Goal: Task Accomplishment & Management: Manage account settings

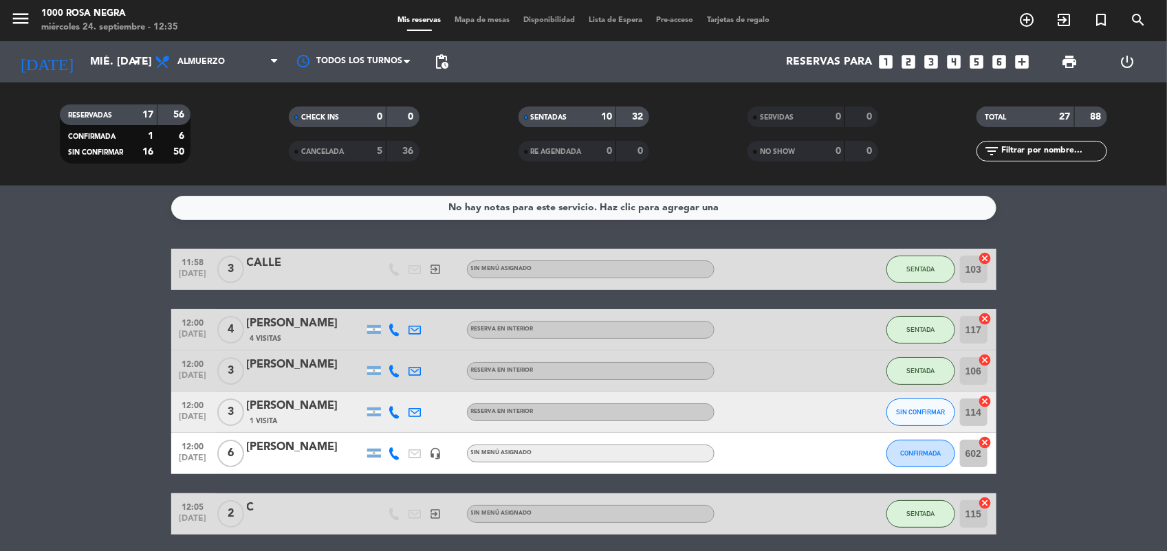
click at [494, 21] on span "Mapa de mesas" at bounding box center [482, 20] width 69 height 8
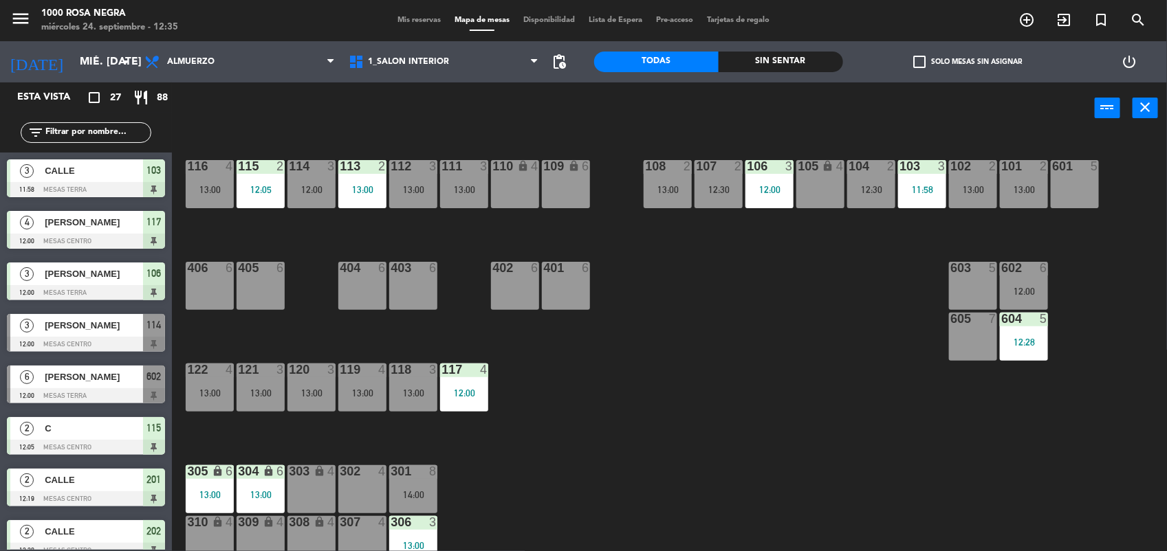
click at [630, 390] on div "116 4 13:00 115 2 12:05 114 3 12:00 113 2 13:00 112 3 13:00 111 3 13:00 110 loc…" at bounding box center [675, 344] width 983 height 417
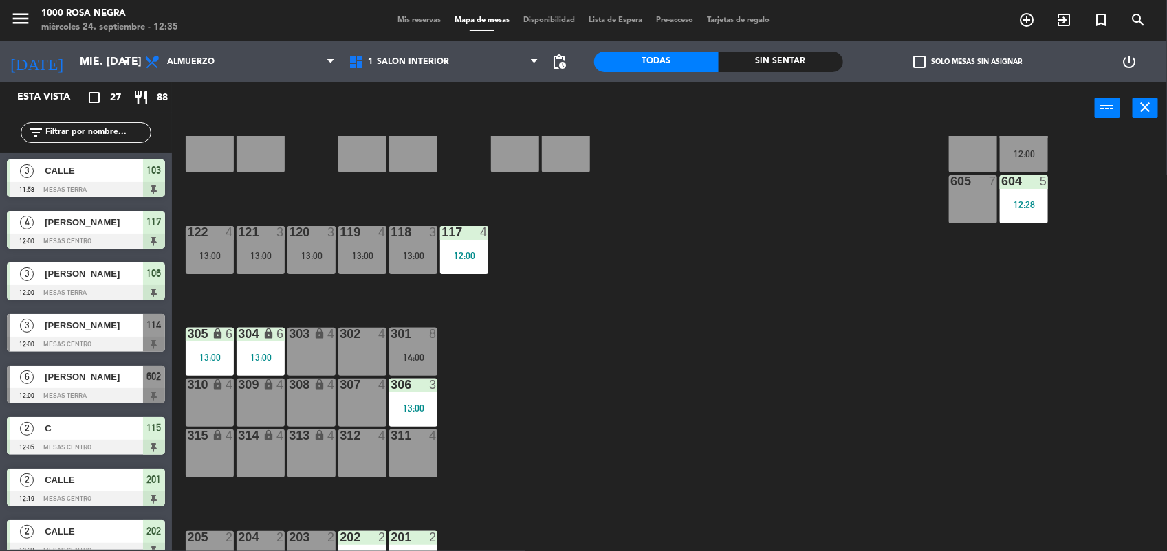
scroll to position [163, 0]
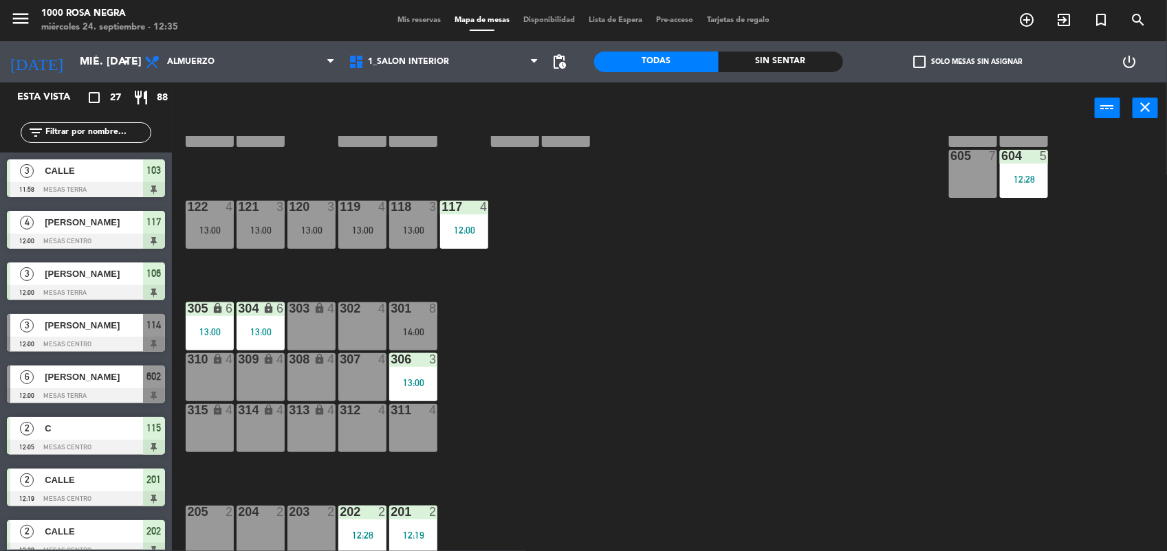
click at [194, 524] on div "205 2" at bounding box center [210, 530] width 48 height 48
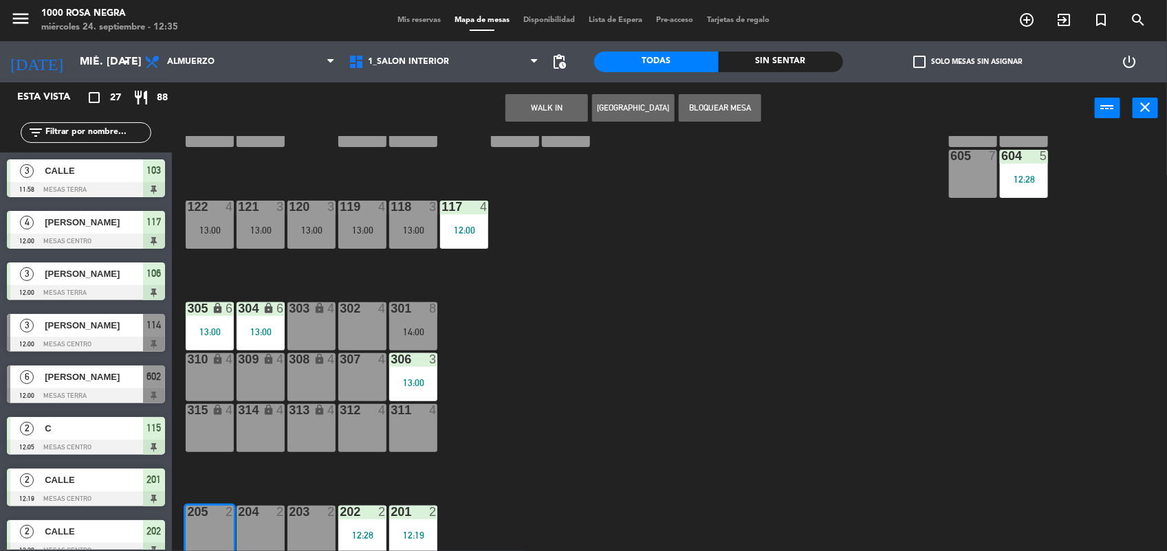
click at [562, 111] on button "WALK IN" at bounding box center [546, 107] width 82 height 27
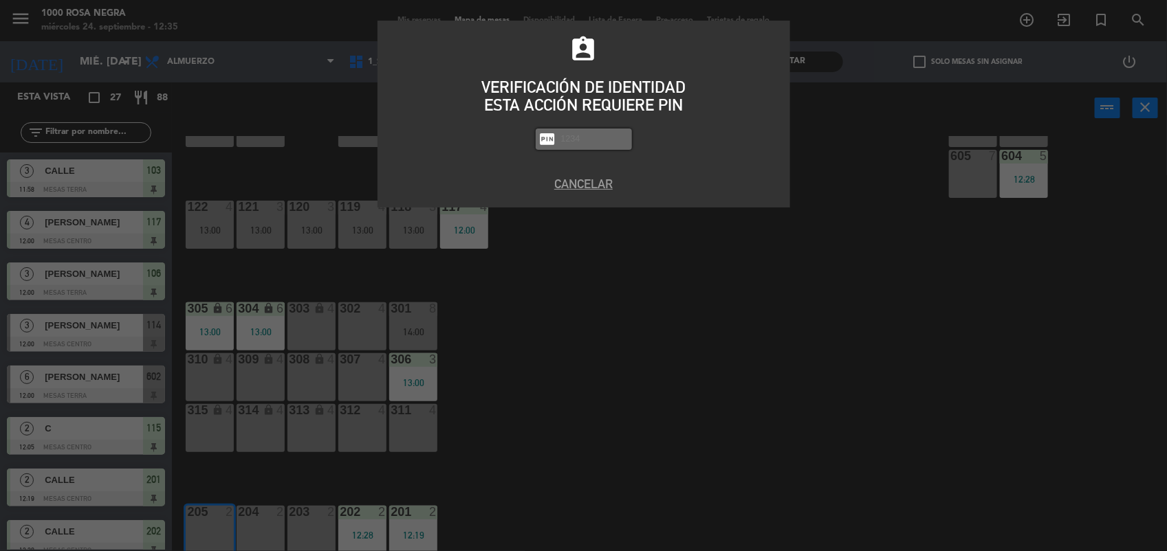
click at [593, 144] on input "text" at bounding box center [594, 139] width 69 height 16
type input "2492"
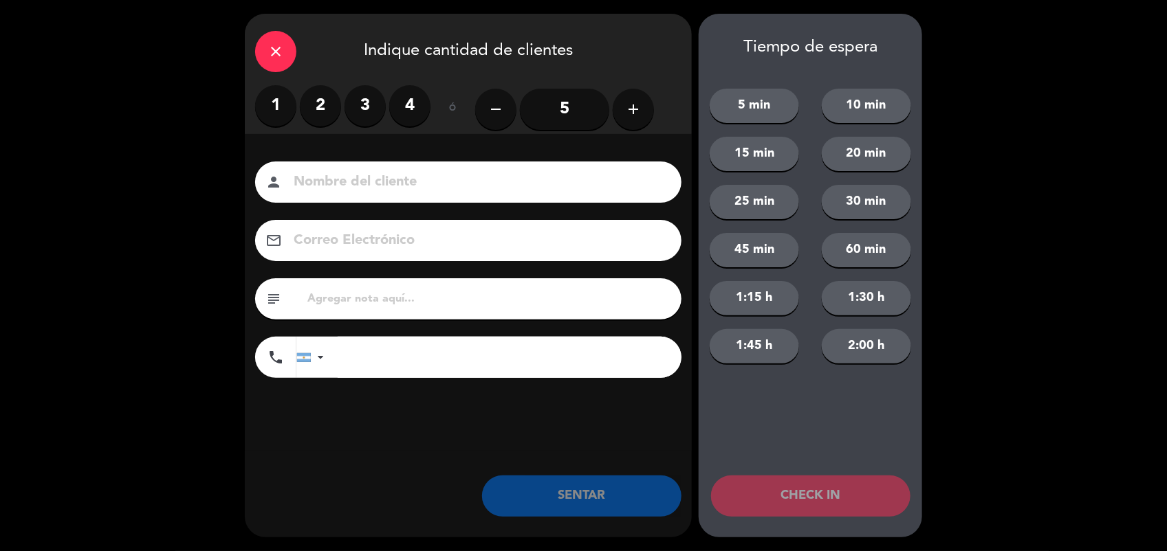
click at [370, 111] on label "3" at bounding box center [364, 105] width 41 height 41
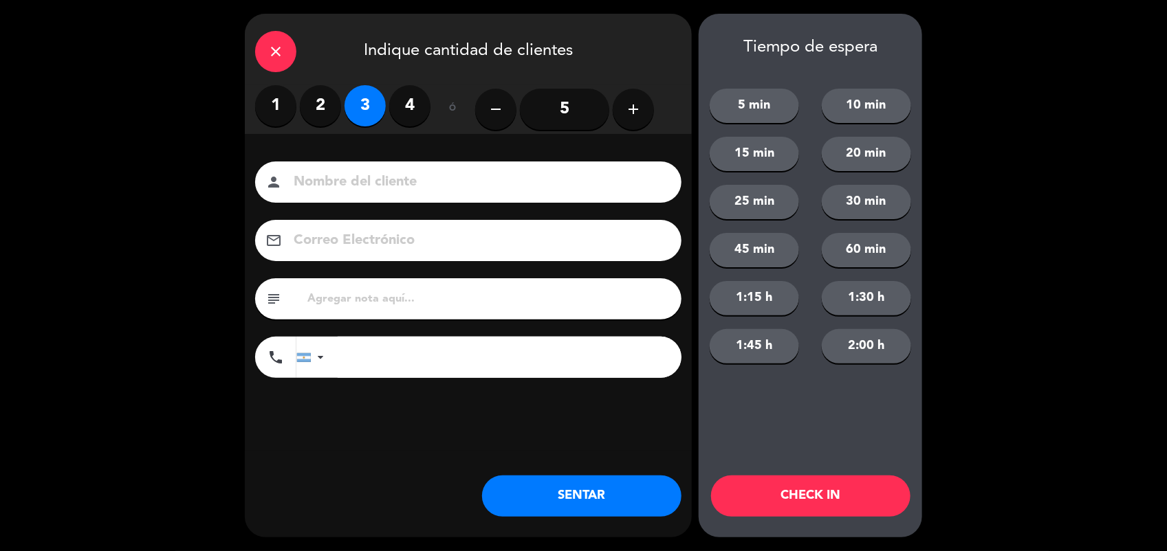
click at [347, 169] on div "person" at bounding box center [468, 182] width 426 height 41
click at [341, 188] on input at bounding box center [477, 182] width 371 height 24
type input "CALLE"
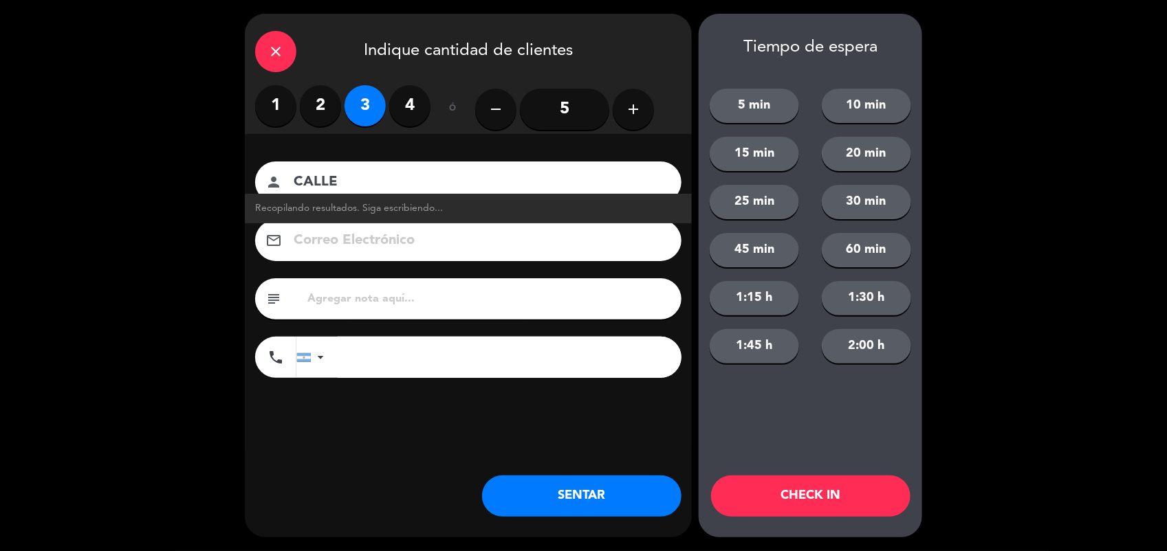
click at [627, 502] on button "SENTAR" at bounding box center [581, 496] width 199 height 41
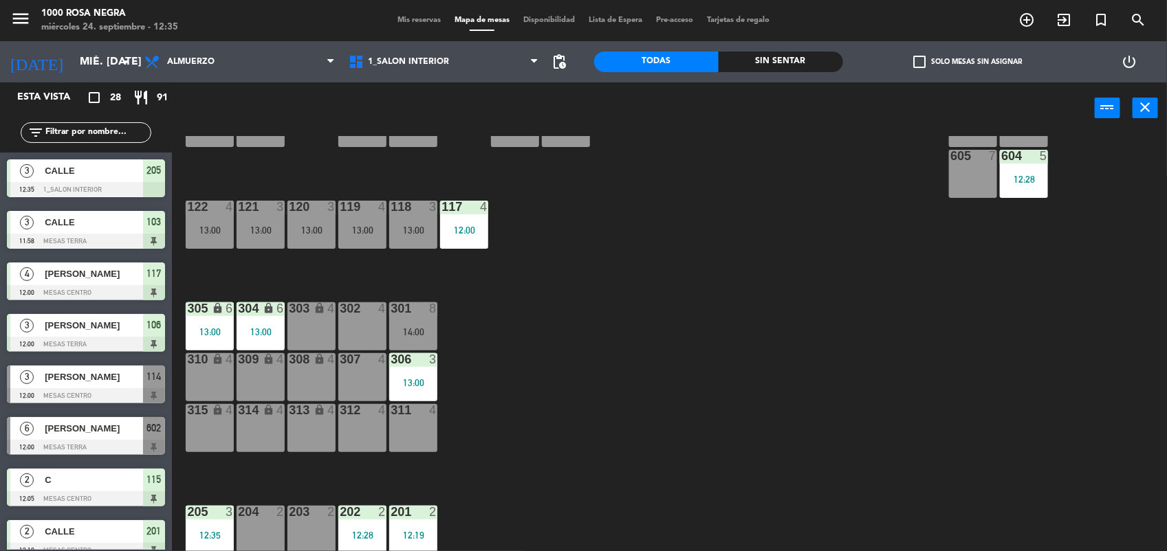
click at [93, 132] on input "text" at bounding box center [97, 132] width 107 height 15
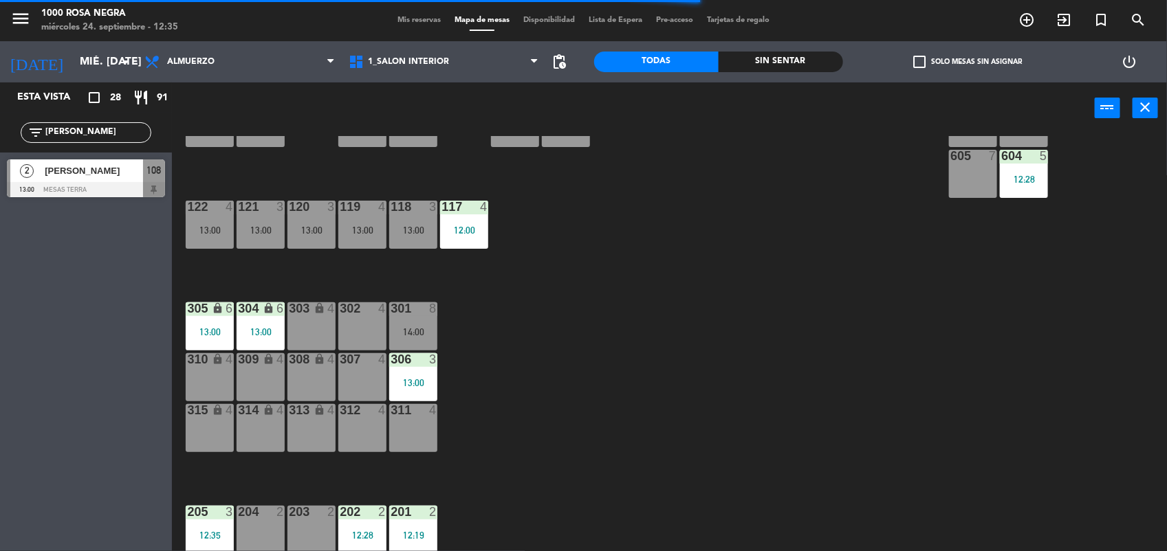
type input "[PERSON_NAME]"
click at [76, 184] on div at bounding box center [86, 189] width 158 height 15
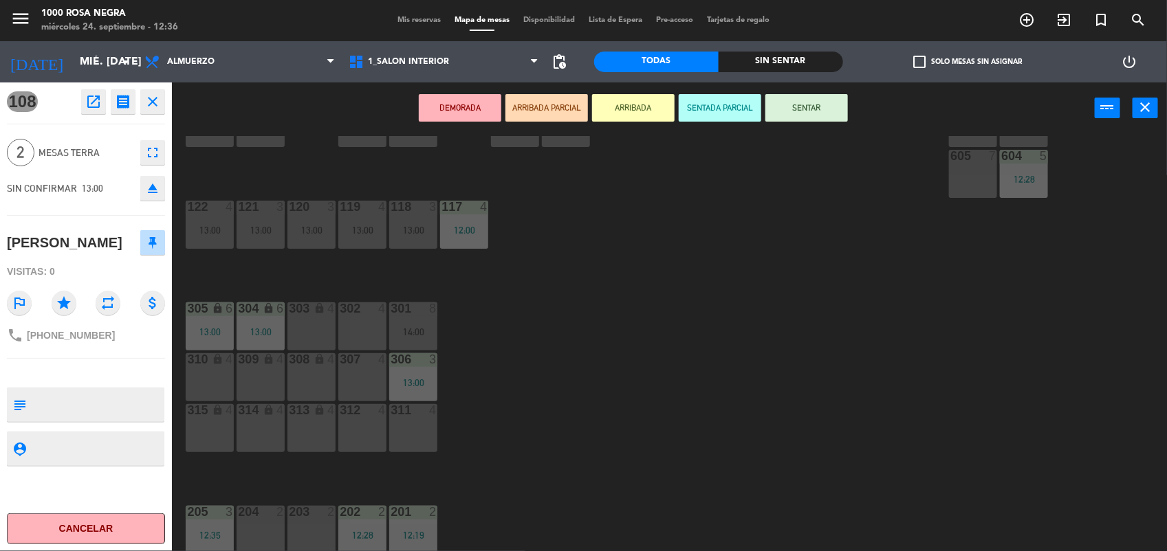
click at [840, 105] on button "SENTAR" at bounding box center [806, 107] width 82 height 27
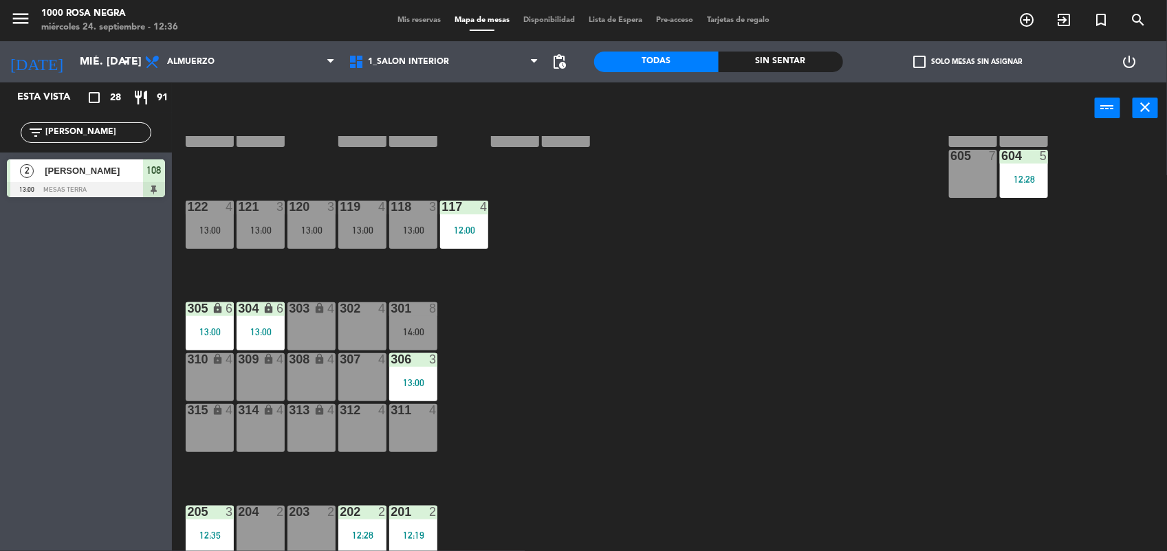
click at [204, 527] on div "205 3 12:35" at bounding box center [210, 530] width 48 height 48
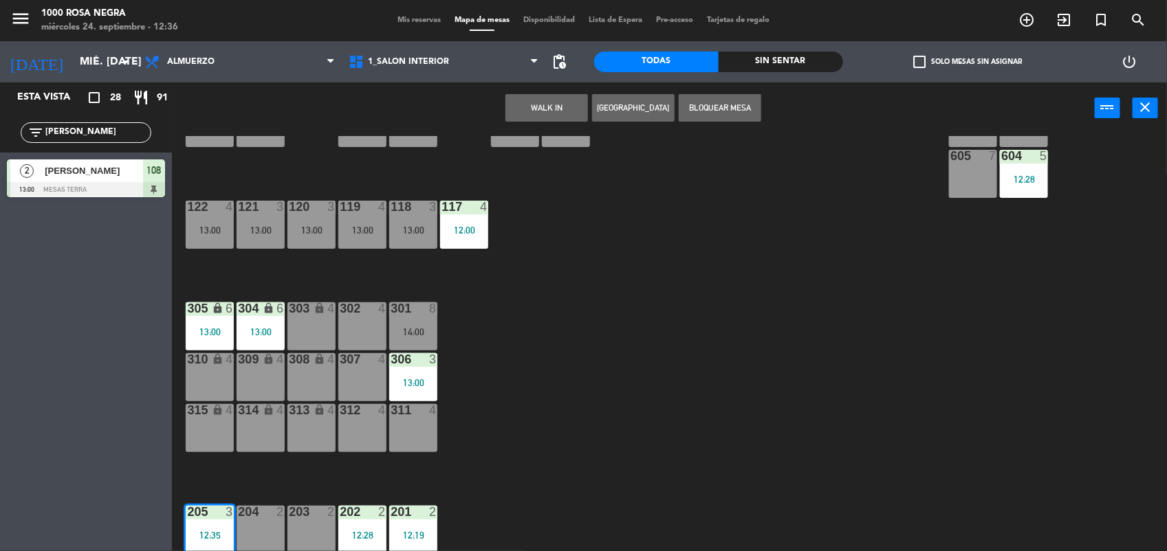
click at [184, 538] on div "116 4 13:00 115 2 12:05 114 3 12:00 113 2 13:00 112 3 13:00 111 3 13:00 110 loc…" at bounding box center [675, 344] width 983 height 417
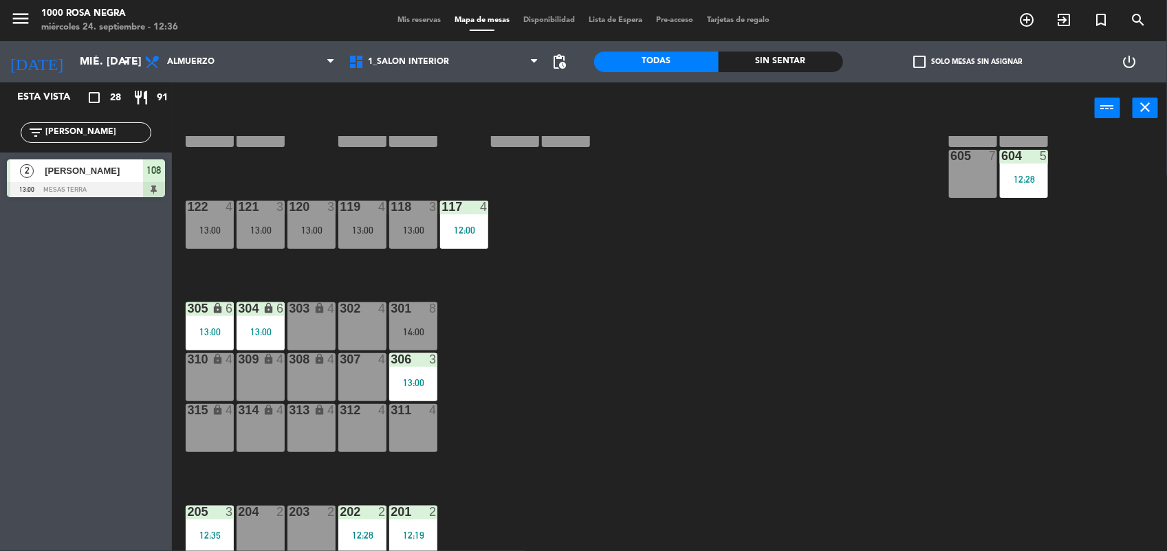
click at [205, 533] on div "12:35" at bounding box center [210, 536] width 48 height 10
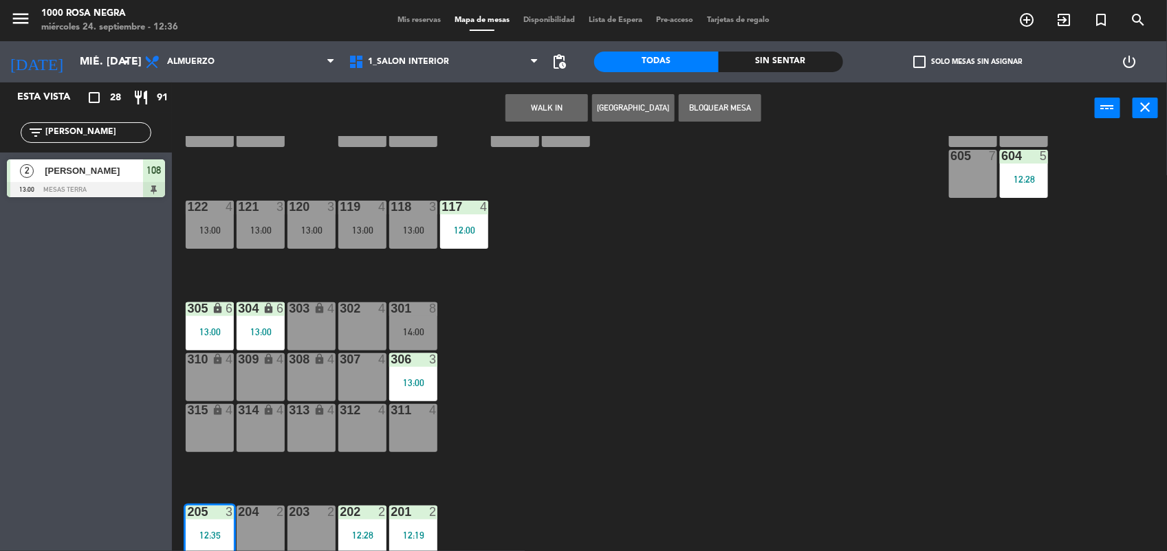
click at [104, 132] on input "[PERSON_NAME]" at bounding box center [97, 132] width 107 height 15
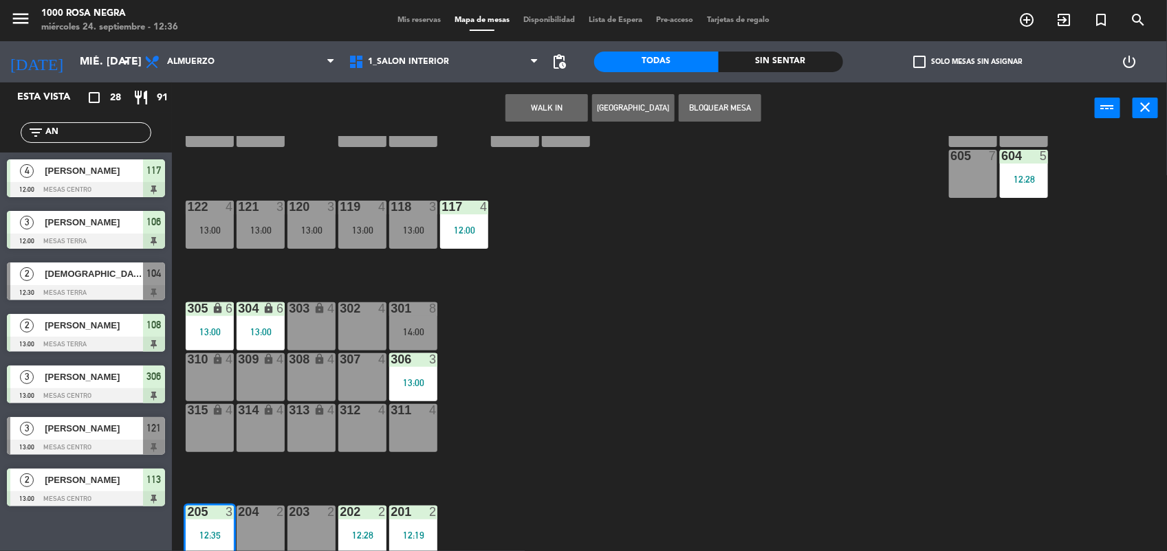
type input "A"
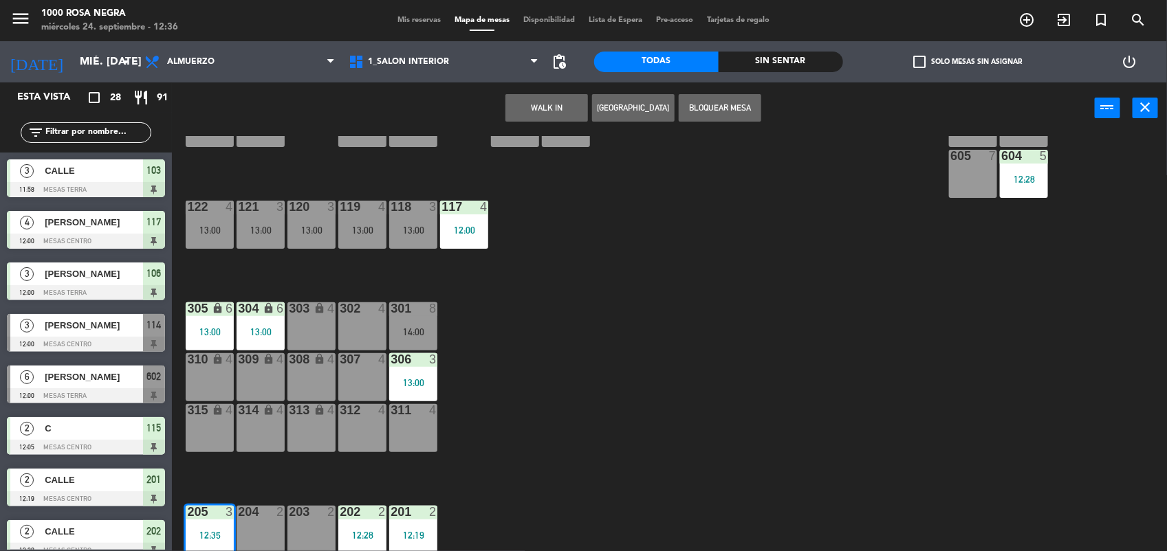
click at [208, 527] on div "205 3 12:35" at bounding box center [210, 530] width 48 height 48
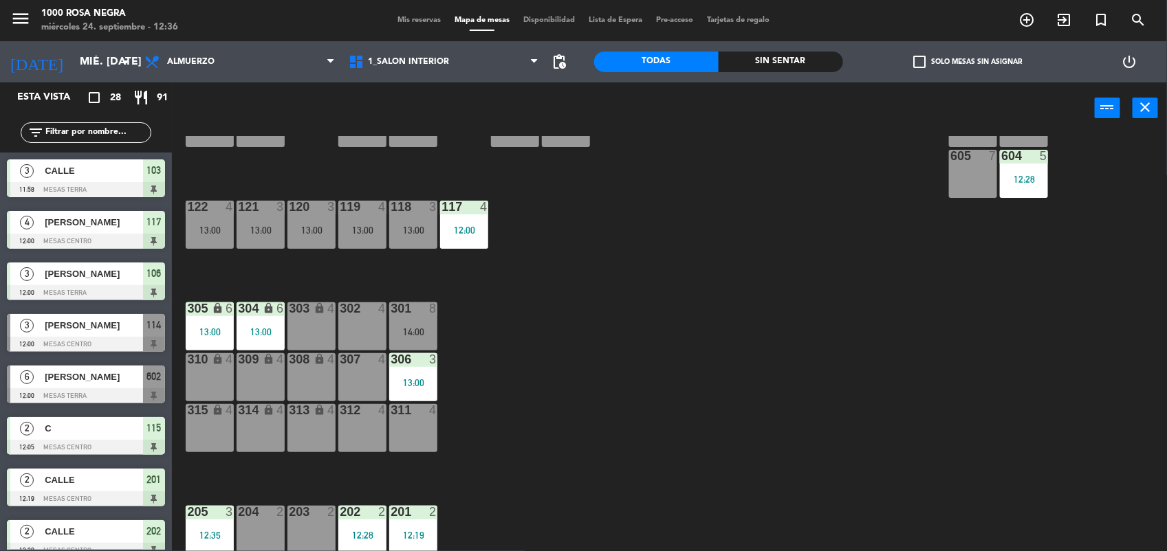
click at [208, 527] on div "205 3 12:35" at bounding box center [210, 530] width 48 height 48
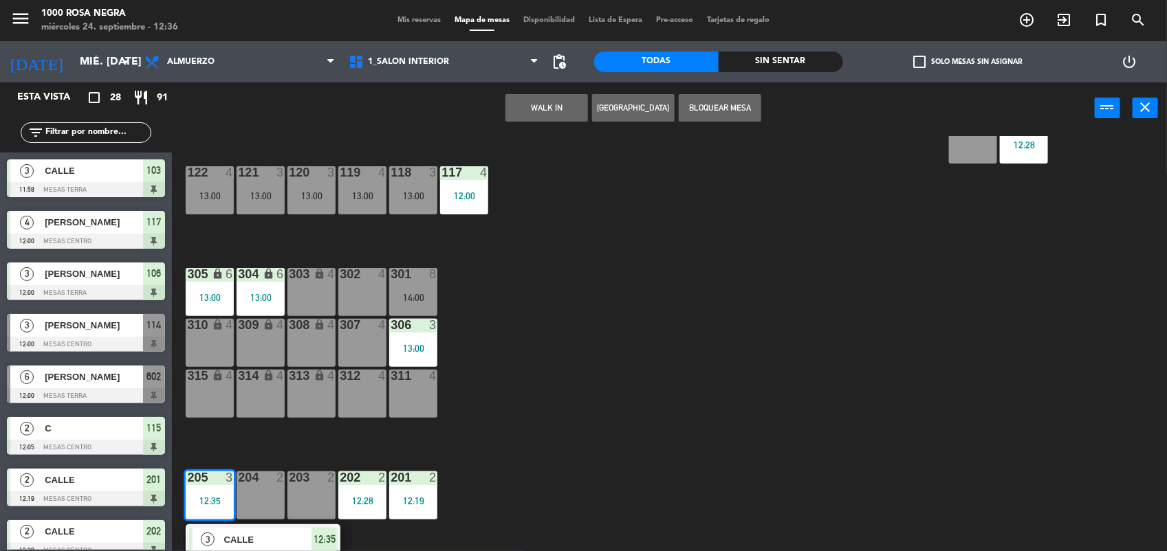
scroll to position [213, 0]
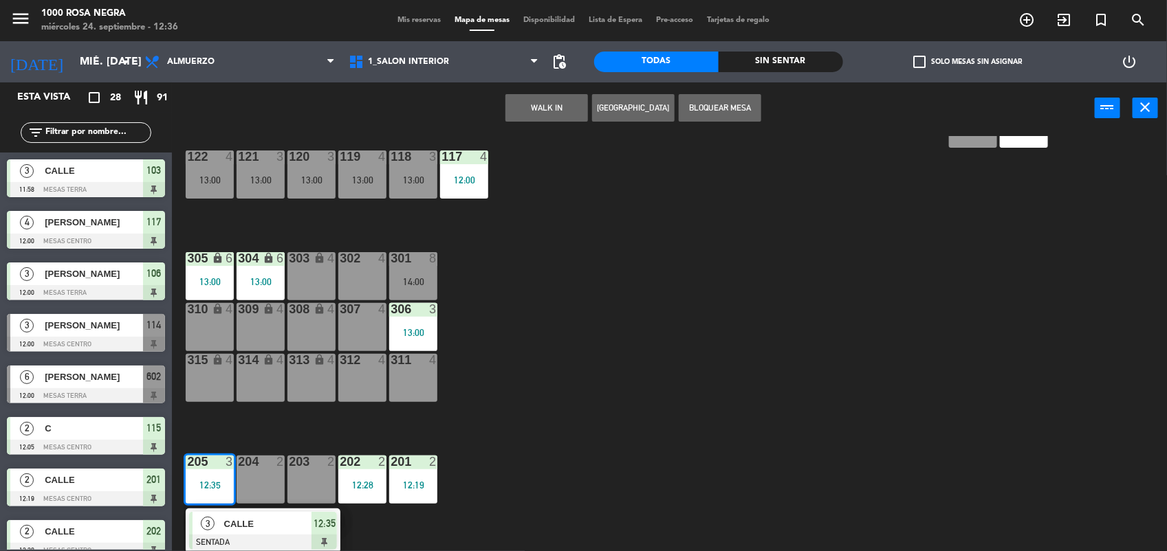
click at [208, 527] on span "3" at bounding box center [208, 524] width 14 height 14
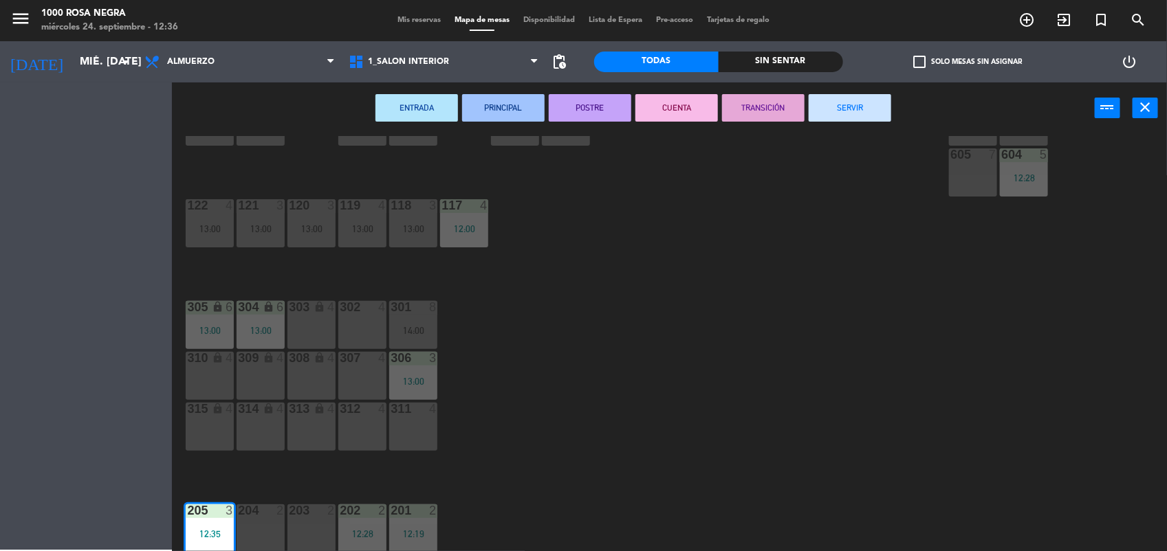
scroll to position [163, 0]
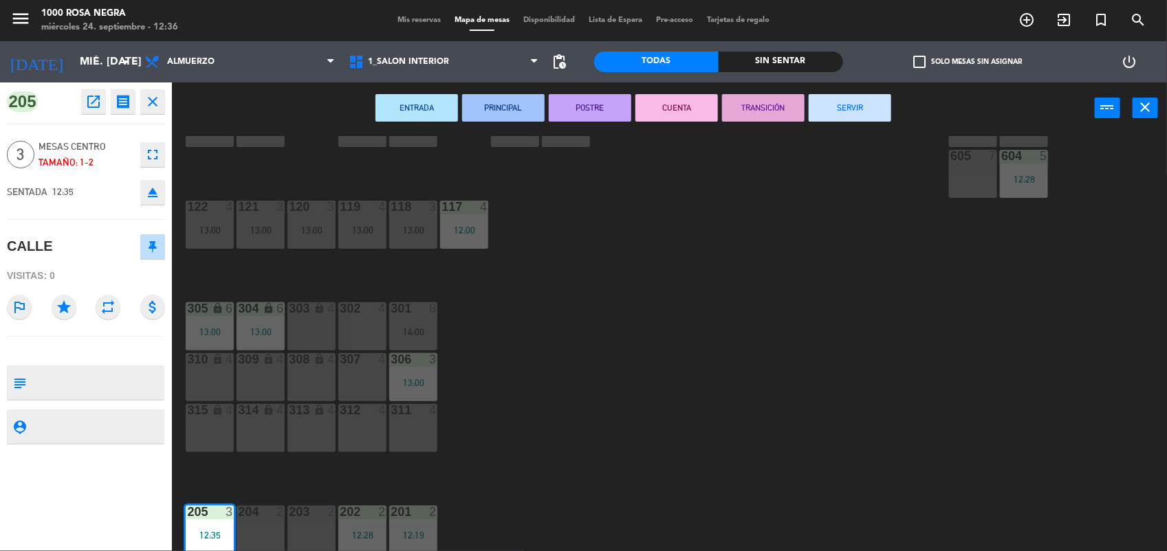
click at [160, 186] on button "eject" at bounding box center [152, 192] width 25 height 25
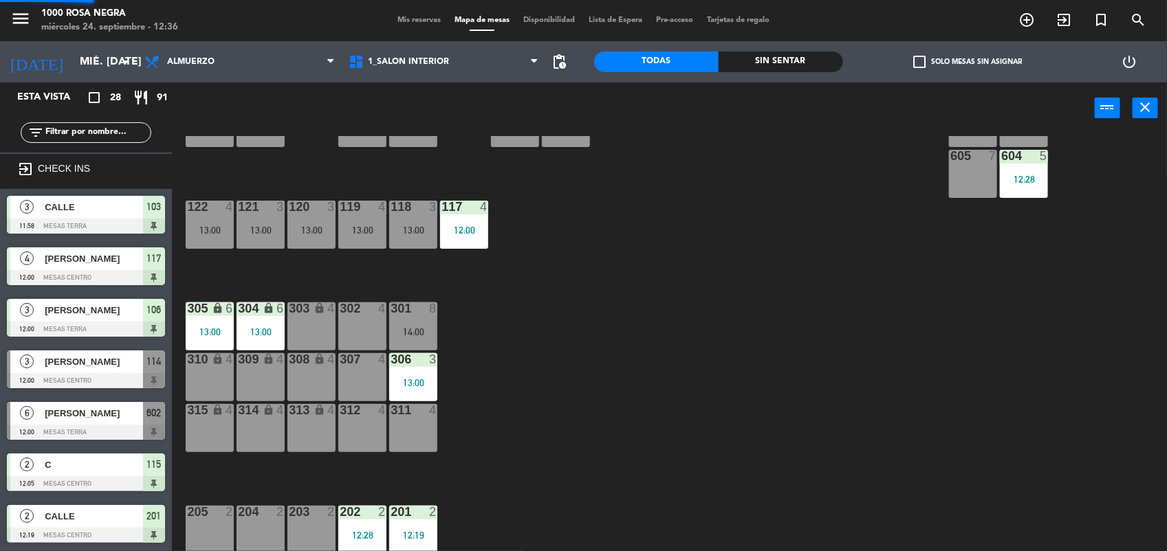
scroll to position [1, 0]
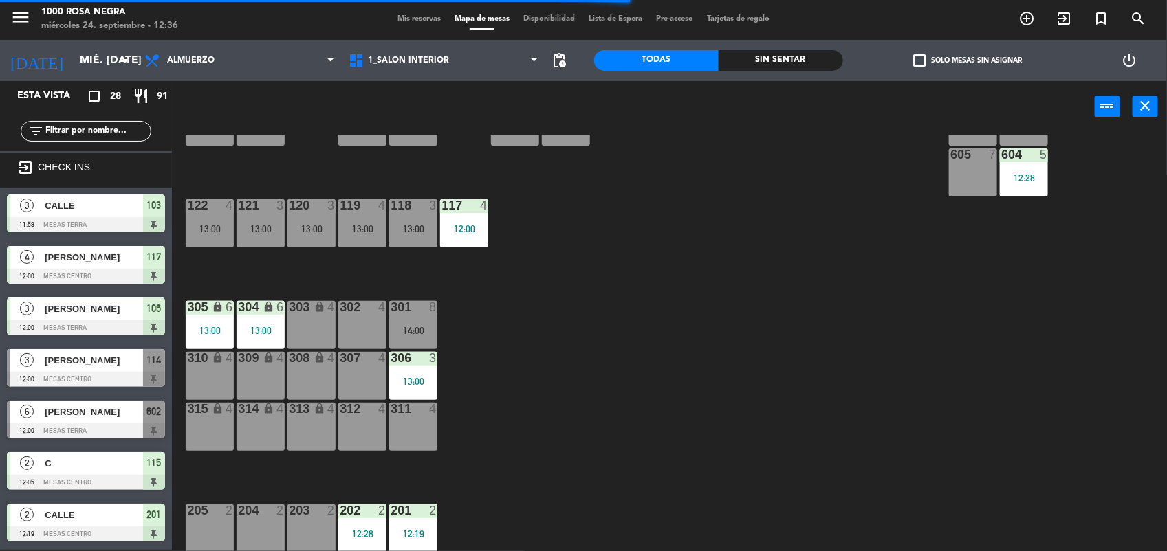
click at [722, 314] on div "116 4 13:00 115 2 12:05 114 3 12:00 113 2 13:00 112 3 13:00 111 3 13:00 110 loc…" at bounding box center [675, 343] width 983 height 417
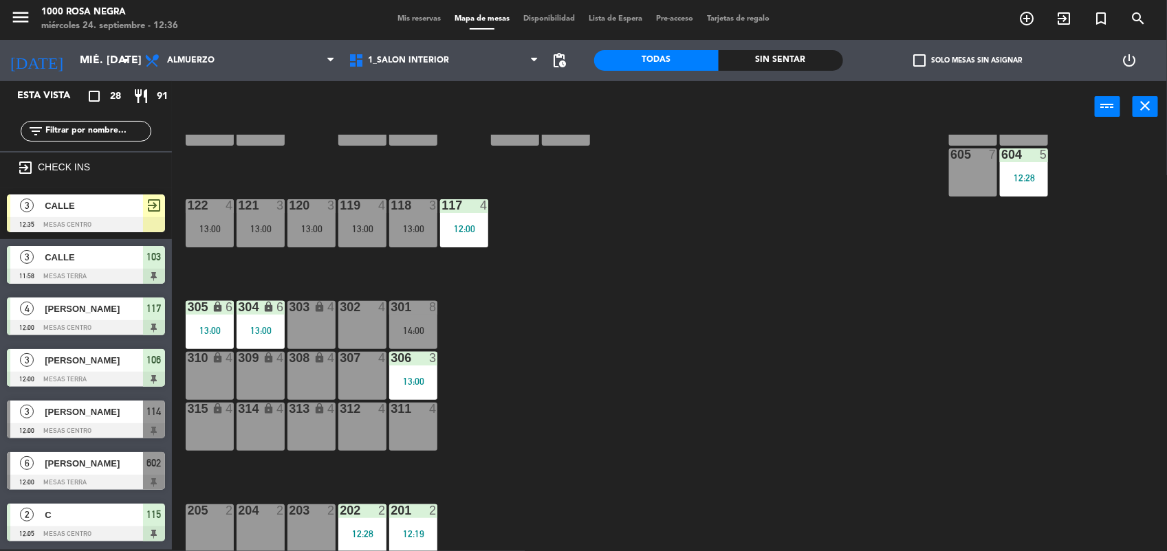
click at [261, 517] on div "204 2" at bounding box center [260, 512] width 48 height 14
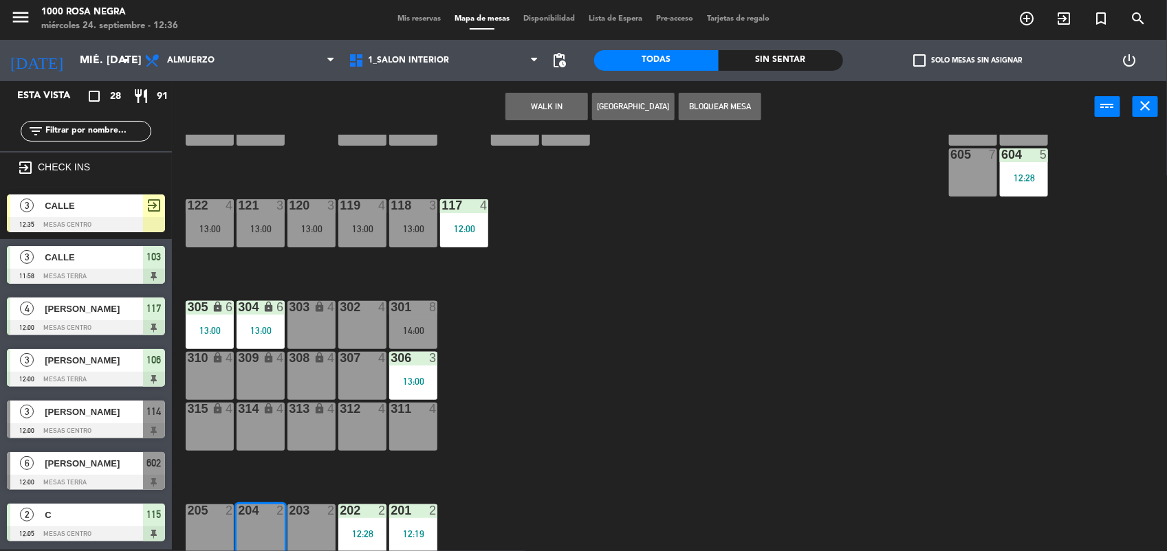
click at [527, 107] on button "WALK IN" at bounding box center [546, 106] width 82 height 27
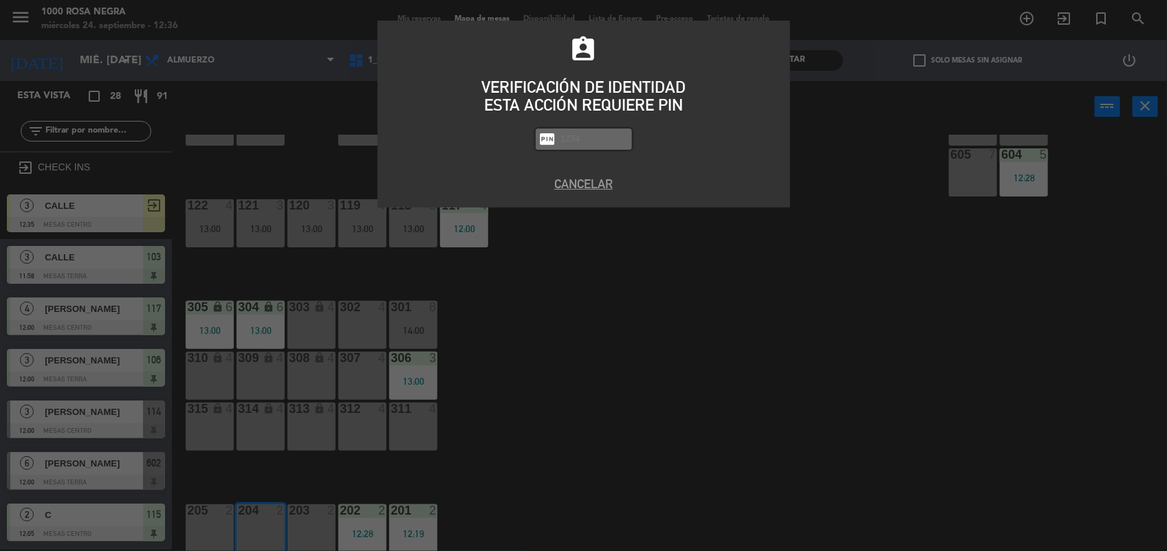
click at [569, 137] on input "text" at bounding box center [594, 139] width 69 height 16
type input "2492"
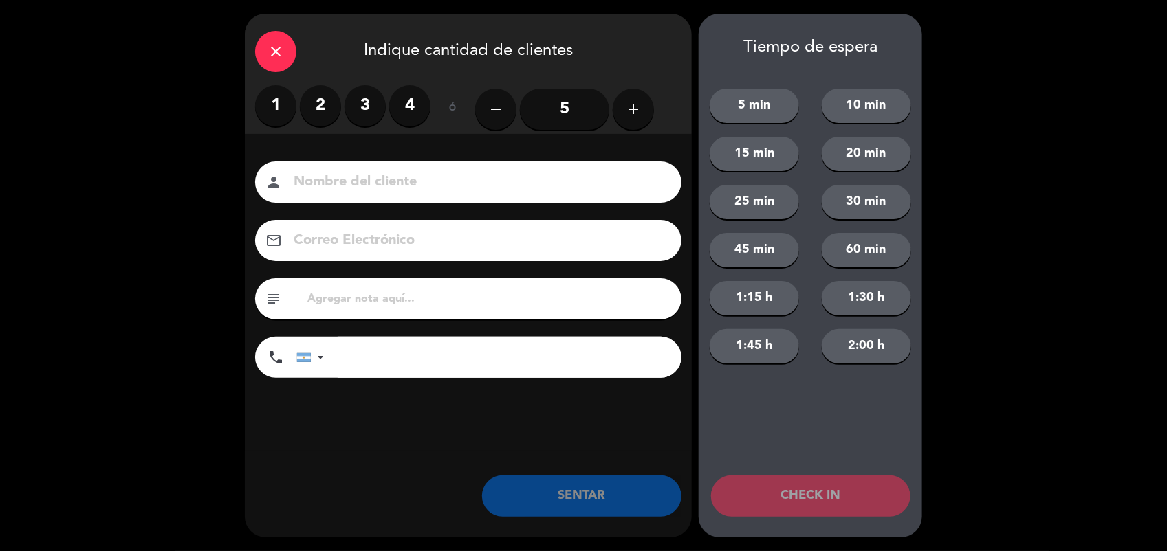
click at [310, 108] on label "2" at bounding box center [320, 105] width 41 height 41
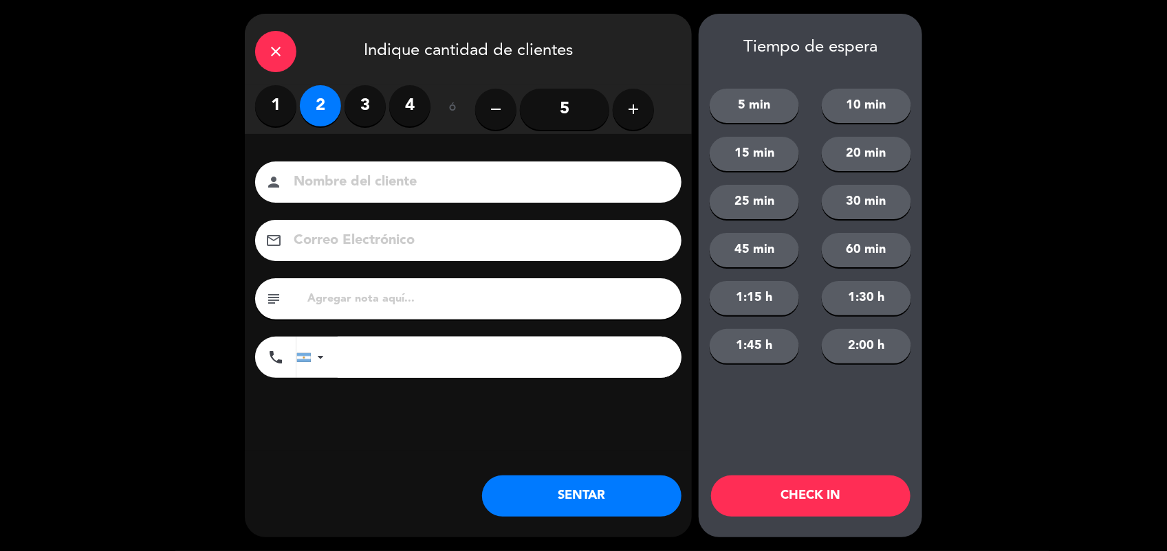
click at [314, 184] on input at bounding box center [477, 182] width 371 height 24
type input "CALLE"
click at [604, 489] on button "SENTAR" at bounding box center [581, 496] width 199 height 41
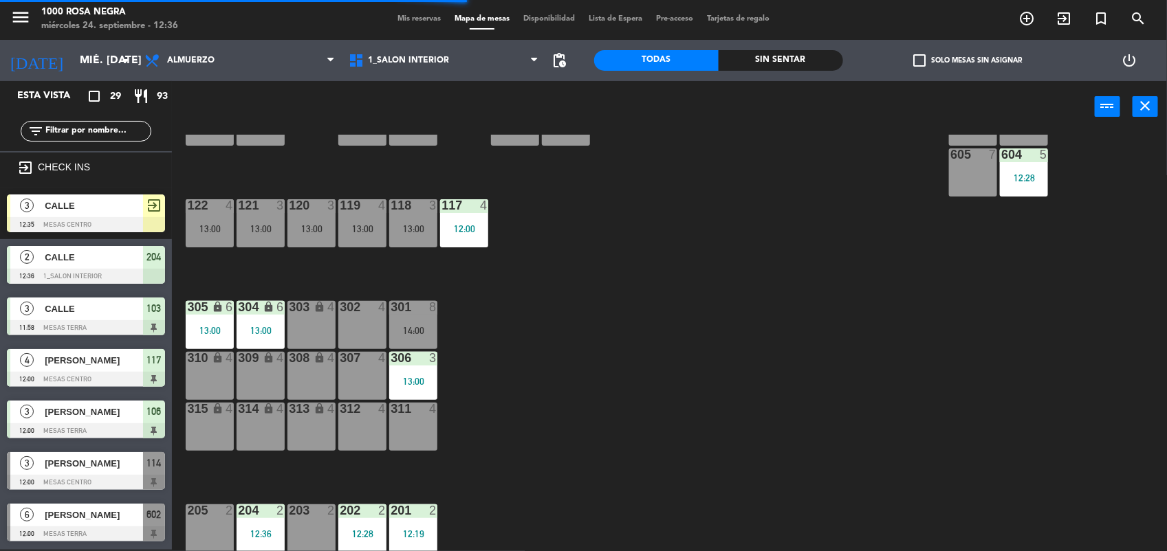
click at [314, 525] on div "203 2" at bounding box center [311, 529] width 48 height 48
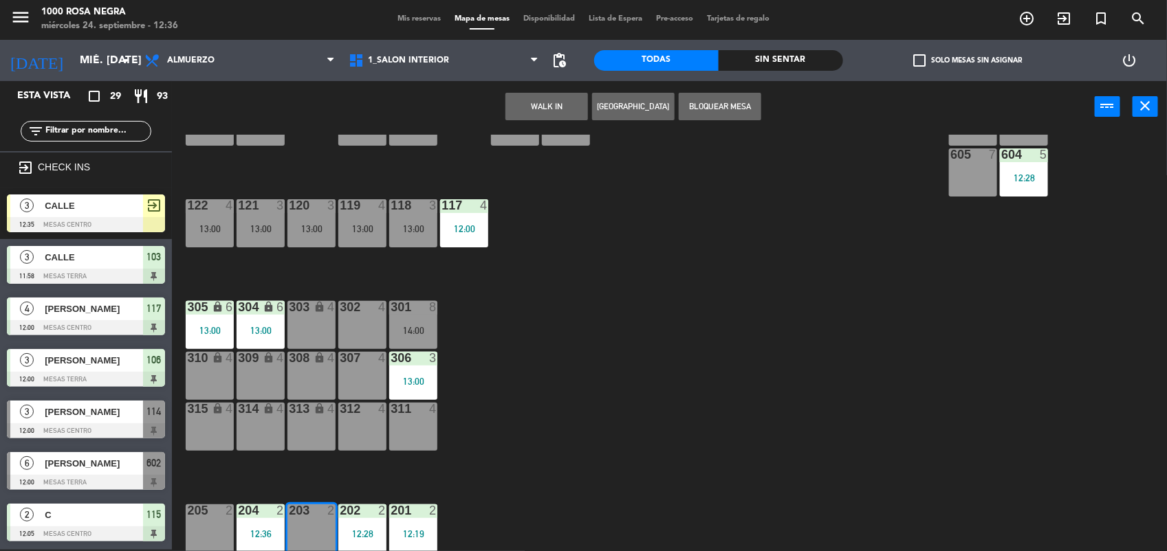
click at [558, 107] on button "WALK IN" at bounding box center [546, 106] width 82 height 27
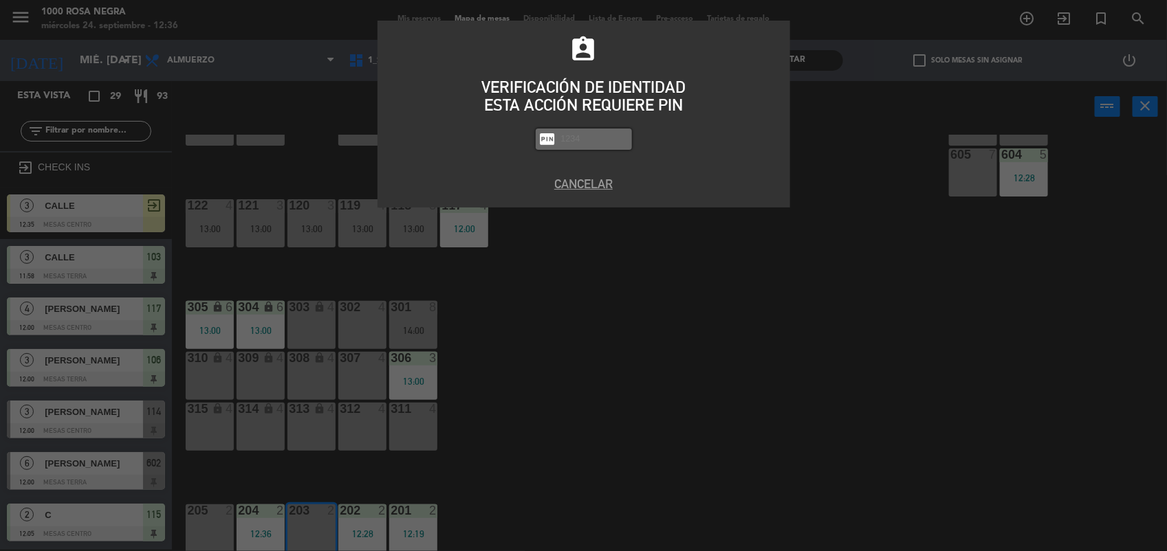
click at [568, 138] on input "text" at bounding box center [594, 139] width 69 height 16
type input "2492"
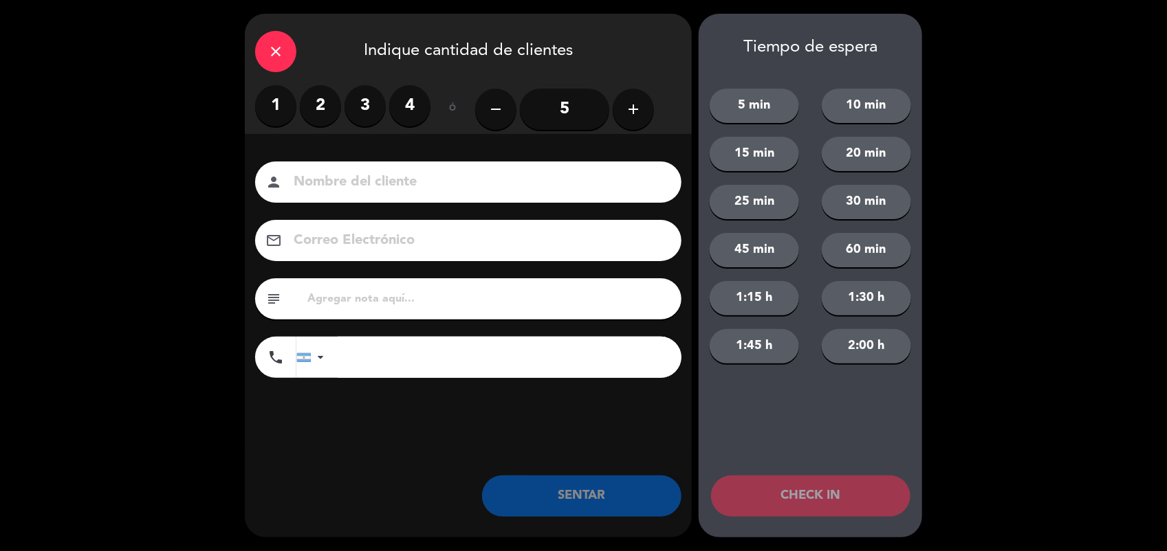
click at [320, 107] on label "2" at bounding box center [320, 105] width 41 height 41
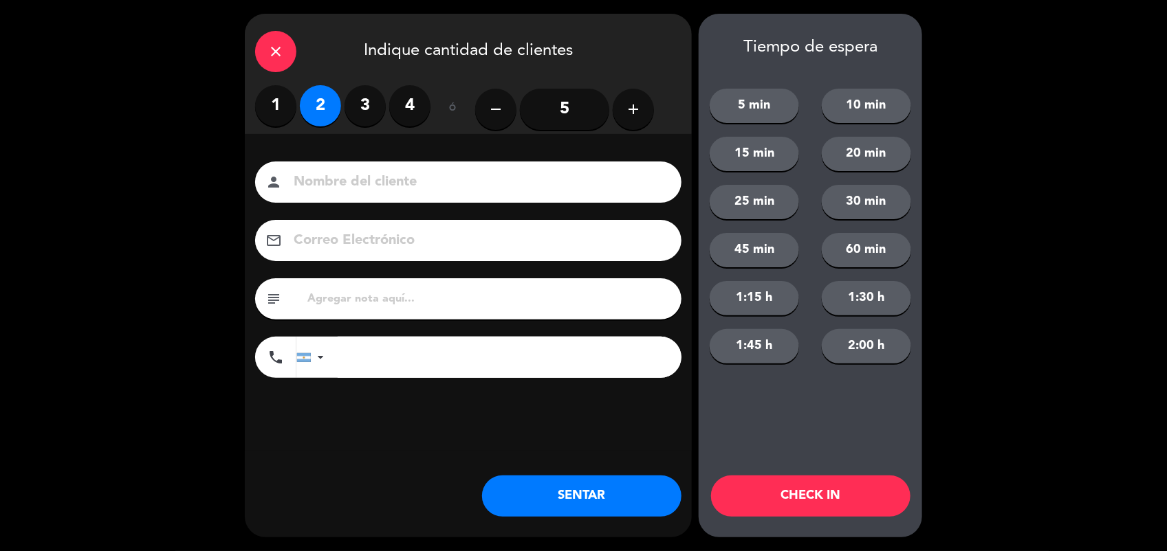
click at [308, 165] on div "person" at bounding box center [468, 182] width 426 height 41
click at [332, 189] on input at bounding box center [477, 182] width 371 height 24
type input "CALLE"
click at [616, 502] on button "SENTAR" at bounding box center [581, 496] width 199 height 41
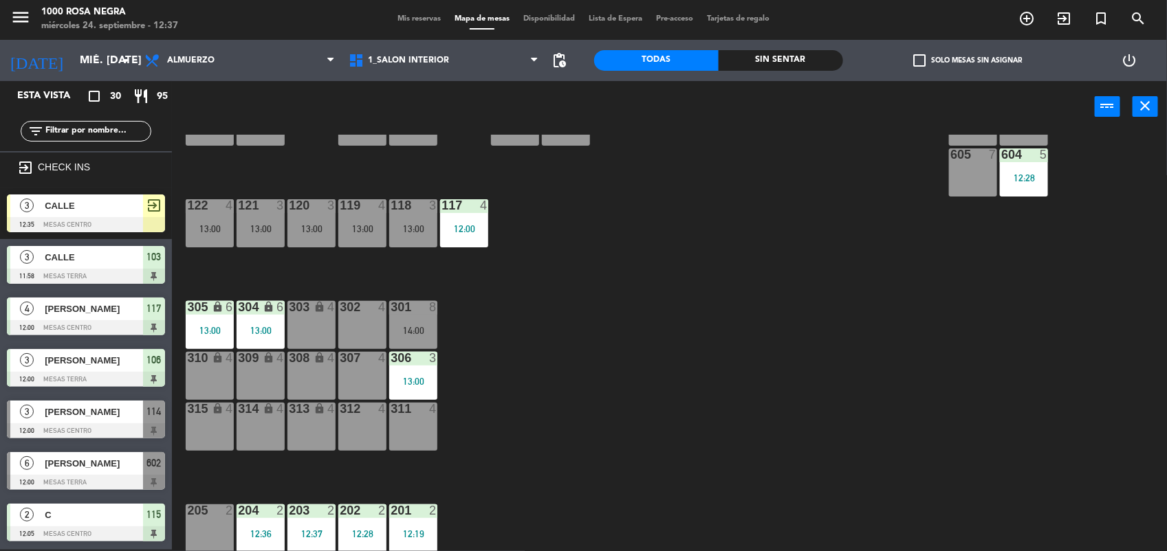
click at [579, 395] on div "116 4 13:00 115 2 12:05 114 3 12:00 113 2 13:00 112 3 13:00 111 3 13:00 110 loc…" at bounding box center [675, 343] width 983 height 417
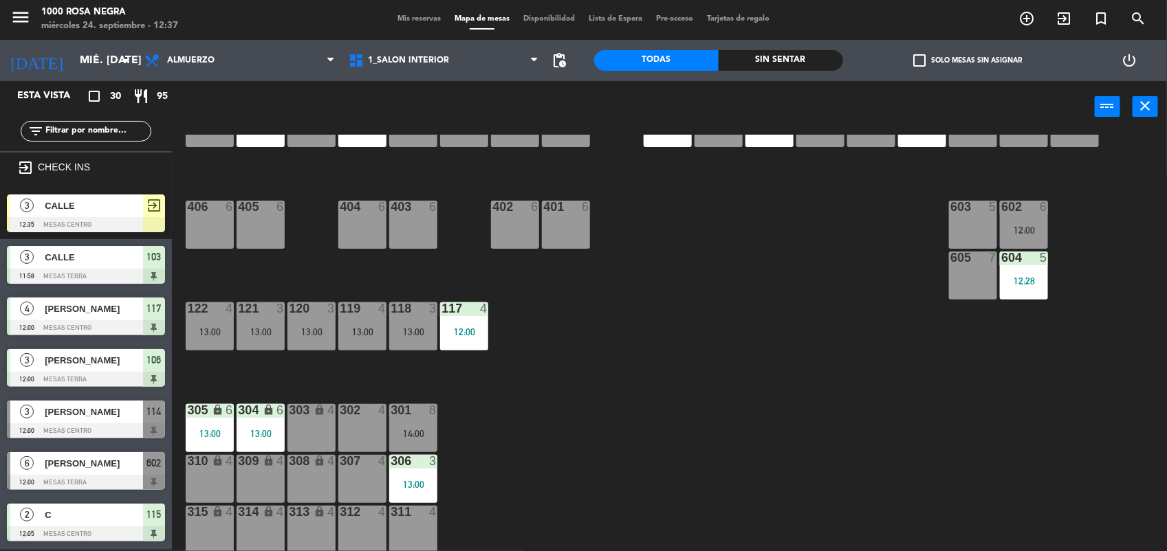
scroll to position [25, 0]
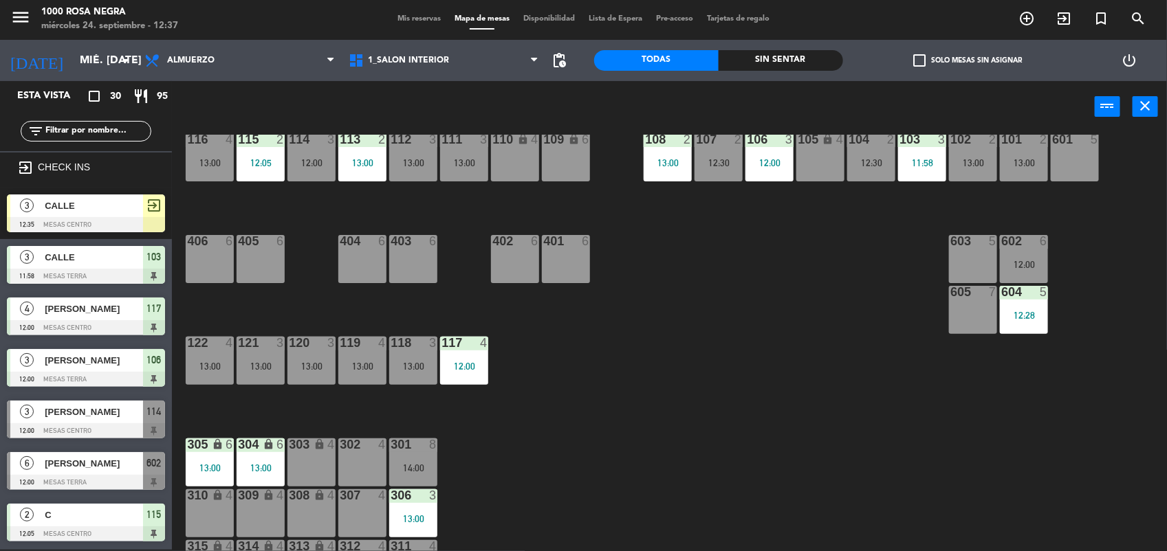
click at [219, 163] on div "13:00" at bounding box center [210, 163] width 48 height 10
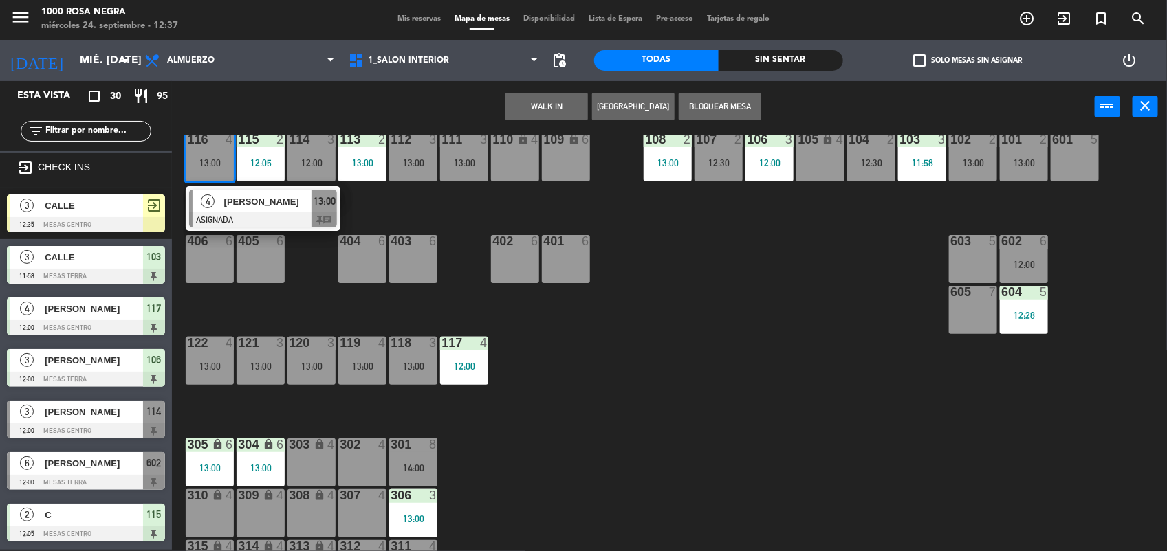
click at [729, 320] on div "116 4 13:00 4 [PERSON_NAME] ASIGNADA 13:00 chat 115 2 12:05 114 3 12:00 113 2 1…" at bounding box center [675, 343] width 983 height 417
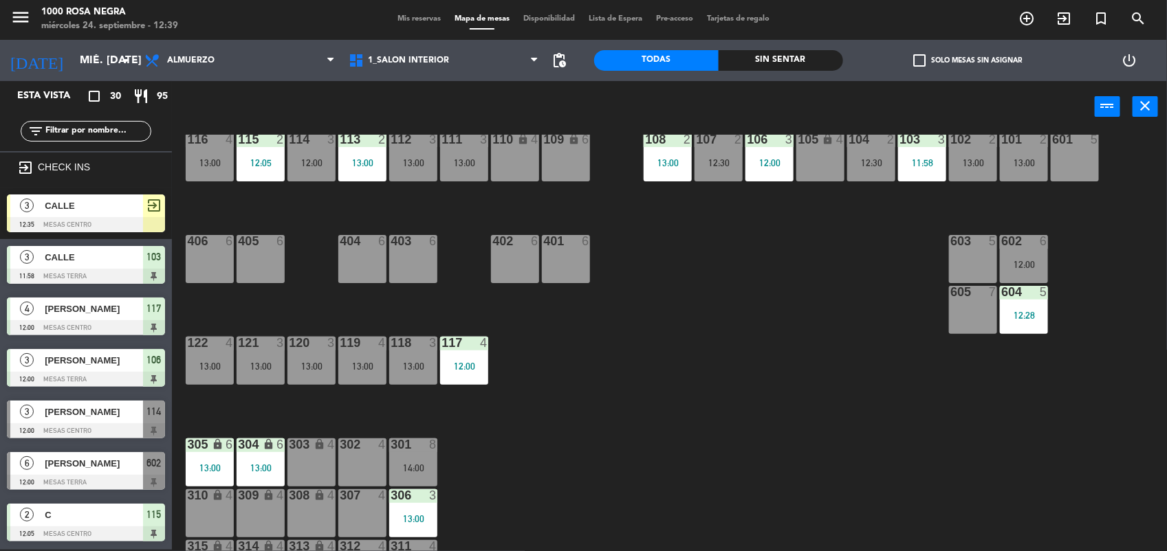
click at [142, 135] on input "text" at bounding box center [97, 131] width 107 height 15
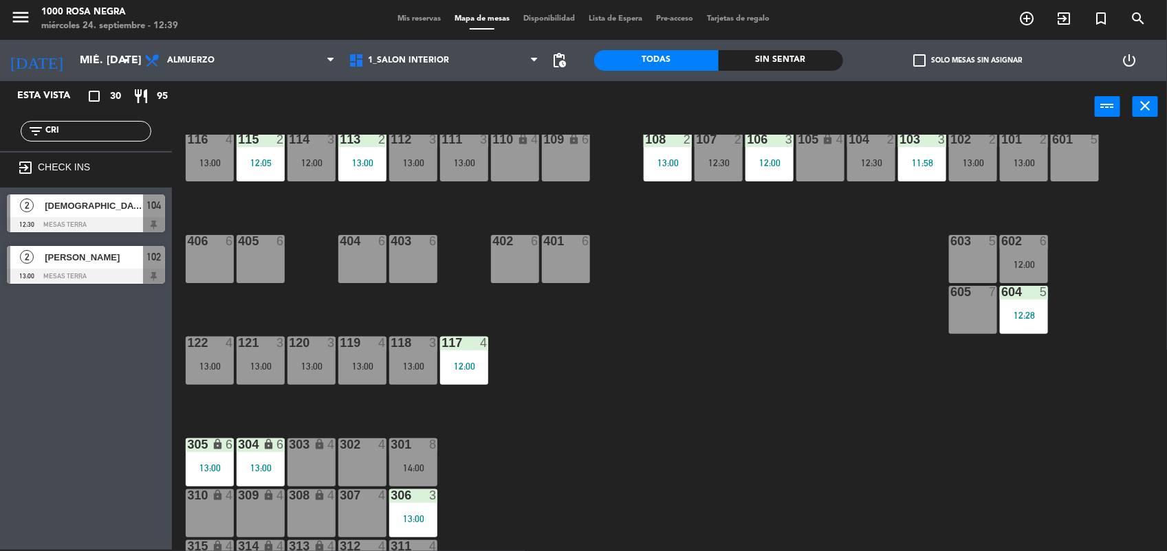
type input "CRI"
click at [124, 313] on div "Esta vista crop_square 30 restaurant 95 filter_list CRI exit_to_app CHECK INS 2…" at bounding box center [86, 315] width 172 height 469
click at [115, 225] on div at bounding box center [86, 224] width 158 height 15
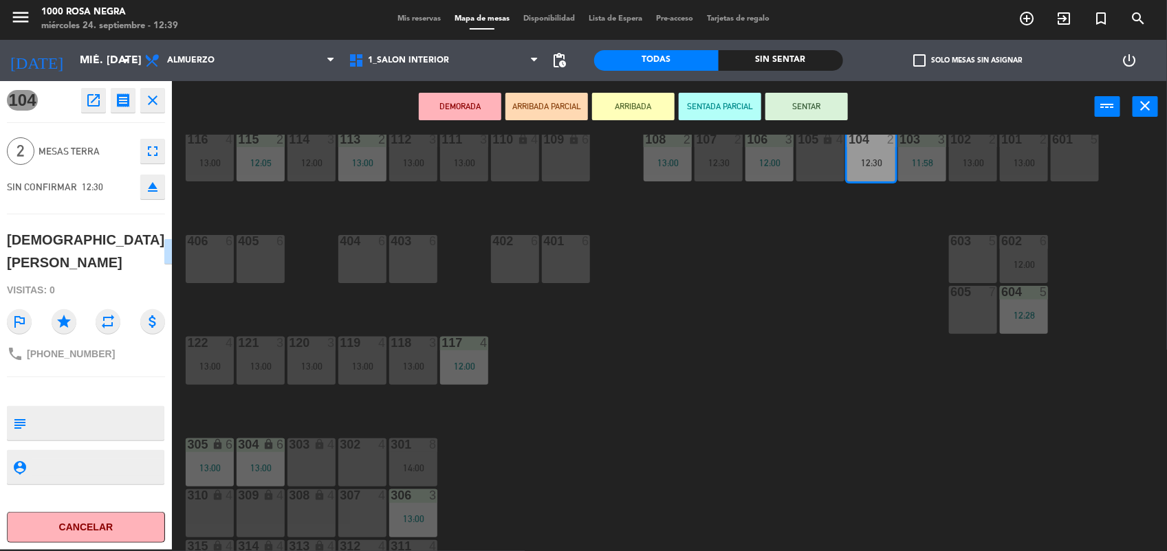
click at [806, 108] on button "SENTAR" at bounding box center [806, 106] width 82 height 27
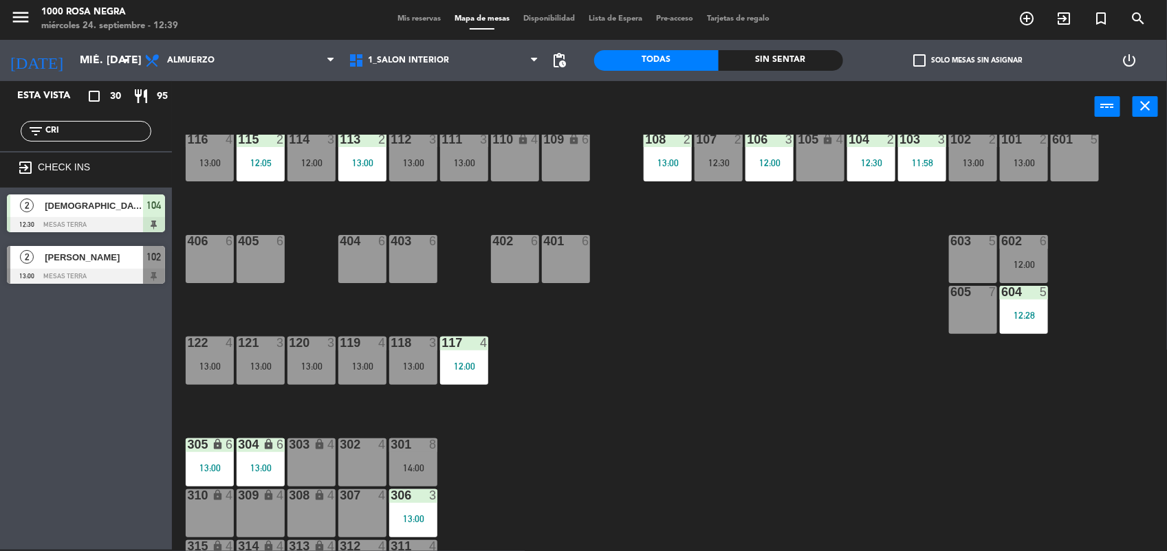
click at [115, 133] on input "CRI" at bounding box center [97, 131] width 107 height 15
type input "C"
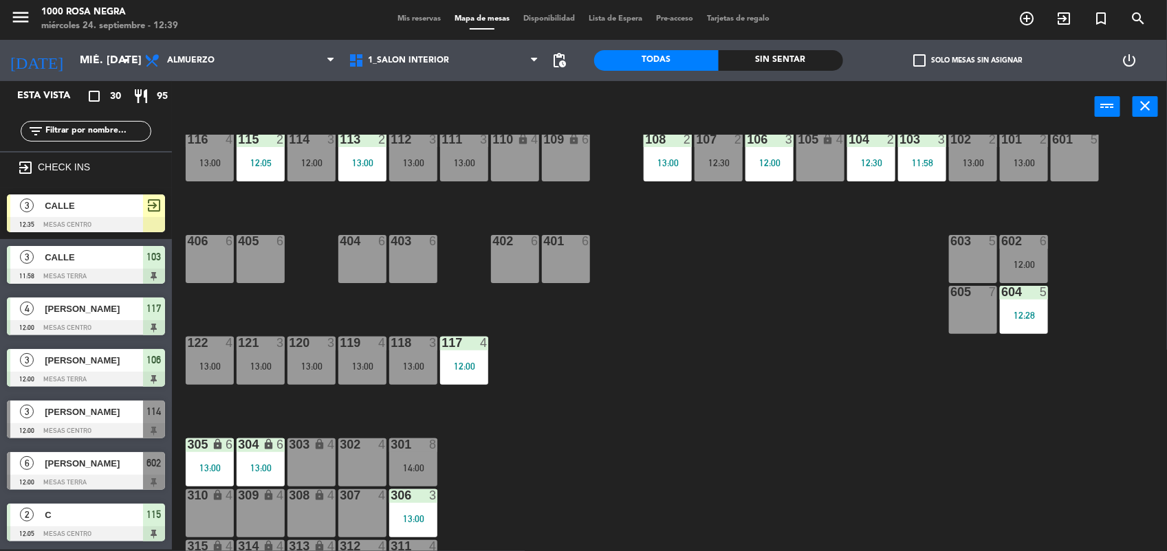
click at [72, 124] on input "text" at bounding box center [97, 131] width 107 height 15
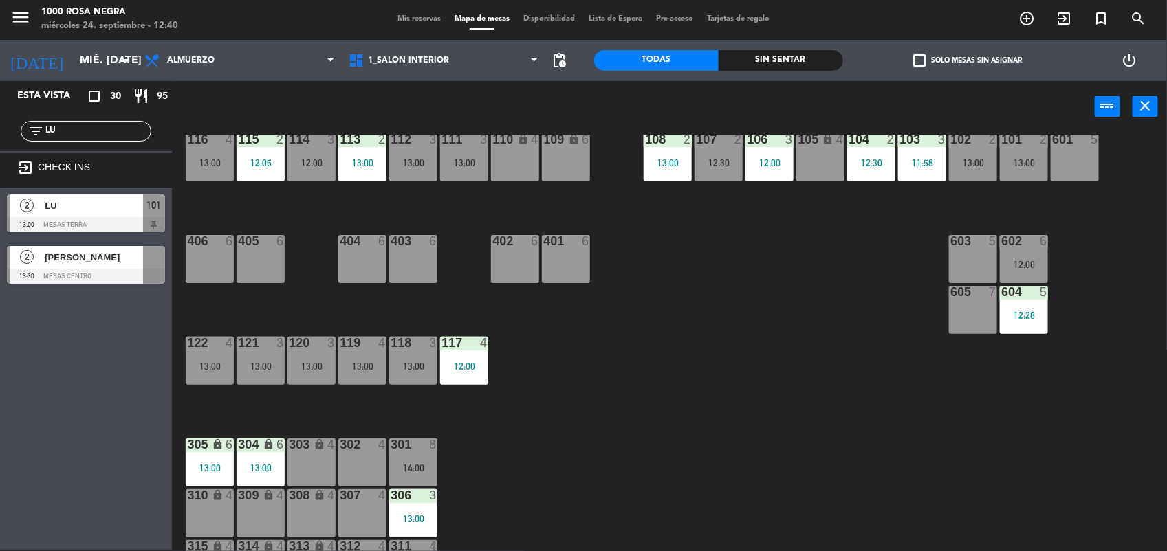
type input "LU"
click at [67, 263] on span "[PERSON_NAME]" at bounding box center [94, 257] width 98 height 14
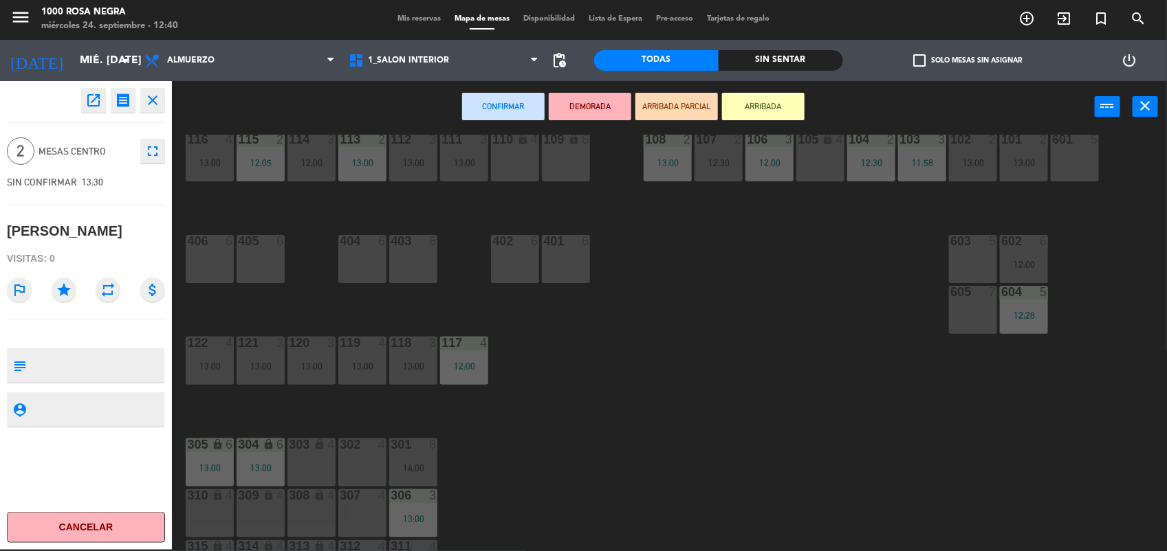
click at [86, 98] on icon "open_in_new" at bounding box center [93, 100] width 16 height 16
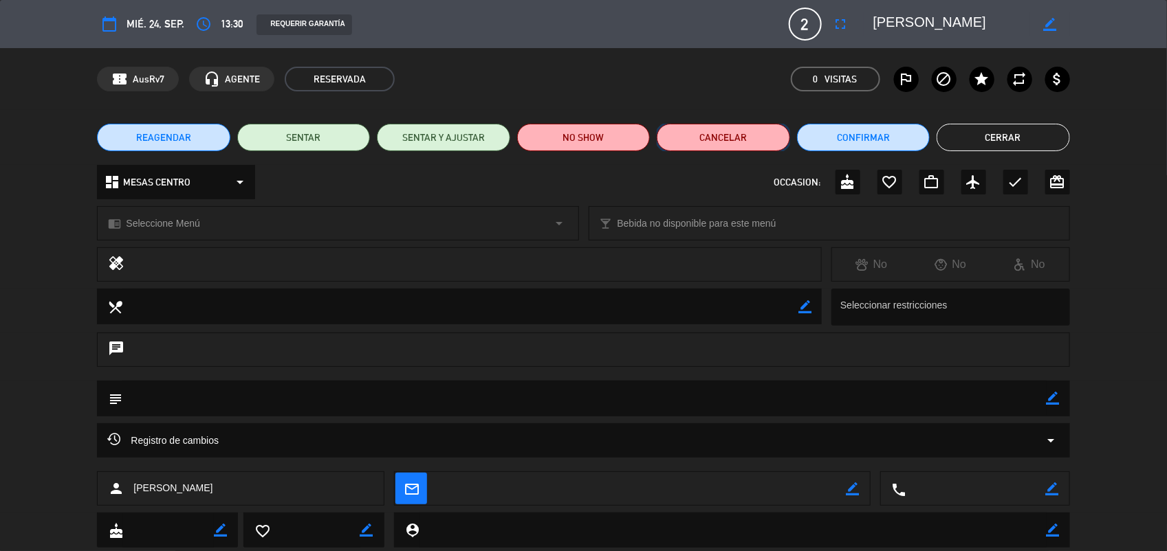
click at [758, 135] on button "Cancelar" at bounding box center [723, 137] width 133 height 27
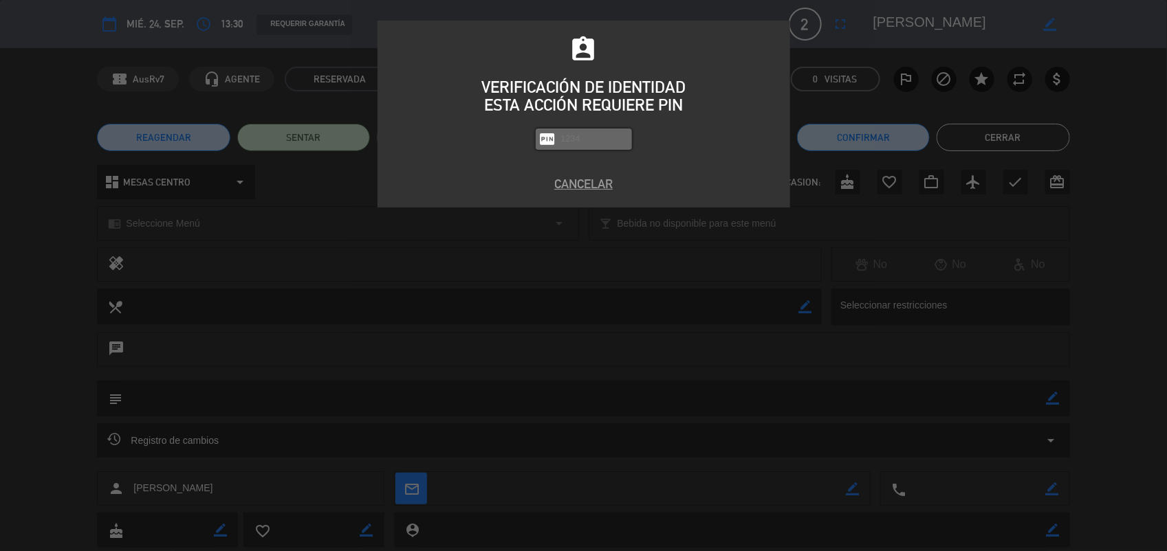
click at [590, 139] on input "text" at bounding box center [594, 139] width 69 height 16
type input "2492"
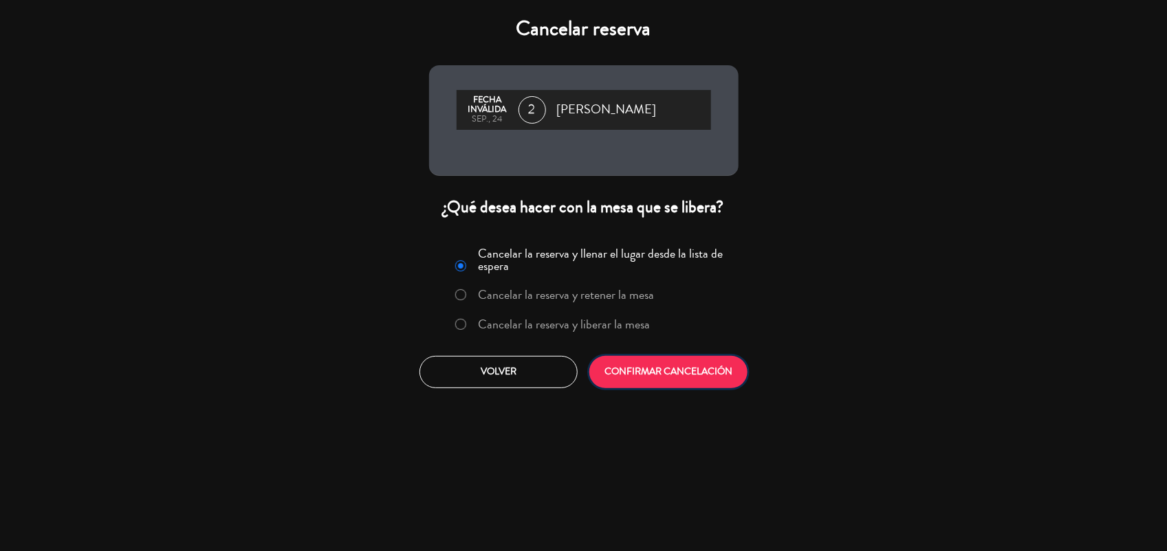
click at [637, 378] on button "CONFIRMAR CANCELACIÓN" at bounding box center [668, 372] width 158 height 32
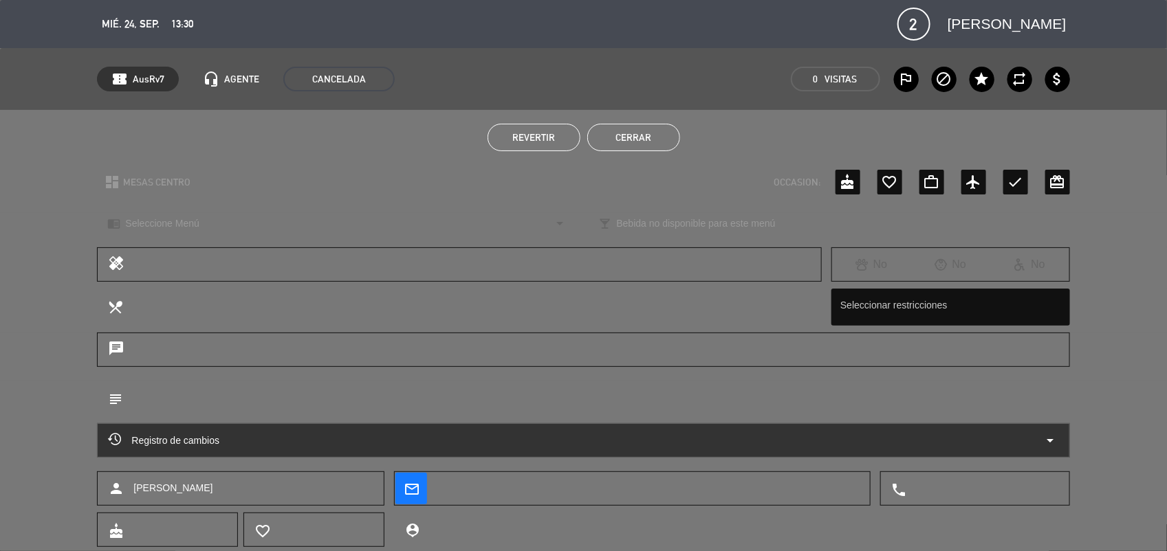
click at [614, 136] on button "Cerrar" at bounding box center [633, 137] width 93 height 27
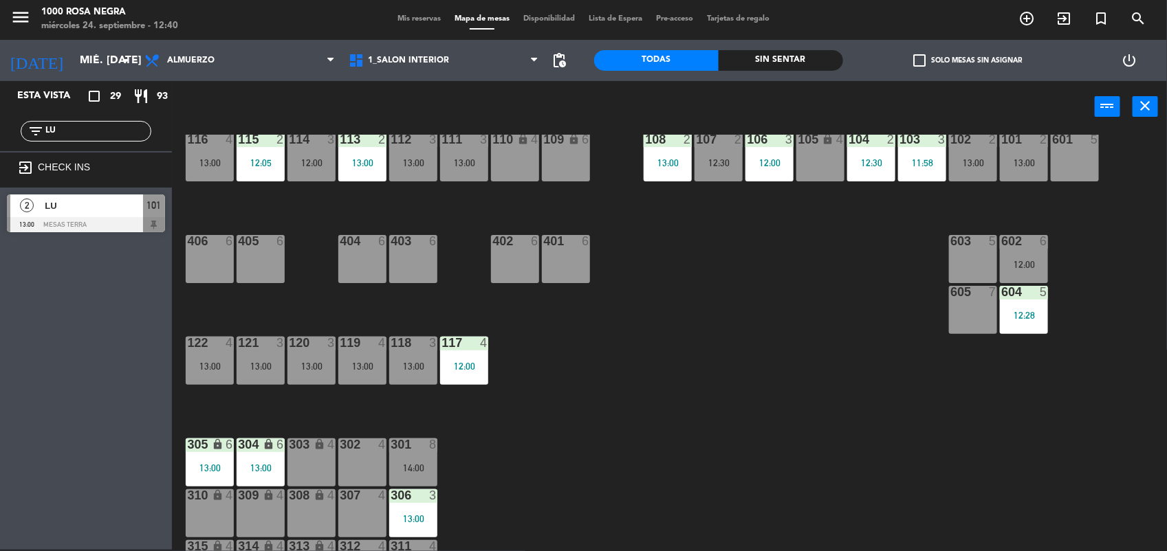
click at [86, 133] on input "LU" at bounding box center [97, 131] width 107 height 15
type input "L"
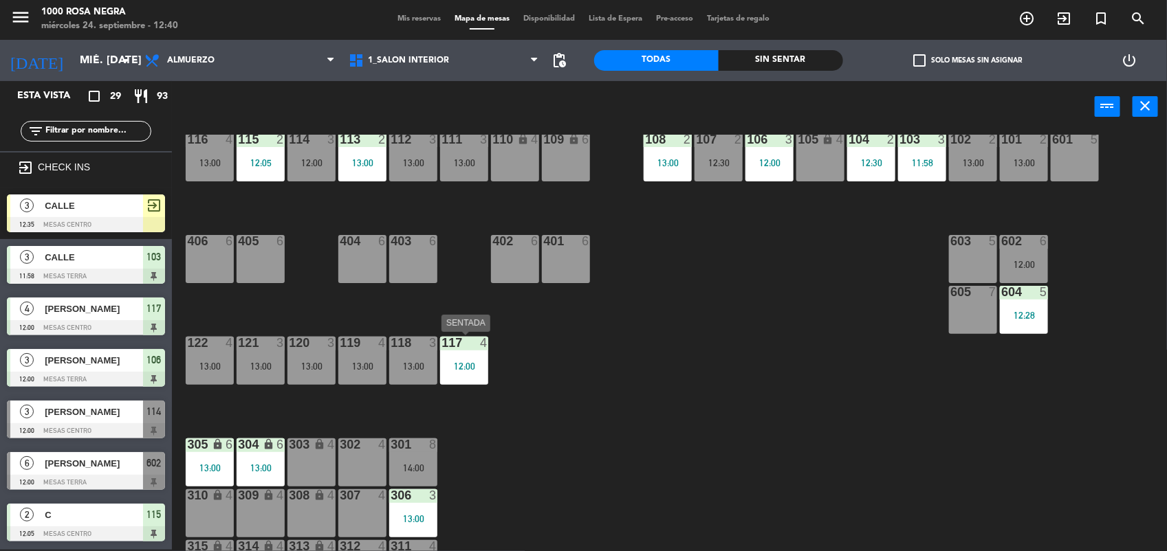
click at [463, 364] on div "12:00" at bounding box center [464, 367] width 48 height 10
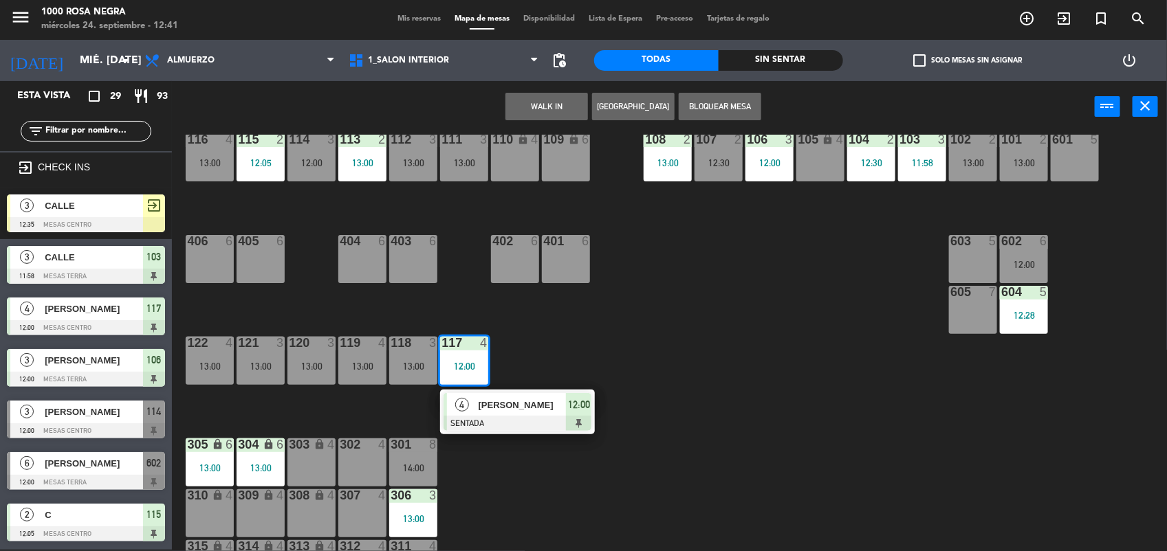
click at [688, 340] on div "116 4 13:00 115 2 12:05 114 3 12:00 113 2 13:00 112 3 13:00 111 3 13:00 110 loc…" at bounding box center [675, 343] width 983 height 417
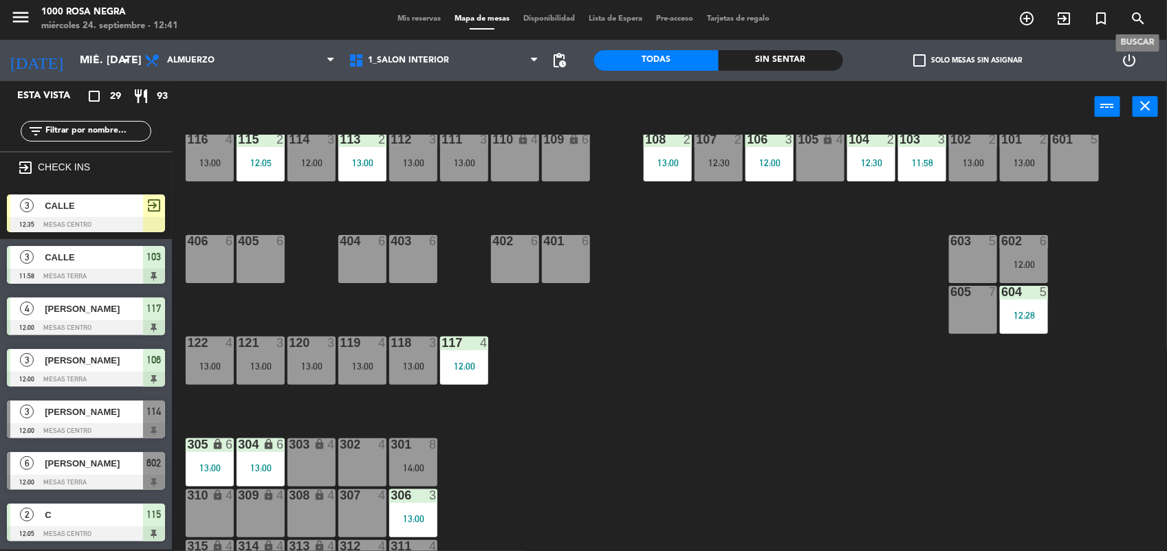
click at [1134, 21] on icon "search" at bounding box center [1138, 18] width 16 height 16
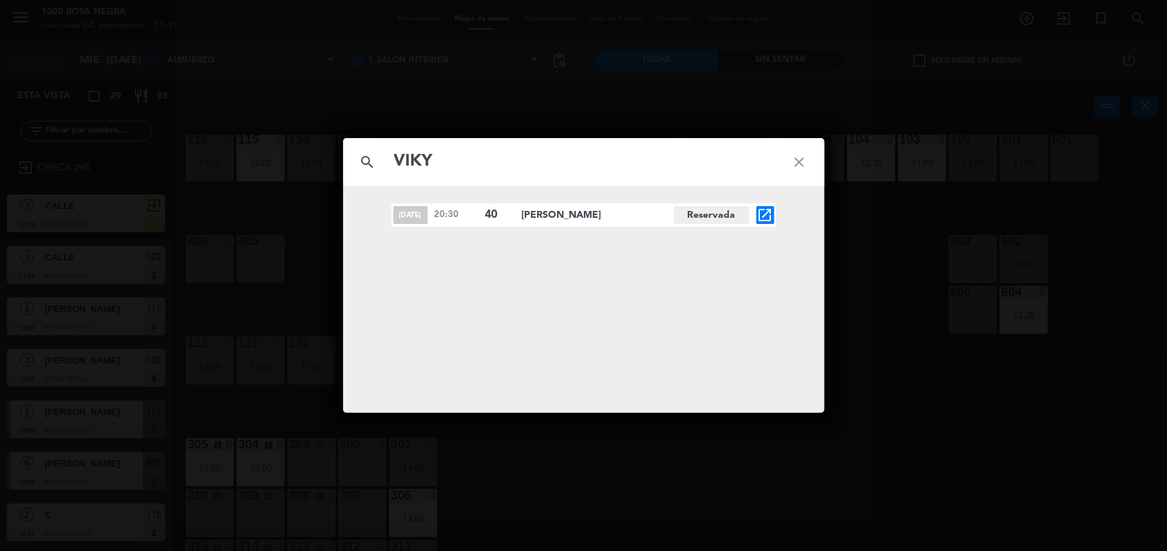
type input "VIKY"
click at [565, 218] on span "[PERSON_NAME]" at bounding box center [598, 216] width 152 height 16
click at [761, 208] on icon "open_in_new" at bounding box center [765, 215] width 16 height 16
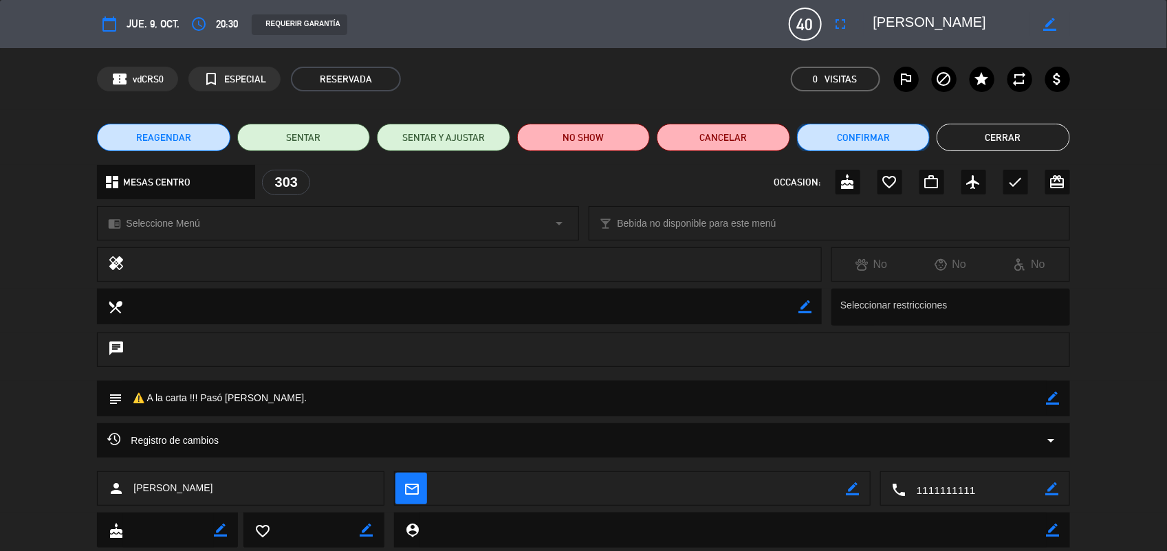
click at [901, 134] on button "Confirmar" at bounding box center [863, 137] width 133 height 27
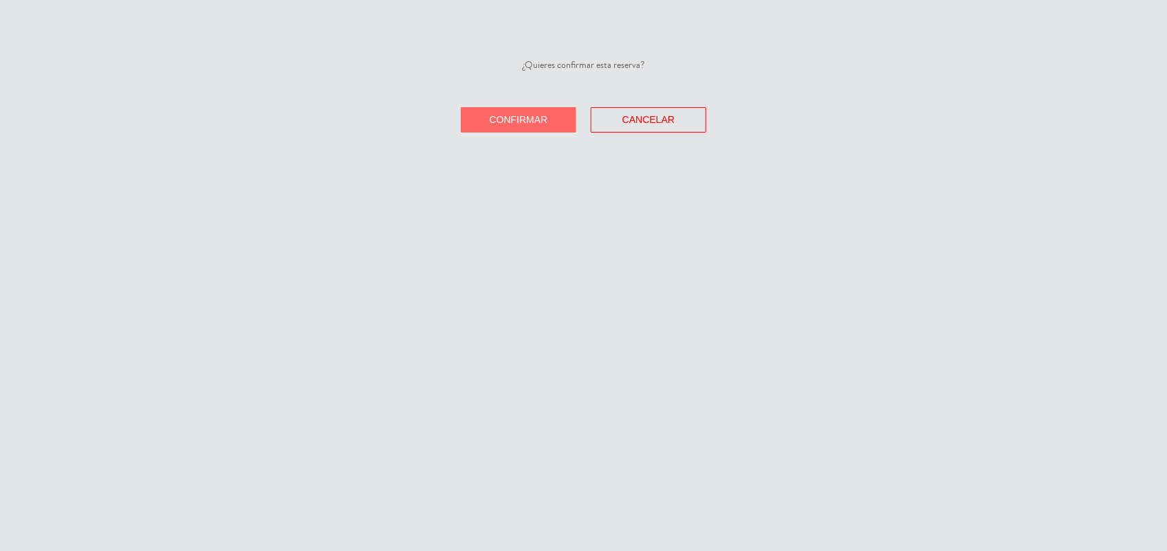
click at [562, 121] on button "Confirmar" at bounding box center [518, 119] width 115 height 25
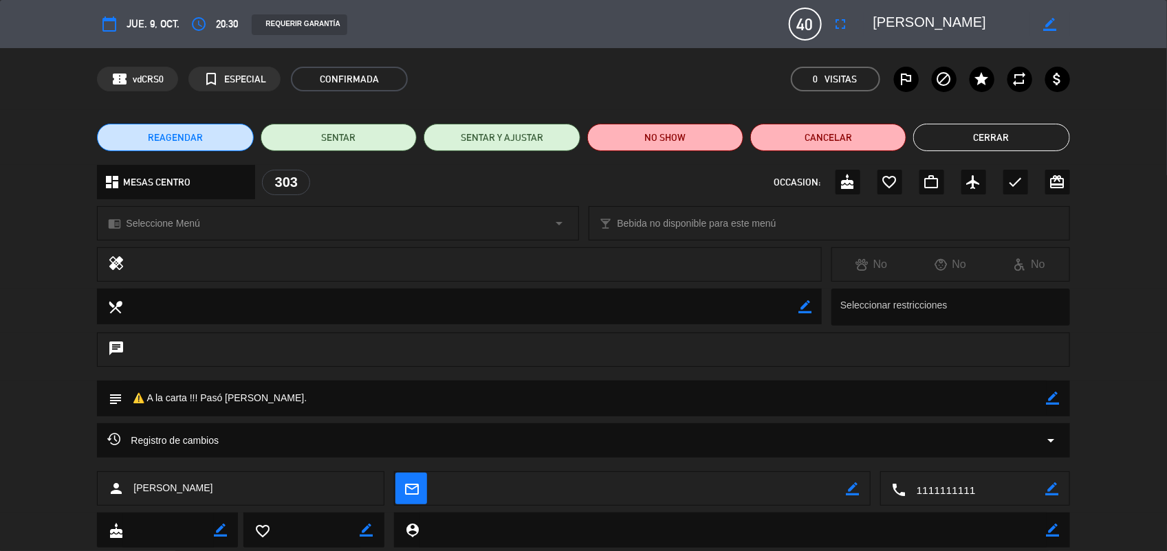
click at [1004, 135] on button "Cerrar" at bounding box center [991, 137] width 156 height 27
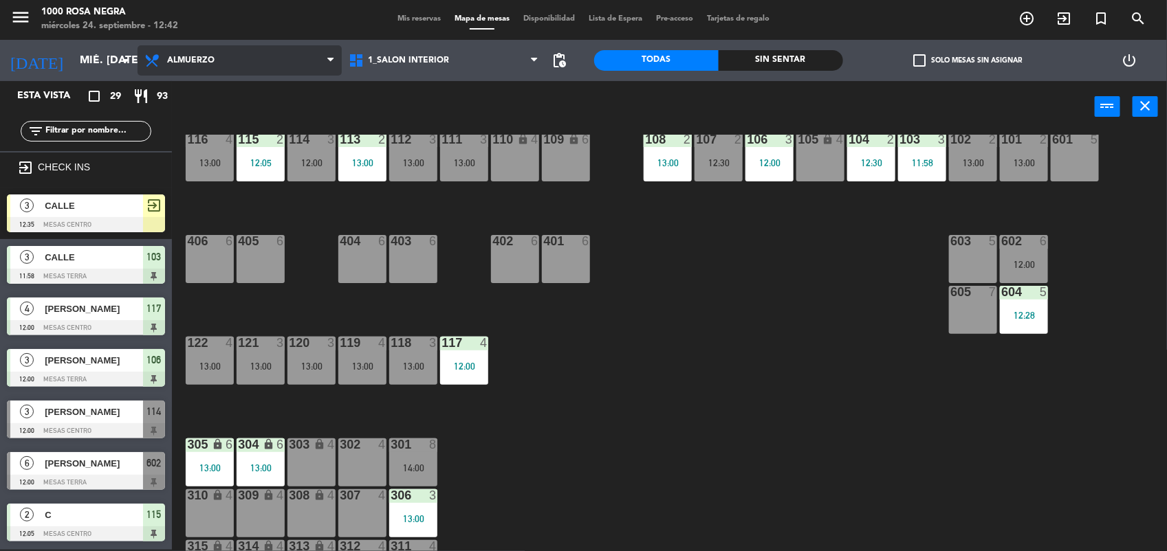
click at [210, 56] on span "Almuerzo" at bounding box center [190, 61] width 47 height 10
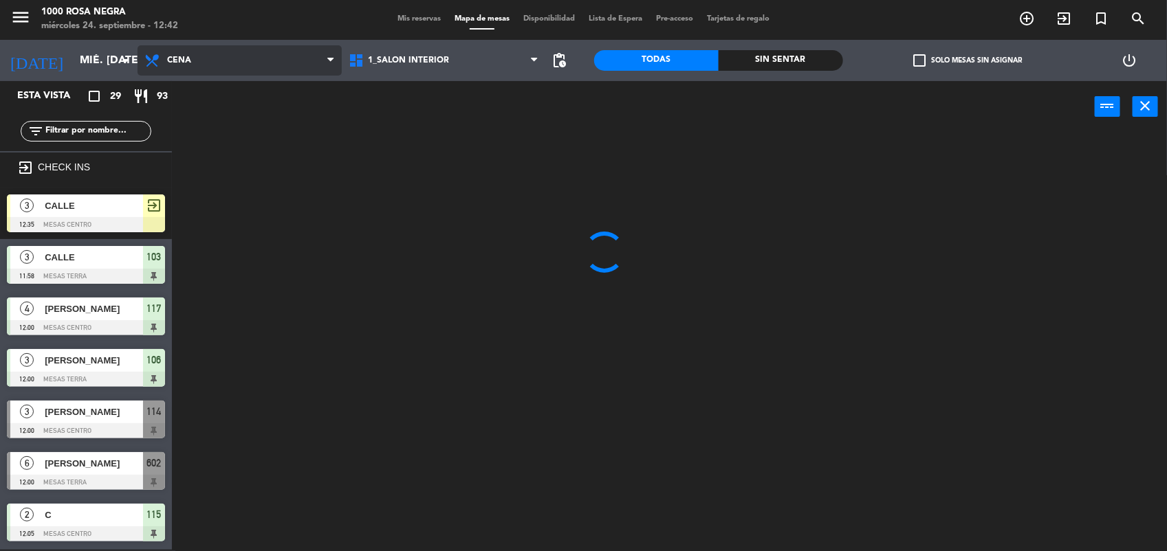
scroll to position [0, 0]
click at [221, 119] on ng-component "menu 1000 [PERSON_NAME] Negra miércoles 24. septiembre - 12:42 Mis reservas Map…" at bounding box center [583, 275] width 1167 height 553
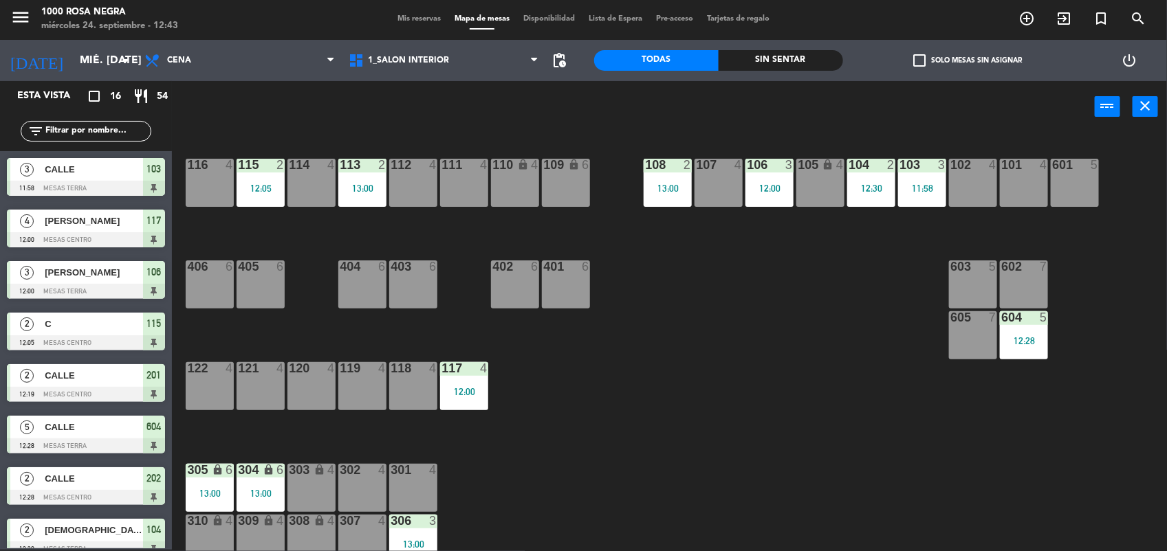
click at [411, 21] on span "Mis reservas" at bounding box center [418, 19] width 57 height 8
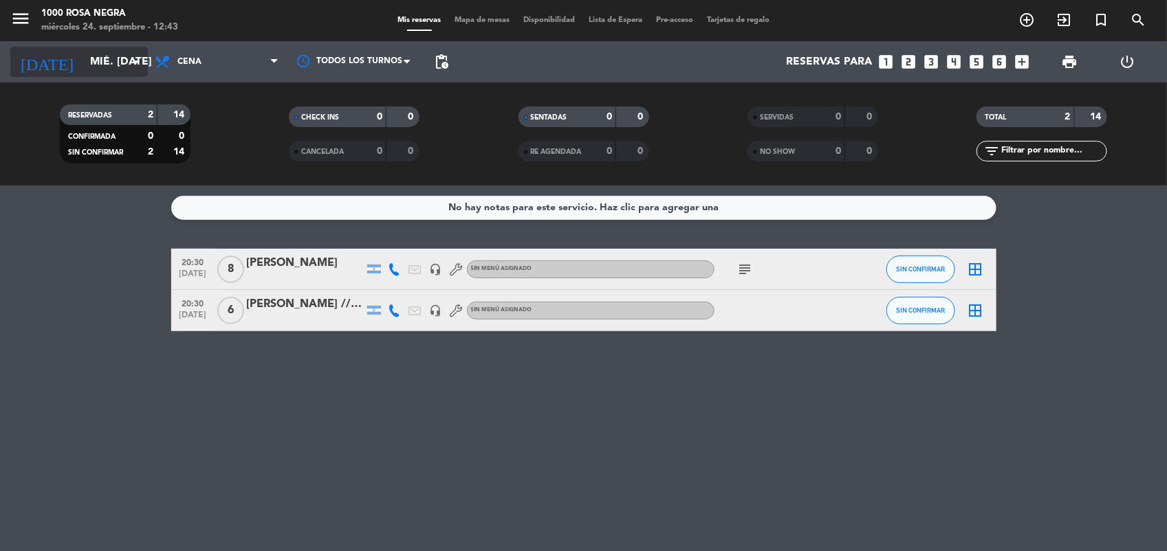
click at [141, 56] on icon "arrow_drop_down" at bounding box center [136, 62] width 16 height 16
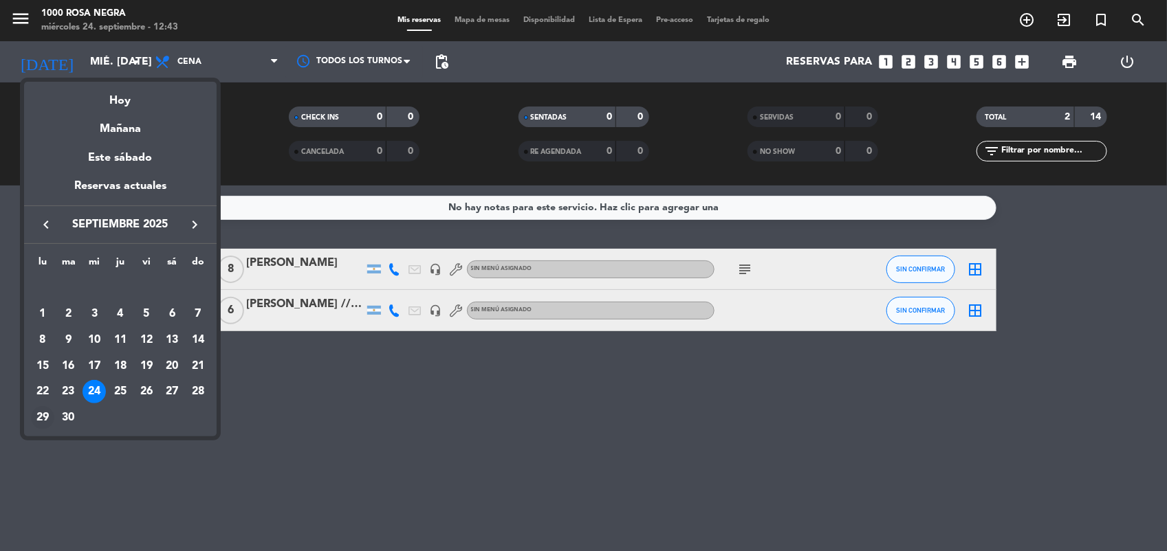
click at [34, 417] on div "29" at bounding box center [42, 417] width 23 height 23
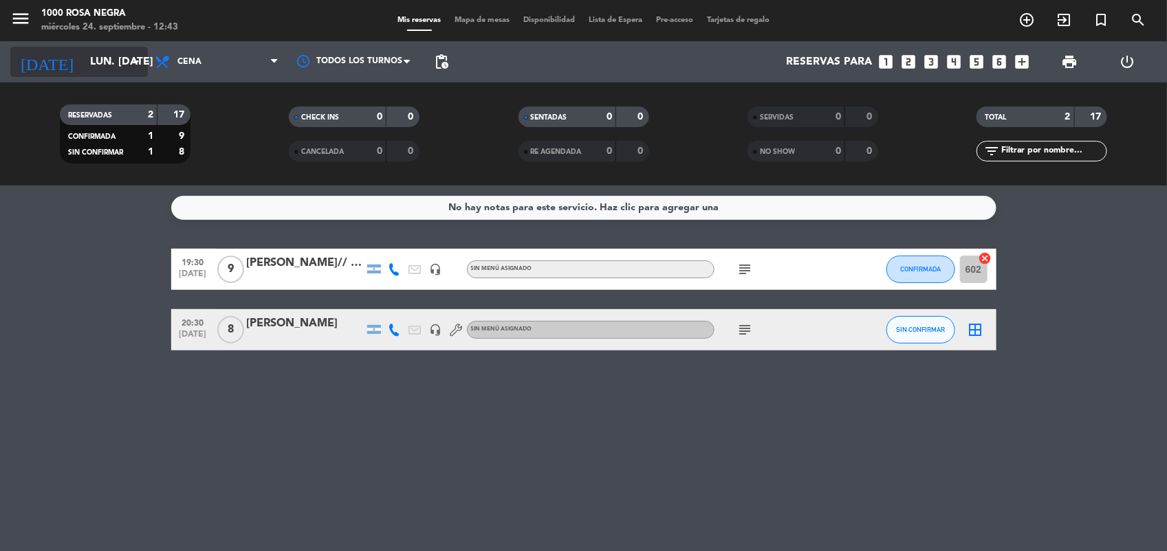
click at [134, 64] on icon "arrow_drop_down" at bounding box center [136, 62] width 16 height 16
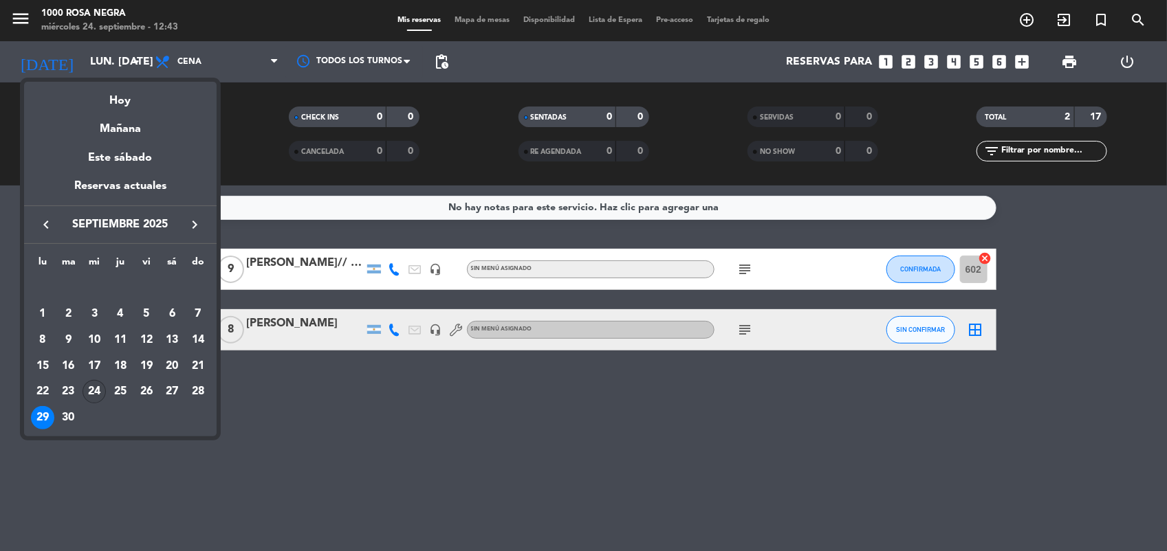
click at [96, 390] on div "24" at bounding box center [93, 391] width 23 height 23
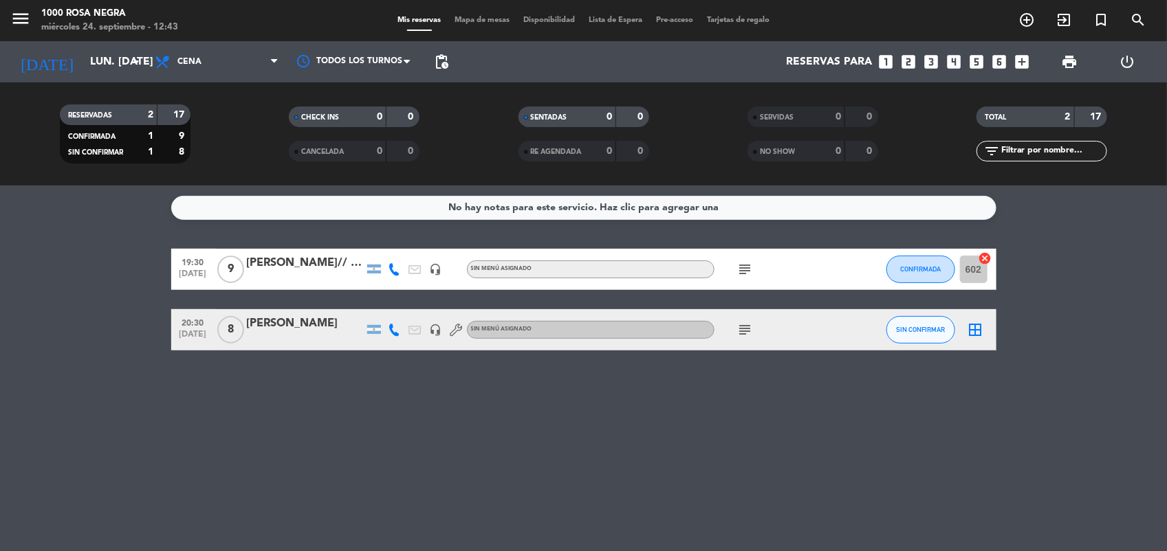
type input "mié. [DATE]"
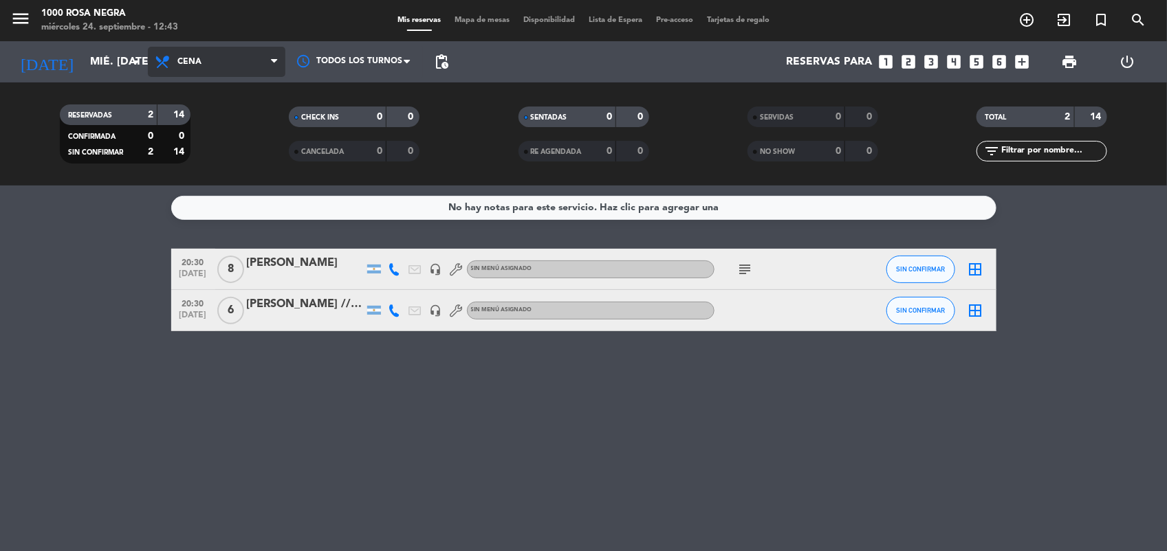
click at [274, 63] on icon at bounding box center [274, 61] width 6 height 11
click at [258, 117] on div "menu 1000 [PERSON_NAME] Negra miércoles 24. septiembre - 12:43 Mis reservas Map…" at bounding box center [583, 93] width 1167 height 186
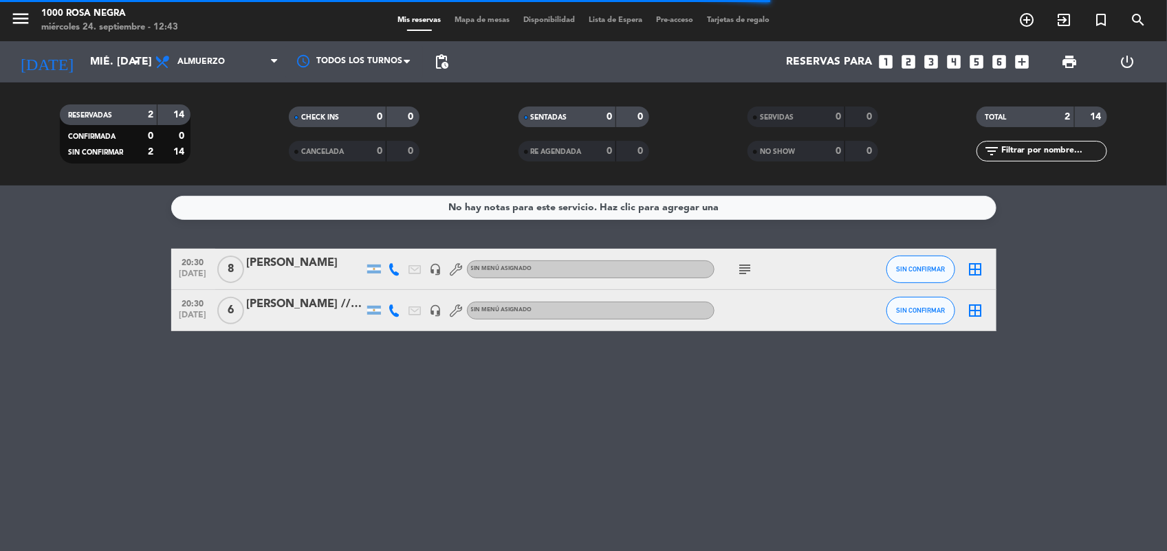
click at [476, 19] on span "Mapa de mesas" at bounding box center [482, 20] width 69 height 8
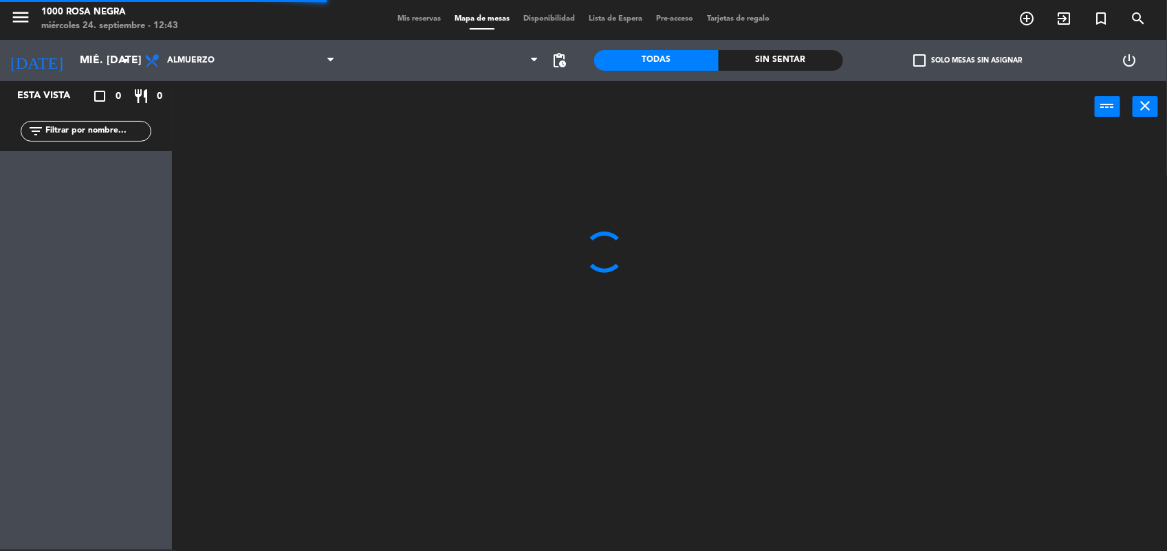
click at [114, 129] on input "text" at bounding box center [97, 131] width 107 height 15
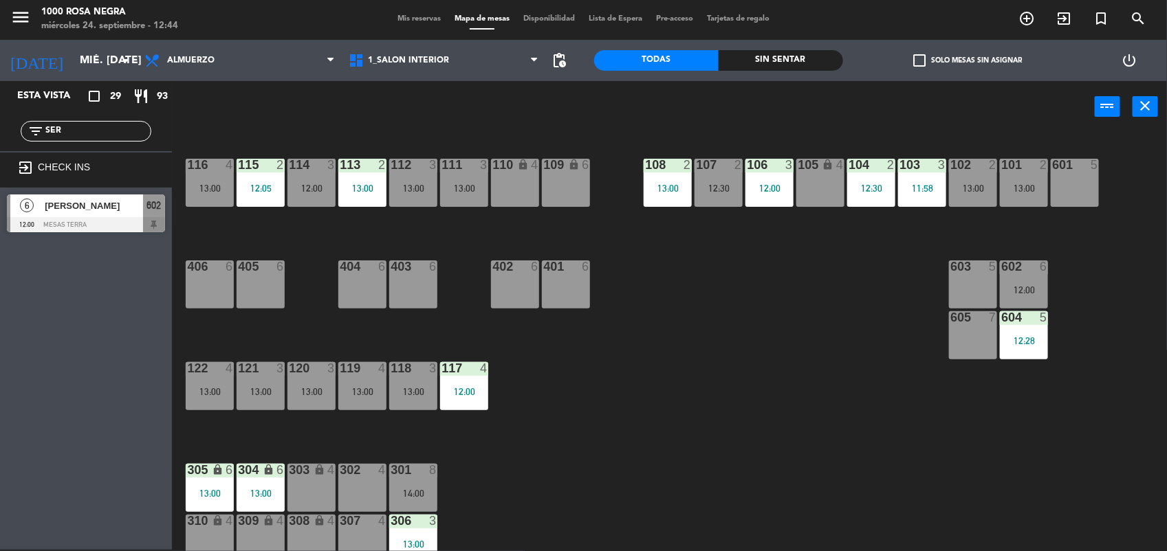
type input "SER"
click at [695, 298] on div "116 4 13:00 115 2 12:05 114 3 12:00 113 2 13:00 112 3 13:00 111 3 13:00 110 loc…" at bounding box center [675, 343] width 983 height 417
click at [1031, 290] on div "12:00" at bounding box center [1024, 290] width 48 height 10
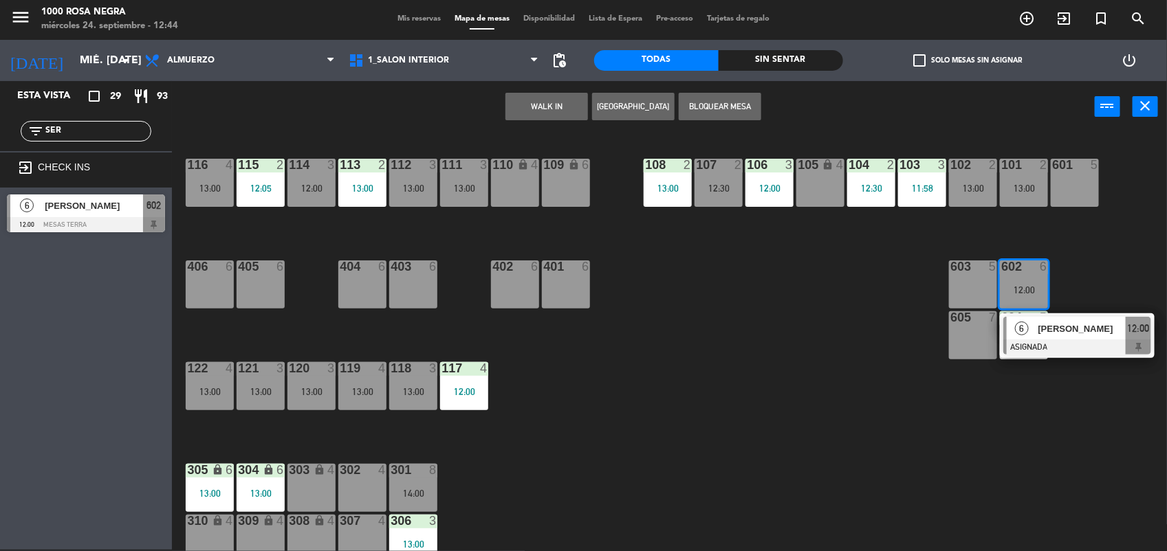
click at [968, 283] on div "603 5" at bounding box center [973, 285] width 48 height 48
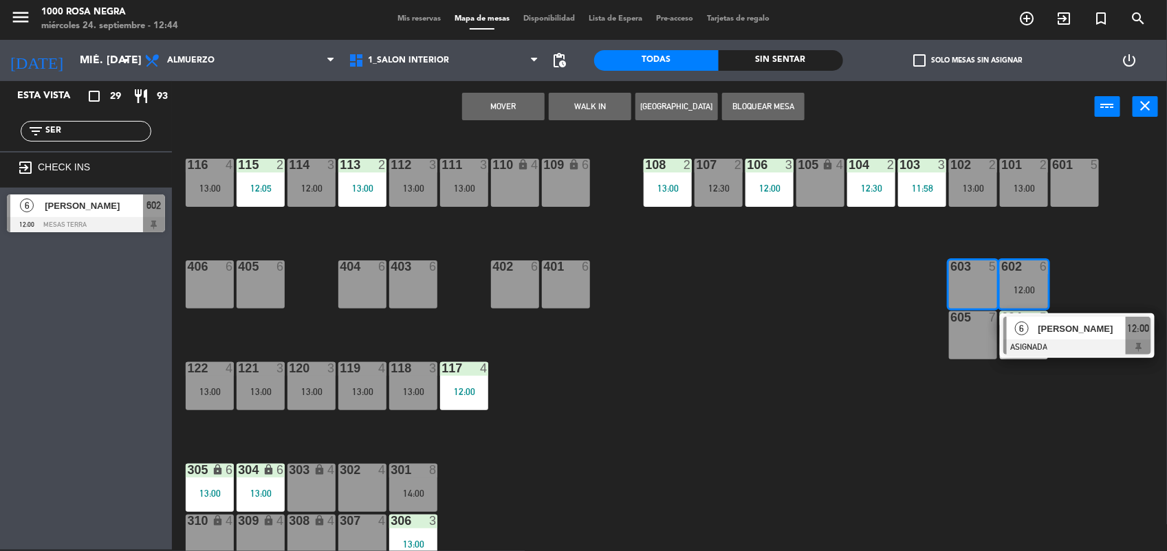
click at [499, 103] on button "Mover" at bounding box center [503, 106] width 82 height 27
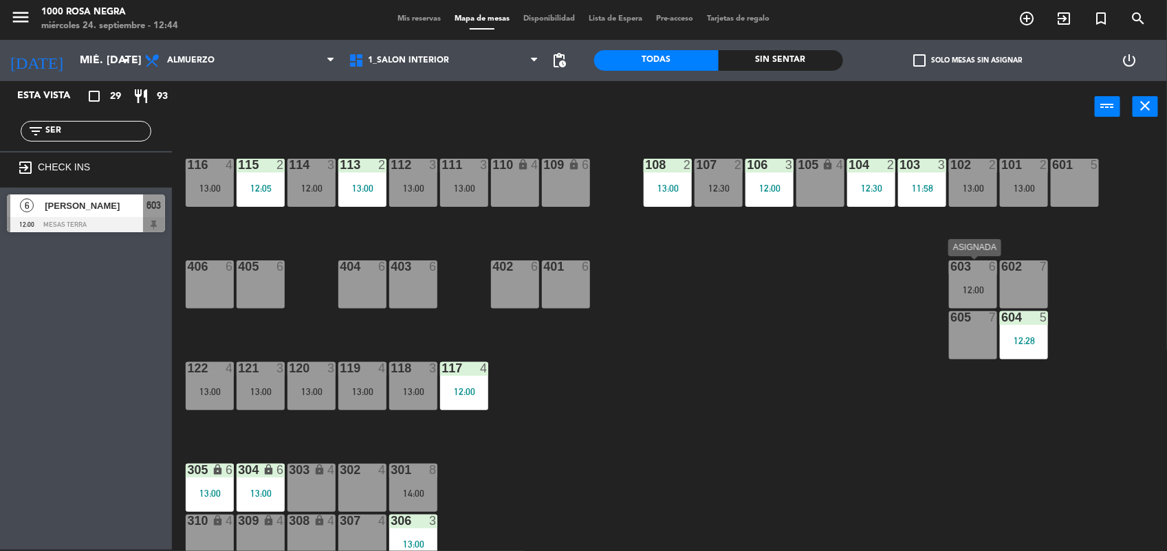
click at [982, 285] on div "12:00" at bounding box center [973, 290] width 48 height 10
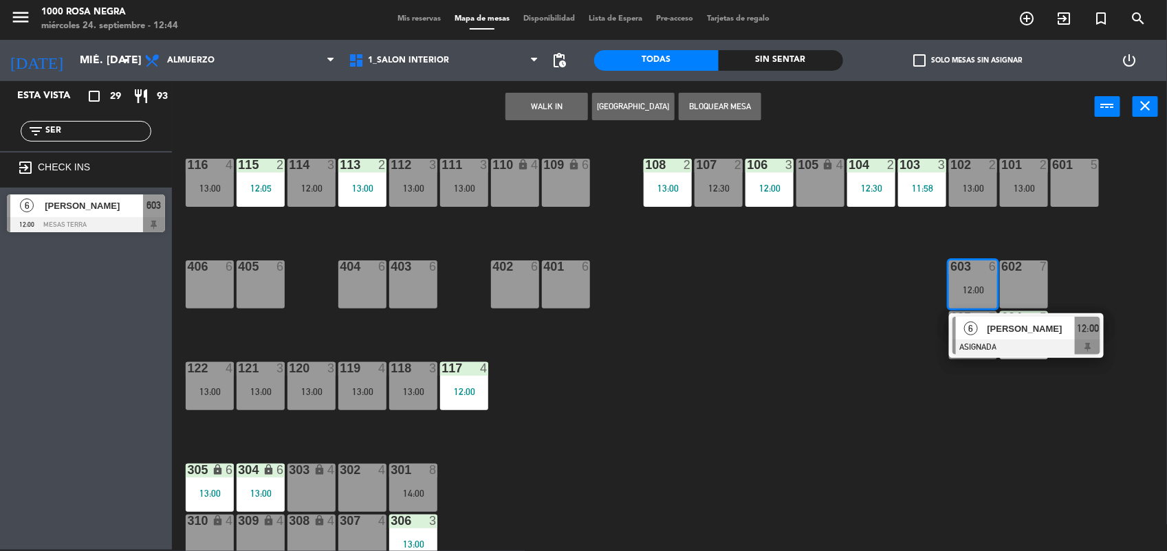
click at [982, 285] on div "12:00" at bounding box center [973, 290] width 48 height 10
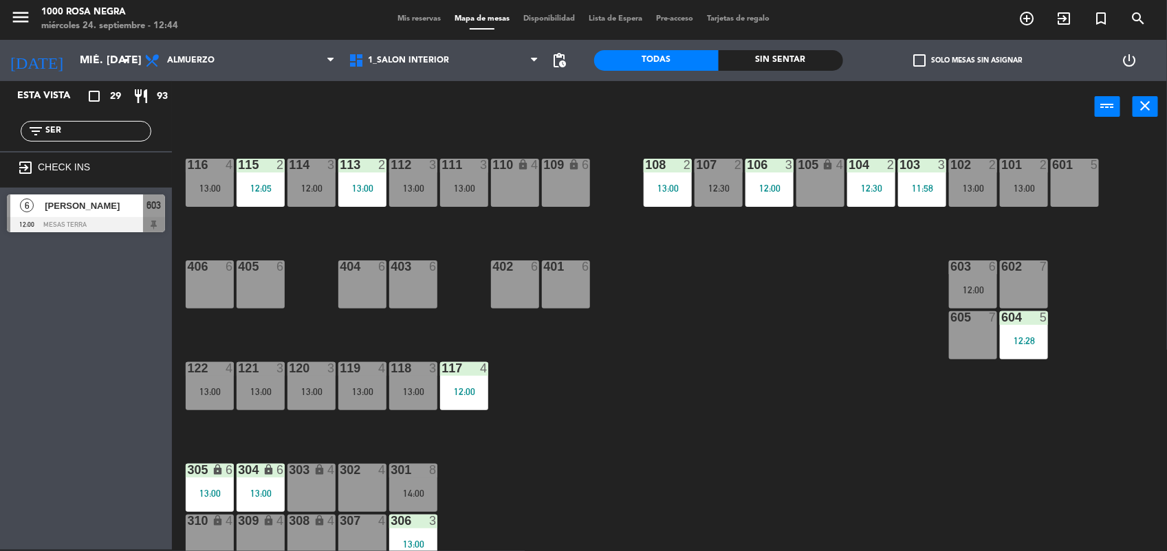
click at [982, 285] on div "12:00" at bounding box center [973, 290] width 48 height 10
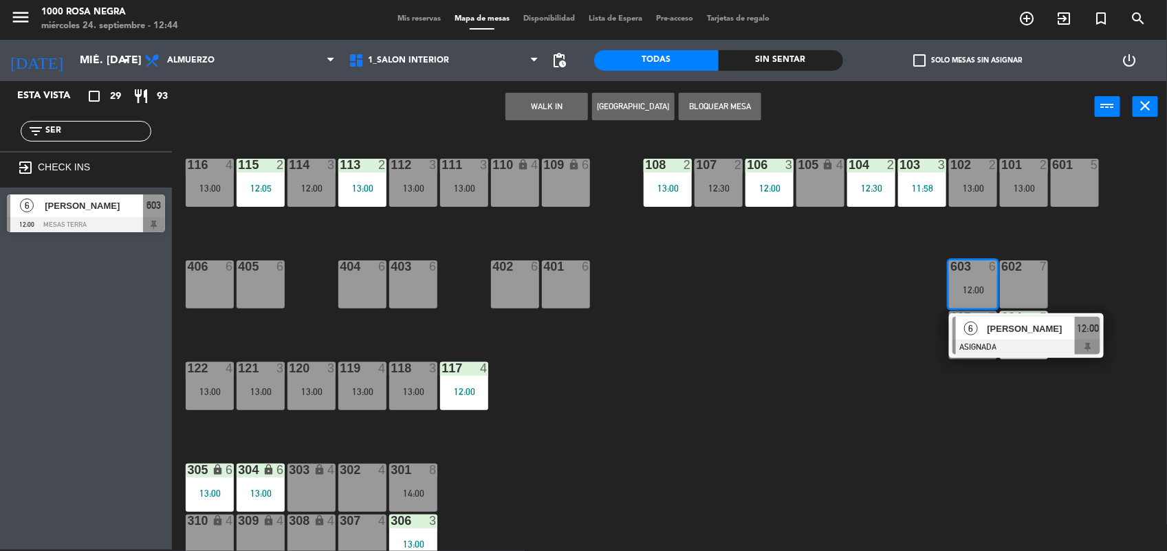
click at [1035, 352] on div at bounding box center [1026, 347] width 148 height 15
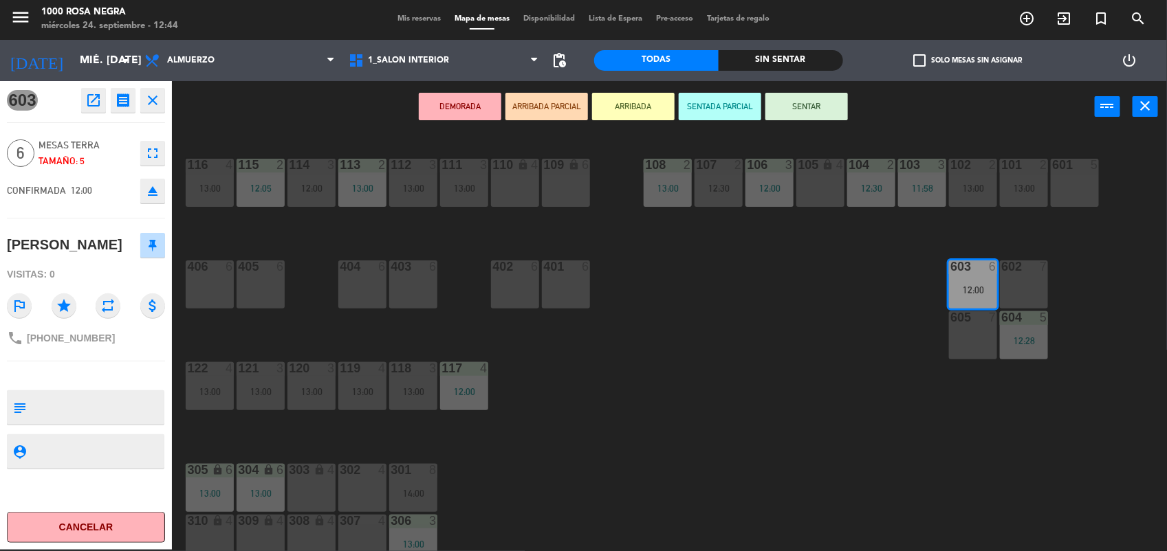
click at [828, 109] on button "SENTAR" at bounding box center [806, 106] width 82 height 27
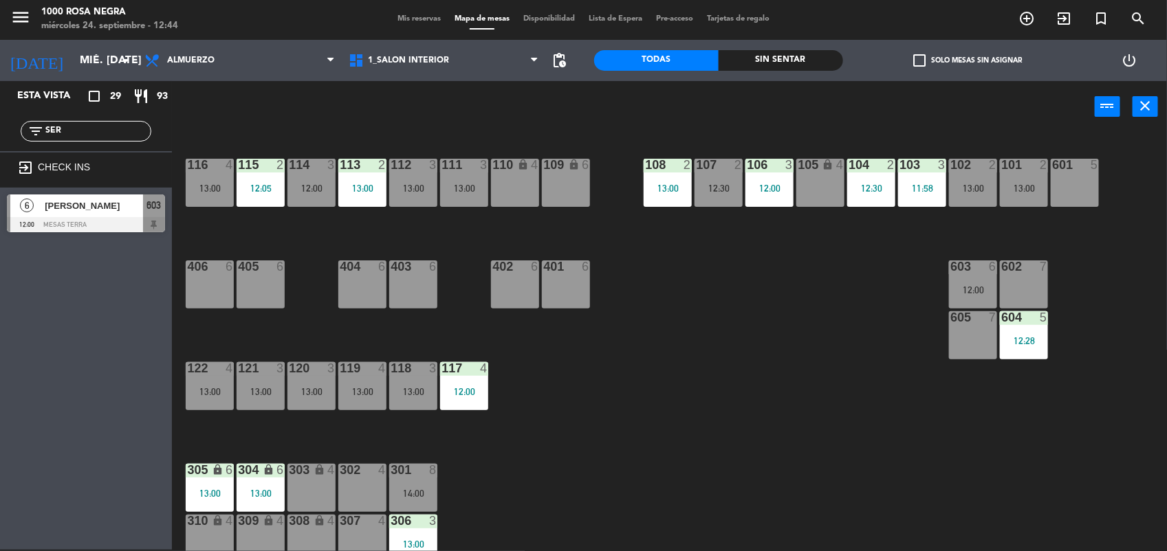
click at [747, 333] on div "116 4 13:00 115 2 12:05 114 3 12:00 113 2 13:00 112 3 13:00 111 3 13:00 110 loc…" at bounding box center [675, 343] width 983 height 417
click at [108, 124] on input "SER" at bounding box center [97, 131] width 107 height 15
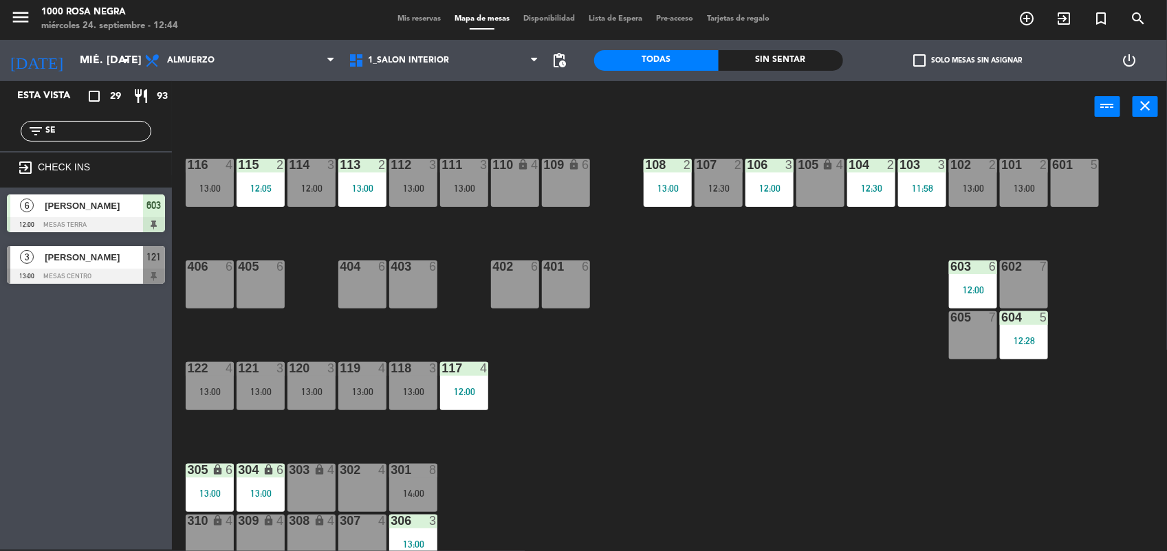
type input "S"
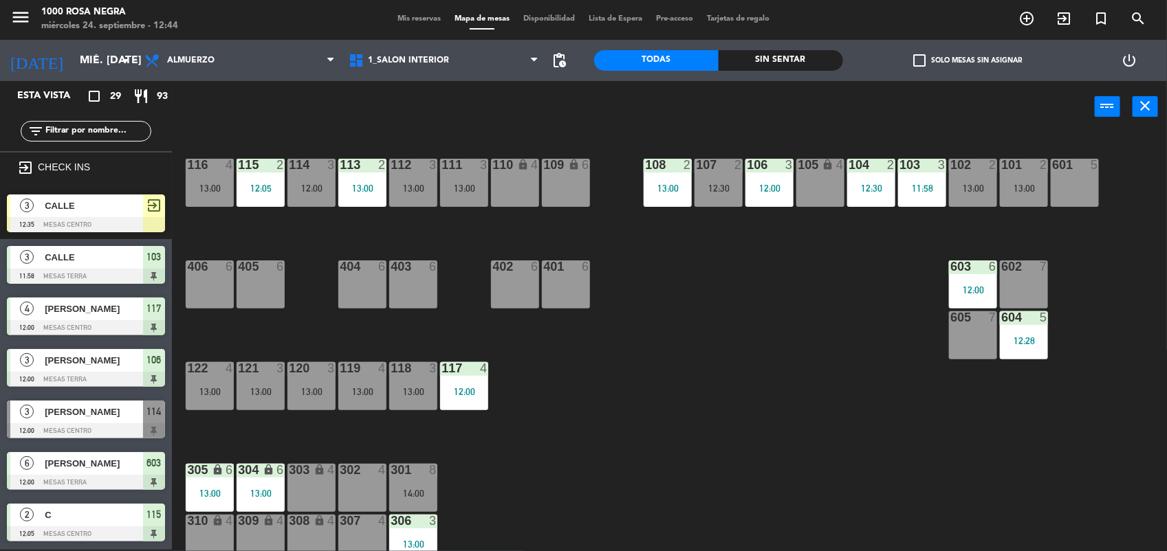
click at [724, 386] on div "116 4 13:00 115 2 12:05 114 3 12:00 113 2 13:00 112 3 13:00 111 3 13:00 110 loc…" at bounding box center [675, 343] width 983 height 417
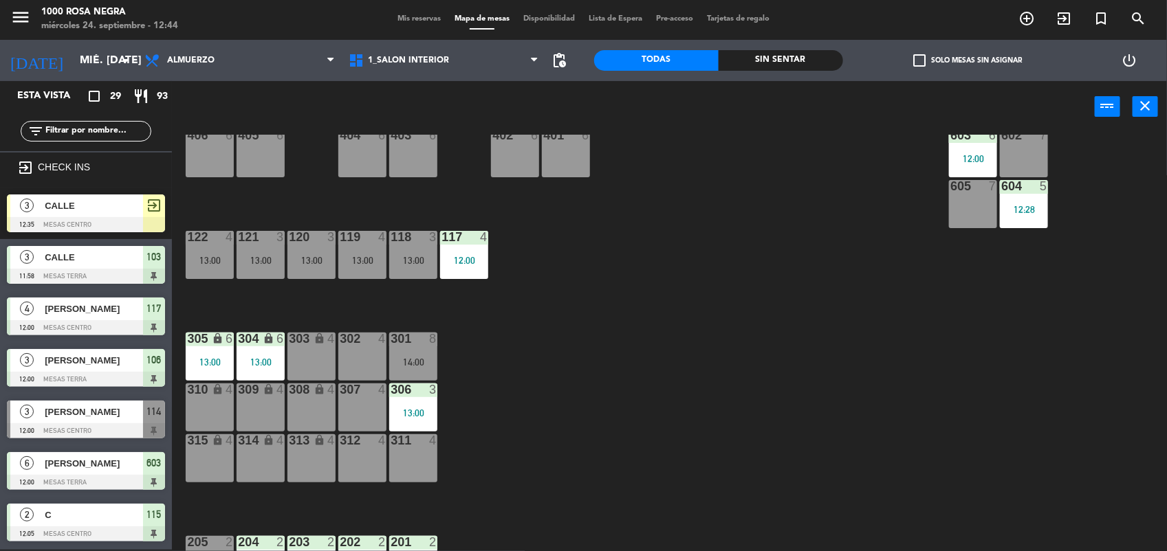
scroll to position [137, 0]
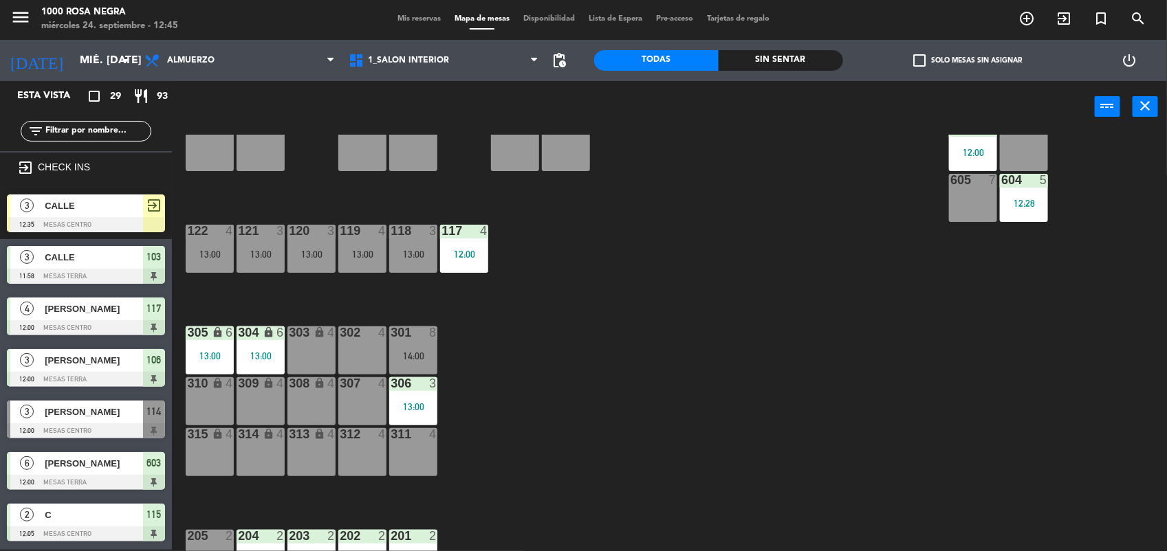
click at [357, 386] on div at bounding box center [362, 383] width 23 height 12
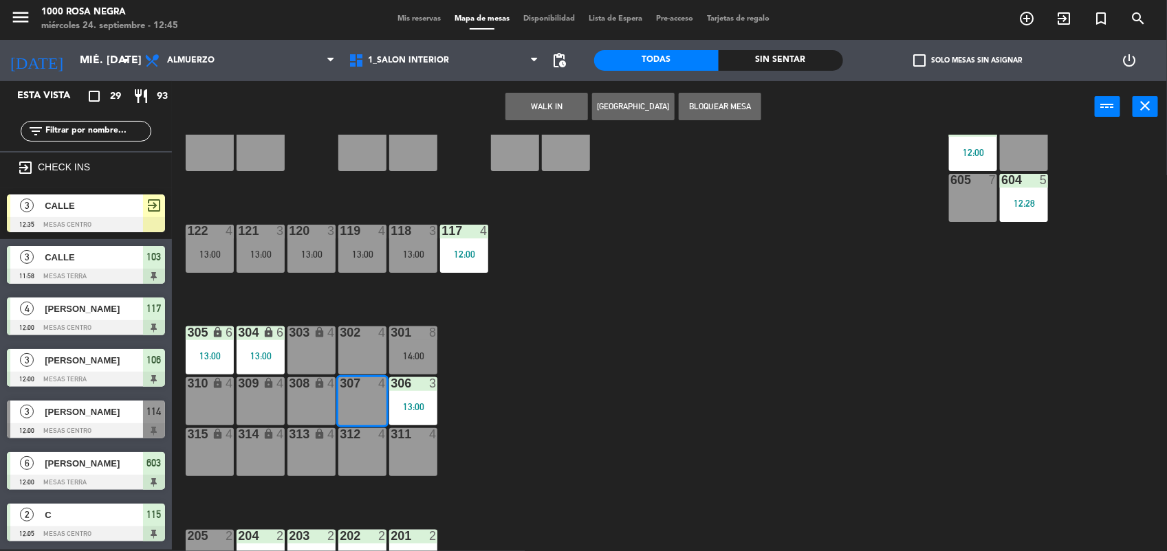
click at [530, 96] on button "WALK IN" at bounding box center [546, 106] width 82 height 27
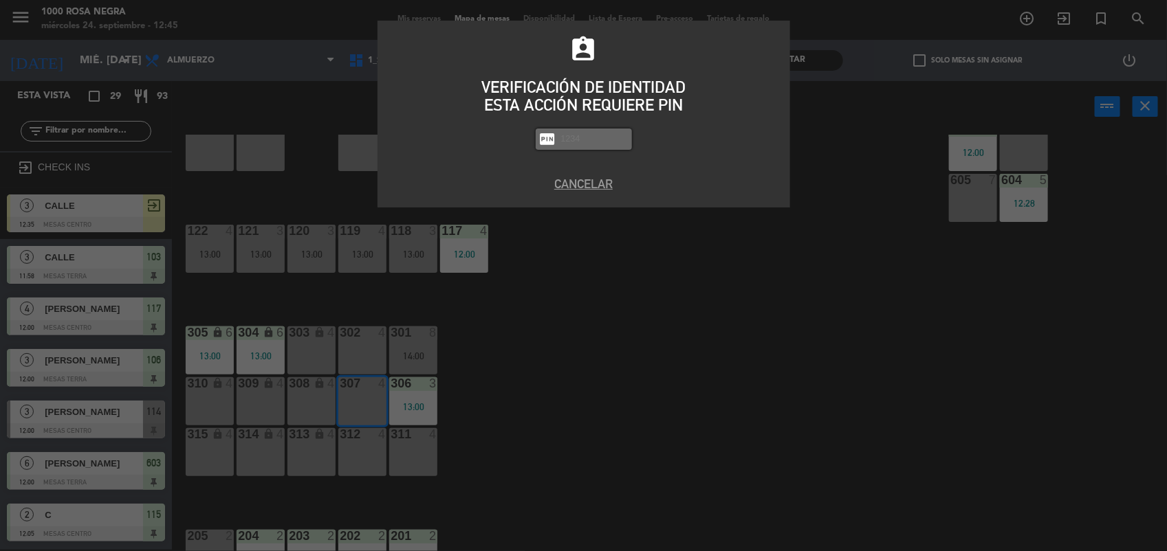
click at [565, 142] on input "text" at bounding box center [594, 139] width 69 height 16
type input "2492"
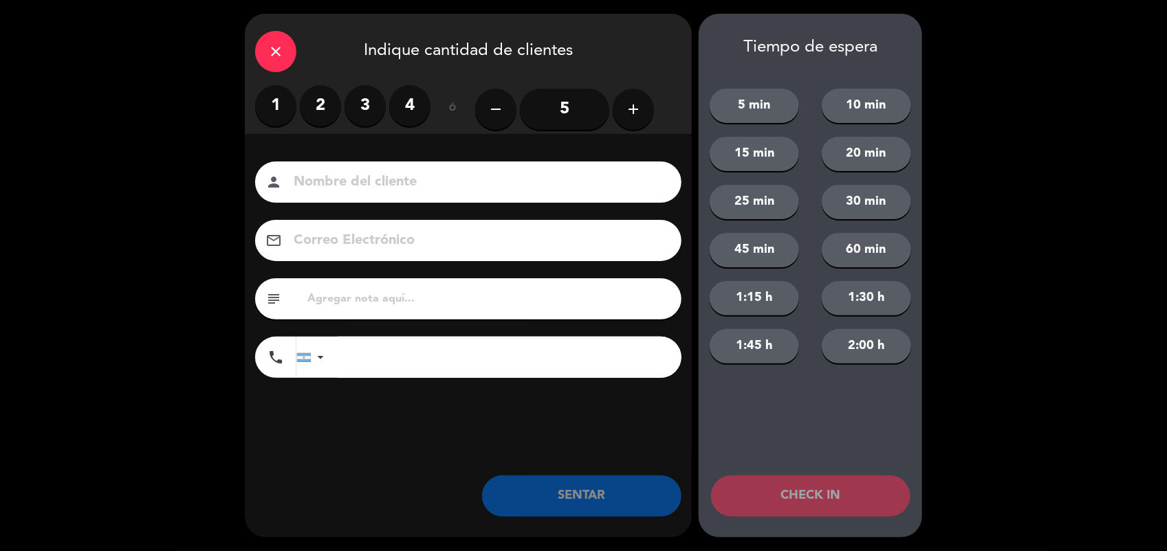
click at [373, 104] on label "3" at bounding box center [364, 105] width 41 height 41
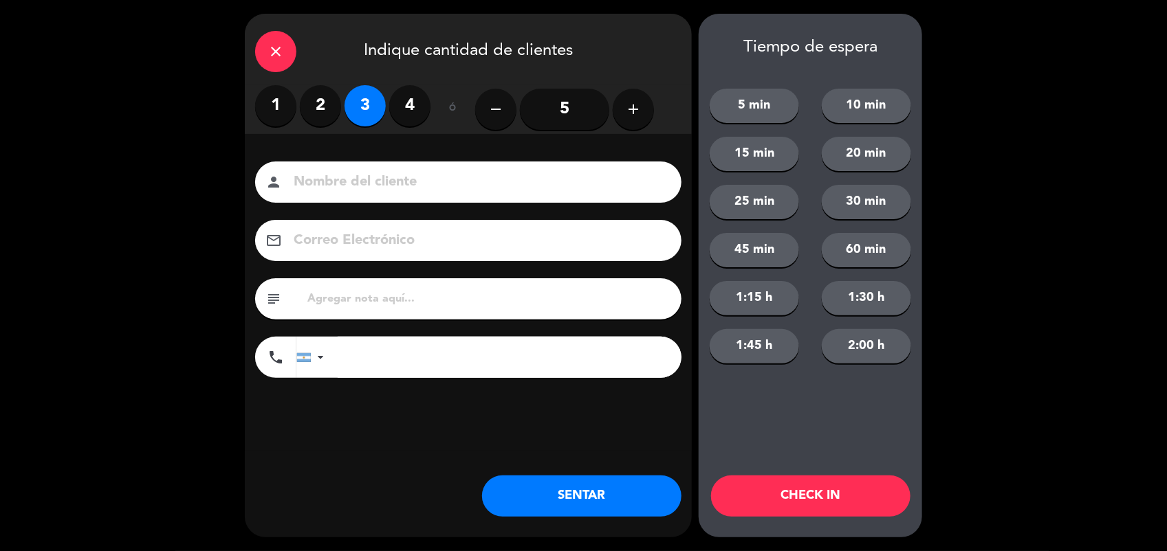
click at [334, 187] on input at bounding box center [477, 182] width 371 height 24
type input "CALLE"
click at [636, 485] on button "SENTAR" at bounding box center [581, 496] width 199 height 41
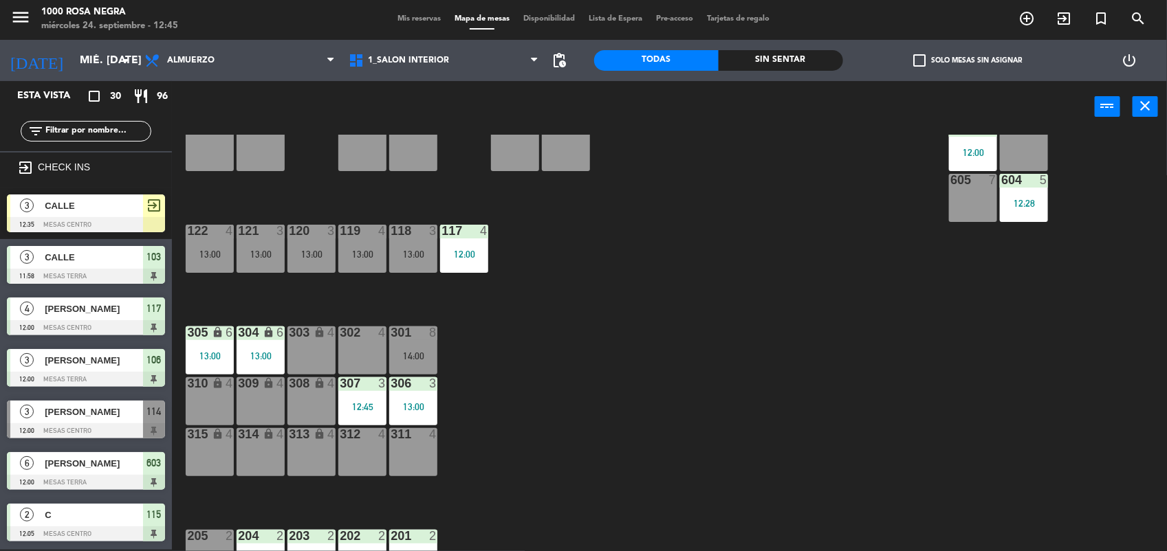
click at [127, 129] on input "text" at bounding box center [97, 131] width 107 height 15
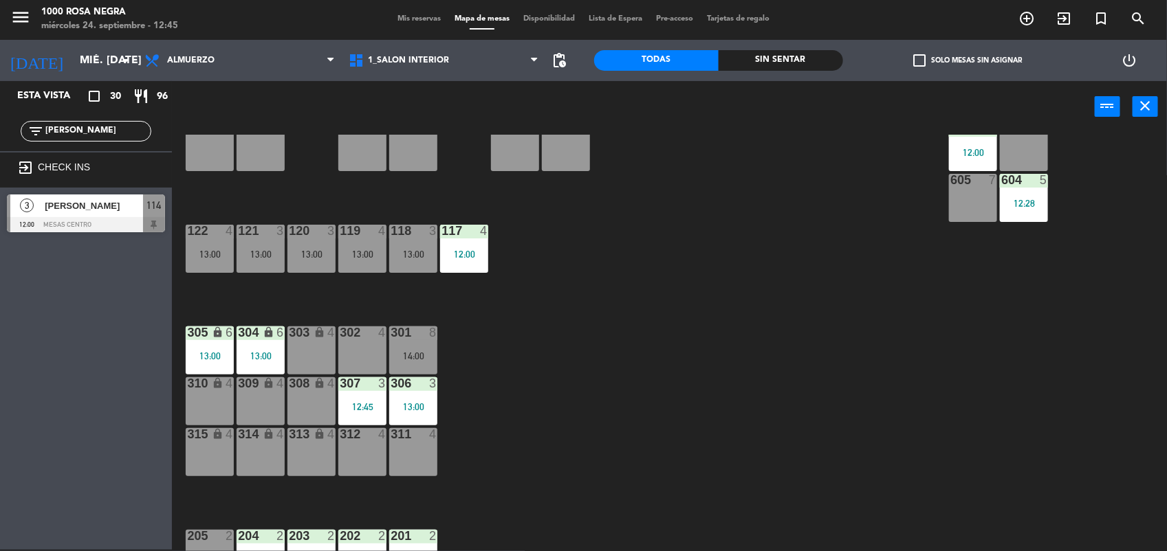
type input "[PERSON_NAME]"
click at [76, 265] on div "Esta vista crop_square 30 restaurant 96 filter_list [PERSON_NAME] exit_to_app C…" at bounding box center [86, 315] width 172 height 469
click at [514, 308] on div "116 4 13:00 115 2 12:05 114 3 12:00 113 2 13:00 112 3 13:00 111 3 13:00 110 loc…" at bounding box center [675, 343] width 983 height 417
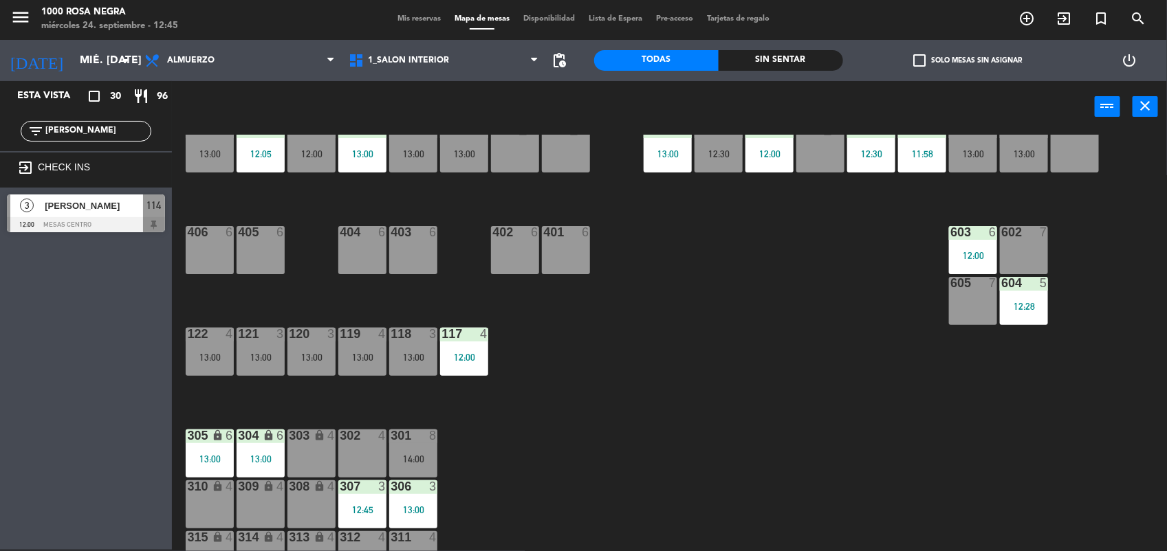
scroll to position [0, 0]
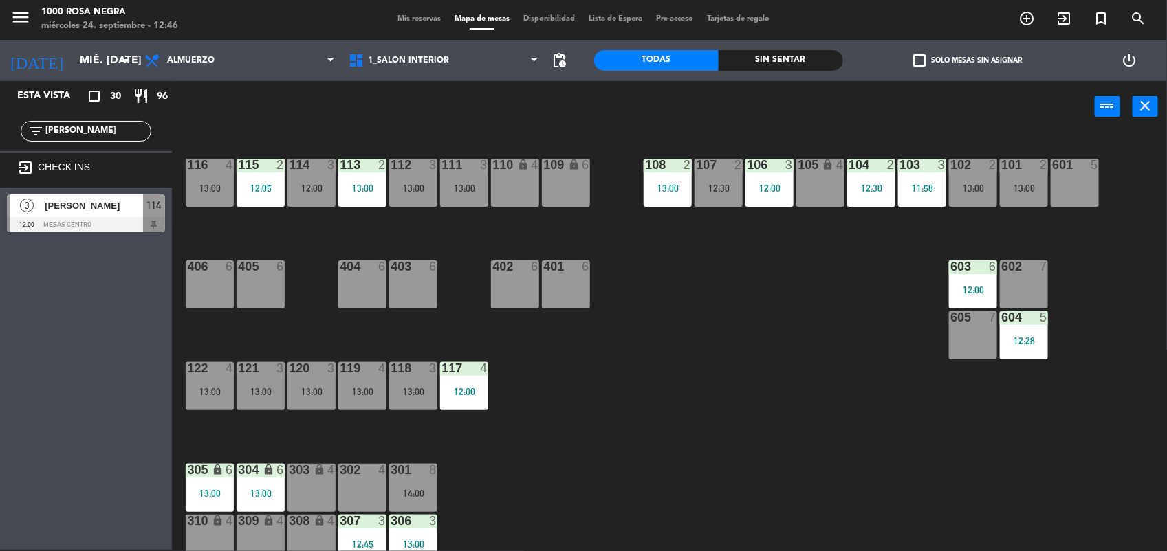
click at [322, 180] on div "114 3 12:00" at bounding box center [311, 183] width 48 height 48
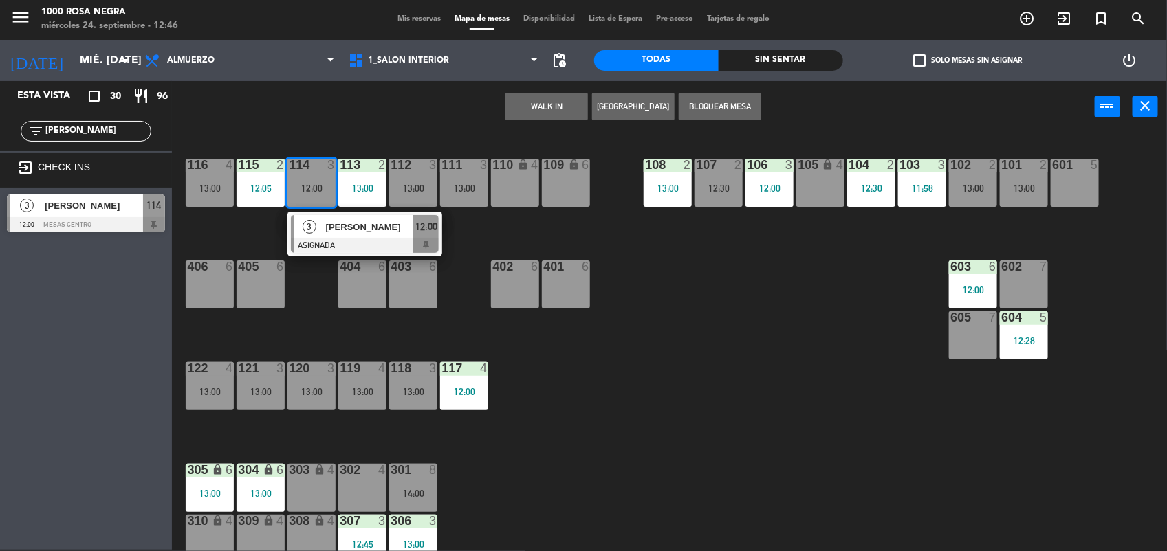
click at [323, 394] on div "13:00" at bounding box center [311, 392] width 48 height 10
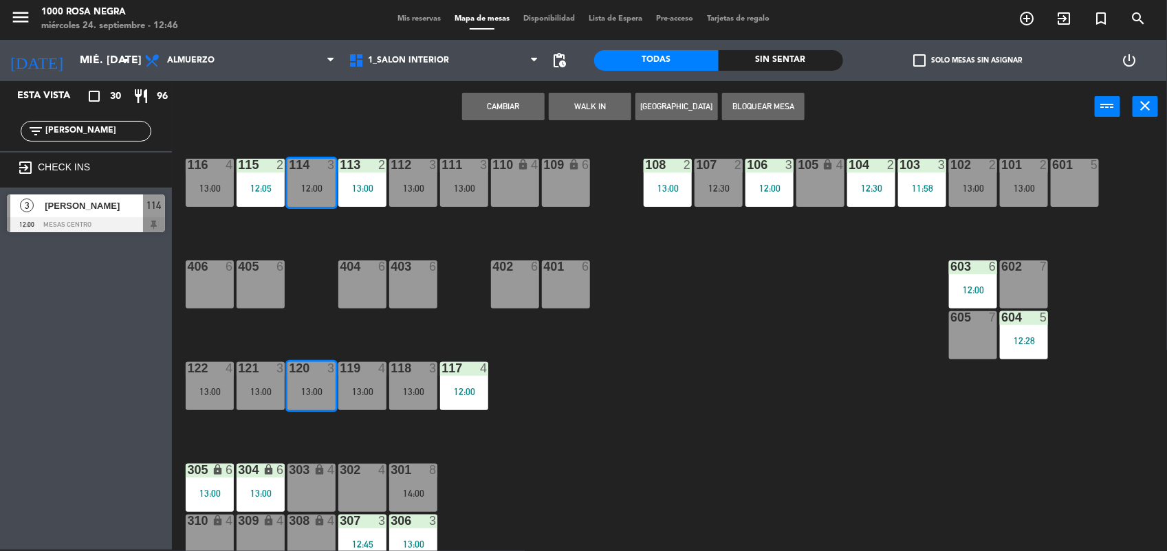
click at [517, 110] on button "Cambiar" at bounding box center [503, 106] width 82 height 27
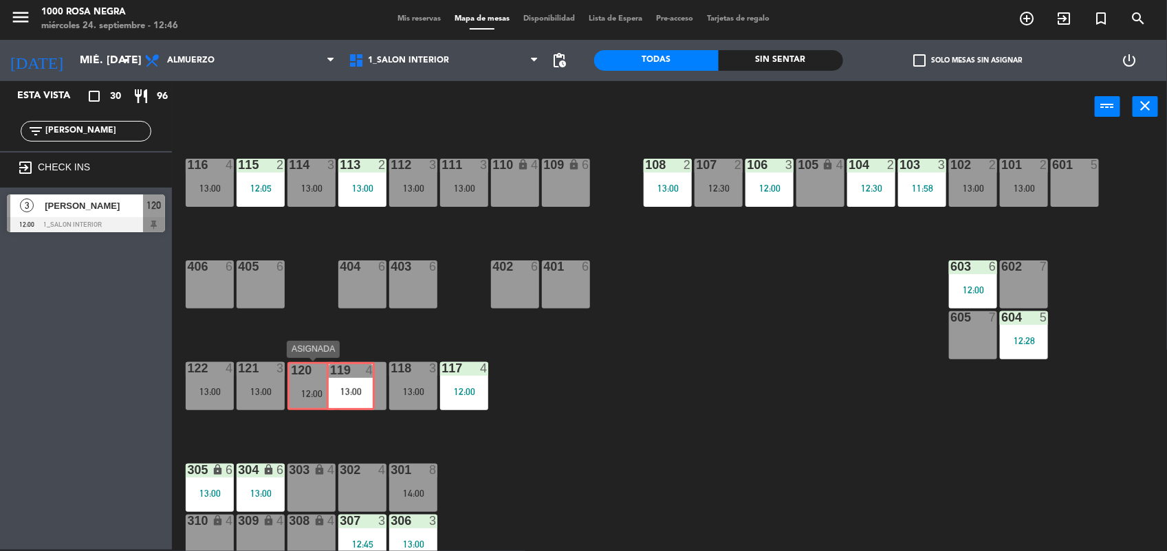
drag, startPoint x: 339, startPoint y: 386, endPoint x: 327, endPoint y: 386, distance: 11.7
click at [327, 386] on div "116 4 13:00 115 2 12:05 114 3 13:00 113 2 13:00 112 3 13:00 111 3 13:00 110 loc…" at bounding box center [675, 343] width 983 height 417
click at [327, 387] on div "12:00" at bounding box center [311, 392] width 48 height 10
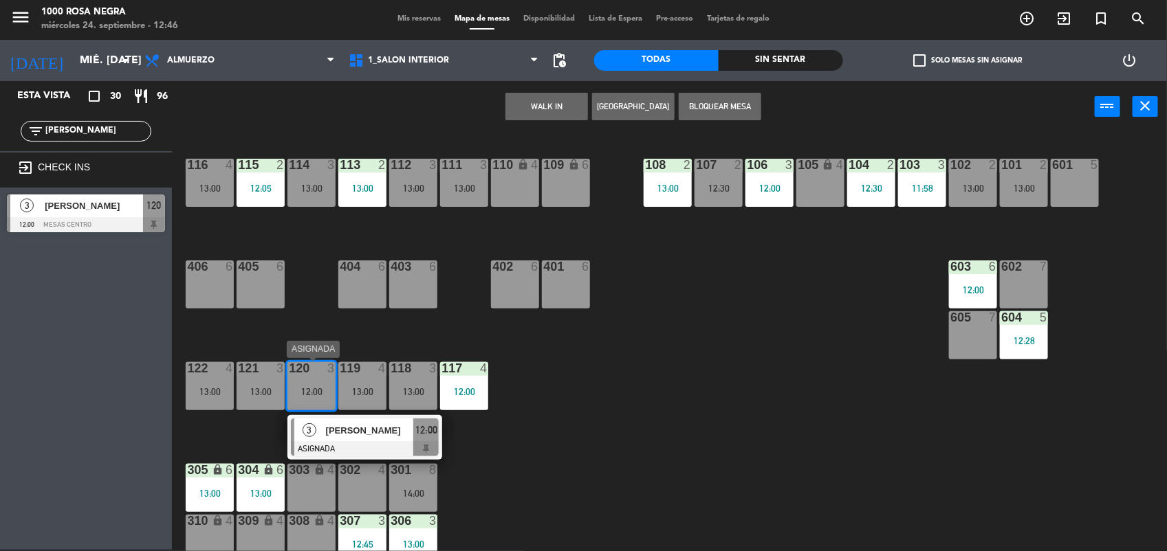
click at [327, 387] on div "12:00" at bounding box center [311, 392] width 48 height 10
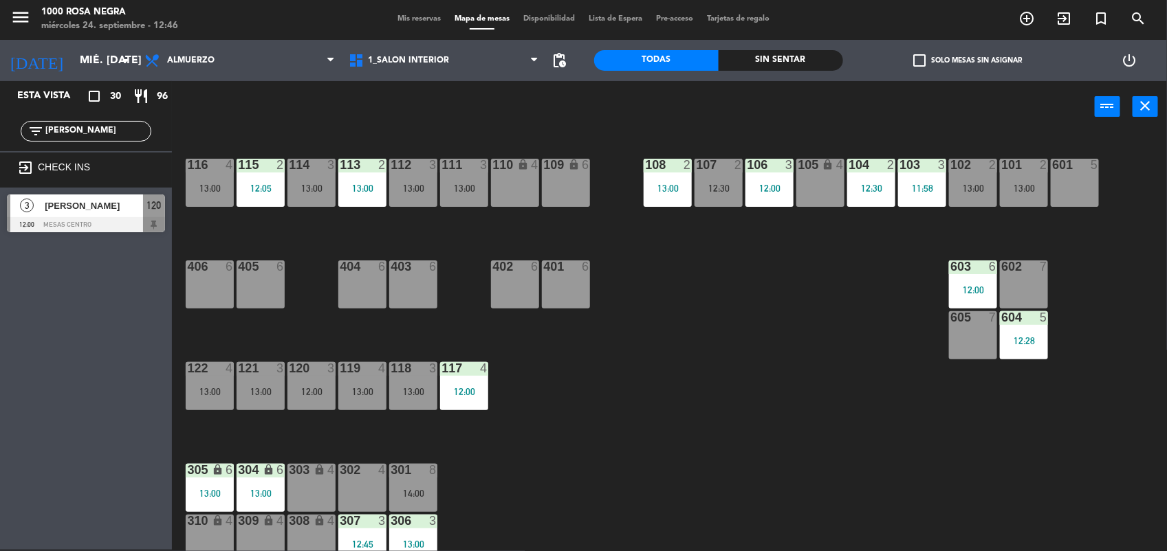
click at [322, 387] on div "12:00" at bounding box center [311, 392] width 48 height 10
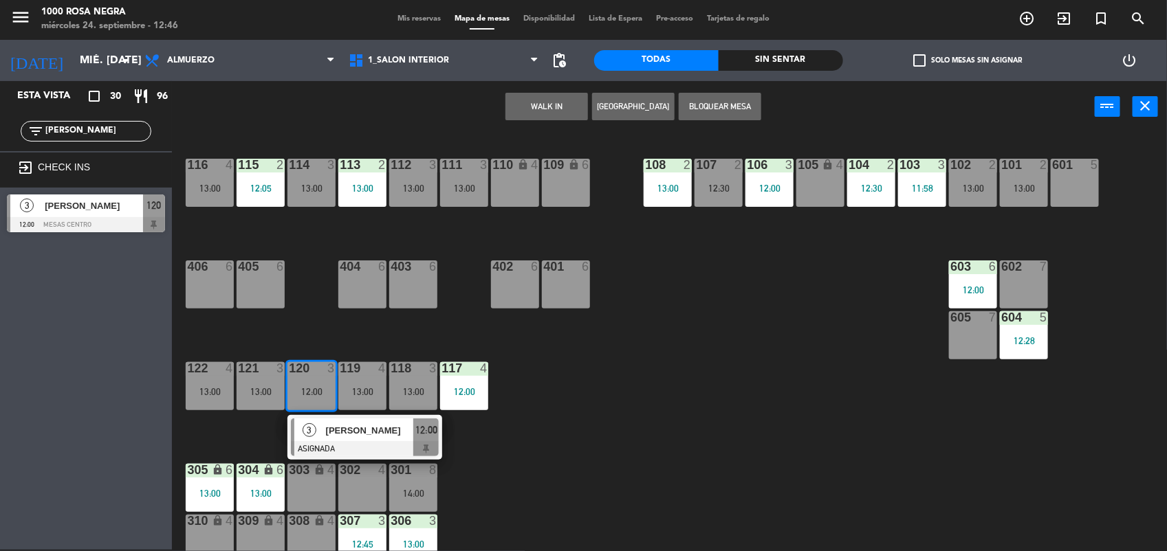
click at [369, 456] on div at bounding box center [365, 448] width 148 height 15
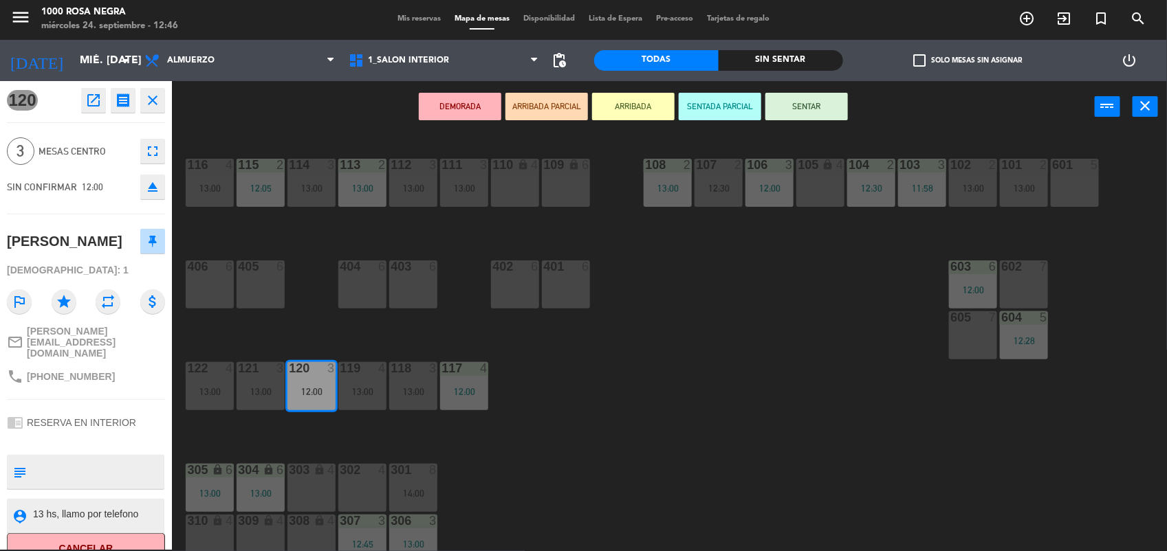
click at [827, 98] on button "SENTAR" at bounding box center [806, 106] width 82 height 27
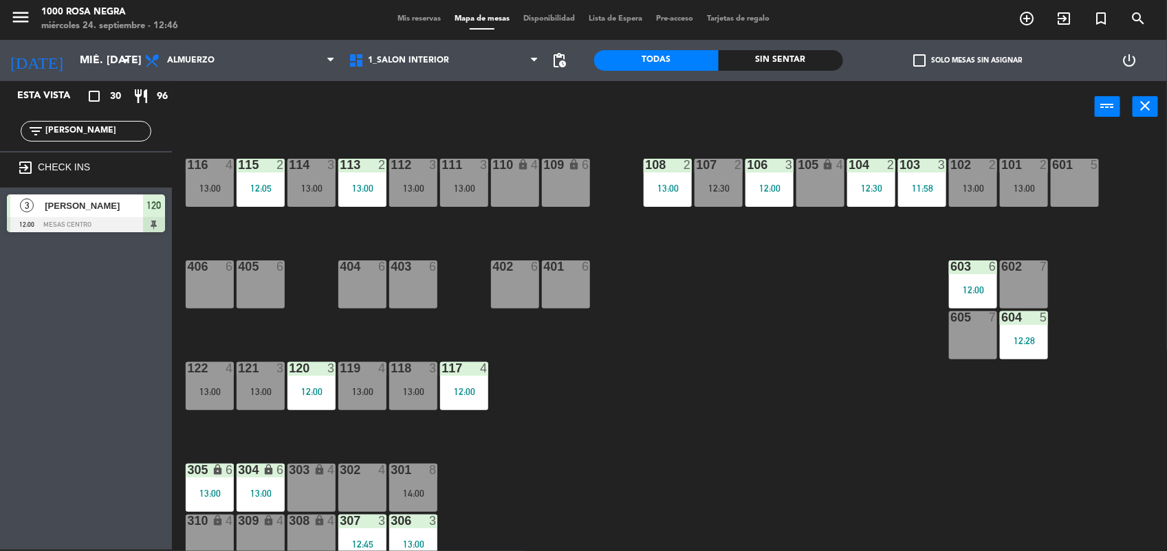
click at [90, 136] on input "[PERSON_NAME]" at bounding box center [97, 131] width 107 height 15
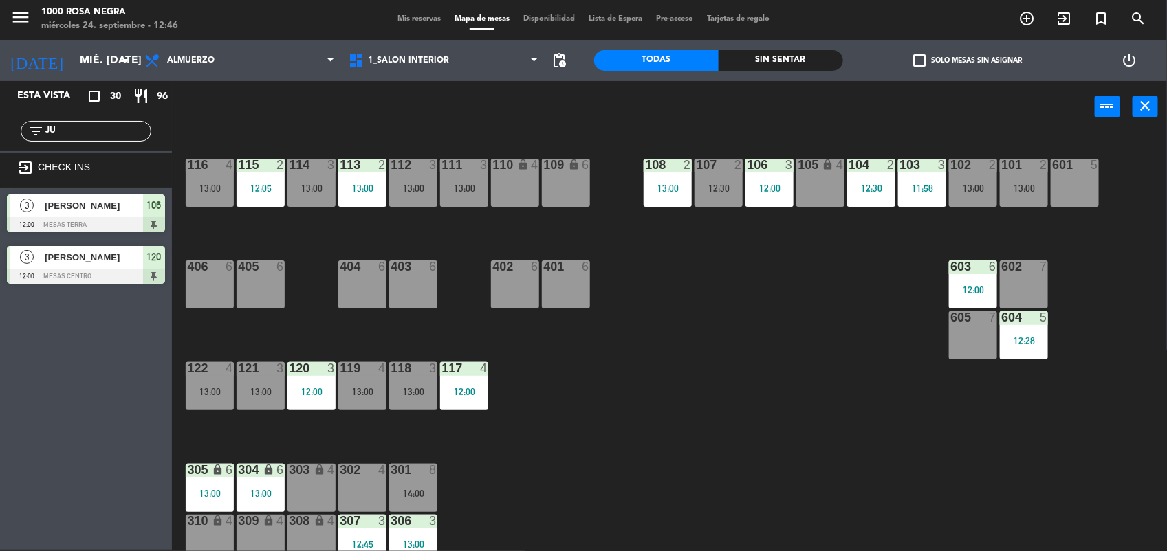
type input "J"
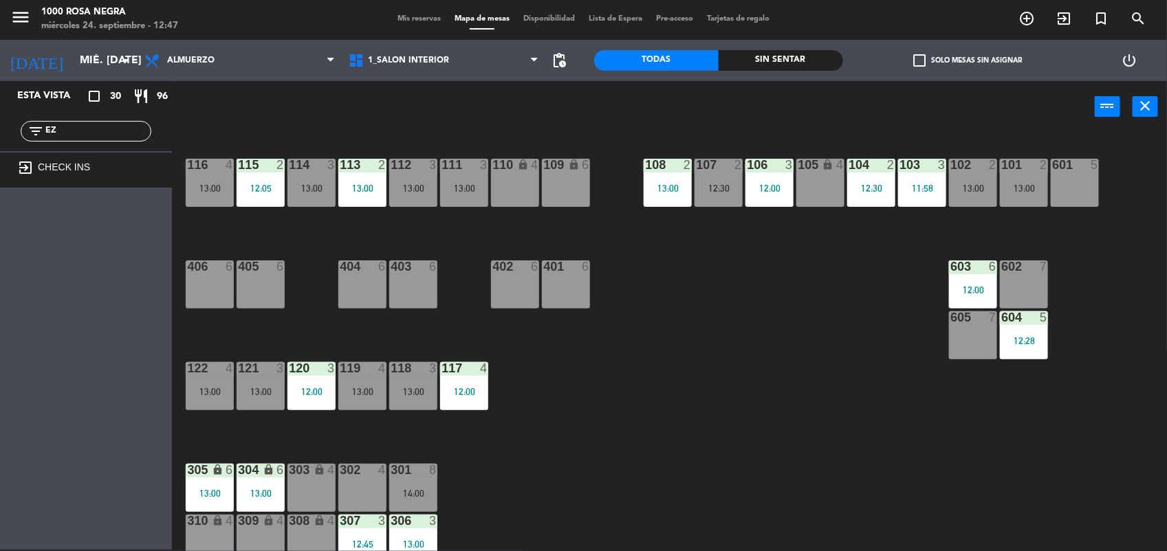
type input "E"
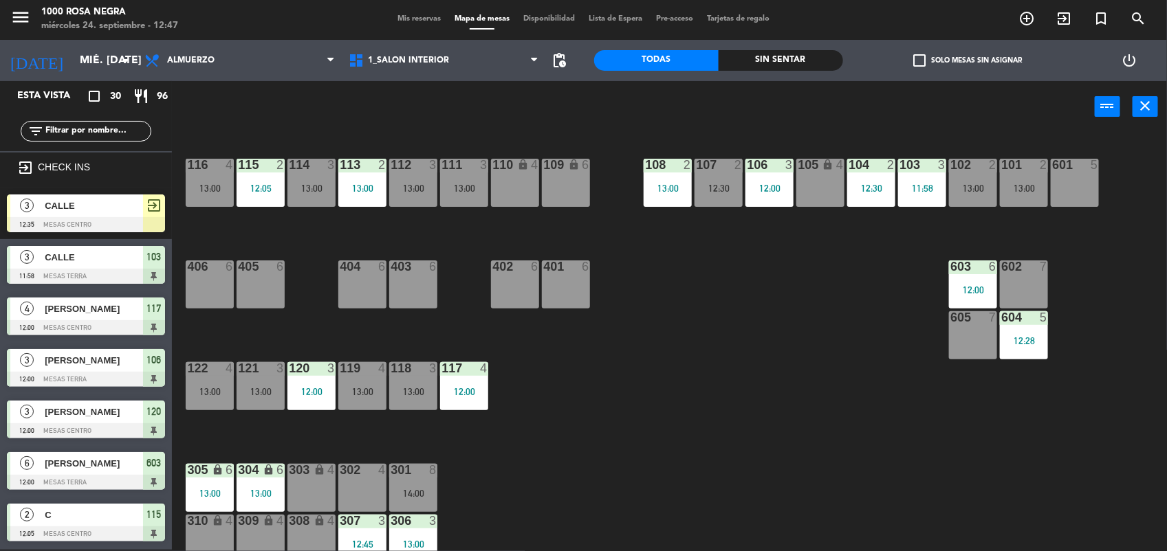
click at [557, 412] on div "116 4 13:00 115 2 12:05 114 3 13:00 113 2 13:00 112 3 13:00 111 3 13:00 110 loc…" at bounding box center [675, 343] width 983 height 417
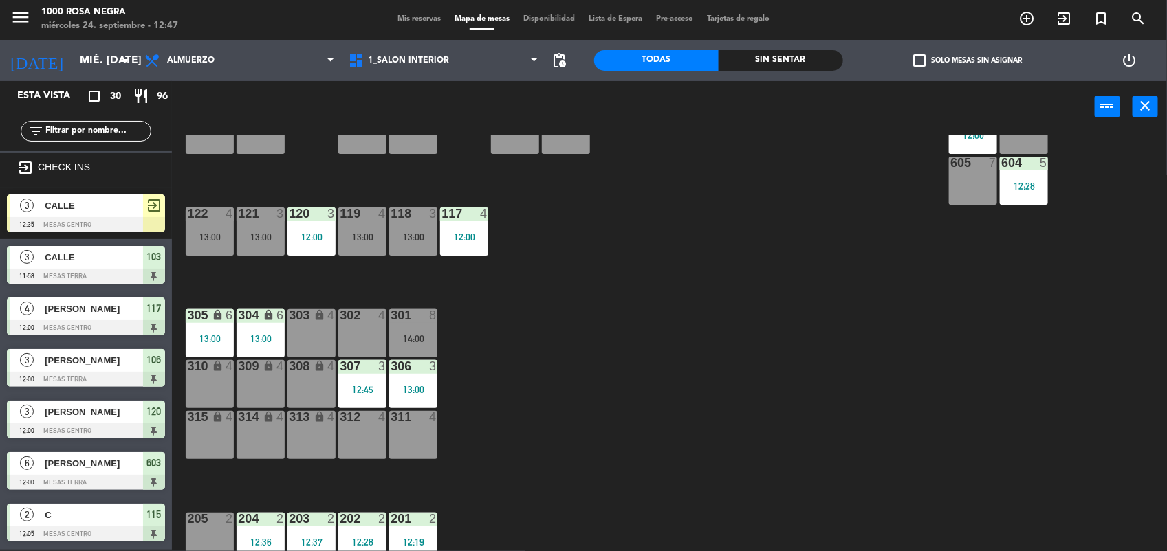
scroll to position [163, 0]
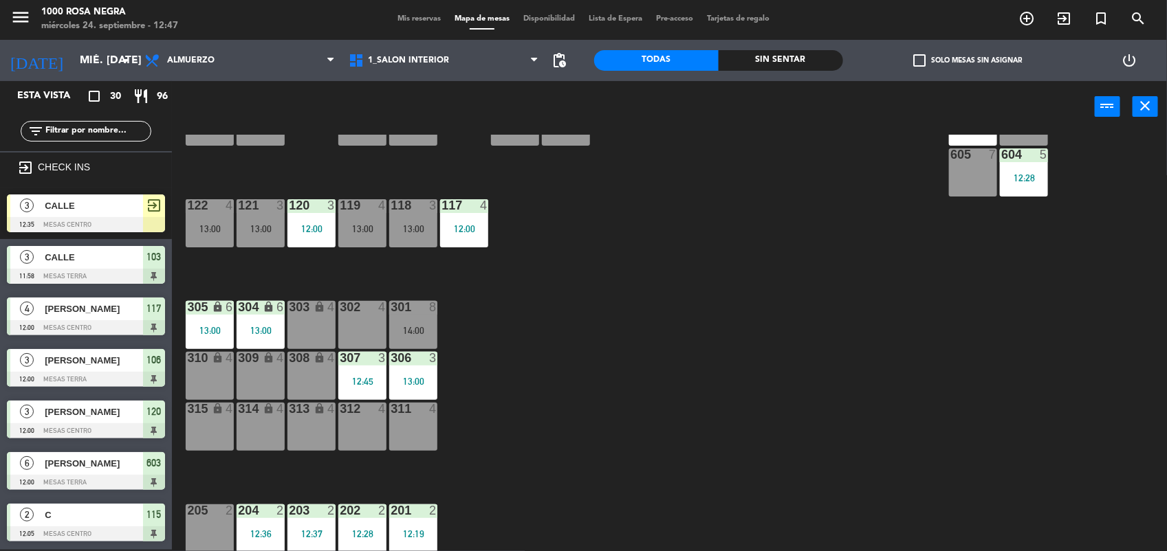
click at [206, 531] on div "205 2" at bounding box center [210, 529] width 48 height 48
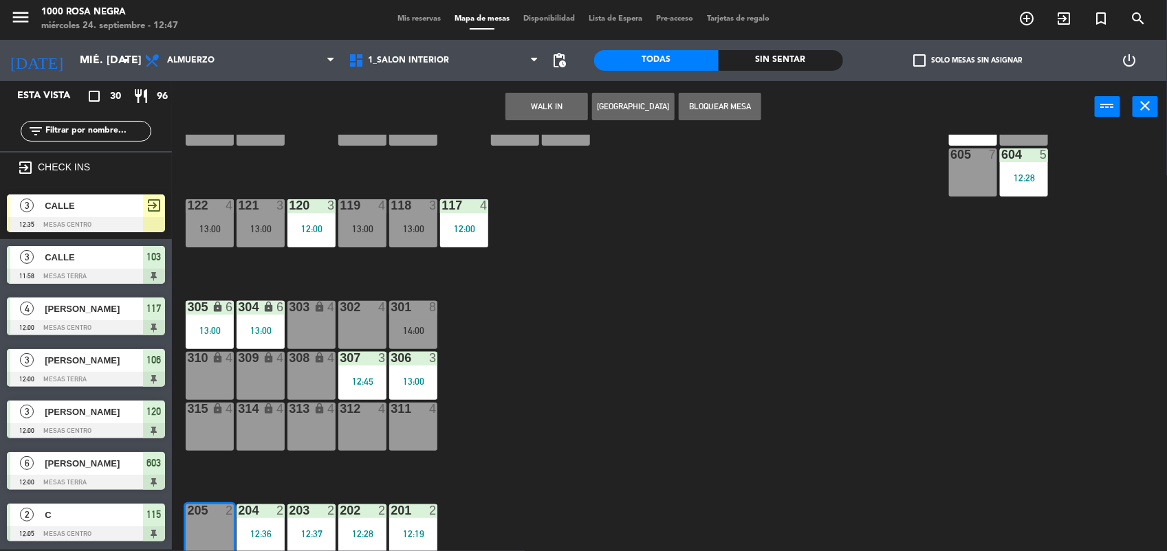
click at [567, 112] on button "WALK IN" at bounding box center [546, 106] width 82 height 27
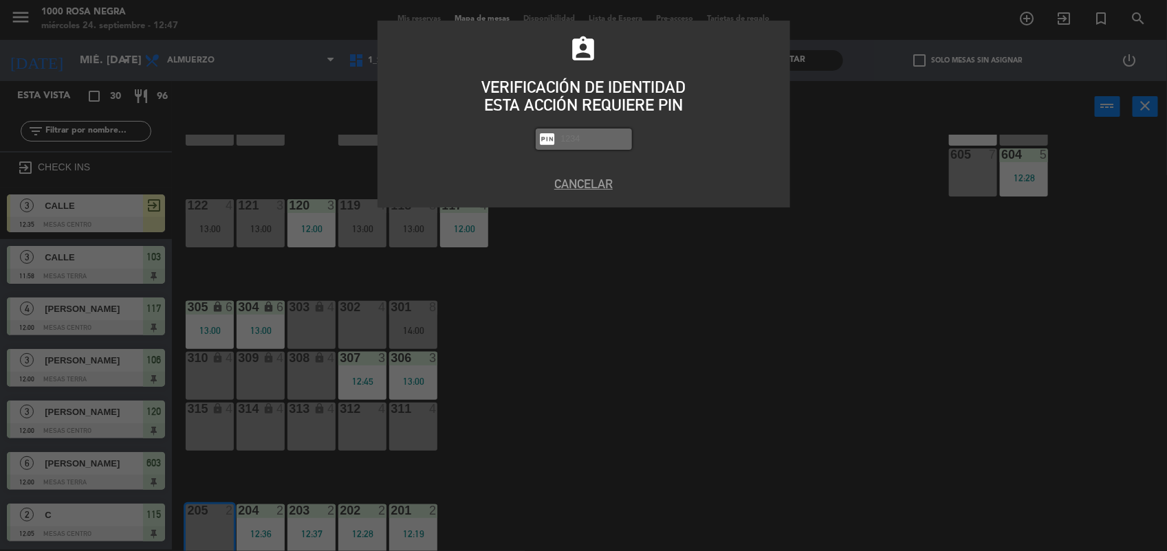
click at [593, 135] on input "text" at bounding box center [594, 139] width 69 height 16
type input "2492"
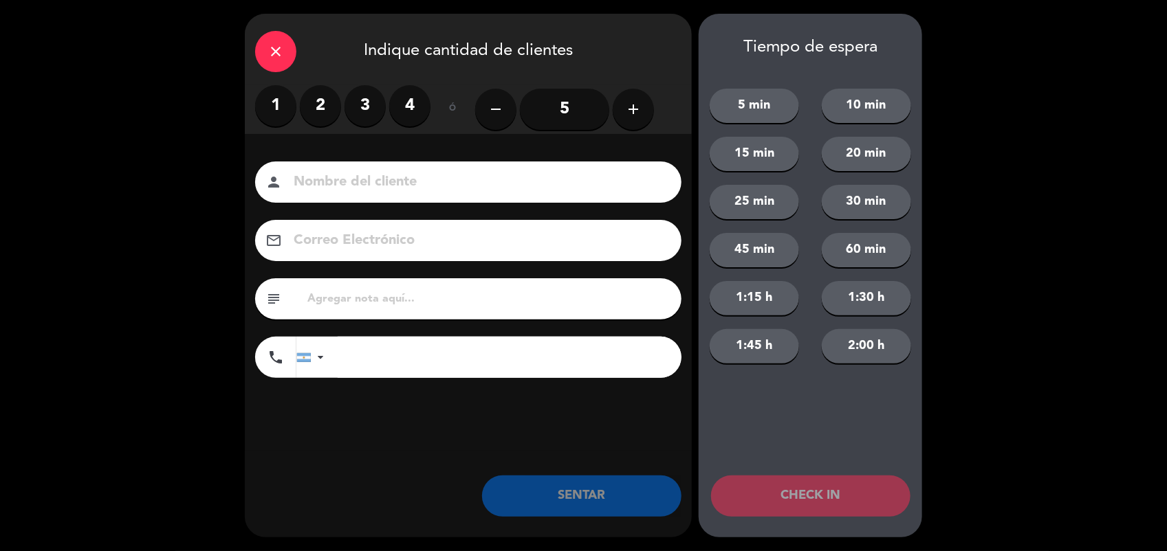
click at [404, 102] on label "4" at bounding box center [409, 105] width 41 height 41
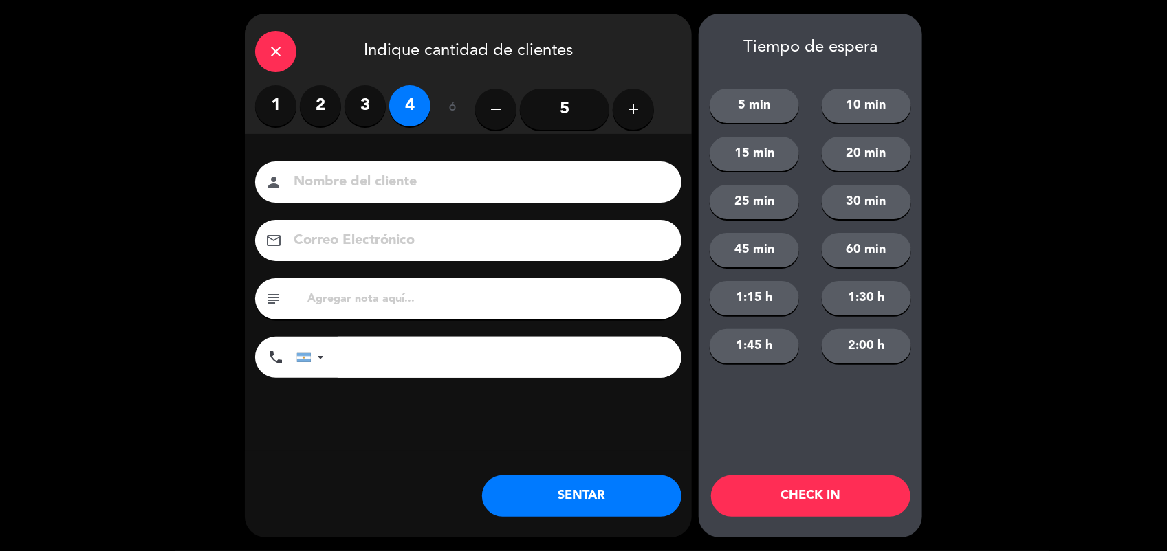
click at [362, 180] on input at bounding box center [477, 182] width 371 height 24
type input "[PERSON_NAME] / JUA"
click at [529, 497] on button "SENTAR" at bounding box center [581, 496] width 199 height 41
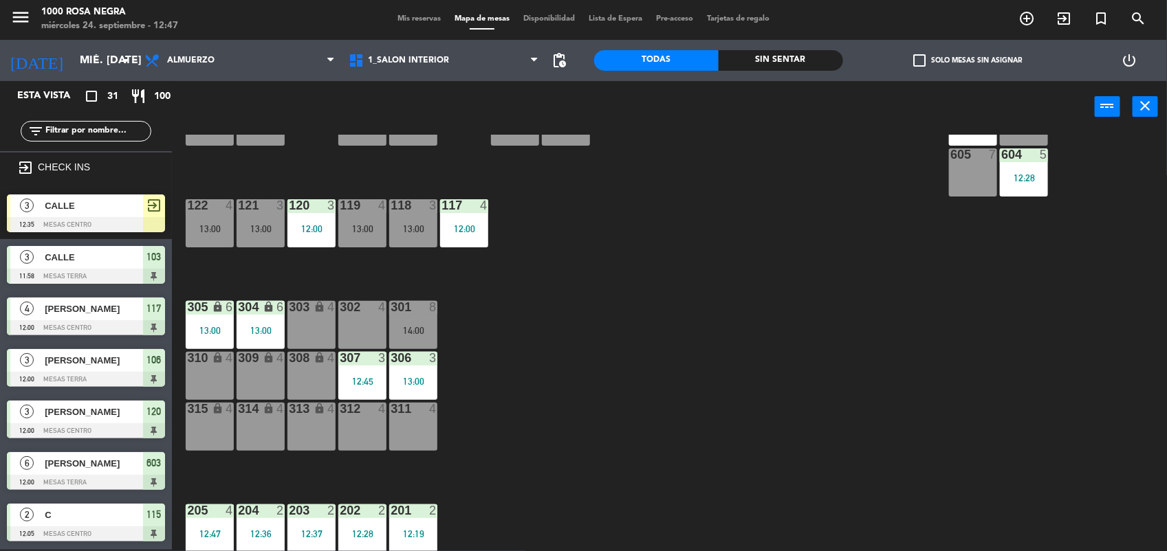
click at [641, 459] on div "116 4 13:00 115 2 12:05 114 3 13:00 113 2 13:00 112 3 13:00 111 3 13:00 110 loc…" at bounding box center [675, 343] width 983 height 417
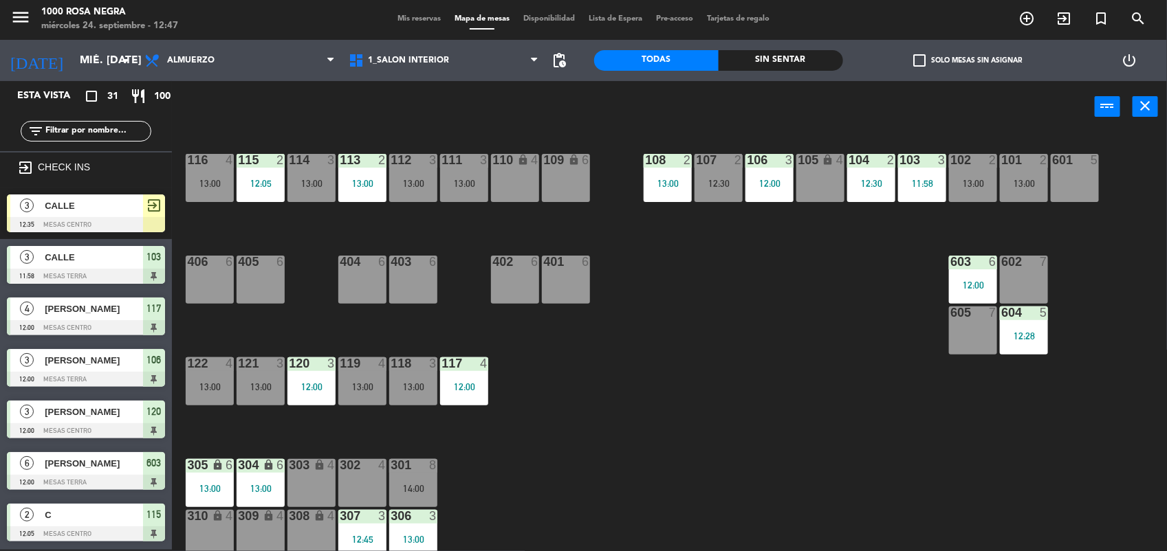
scroll to position [0, 0]
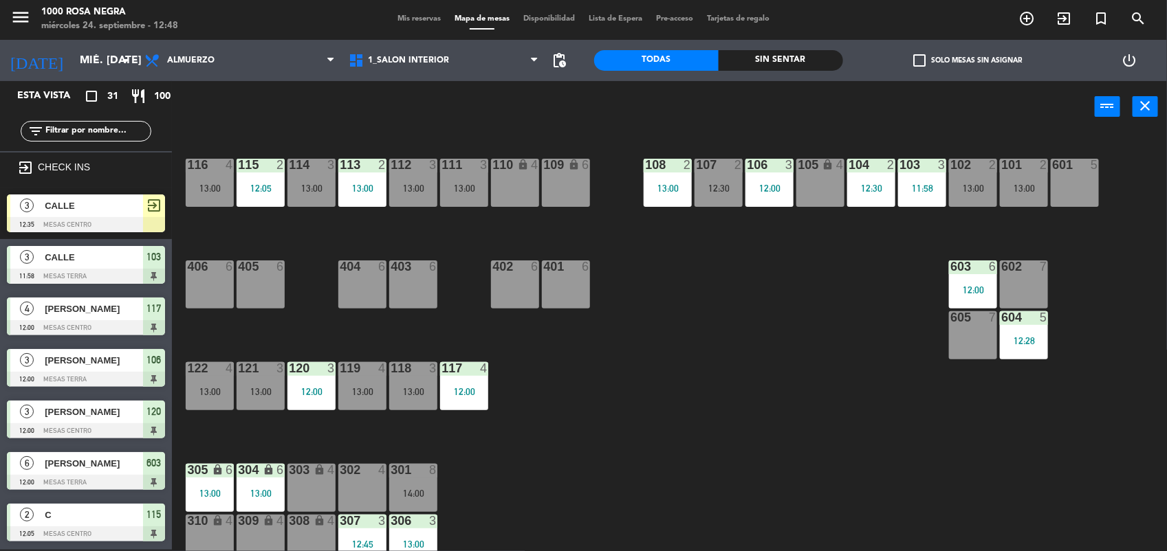
click at [669, 366] on div "116 4 13:00 115 2 12:05 114 3 13:00 113 2 13:00 112 3 13:00 111 3 13:00 110 loc…" at bounding box center [675, 343] width 983 height 417
click at [712, 184] on div "12:30" at bounding box center [718, 189] width 48 height 10
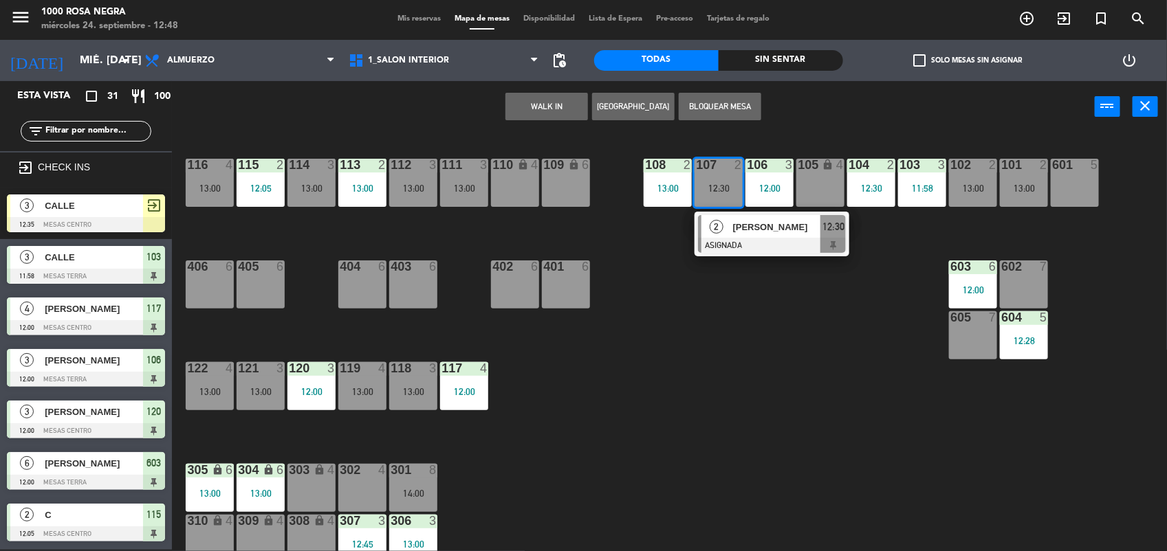
click at [884, 320] on div "116 4 13:00 115 2 12:05 114 3 13:00 113 2 13:00 112 3 13:00 111 3 13:00 110 loc…" at bounding box center [675, 343] width 983 height 417
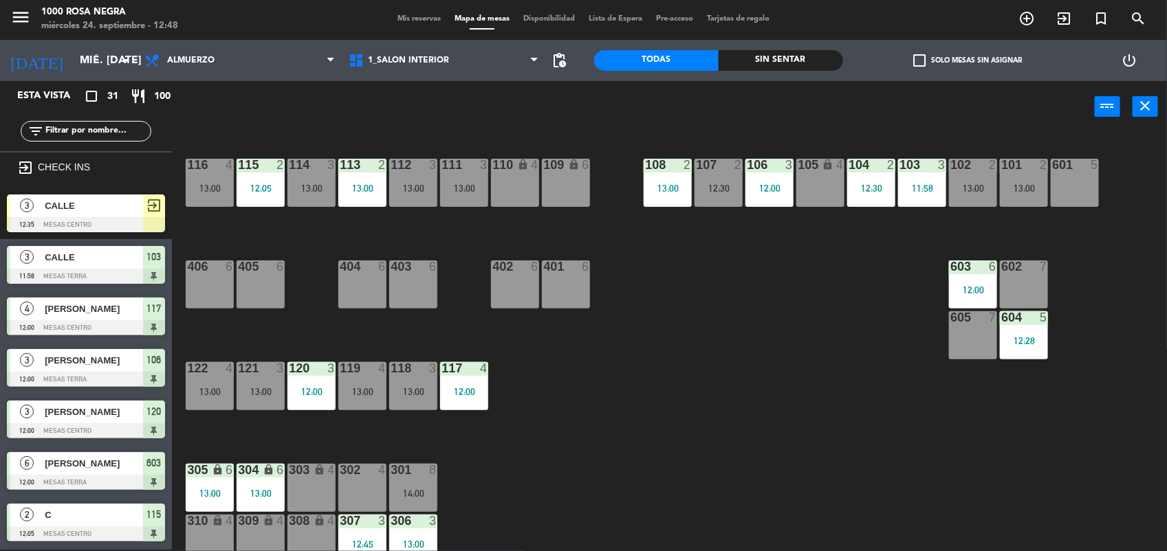
click at [430, 191] on div "13:00" at bounding box center [413, 189] width 48 height 10
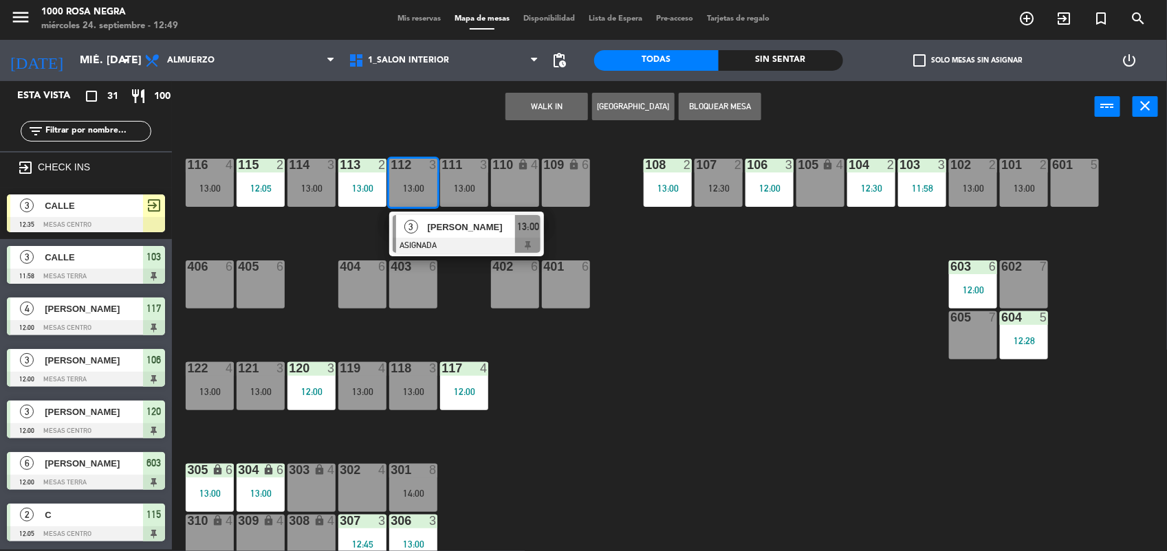
click at [709, 184] on div "12:30" at bounding box center [718, 189] width 48 height 10
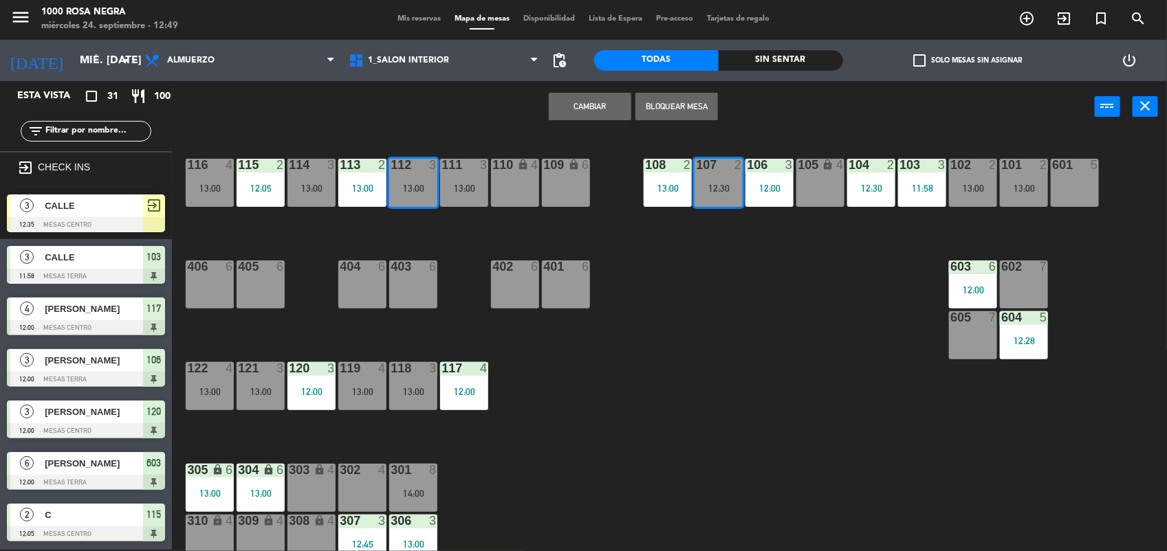
click at [610, 95] on button "Cambiar" at bounding box center [590, 106] width 82 height 27
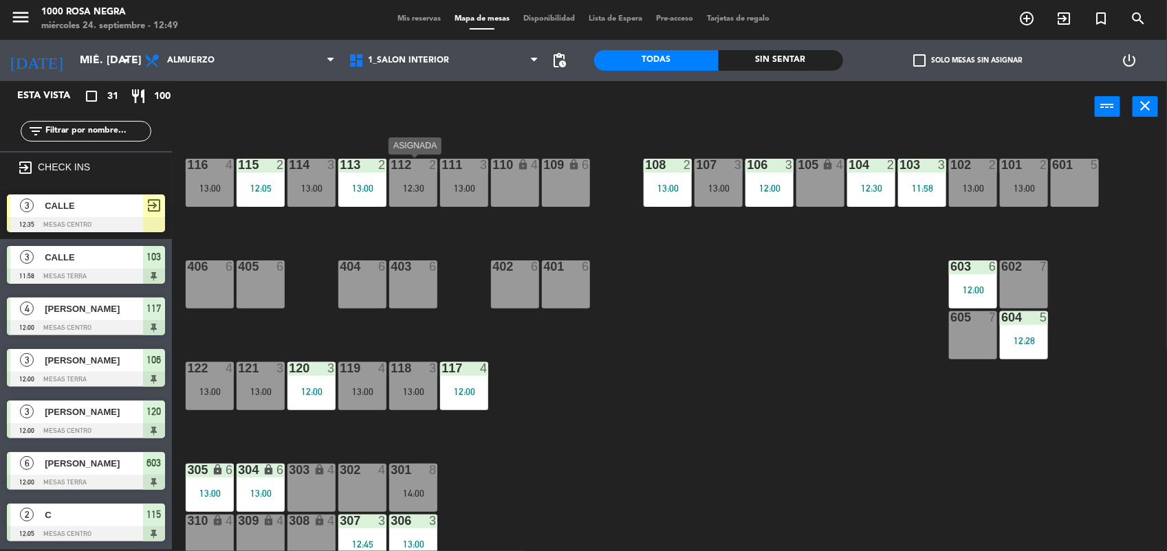
click at [417, 184] on div "12:30" at bounding box center [413, 189] width 48 height 10
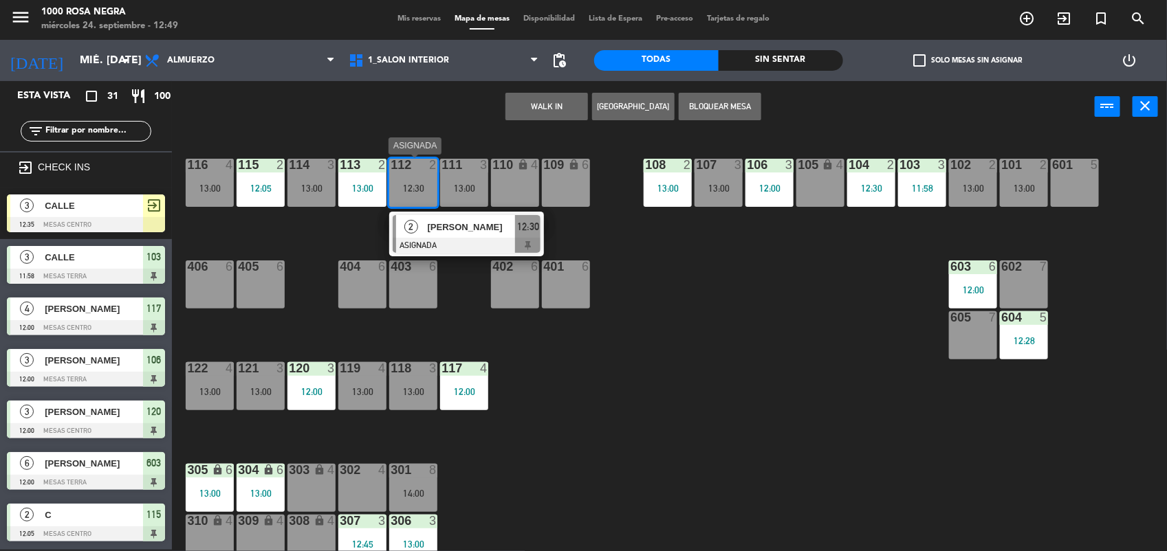
click at [445, 218] on div "[PERSON_NAME]" at bounding box center [470, 227] width 89 height 23
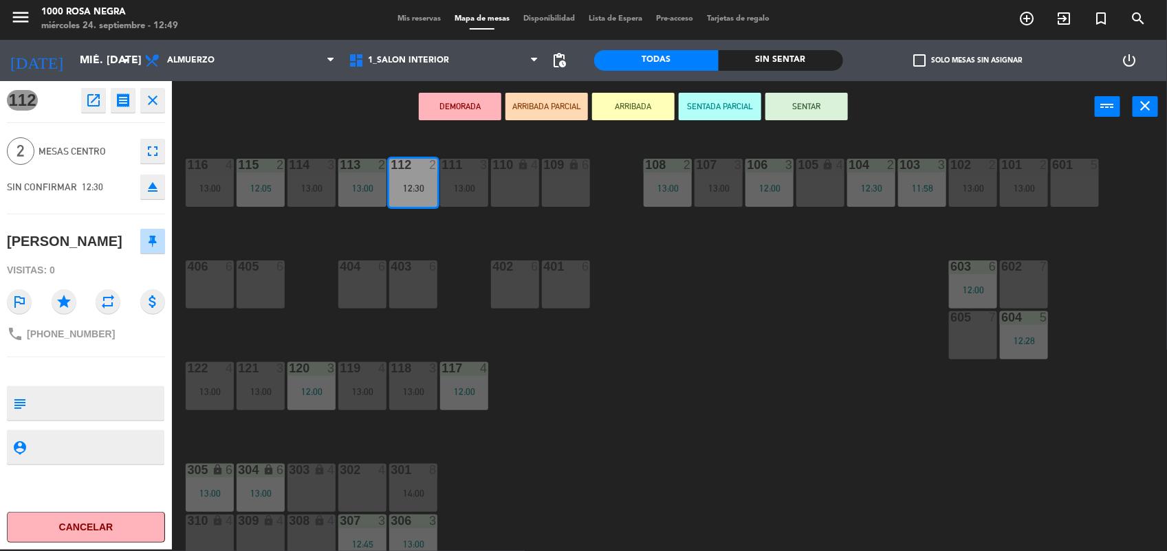
click at [153, 197] on button "eject" at bounding box center [152, 187] width 25 height 25
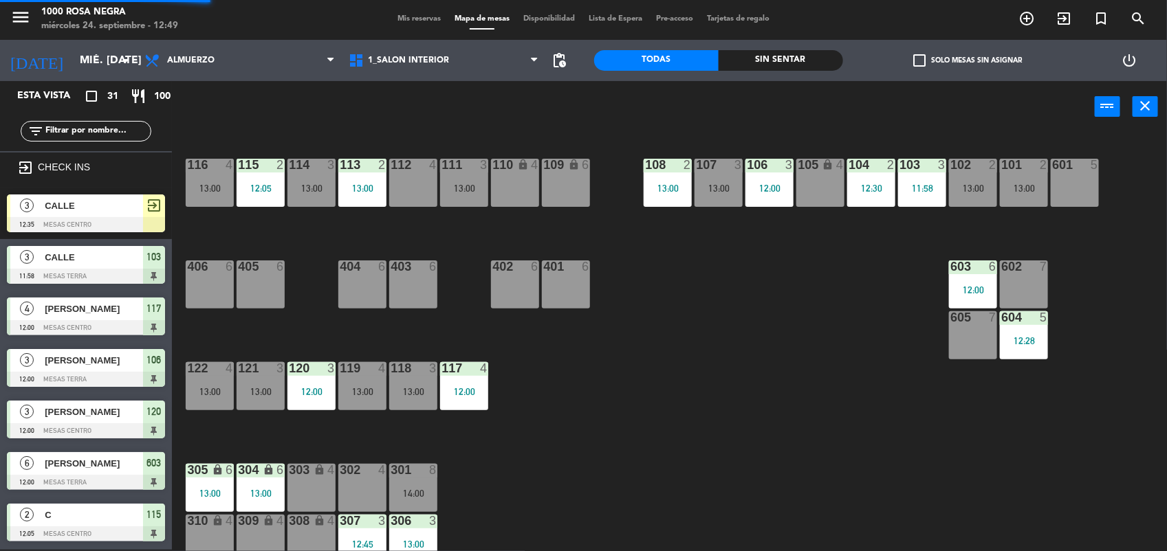
scroll to position [1, 0]
click at [410, 184] on div "112 4" at bounding box center [413, 183] width 48 height 48
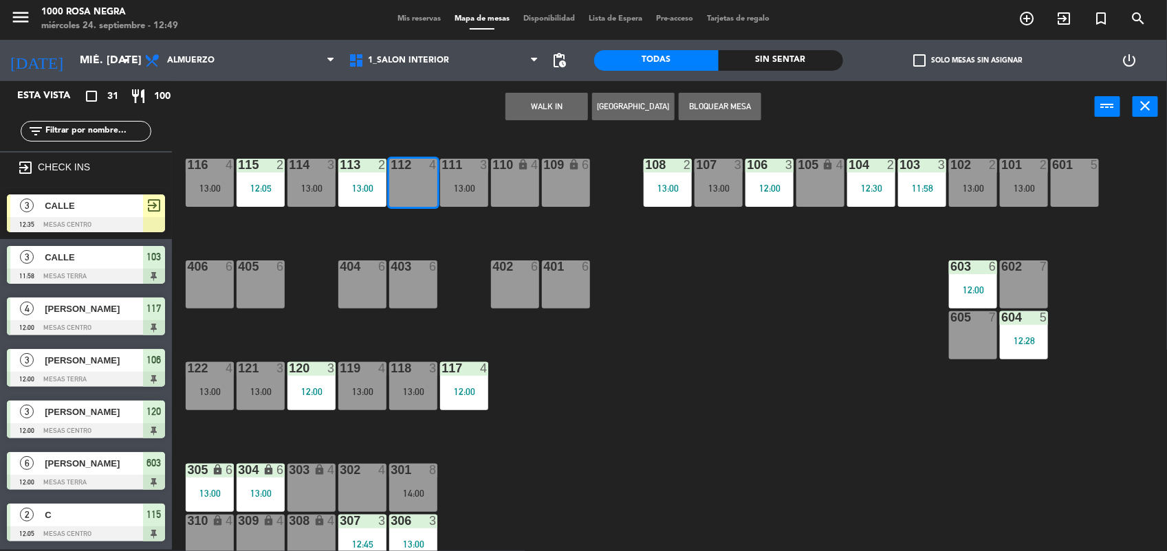
click at [526, 110] on button "WALK IN" at bounding box center [546, 106] width 82 height 27
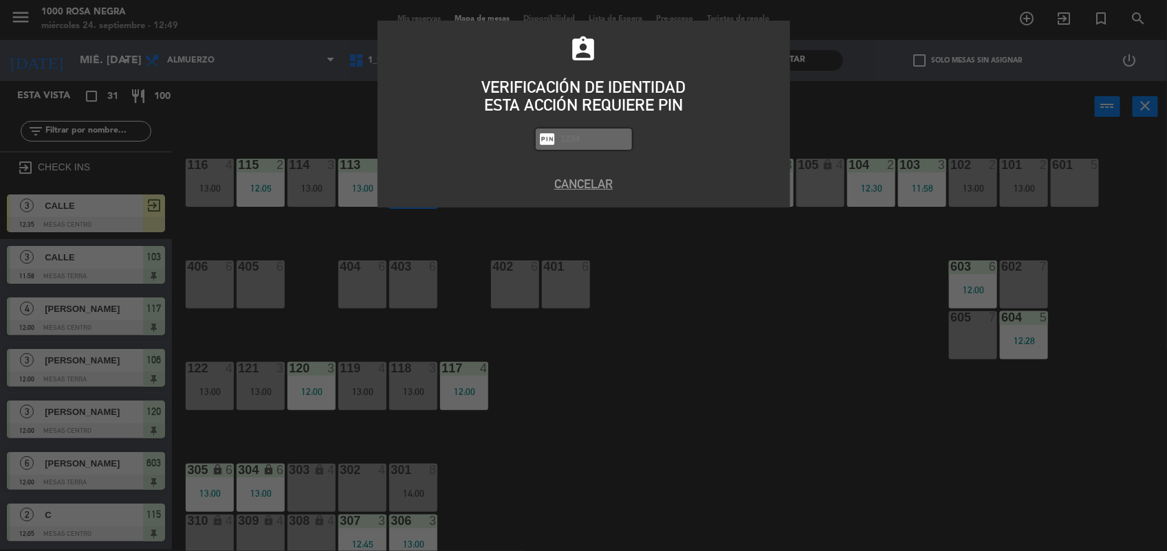
click at [576, 146] on input "text" at bounding box center [594, 139] width 69 height 16
type input "2492"
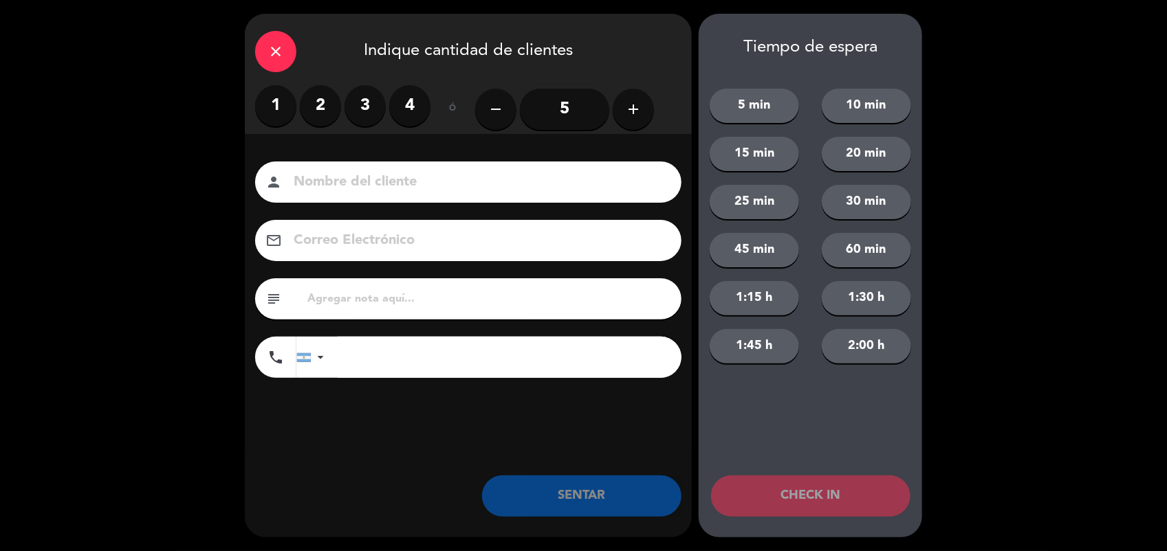
click at [324, 104] on label "2" at bounding box center [320, 105] width 41 height 41
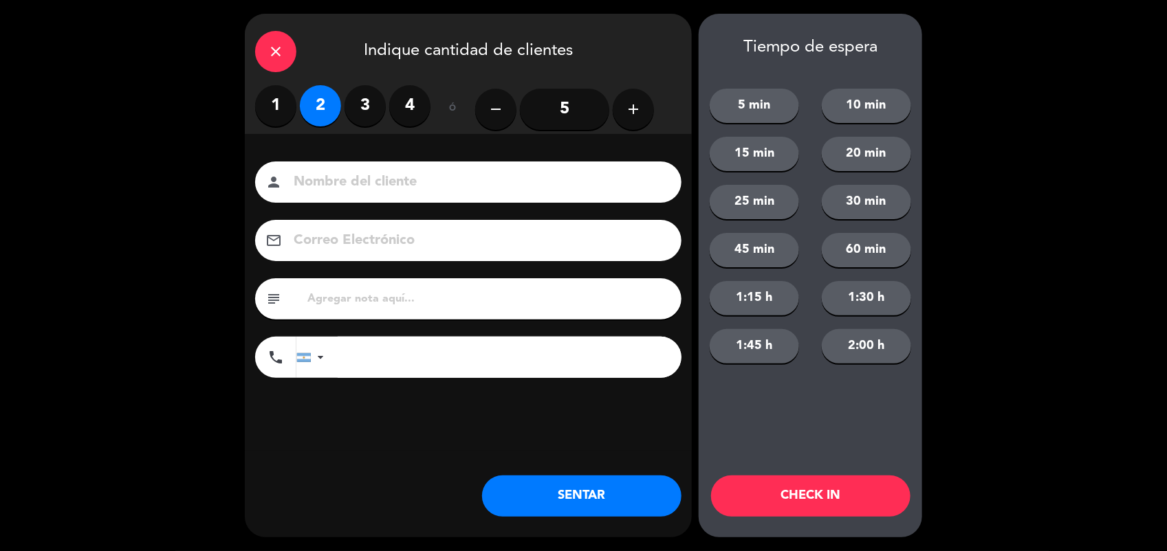
click at [320, 190] on input at bounding box center [477, 182] width 371 height 24
type input "CALLE"
click at [564, 489] on button "SENTAR" at bounding box center [581, 496] width 199 height 41
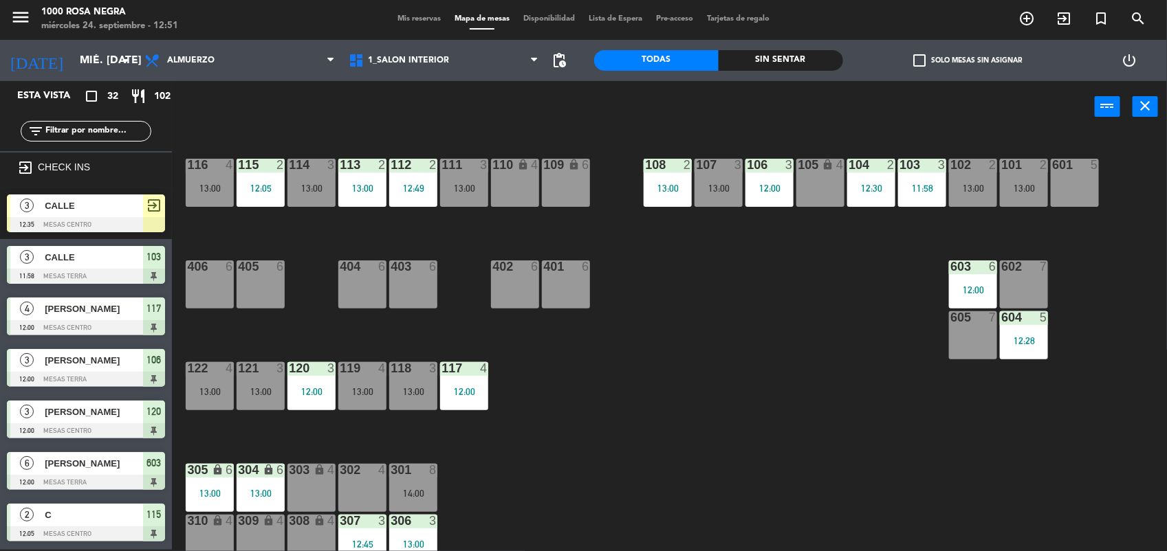
click at [610, 448] on div "116 4 13:00 115 2 12:05 114 3 13:00 113 2 13:00 112 2 12:49 111 3 13:00 110 loc…" at bounding box center [675, 343] width 983 height 417
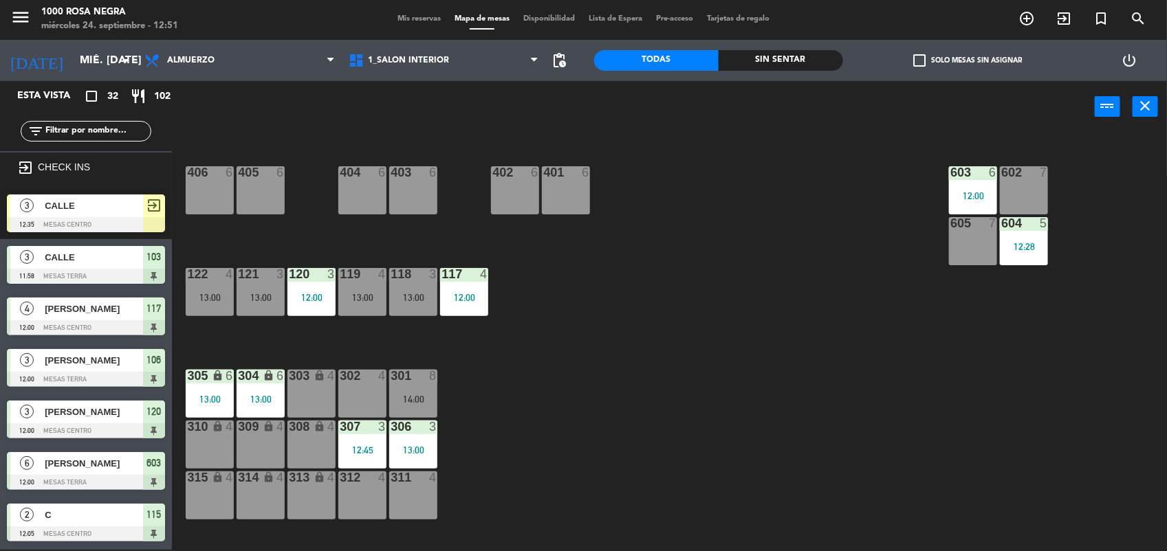
scroll to position [60, 0]
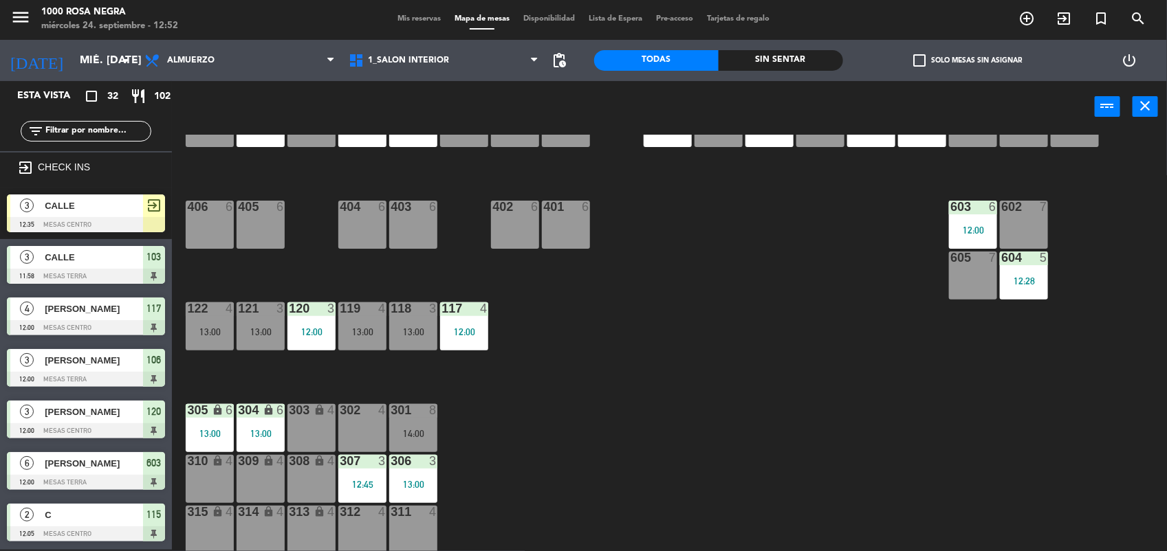
click at [373, 520] on div "312 4" at bounding box center [362, 530] width 48 height 48
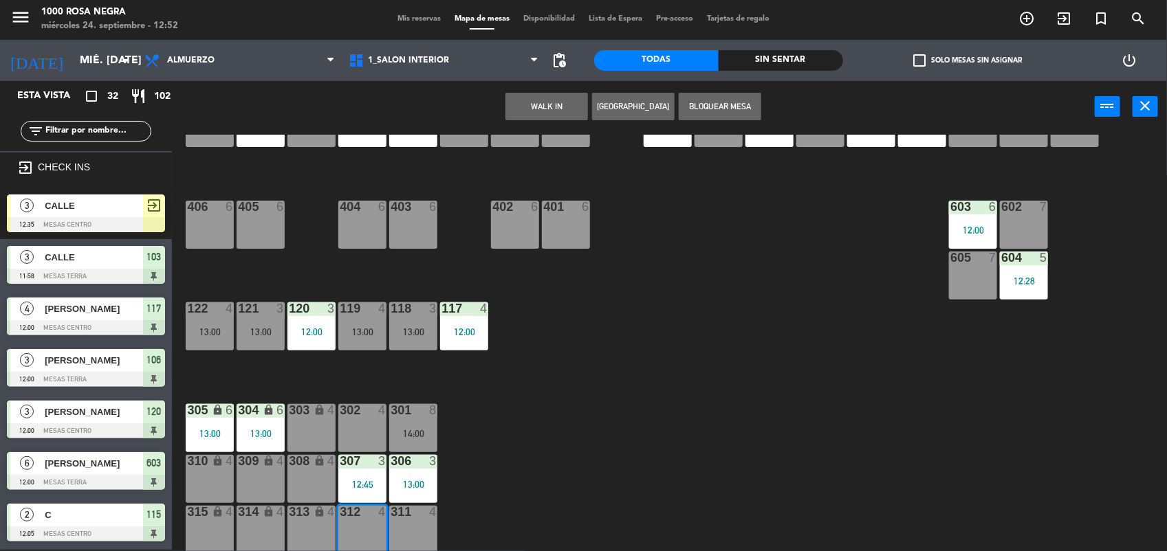
click at [544, 109] on button "WALK IN" at bounding box center [546, 106] width 82 height 27
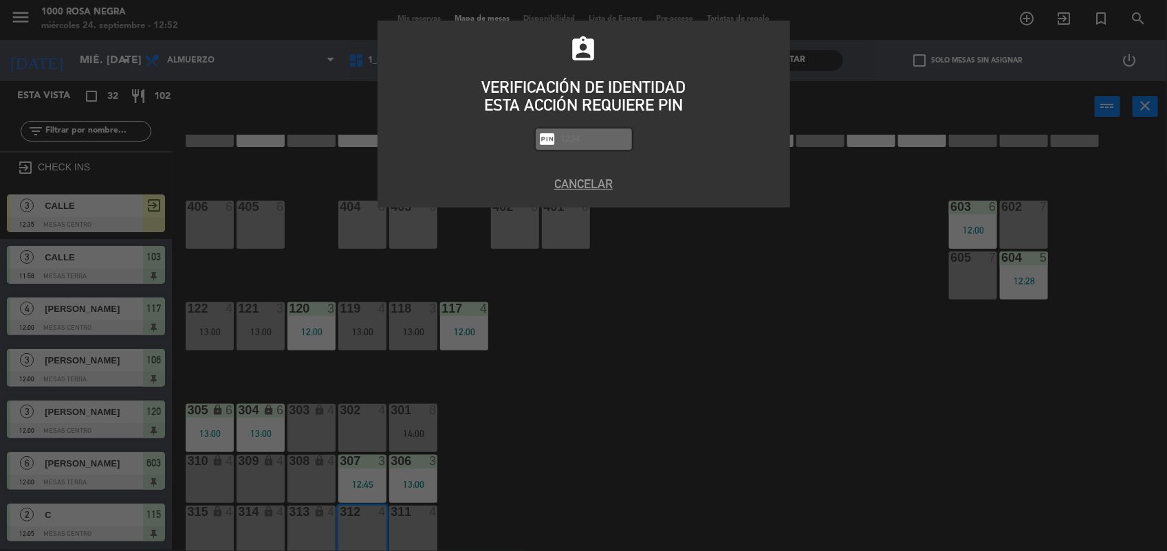
click at [588, 144] on input "text" at bounding box center [594, 139] width 69 height 16
type input "2492"
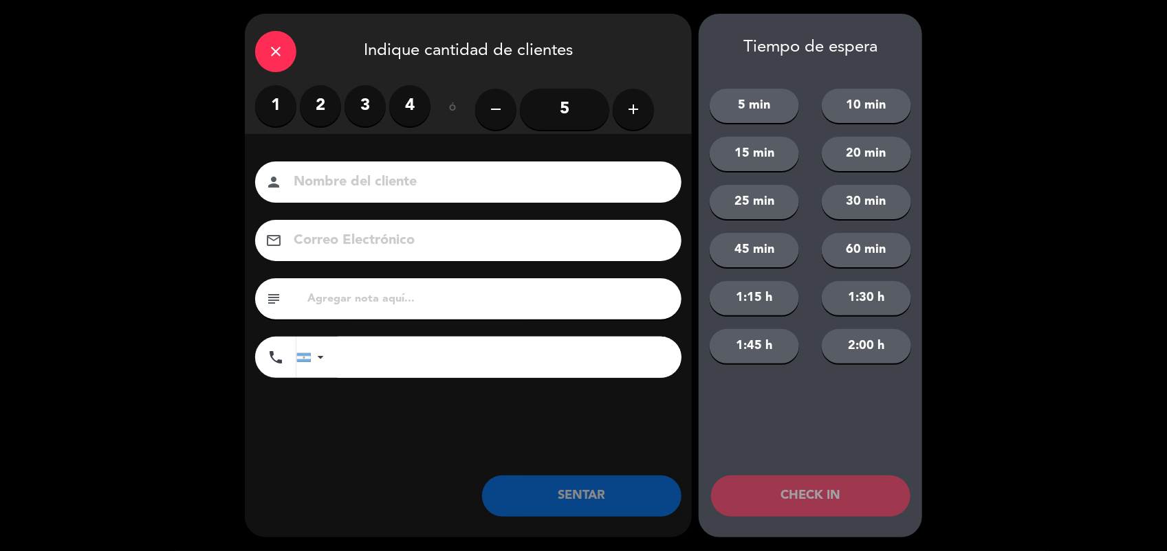
click at [410, 103] on label "4" at bounding box center [409, 105] width 41 height 41
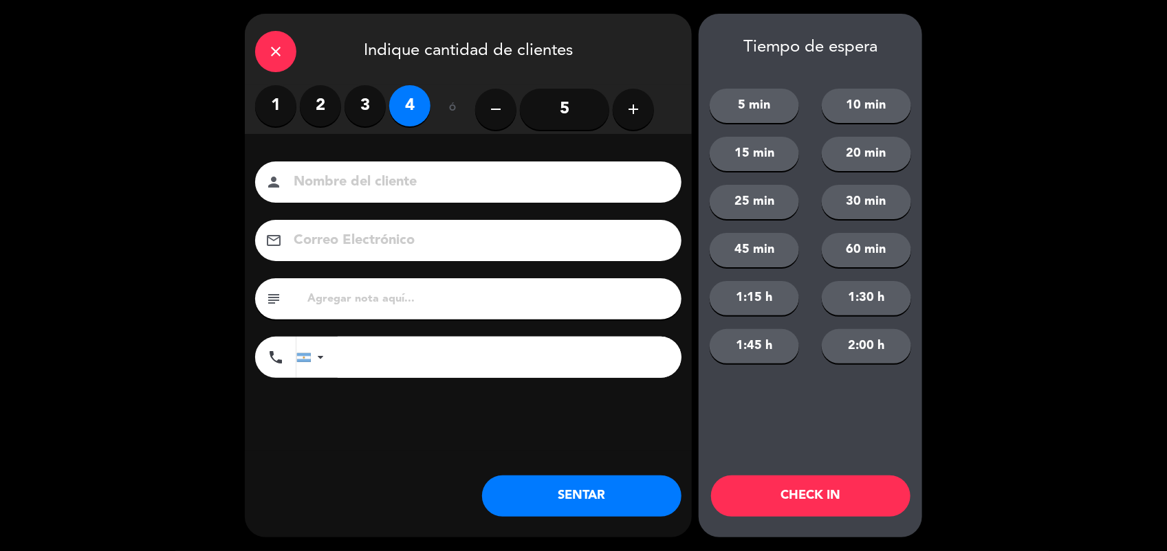
click at [362, 177] on input at bounding box center [477, 182] width 371 height 24
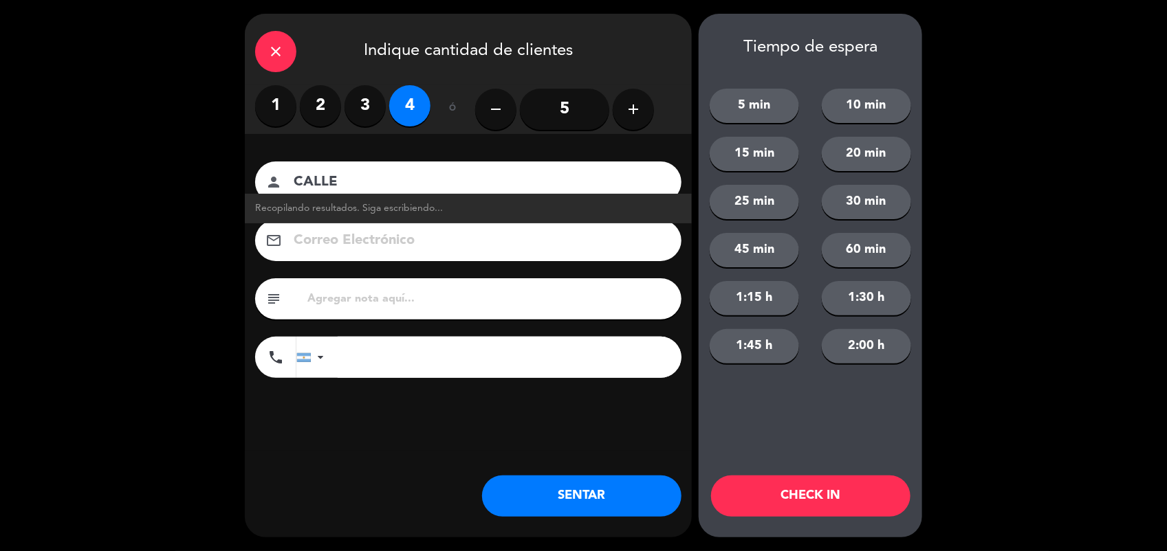
type input "CALLE"
click at [520, 483] on button "SENTAR" at bounding box center [581, 496] width 199 height 41
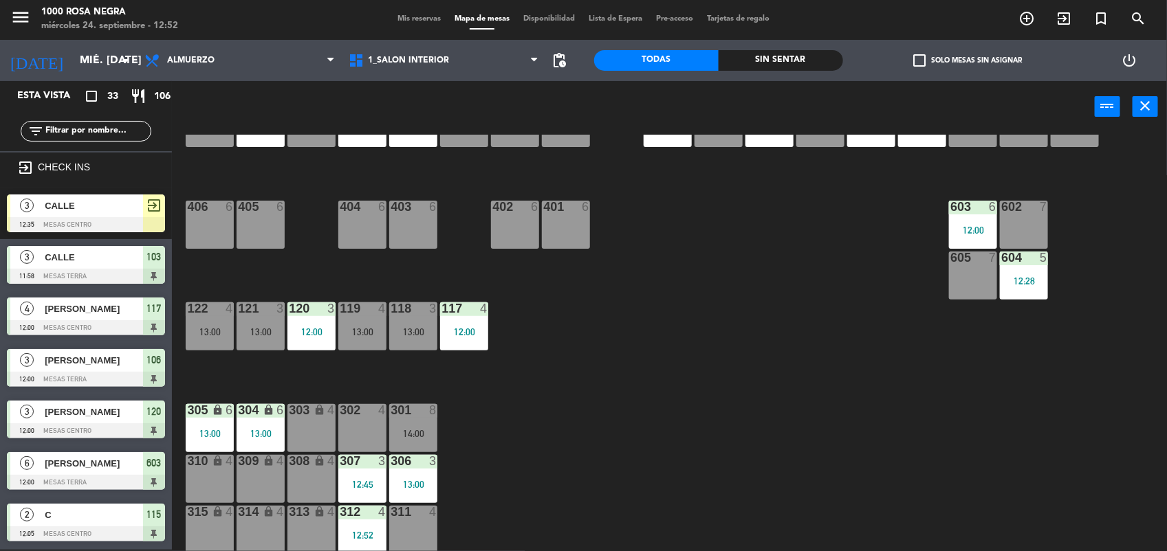
click at [431, 228] on div "403 6" at bounding box center [413, 225] width 48 height 48
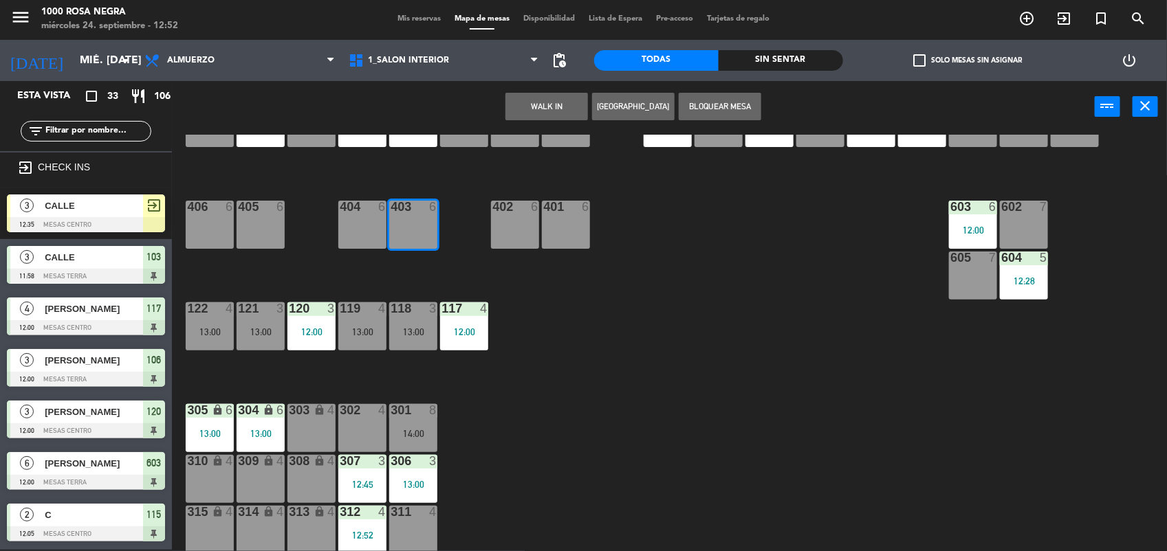
click at [582, 101] on button "WALK IN" at bounding box center [546, 106] width 82 height 27
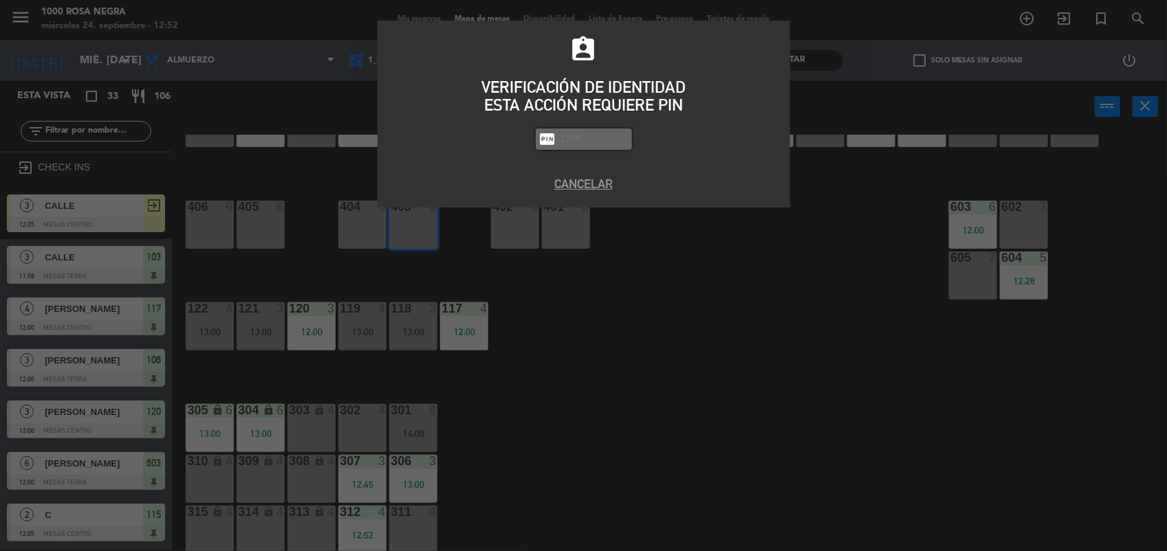
click at [595, 146] on div "fiber_pin" at bounding box center [584, 139] width 96 height 21
click at [606, 135] on input "text" at bounding box center [594, 139] width 69 height 16
type input "2492"
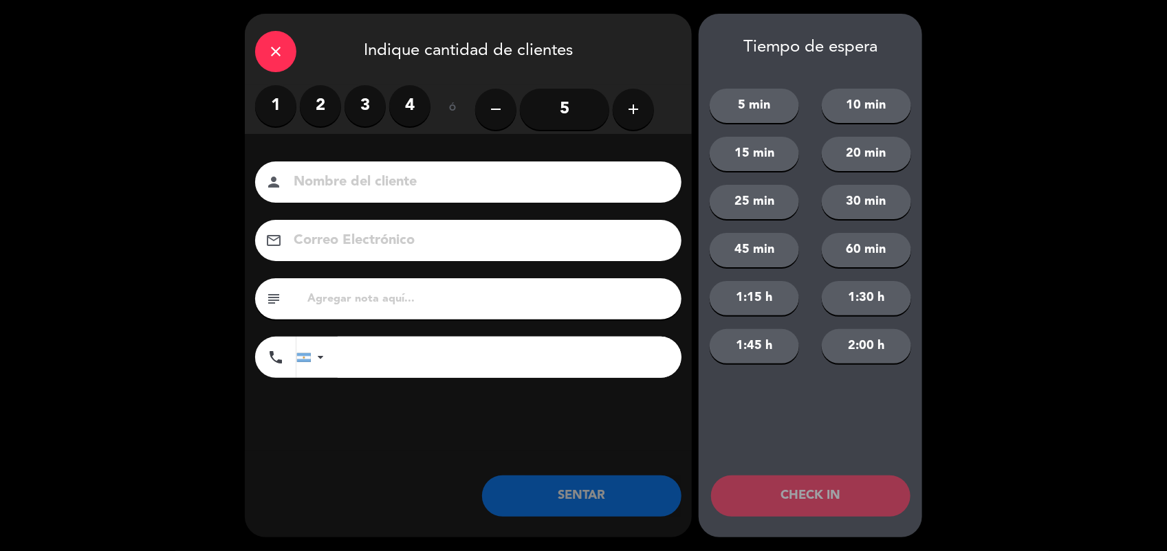
click at [368, 93] on label "3" at bounding box center [364, 105] width 41 height 41
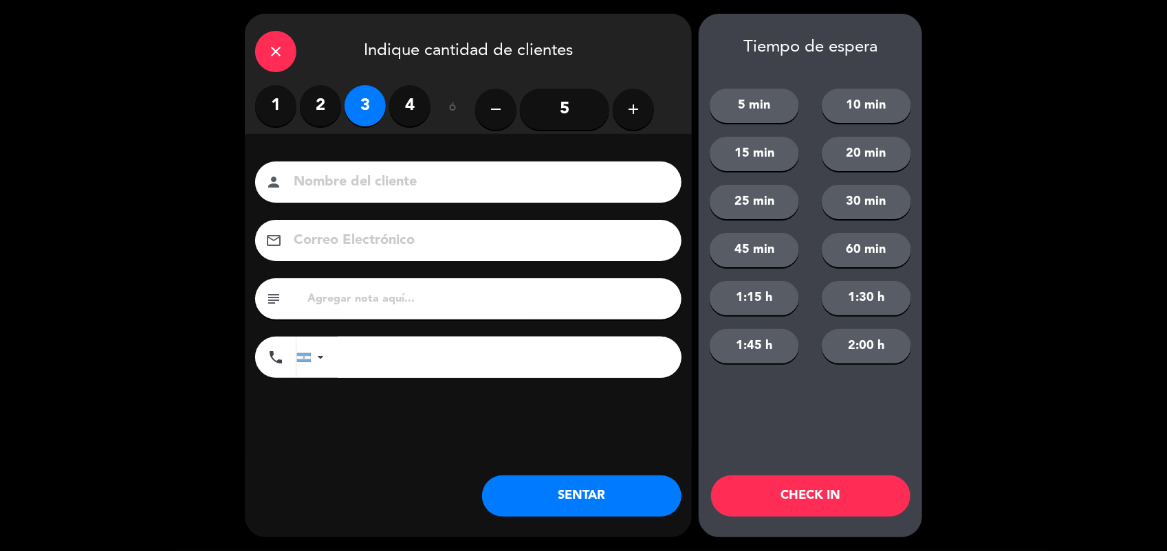
click at [329, 177] on input at bounding box center [477, 182] width 371 height 24
type input "CALLE"
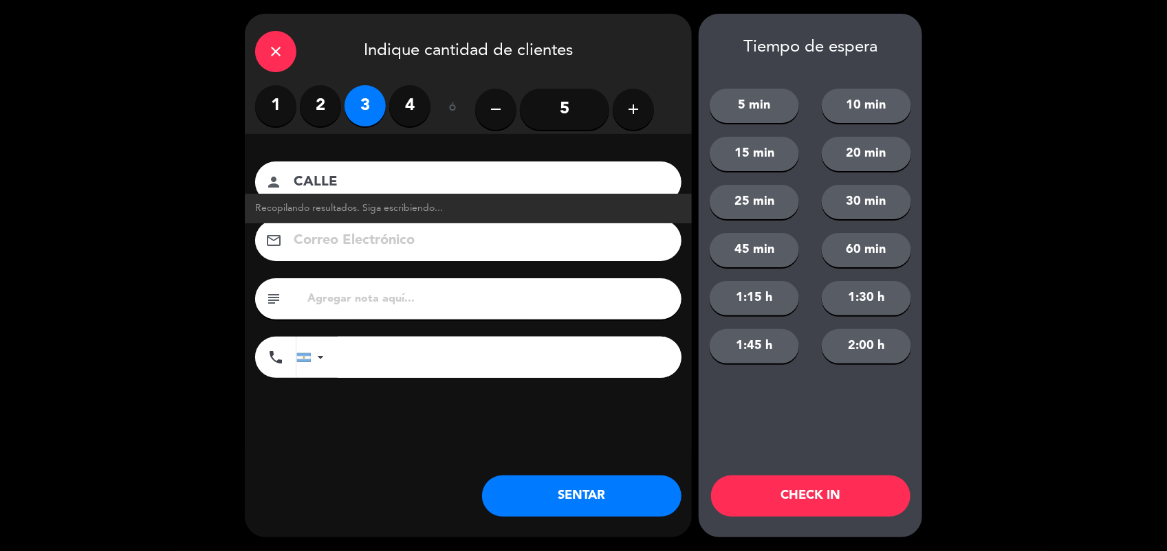
click at [567, 492] on button "SENTAR" at bounding box center [581, 496] width 199 height 41
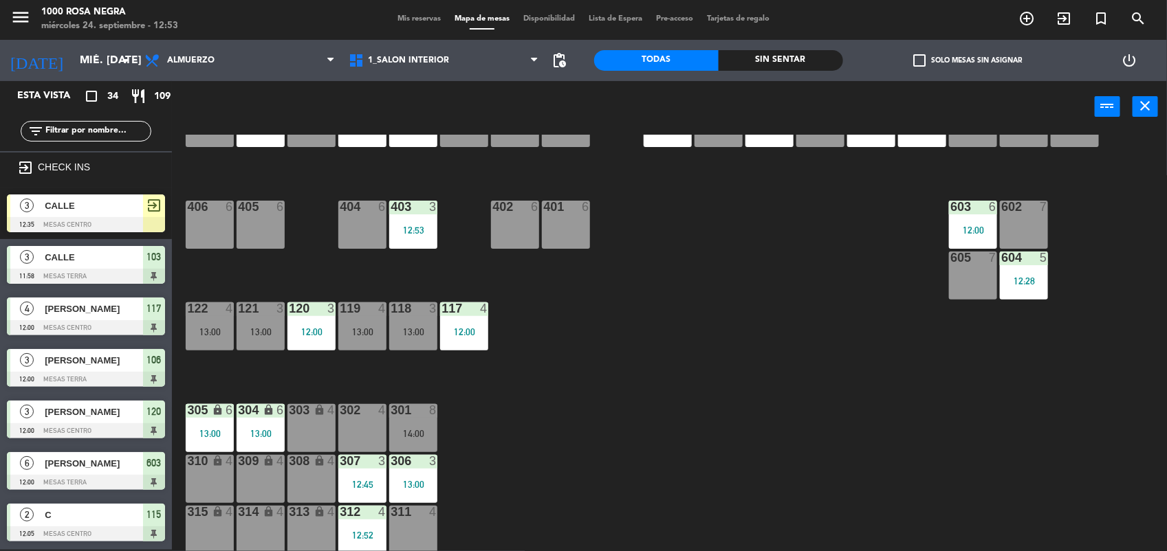
click at [131, 126] on input "text" at bounding box center [97, 131] width 107 height 15
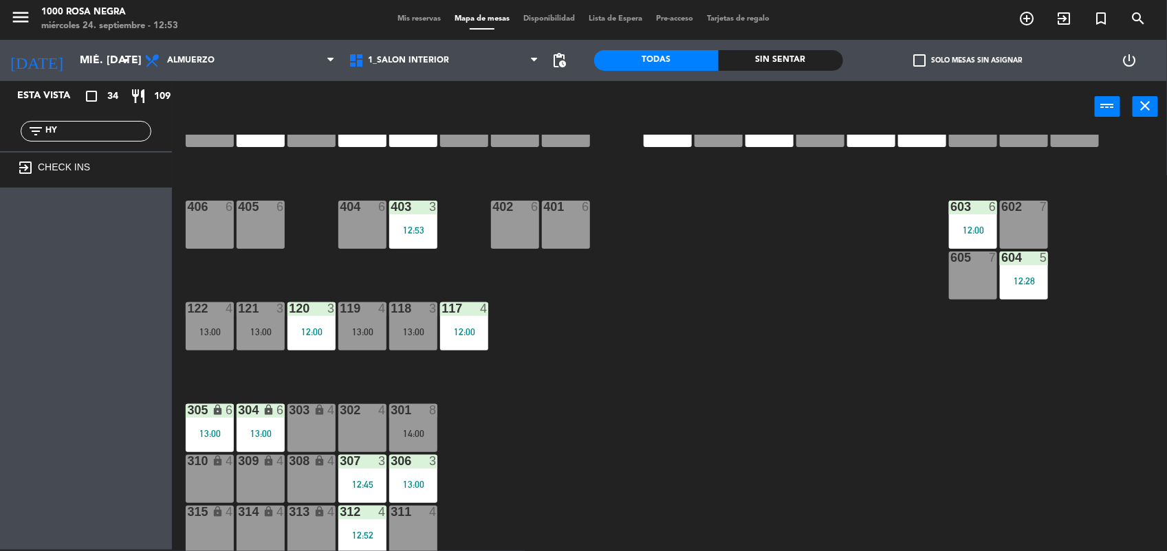
type input "H"
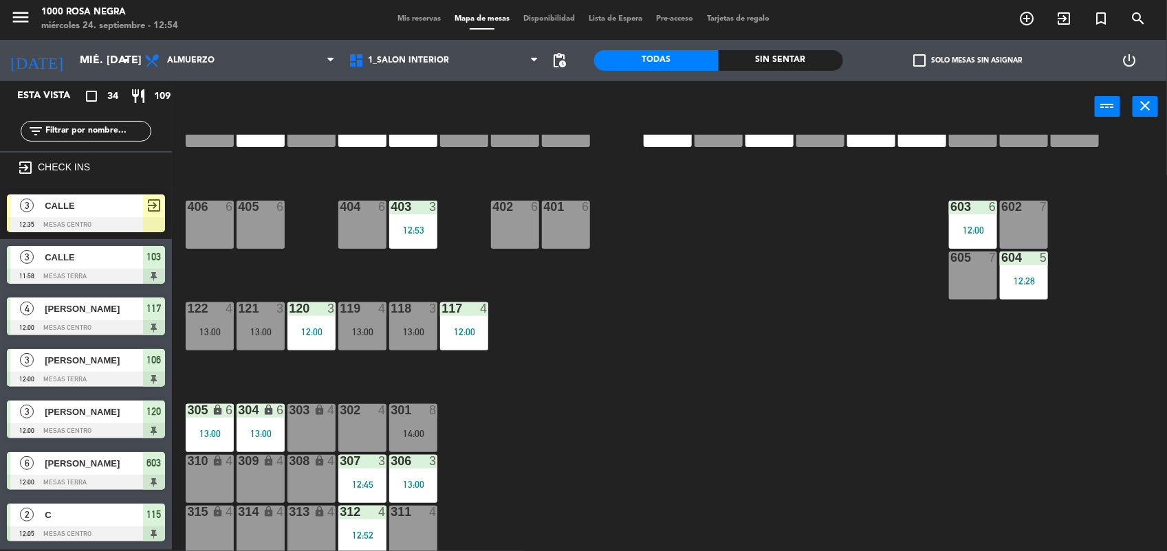
click at [351, 232] on div "404 6" at bounding box center [362, 225] width 48 height 48
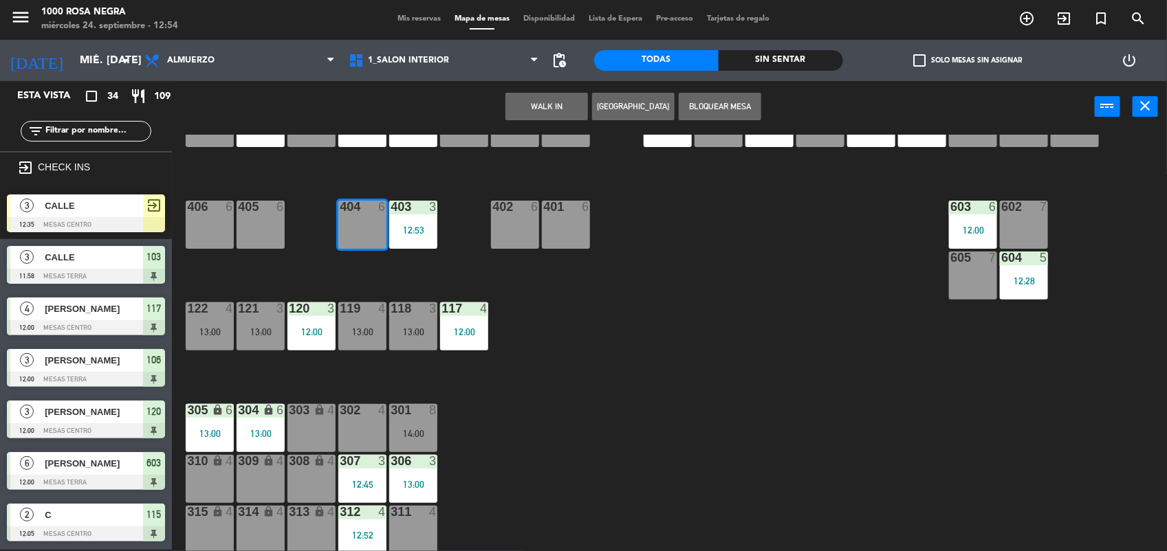
click at [545, 107] on button "WALK IN" at bounding box center [546, 106] width 82 height 27
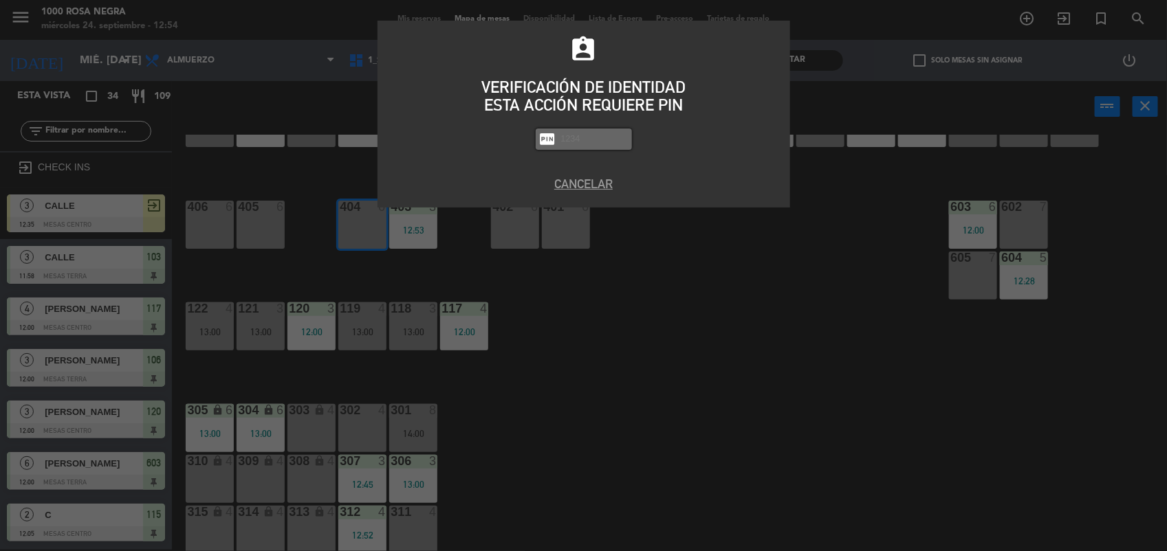
click at [572, 135] on input "text" at bounding box center [594, 139] width 69 height 16
type input "2491"
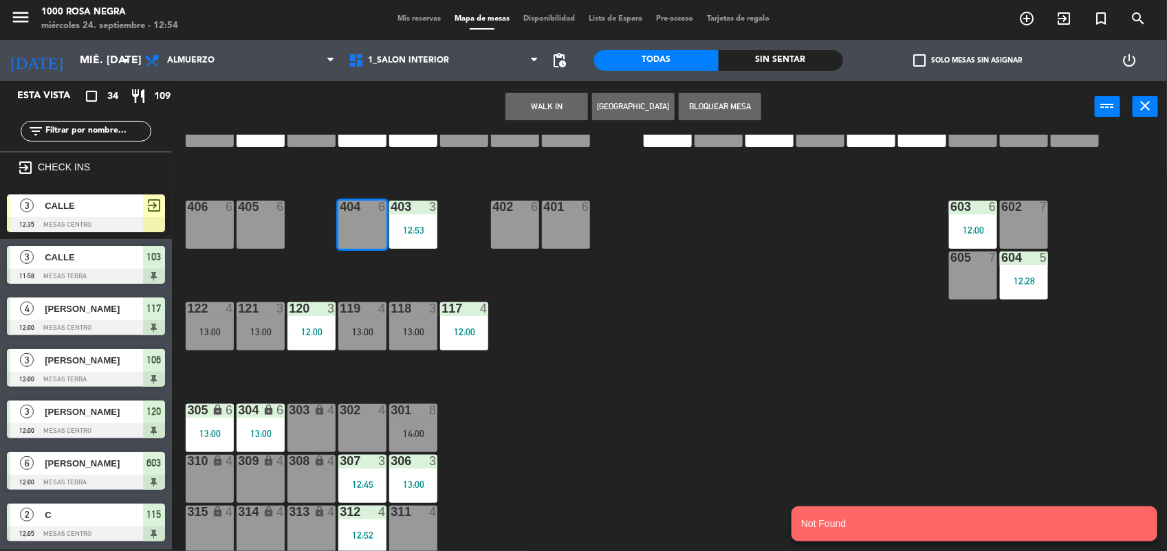
click at [555, 96] on button "WALK IN" at bounding box center [546, 106] width 82 height 27
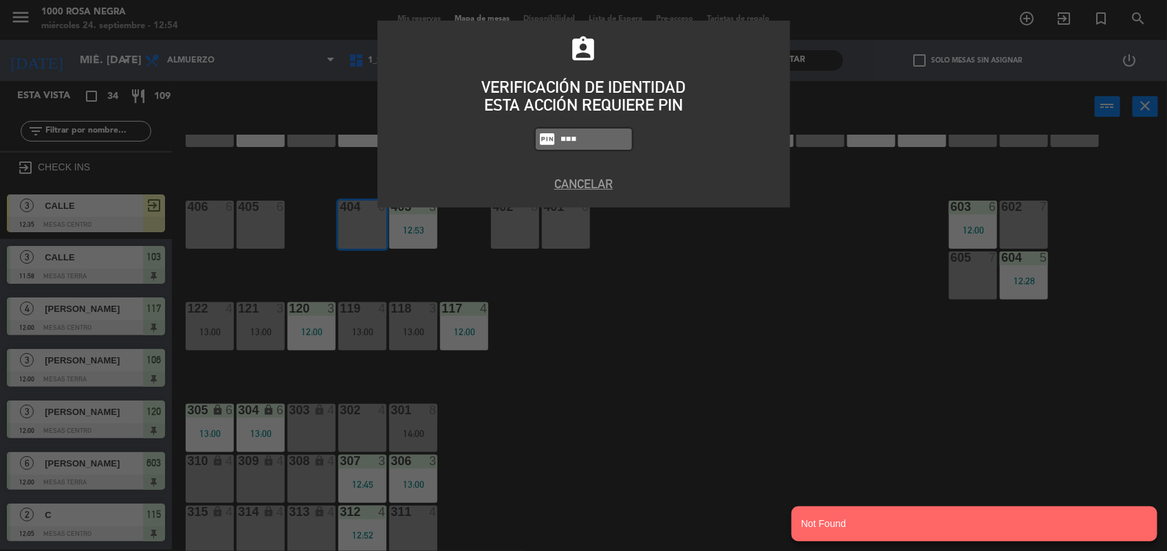
type input "2492"
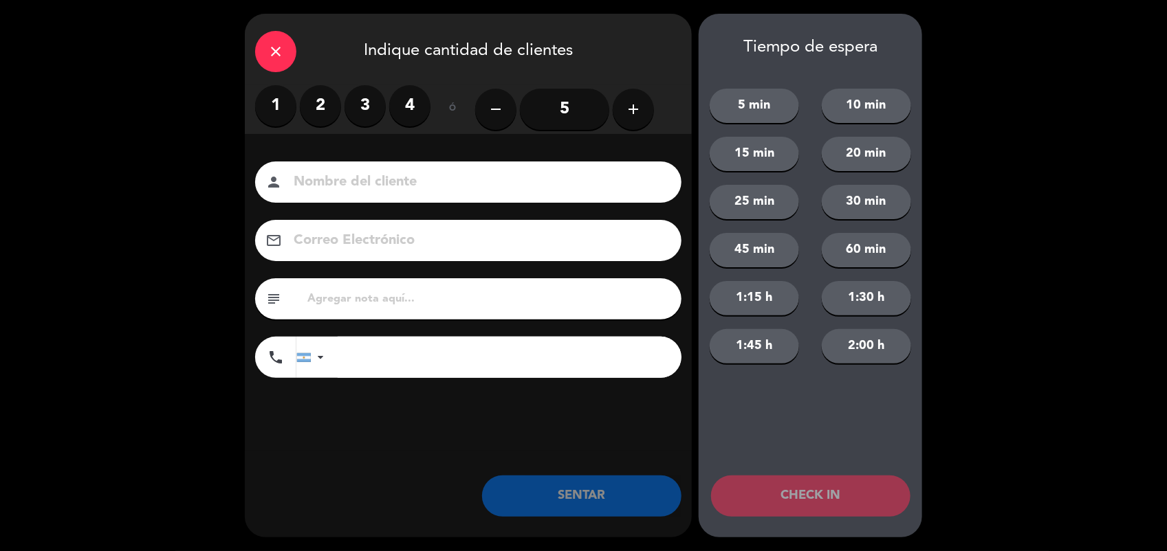
click at [358, 104] on label "3" at bounding box center [364, 105] width 41 height 41
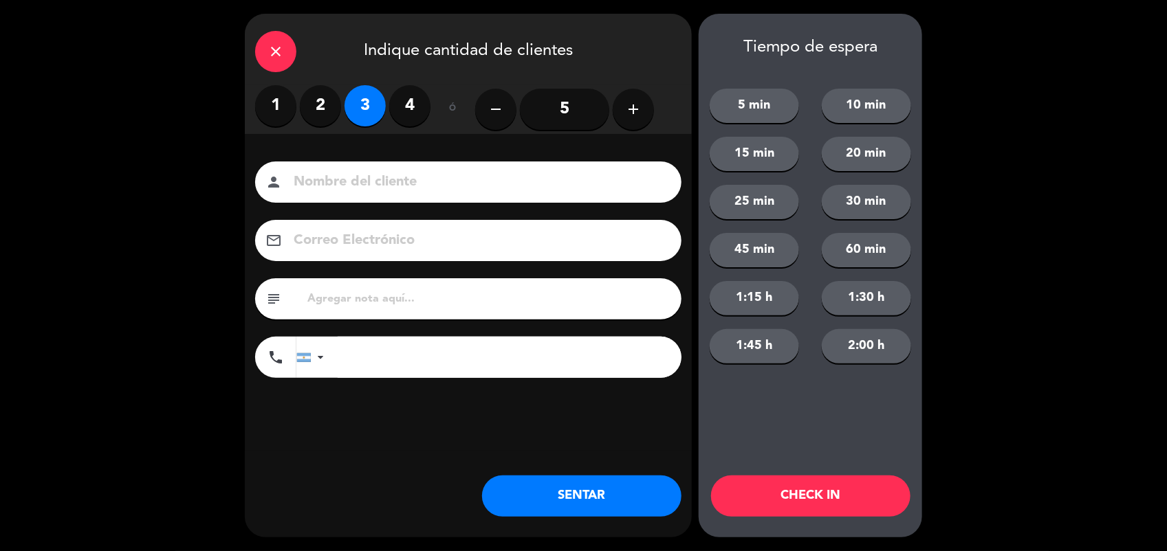
click at [344, 190] on input at bounding box center [477, 182] width 371 height 24
type input "HYUNDAI"
click at [600, 507] on button "SENTAR" at bounding box center [581, 496] width 199 height 41
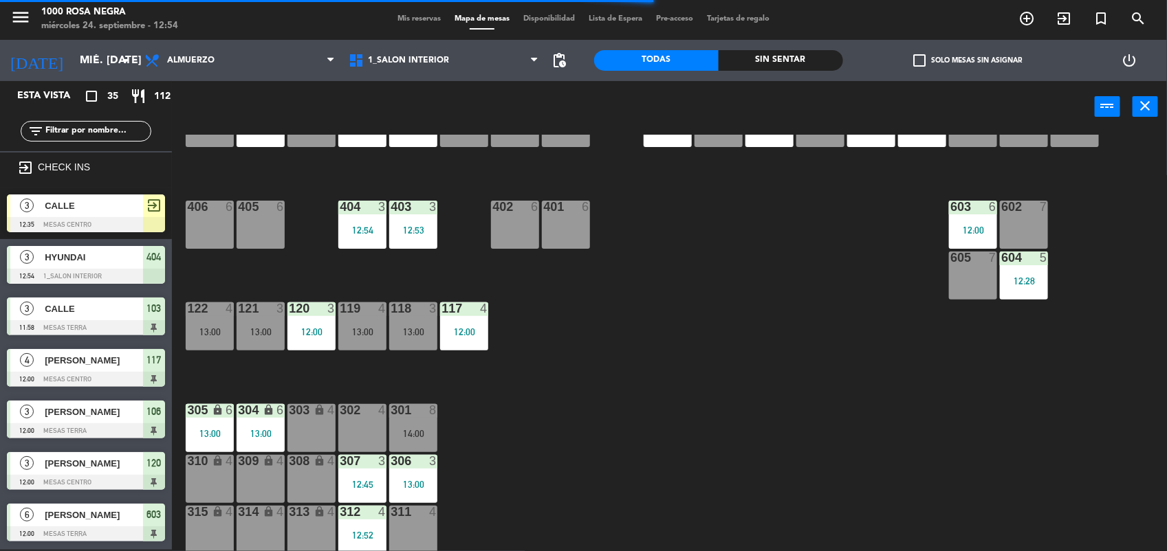
click at [124, 124] on input "text" at bounding box center [97, 131] width 107 height 15
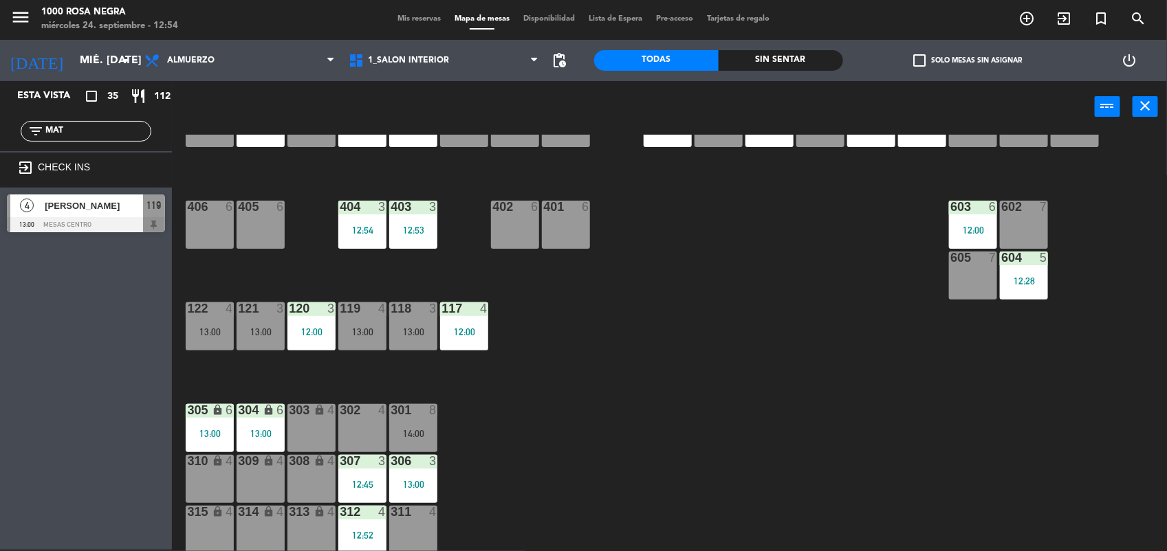
type input "MAT"
click at [47, 421] on div "Esta vista crop_square 35 restaurant 112 filter_list MAT exit_to_app CHECK INS …" at bounding box center [86, 315] width 172 height 469
click at [103, 223] on div at bounding box center [86, 224] width 158 height 15
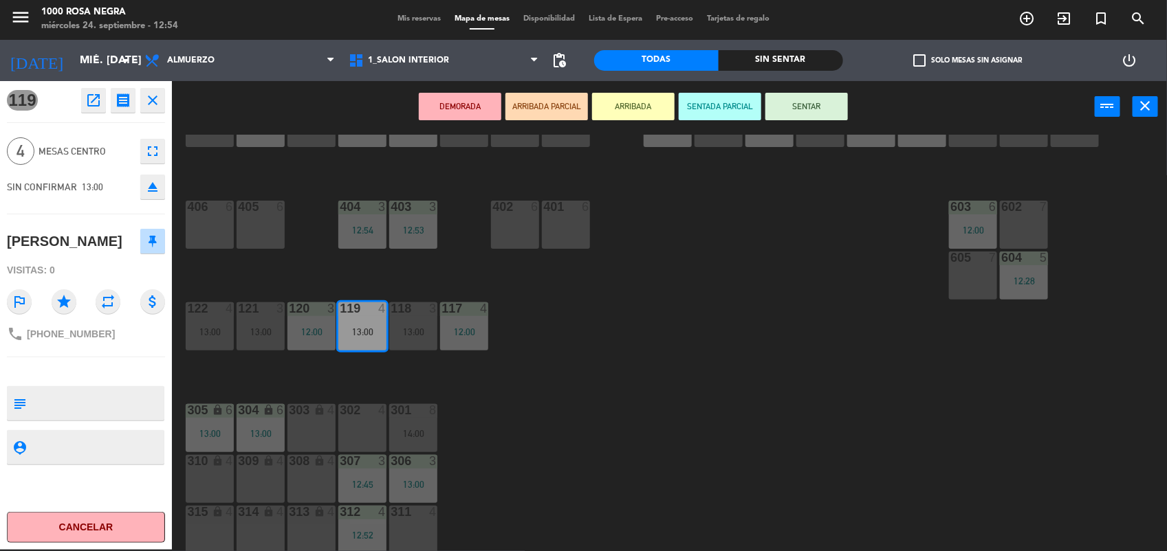
click at [811, 115] on button "SENTAR" at bounding box center [806, 106] width 82 height 27
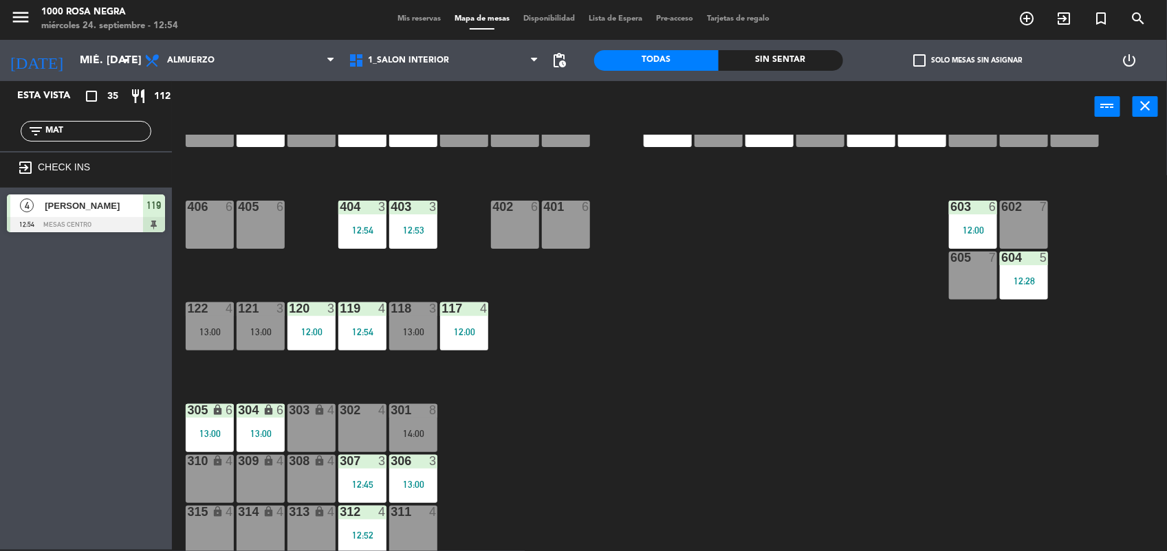
click at [693, 356] on div "116 4 13:00 115 2 12:05 114 3 13:00 113 2 13:00 112 2 12:49 111 3 13:00 110 loc…" at bounding box center [675, 343] width 983 height 417
click at [107, 124] on input "MAT" at bounding box center [97, 131] width 107 height 15
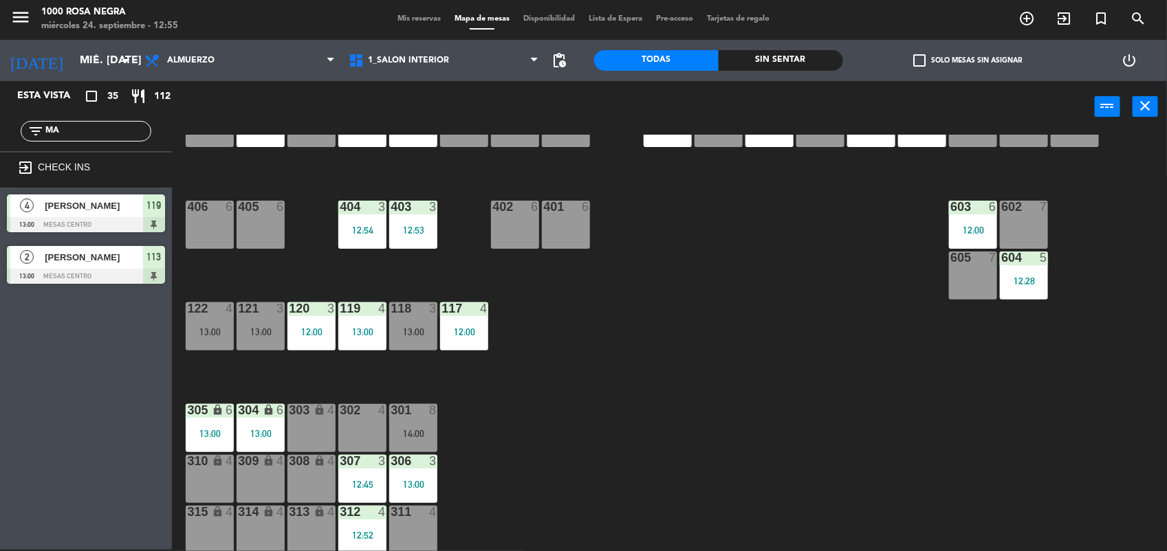
type input "M"
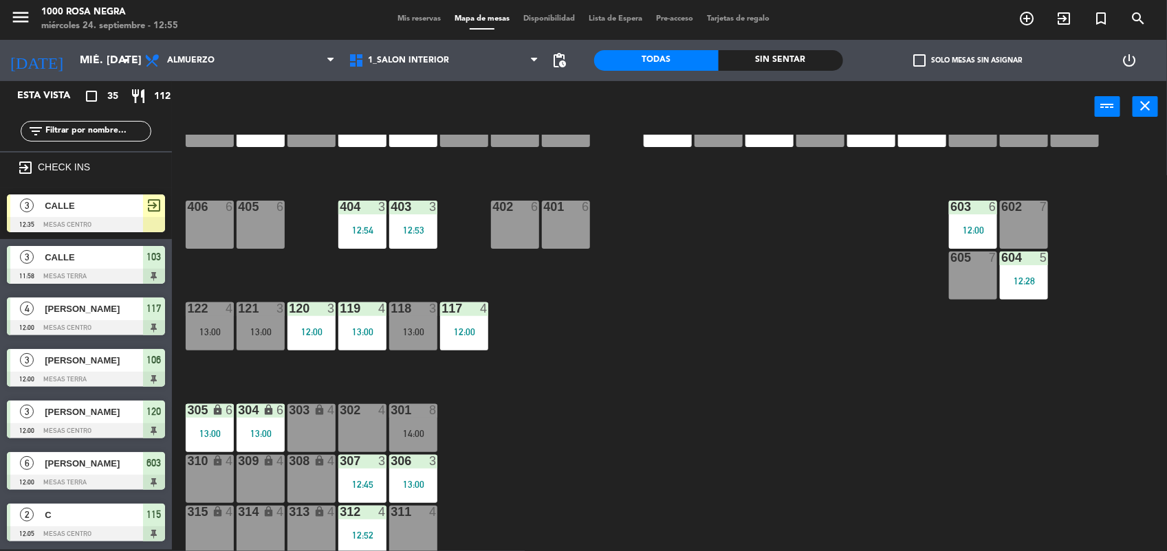
click at [712, 406] on div "116 4 13:00 115 2 12:05 114 3 13:00 113 2 13:00 112 2 12:49 111 3 13:00 110 loc…" at bounding box center [675, 343] width 983 height 417
click at [90, 124] on input "text" at bounding box center [97, 131] width 107 height 15
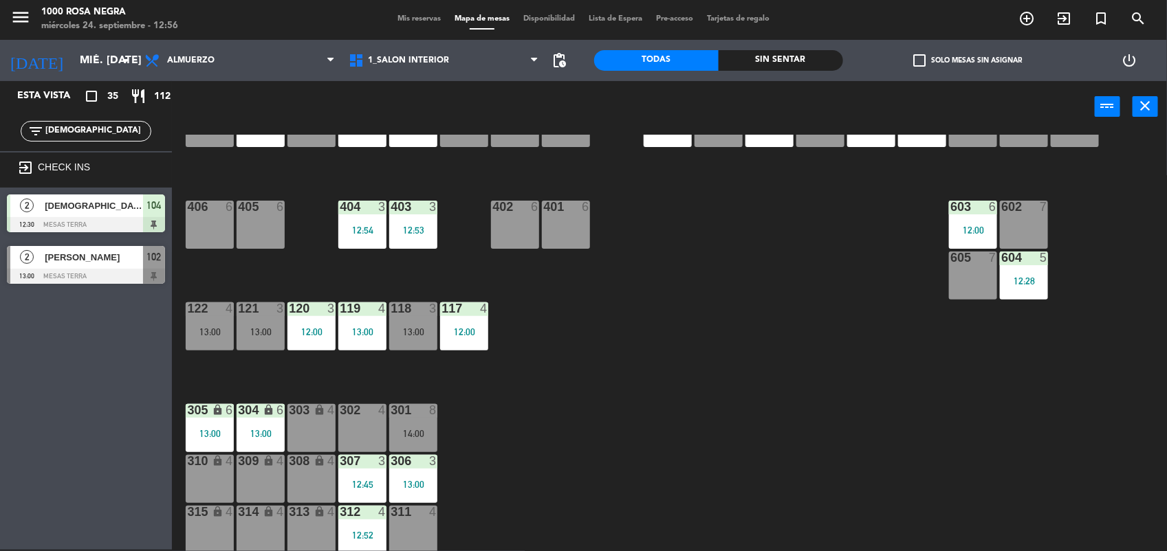
click at [112, 128] on input "[DEMOGRAPHIC_DATA]" at bounding box center [97, 131] width 107 height 15
type input "C"
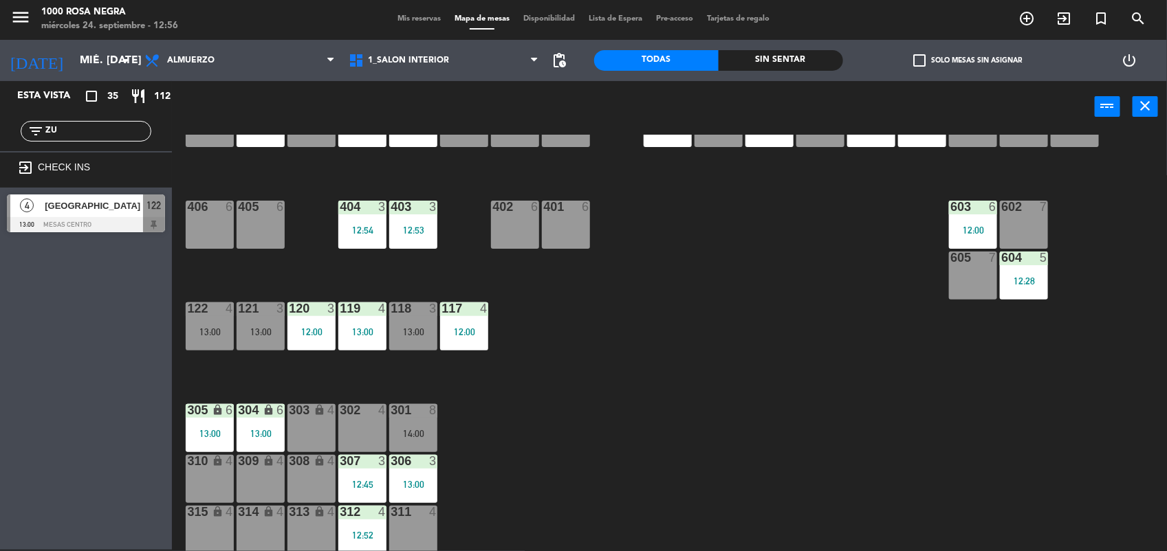
type input "ZU"
click at [315, 258] on div "116 4 13:00 115 2 12:05 114 3 13:00 113 2 13:00 112 2 12:49 111 3 13:00 110 loc…" at bounding box center [675, 343] width 983 height 417
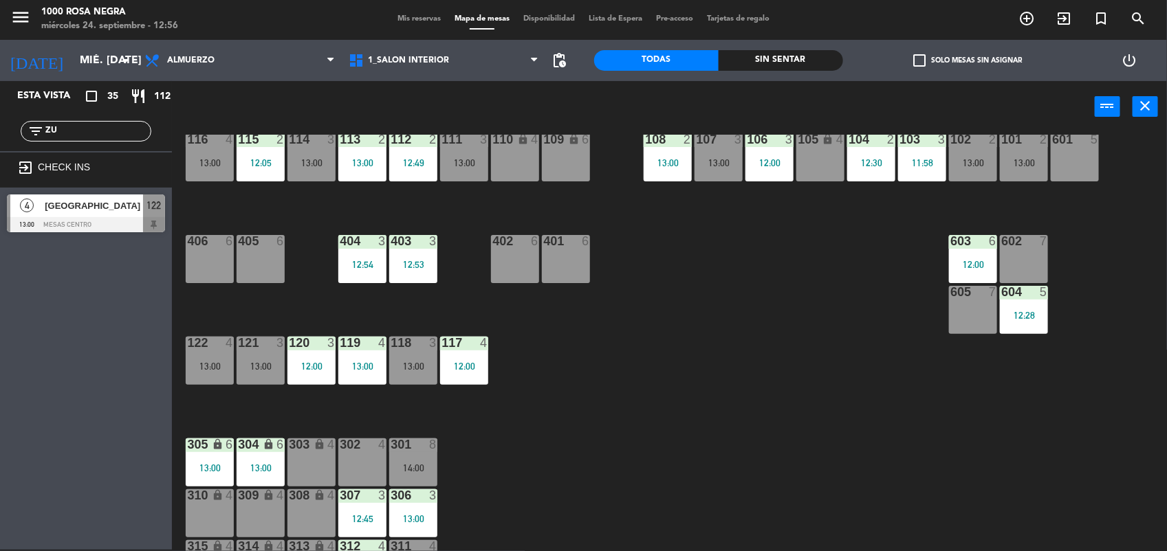
click at [210, 351] on div "122 4 13:00" at bounding box center [210, 361] width 48 height 48
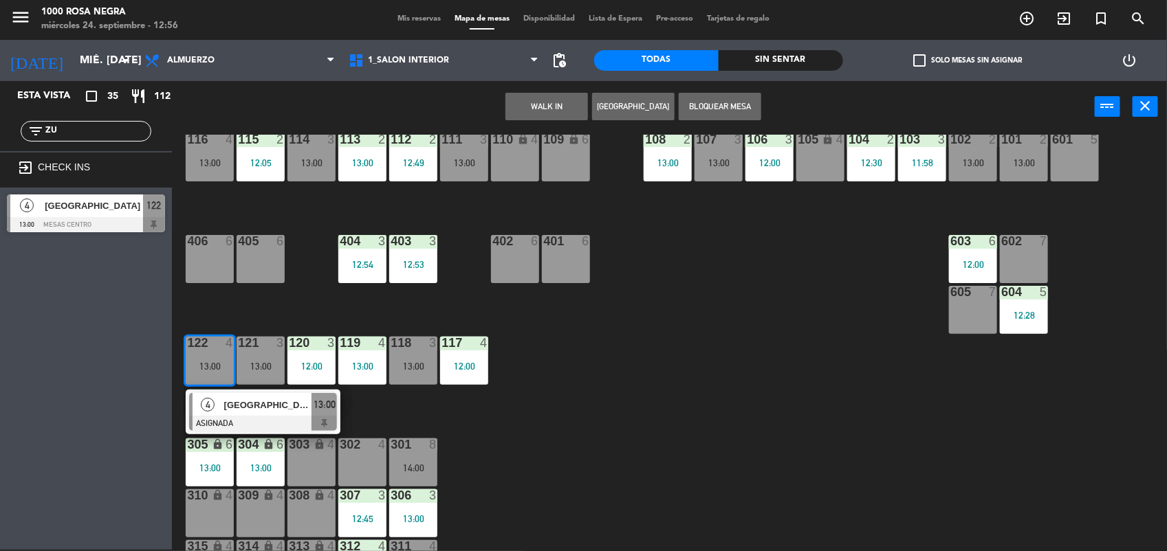
click at [720, 167] on div "107 3 13:00" at bounding box center [718, 157] width 48 height 48
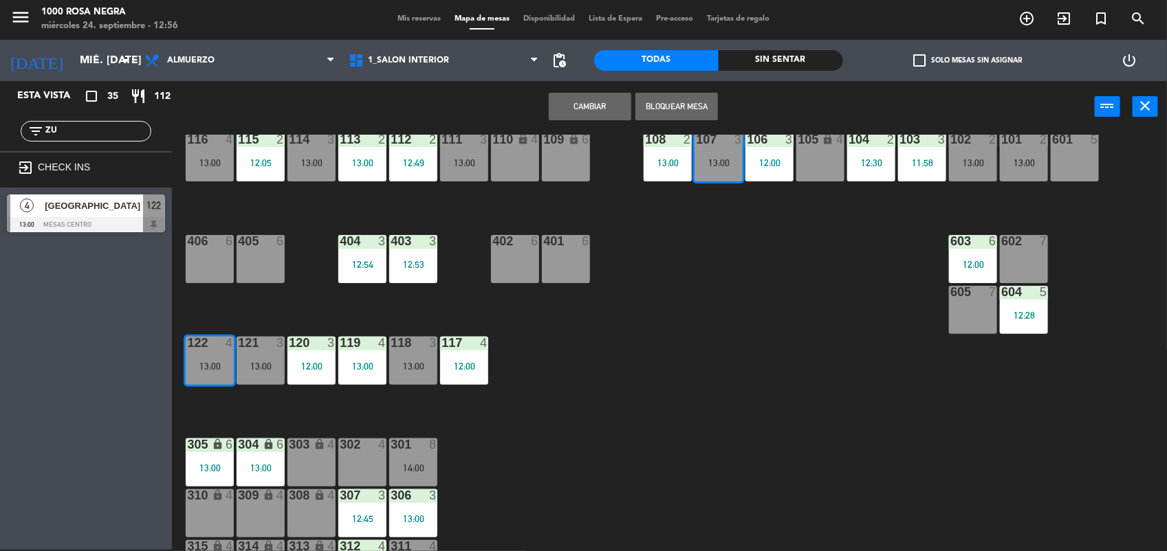
click at [589, 96] on button "Cambiar" at bounding box center [590, 106] width 82 height 27
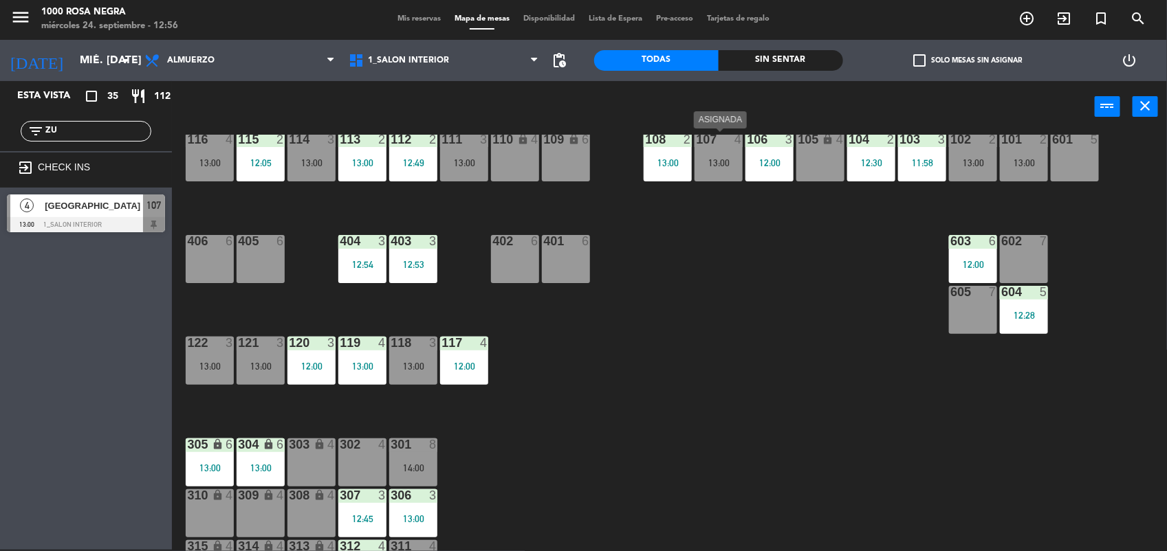
click at [733, 149] on div "107 4 13:00" at bounding box center [718, 157] width 48 height 48
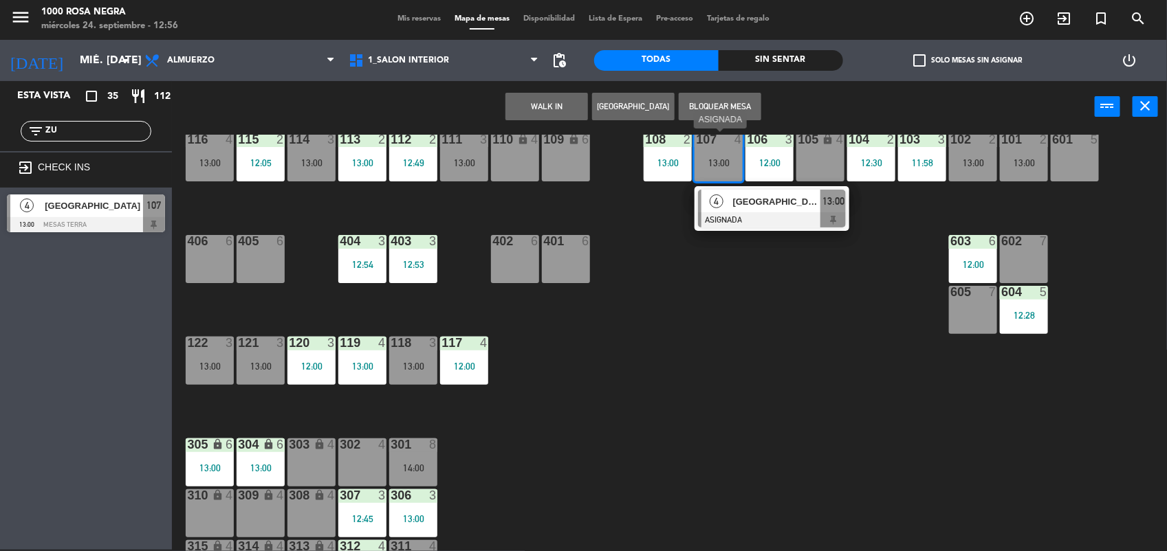
click at [771, 213] on div at bounding box center [772, 219] width 148 height 15
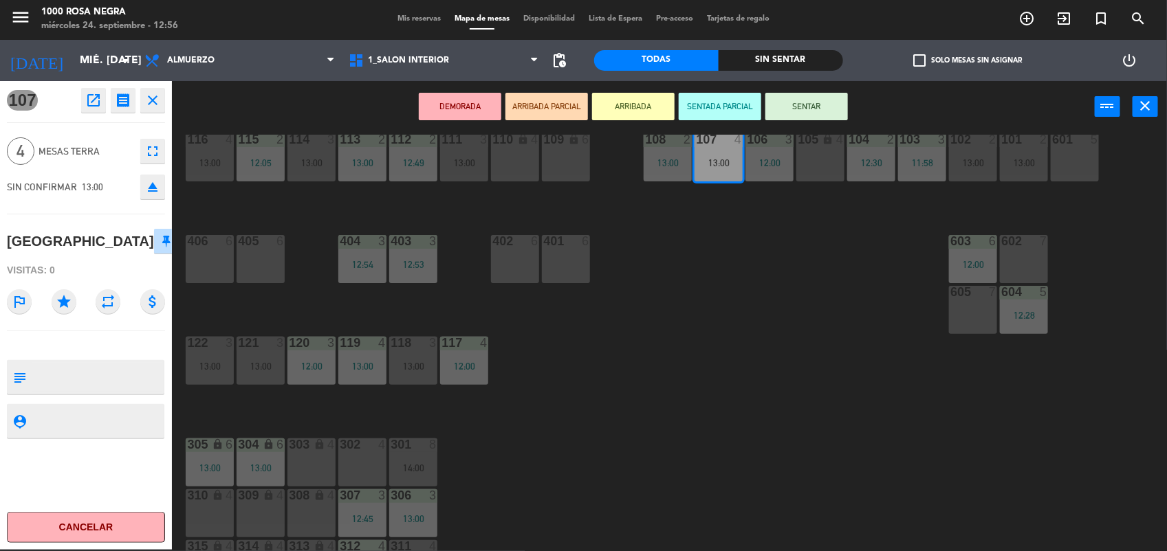
click at [813, 102] on button "SENTAR" at bounding box center [806, 106] width 82 height 27
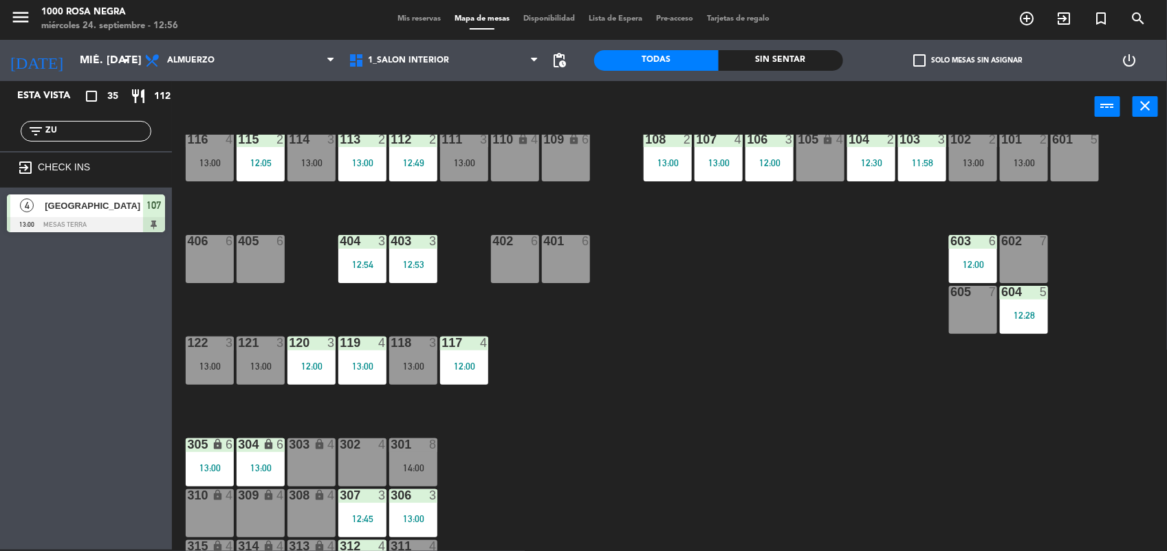
click at [67, 133] on input "ZU" at bounding box center [97, 131] width 107 height 15
type input "Z"
type input "BER"
click at [98, 220] on div at bounding box center [86, 224] width 158 height 15
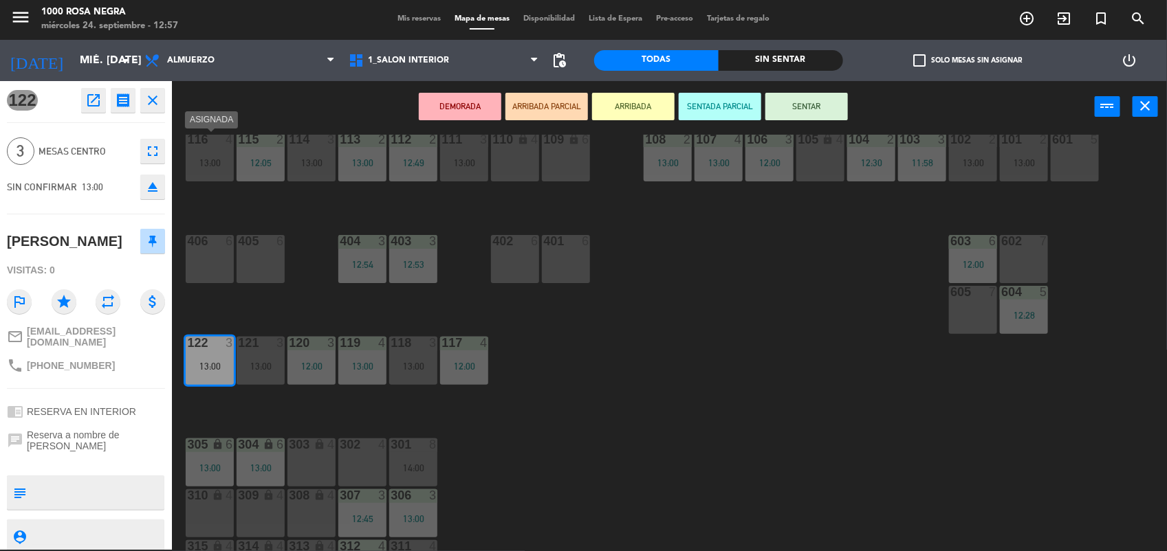
click at [213, 170] on div "116 4 13:00" at bounding box center [210, 157] width 48 height 48
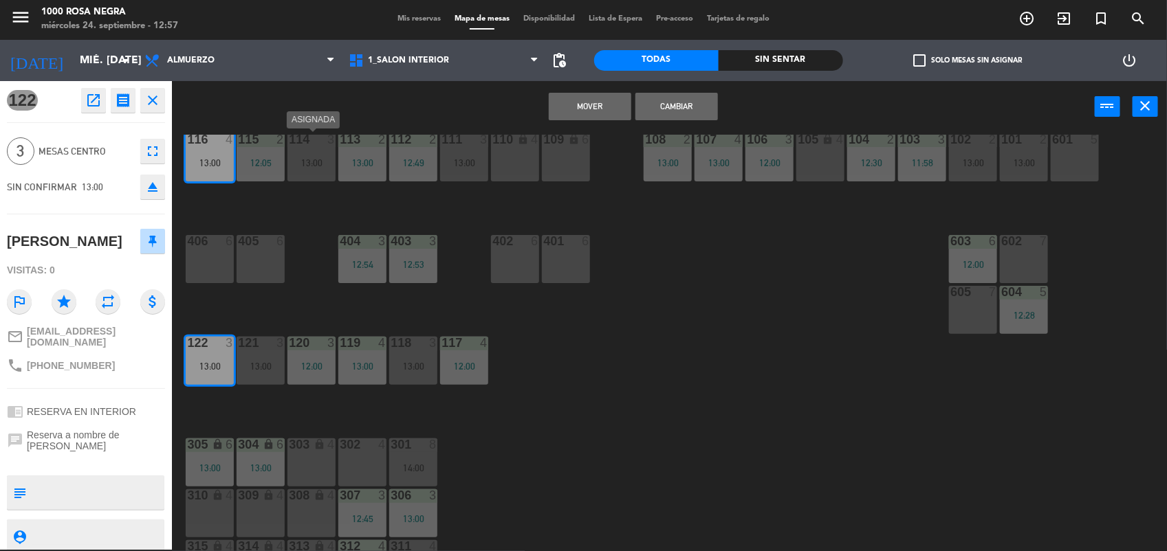
click at [315, 153] on div "114 3 13:00" at bounding box center [311, 157] width 48 height 48
click at [311, 224] on div "116 4 13:00 115 2 12:05 114 3 13:00 113 2 13:00 112 2 12:49 111 3 13:00 110 loc…" at bounding box center [675, 343] width 983 height 417
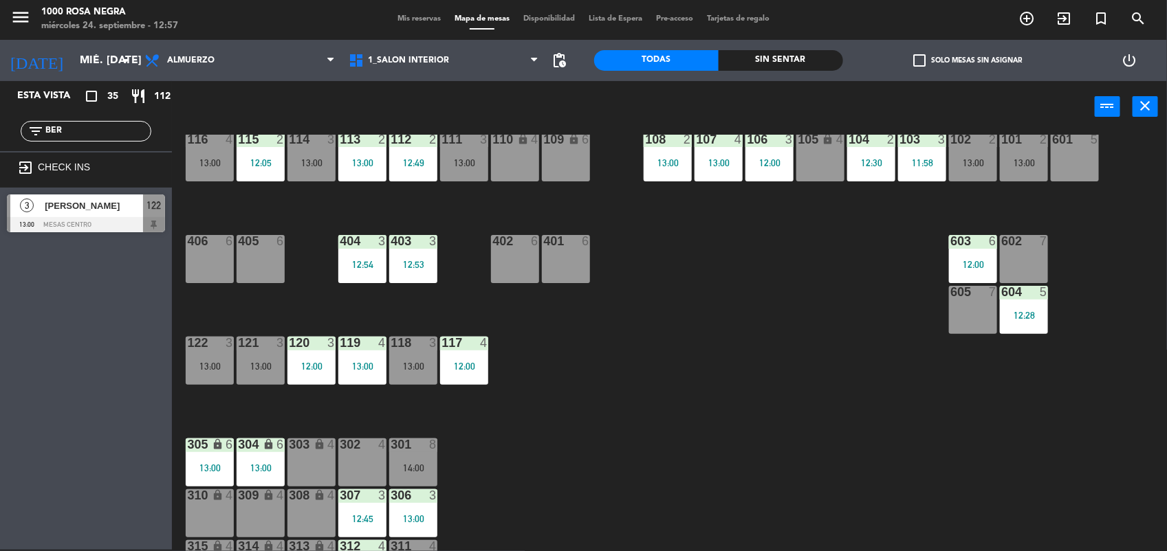
click at [201, 357] on div "122 3 13:00" at bounding box center [210, 361] width 48 height 48
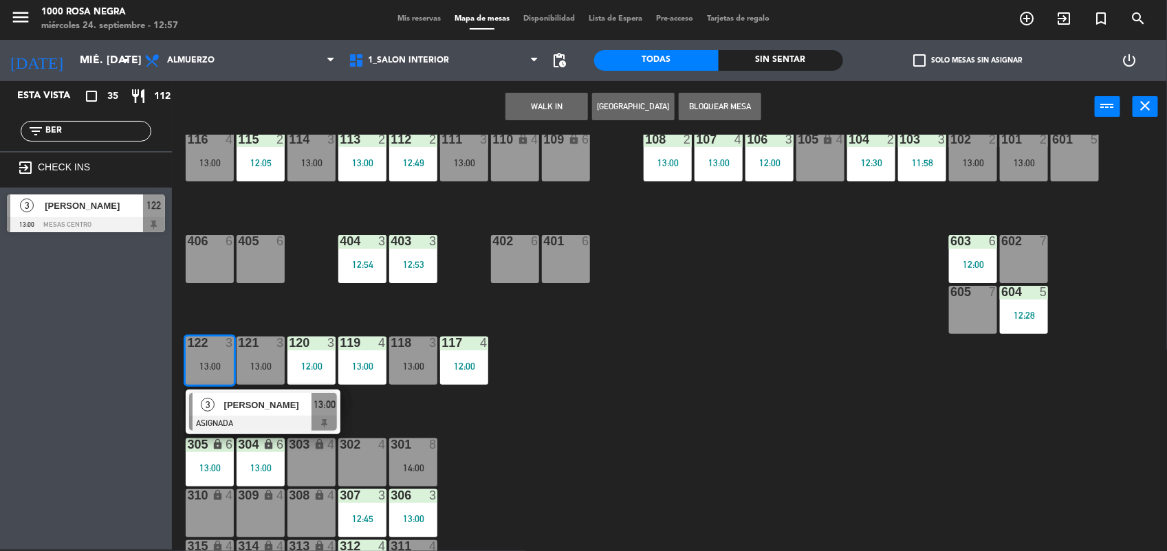
click at [307, 158] on div "13:00" at bounding box center [311, 163] width 48 height 10
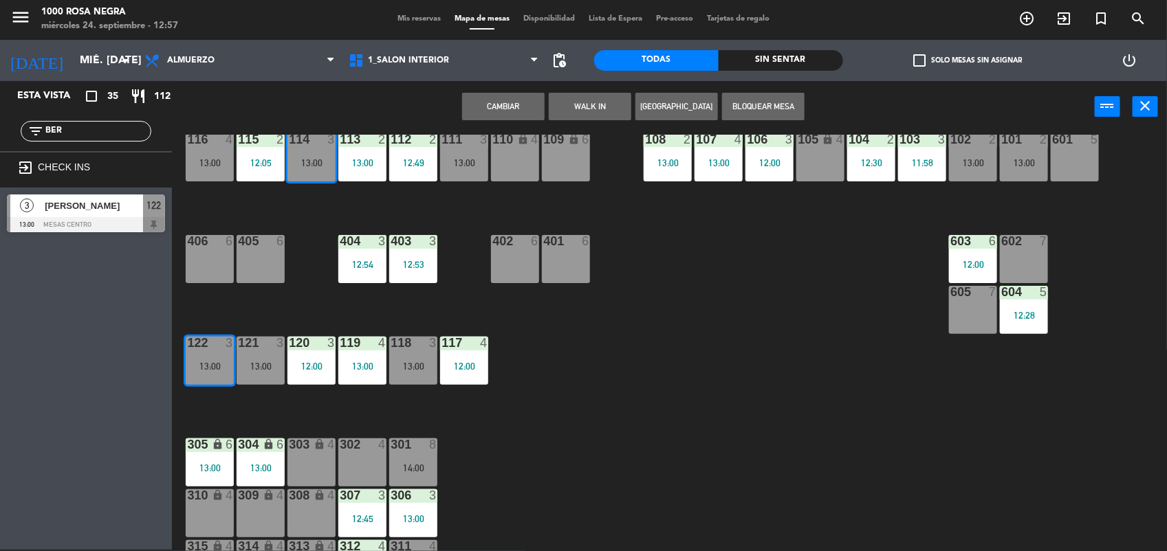
click at [538, 98] on button "Cambiar" at bounding box center [503, 106] width 82 height 27
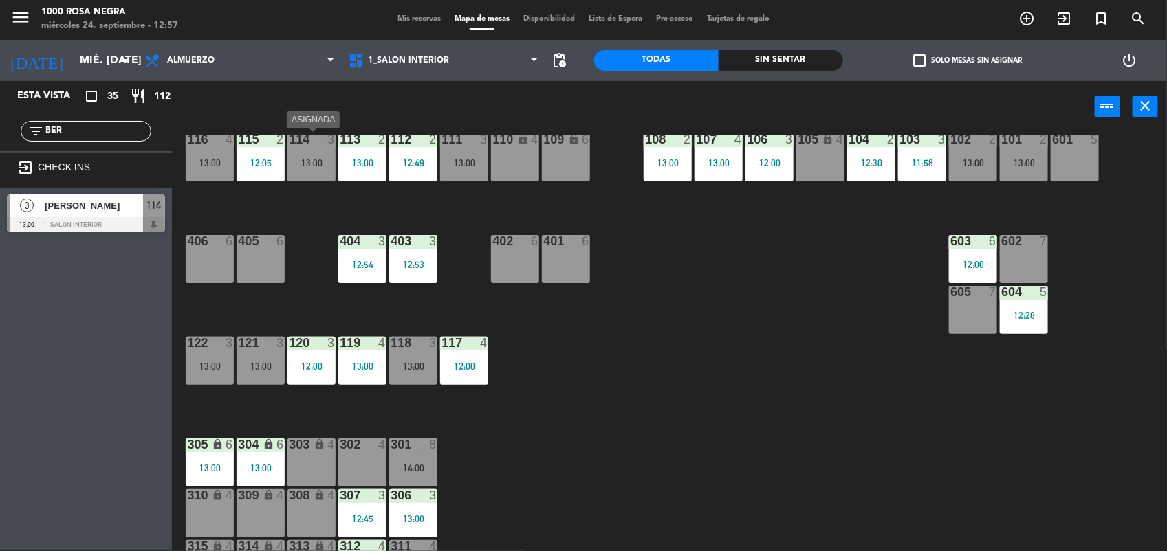
click at [310, 159] on div "13:00" at bounding box center [311, 163] width 48 height 10
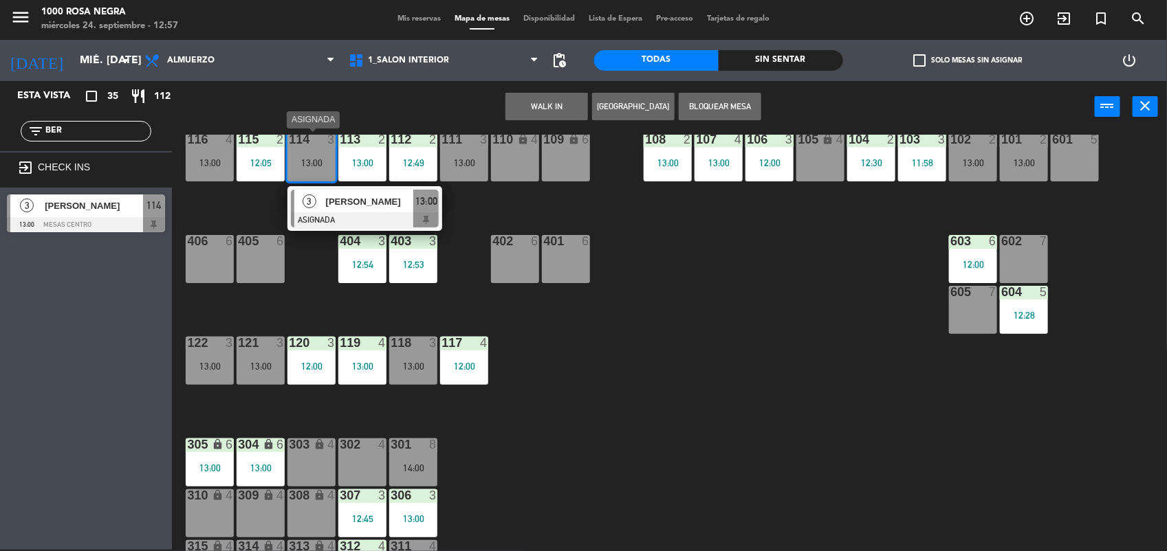
click at [361, 207] on span "[PERSON_NAME]" at bounding box center [370, 202] width 88 height 14
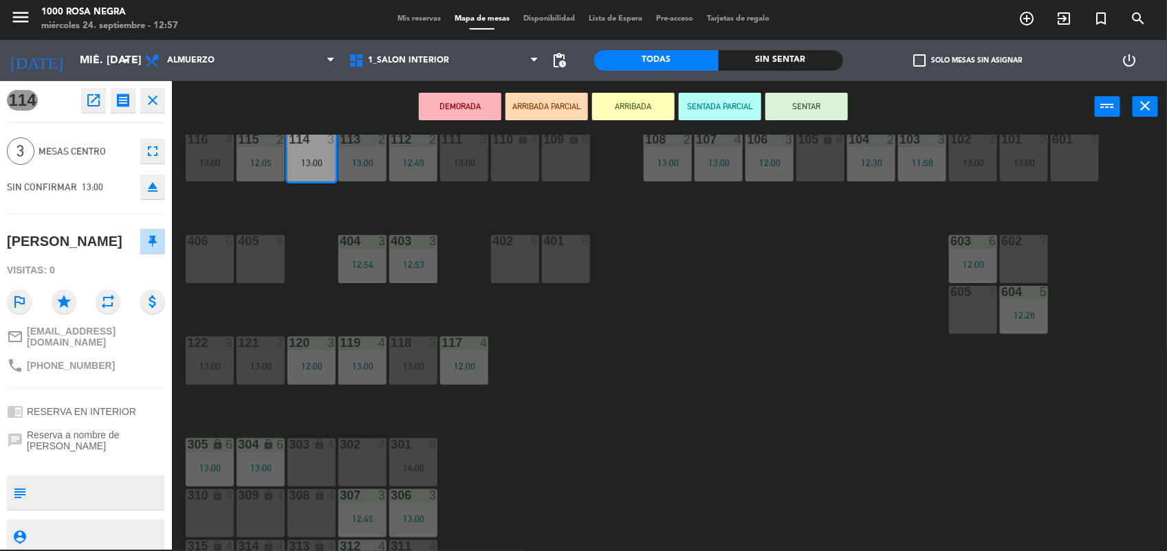
click at [796, 89] on div "DEMORADA ARRIBADA PARCIAL ARRIBADA SENTADA PARCIAL SENTAR power_input close" at bounding box center [633, 107] width 923 height 52
click at [800, 102] on button "SENTAR" at bounding box center [806, 106] width 82 height 27
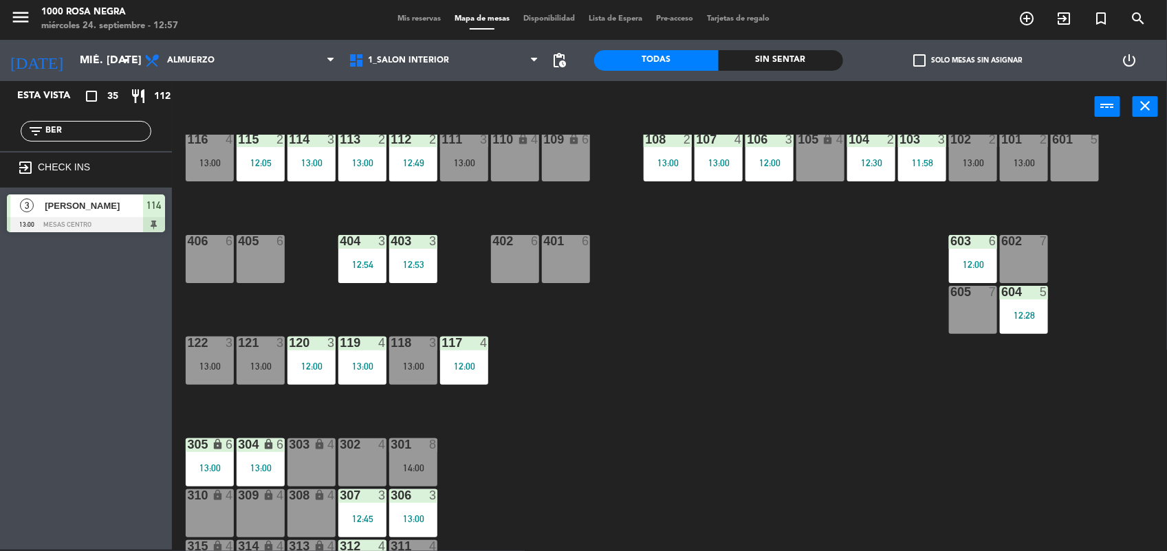
click at [80, 129] on input "BER" at bounding box center [97, 131] width 107 height 15
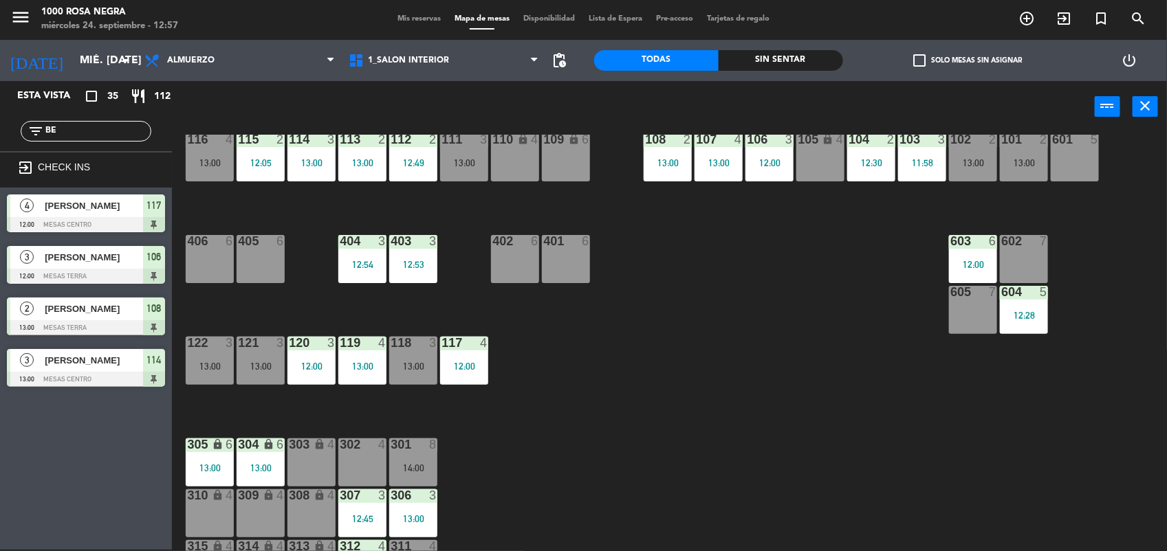
type input "B"
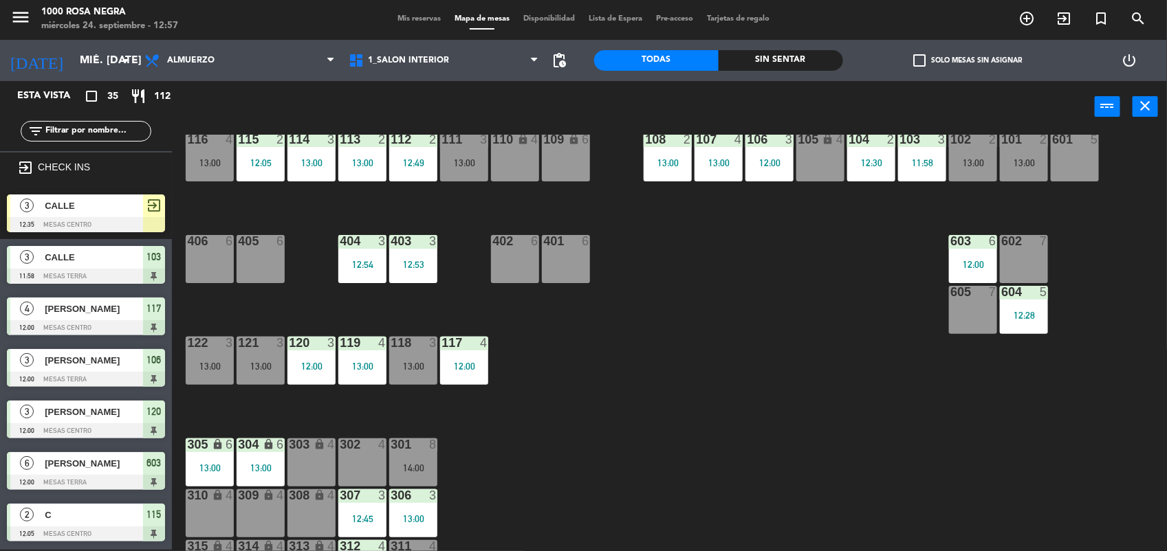
click at [645, 382] on div "116 4 13:00 115 2 12:05 114 3 13:00 113 2 13:00 112 2 12:49 111 3 13:00 110 loc…" at bounding box center [675, 343] width 983 height 417
click at [136, 126] on input "text" at bounding box center [97, 131] width 107 height 15
type input "A"
click at [599, 419] on div "116 4 13:00 115 2 12:05 114 3 13:00 113 2 13:00 112 2 12:49 111 3 13:00 110 loc…" at bounding box center [675, 343] width 983 height 417
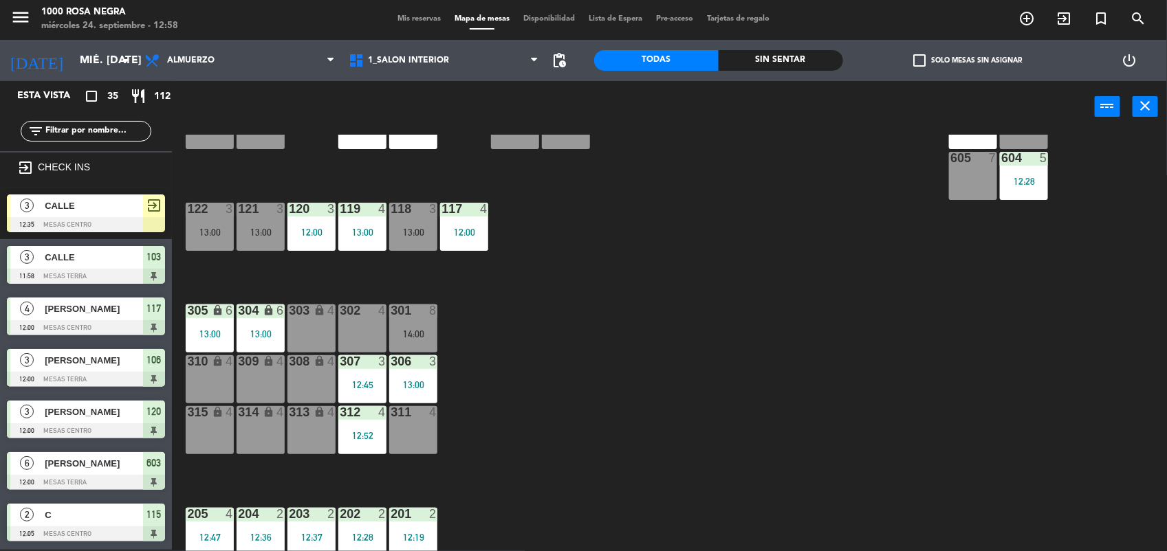
scroll to position [163, 0]
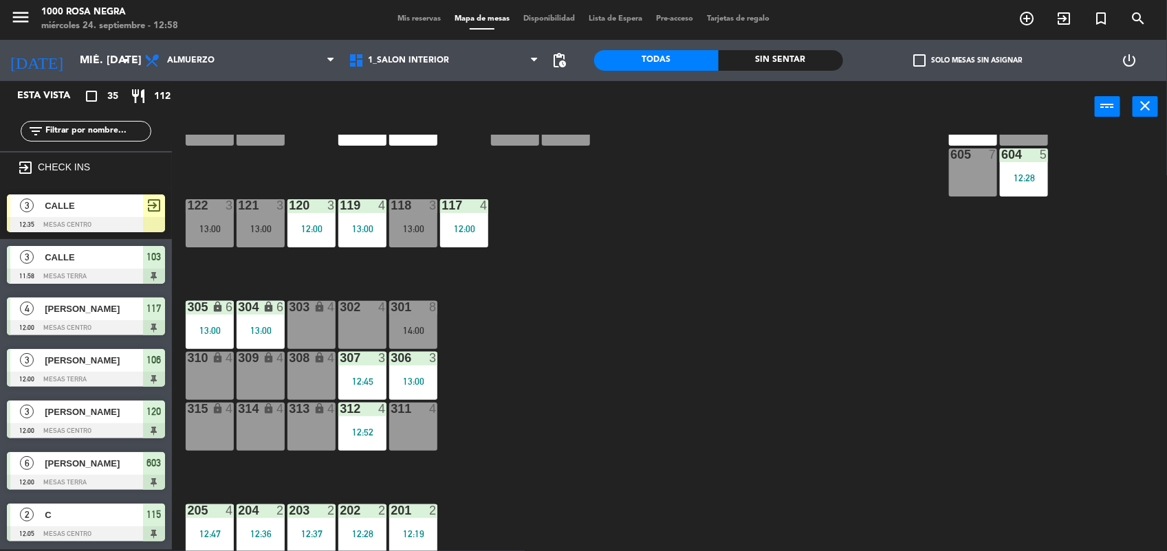
click at [298, 536] on div "12:37" at bounding box center [311, 534] width 48 height 10
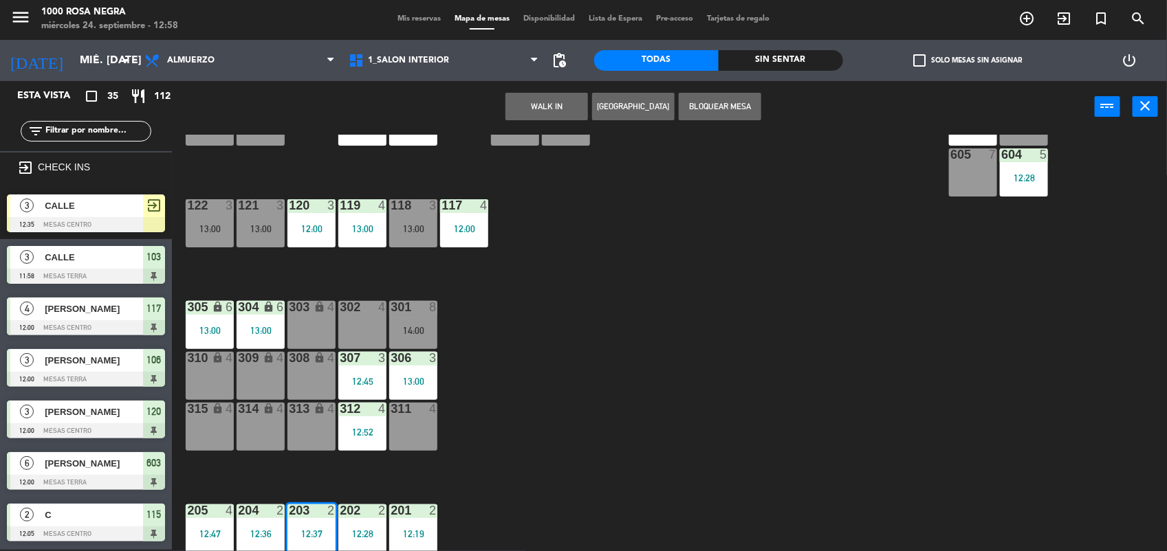
click at [444, 448] on div "116 4 13:00 115 2 12:05 114 3 13:00 113 2 13:00 112 2 12:49 111 3 13:00 110 loc…" at bounding box center [675, 343] width 983 height 417
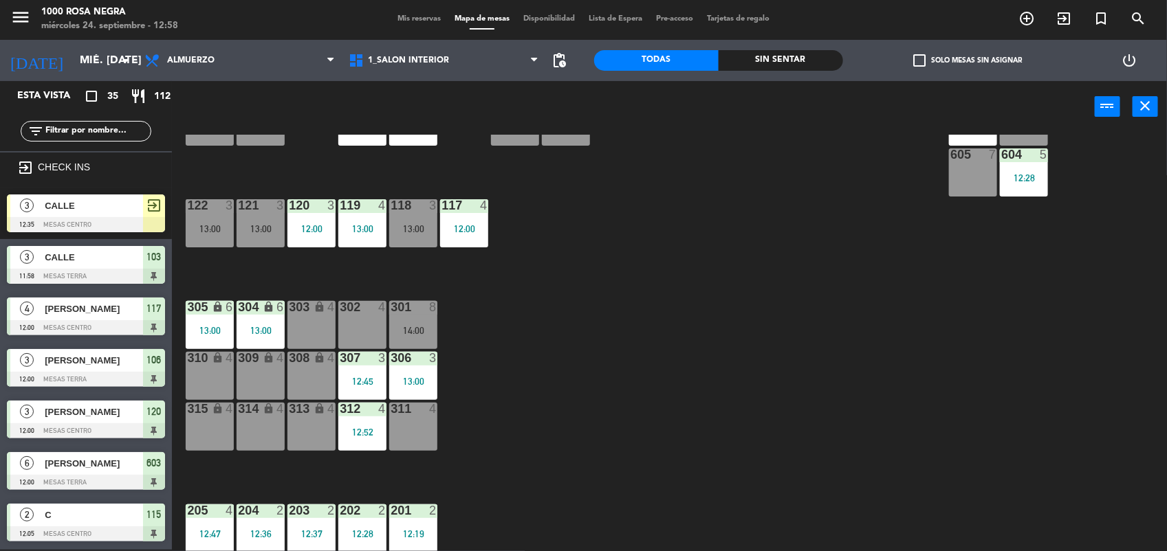
click at [208, 529] on div "12:47" at bounding box center [210, 534] width 48 height 10
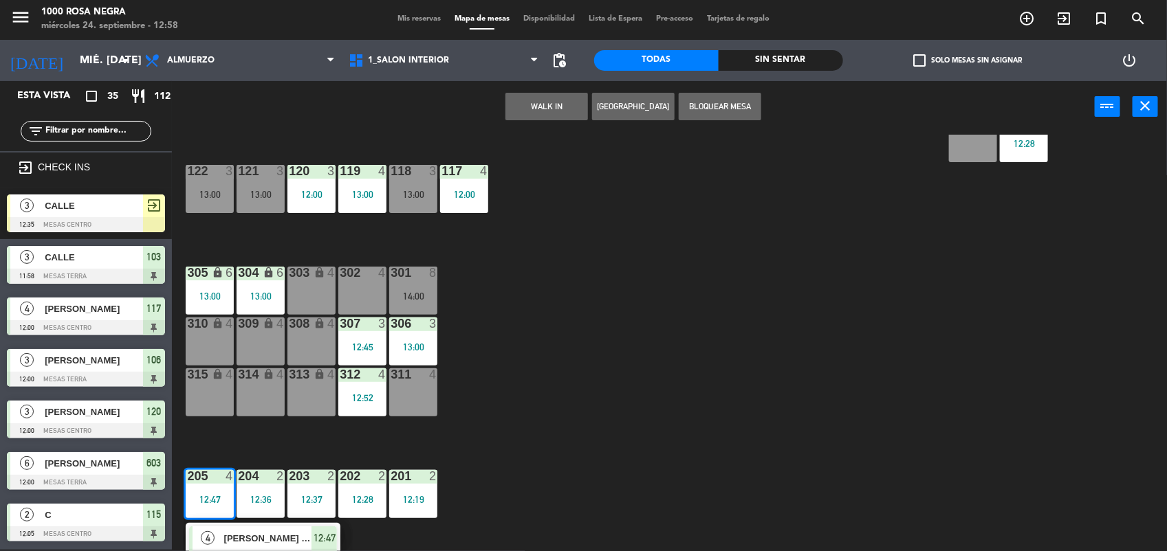
scroll to position [213, 0]
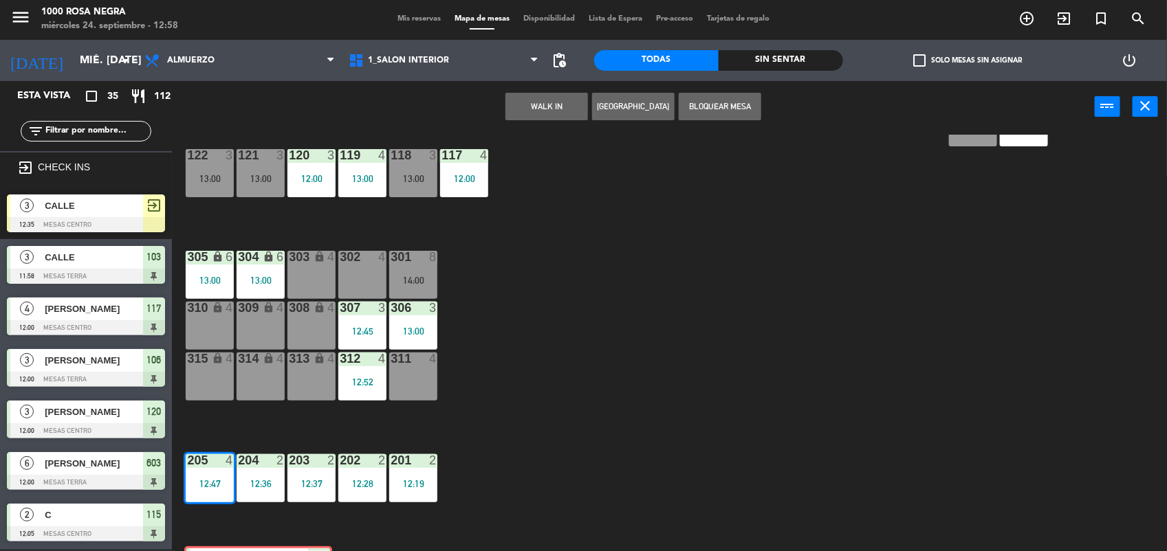
drag, startPoint x: 287, startPoint y: 507, endPoint x: 283, endPoint y: 543, distance: 36.1
click at [283, 543] on div "116 4 13:00 115 2 12:05 114 3 13:00 113 2 13:00 112 2 12:49 111 3 13:00 110 loc…" at bounding box center [675, 343] width 983 height 417
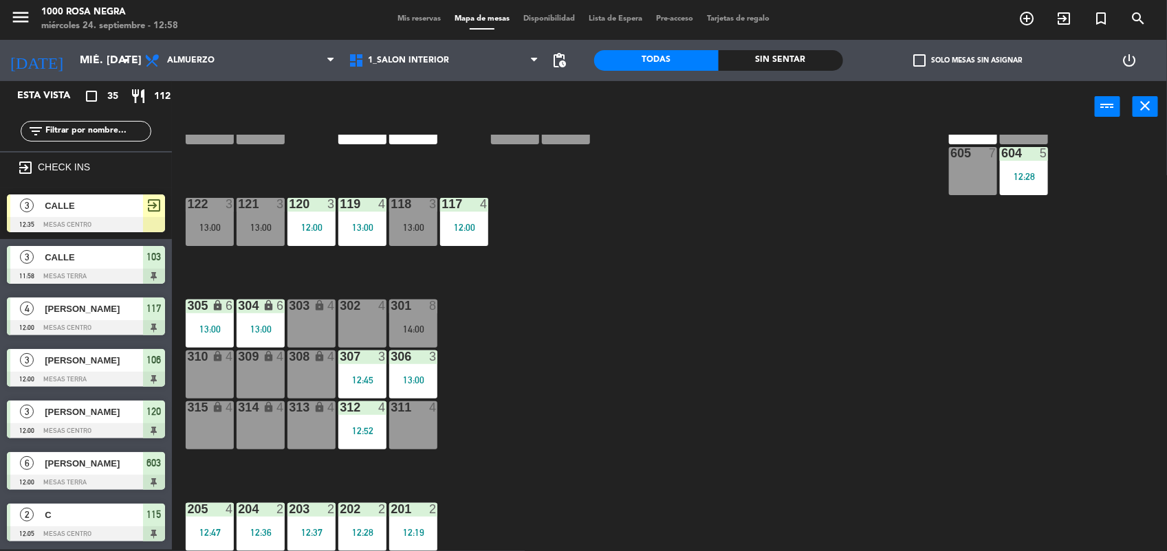
scroll to position [163, 0]
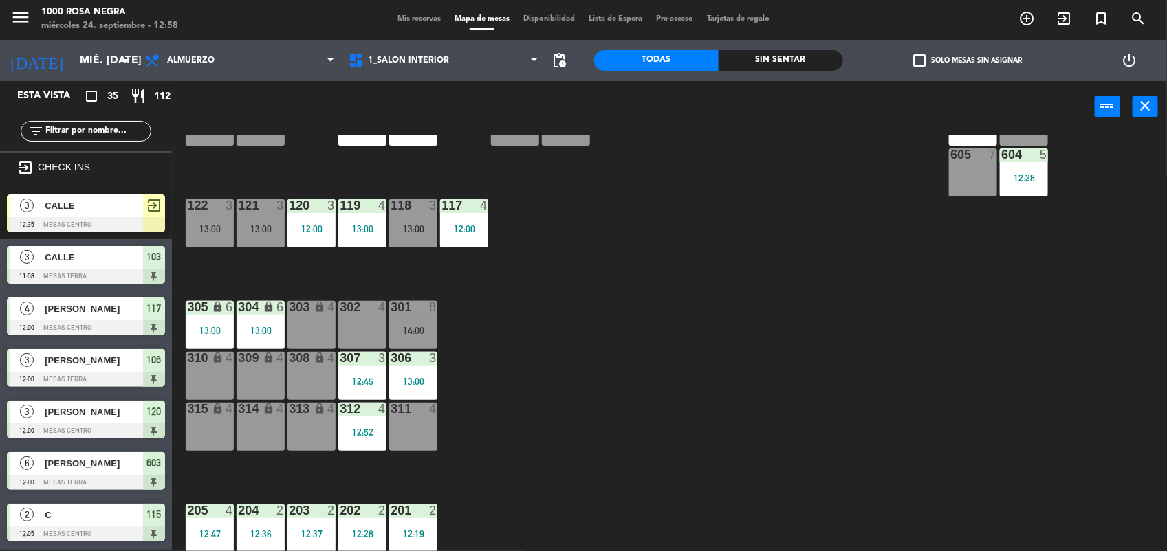
click at [483, 470] on div "116 4 13:00 115 2 12:05 114 3 13:00 113 2 13:00 112 2 12:49 111 3 13:00 110 loc…" at bounding box center [675, 343] width 983 height 417
click at [459, 418] on div "116 4 13:00 115 2 12:05 114 3 13:00 113 2 13:00 112 2 12:49 111 3 13:00 110 loc…" at bounding box center [675, 343] width 983 height 417
click at [574, 426] on div "116 4 13:00 115 2 12:05 114 3 13:00 113 2 13:00 112 2 12:49 111 3 13:00 110 loc…" at bounding box center [675, 343] width 983 height 417
click at [595, 337] on div "116 4 13:00 115 2 12:05 114 3 13:00 113 2 13:00 112 2 12:49 111 3 13:00 110 loc…" at bounding box center [675, 343] width 983 height 417
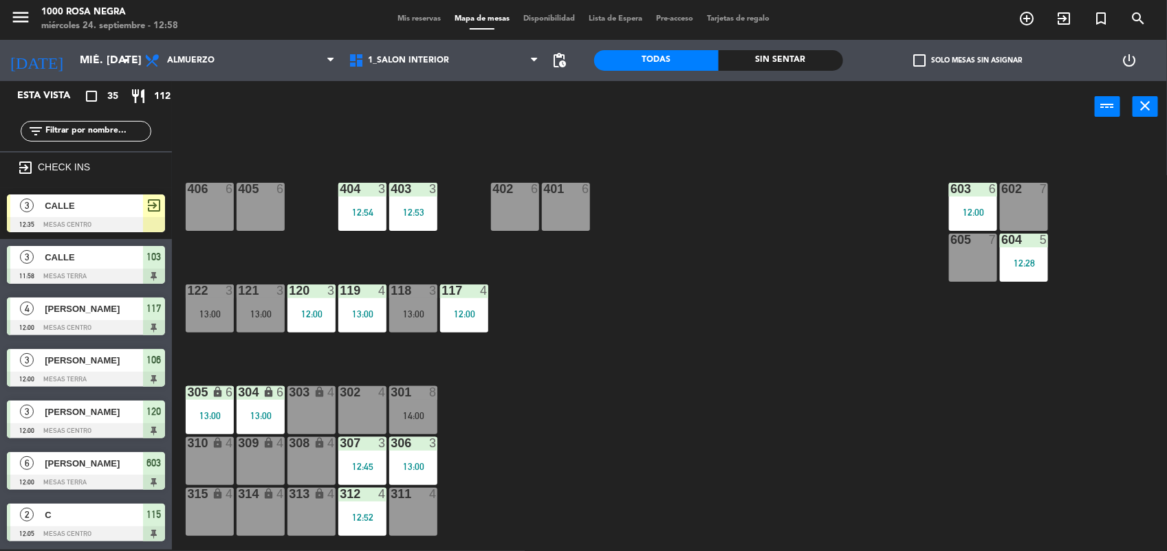
scroll to position [0, 0]
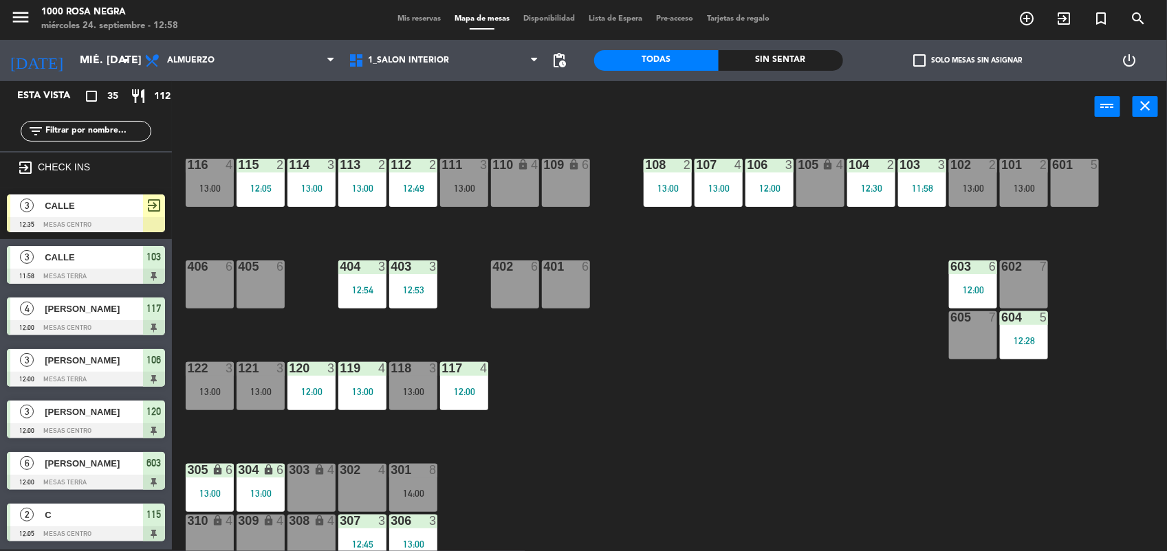
click at [140, 129] on input "text" at bounding box center [97, 131] width 107 height 15
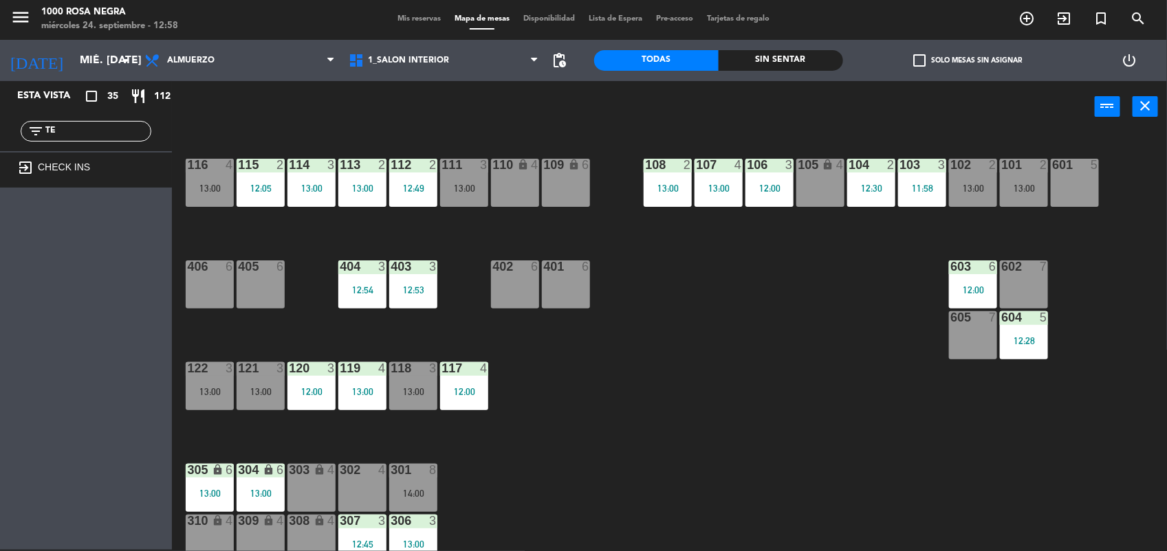
type input "T"
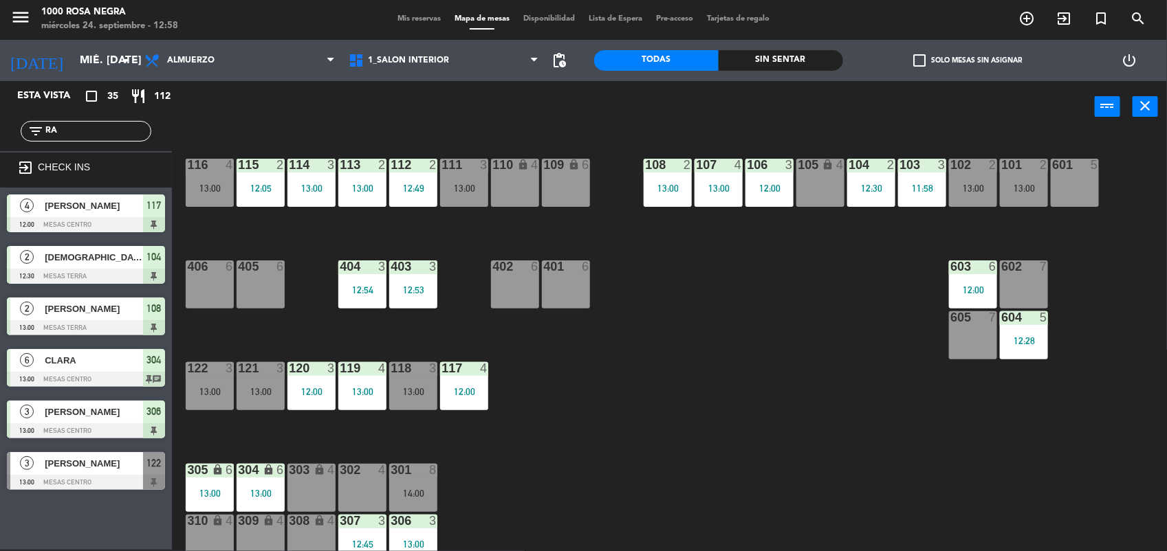
type input "R"
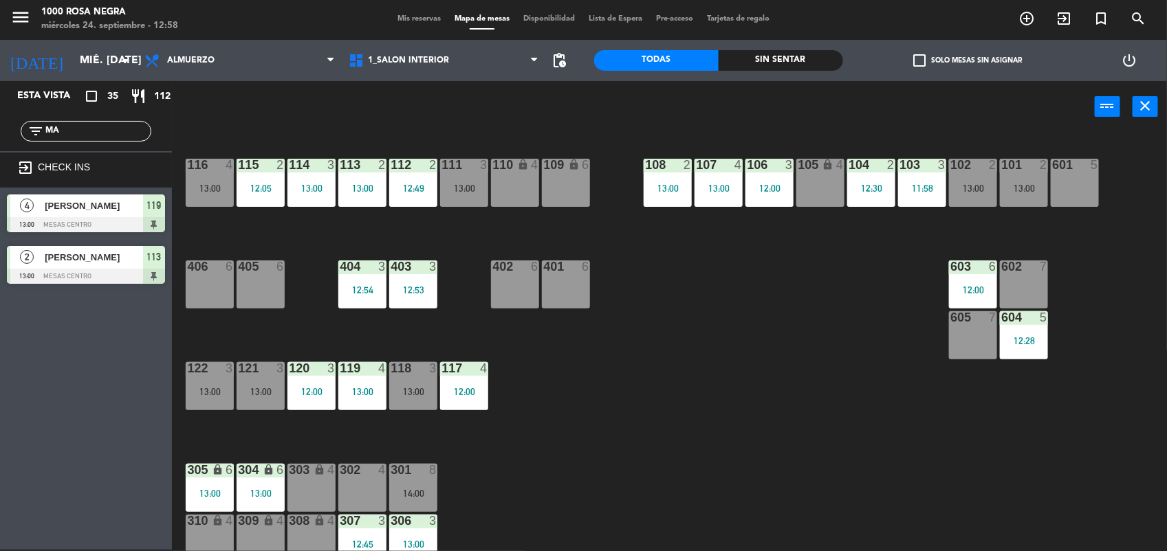
type input "M"
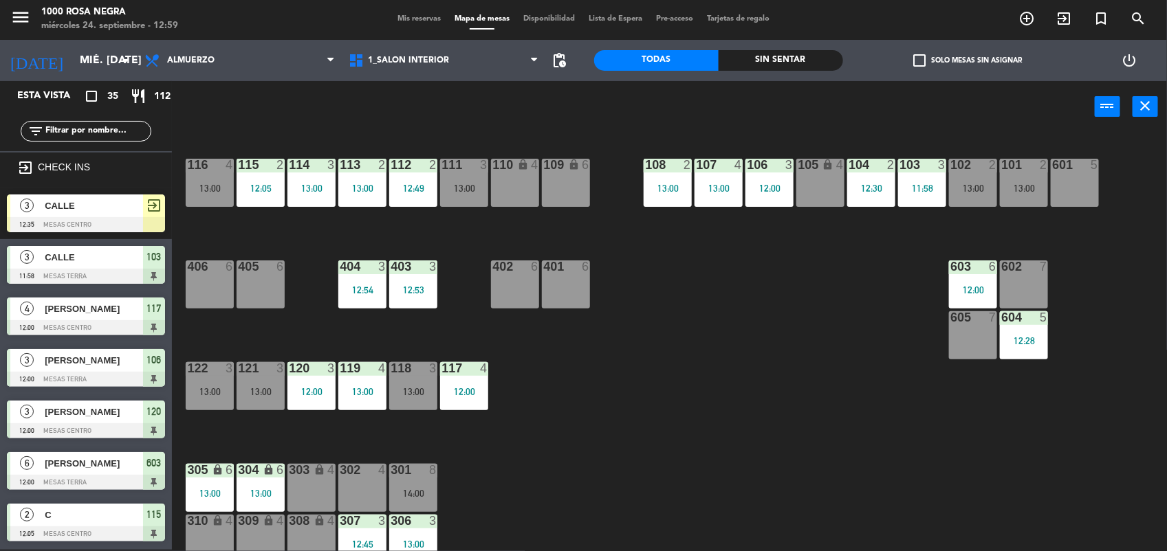
click at [63, 132] on input "text" at bounding box center [97, 131] width 107 height 15
click at [564, 354] on div "116 4 13:00 115 2 12:05 114 3 13:00 113 2 13:00 112 2 12:49 111 3 13:00 110 loc…" at bounding box center [675, 343] width 983 height 417
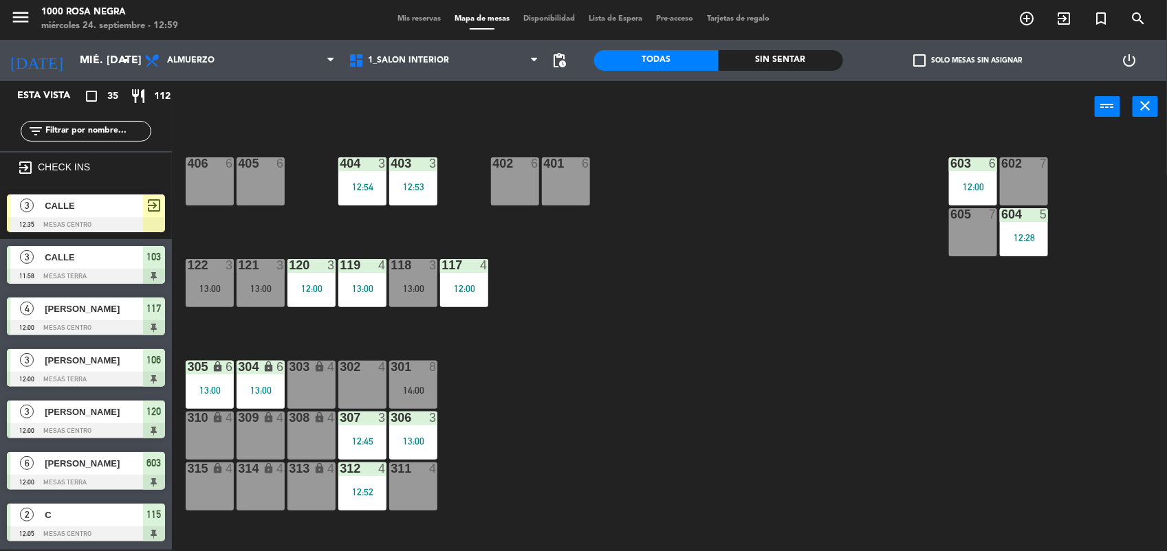
scroll to position [137, 0]
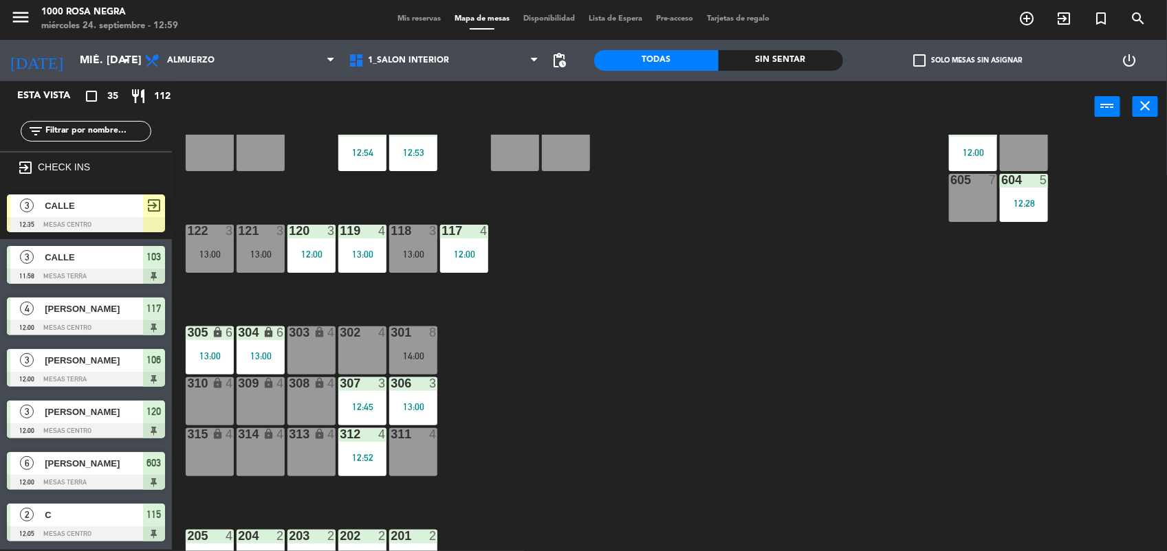
click at [361, 442] on div "312 4 12:52" at bounding box center [362, 452] width 48 height 48
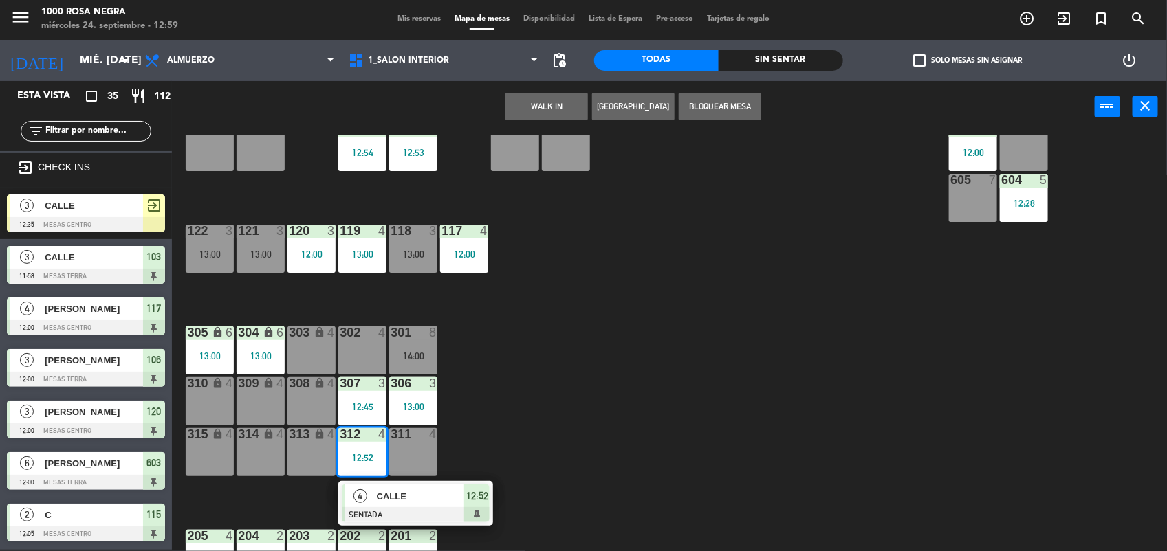
click at [247, 413] on div "309 lock 4" at bounding box center [260, 401] width 48 height 48
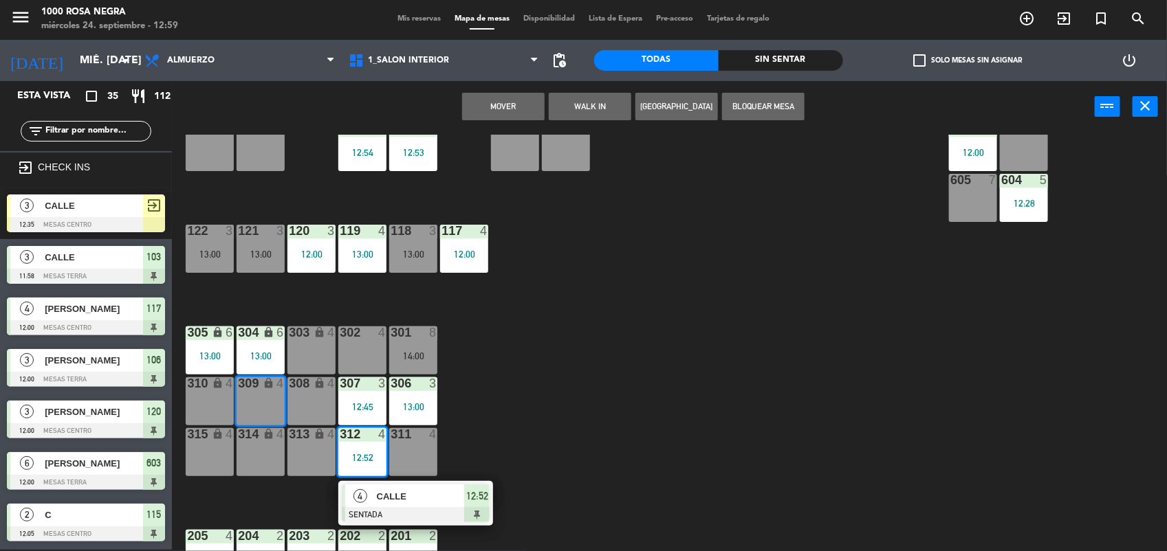
click at [540, 114] on button "Mover" at bounding box center [503, 106] width 82 height 27
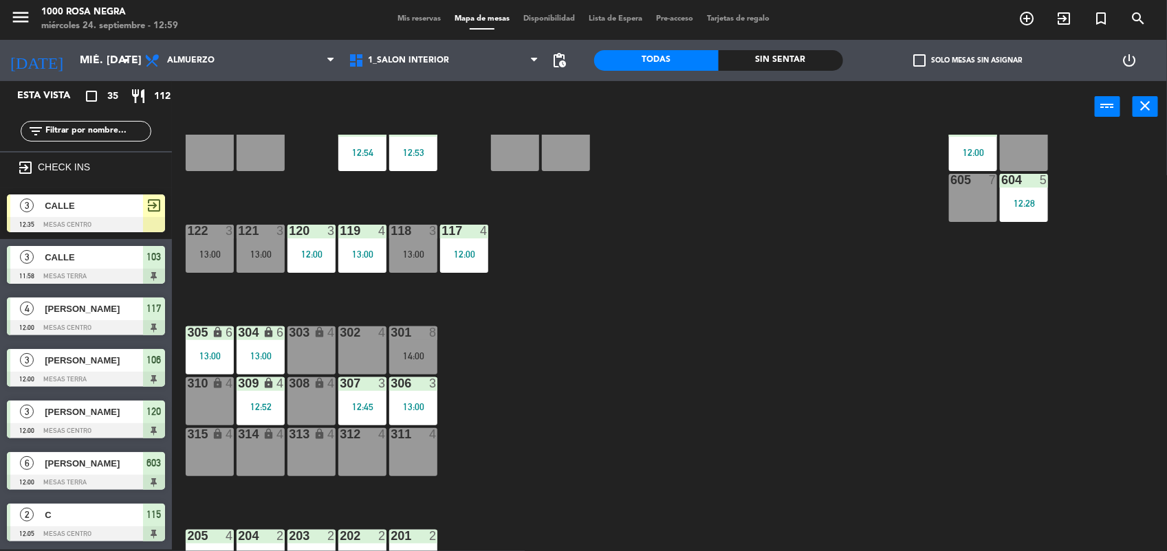
click at [124, 125] on input "text" at bounding box center [97, 131] width 107 height 15
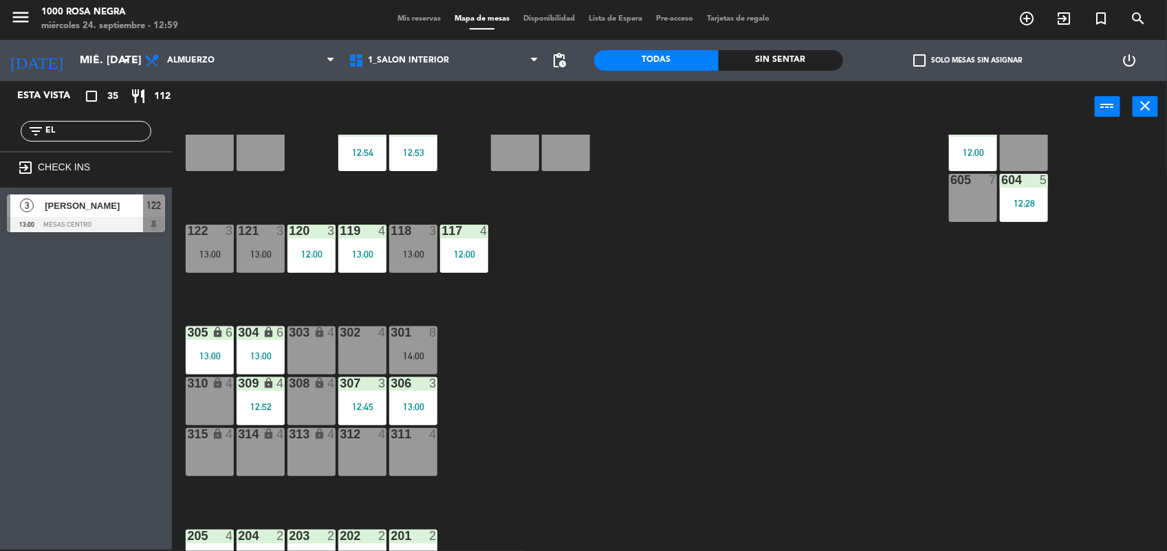
type input "E"
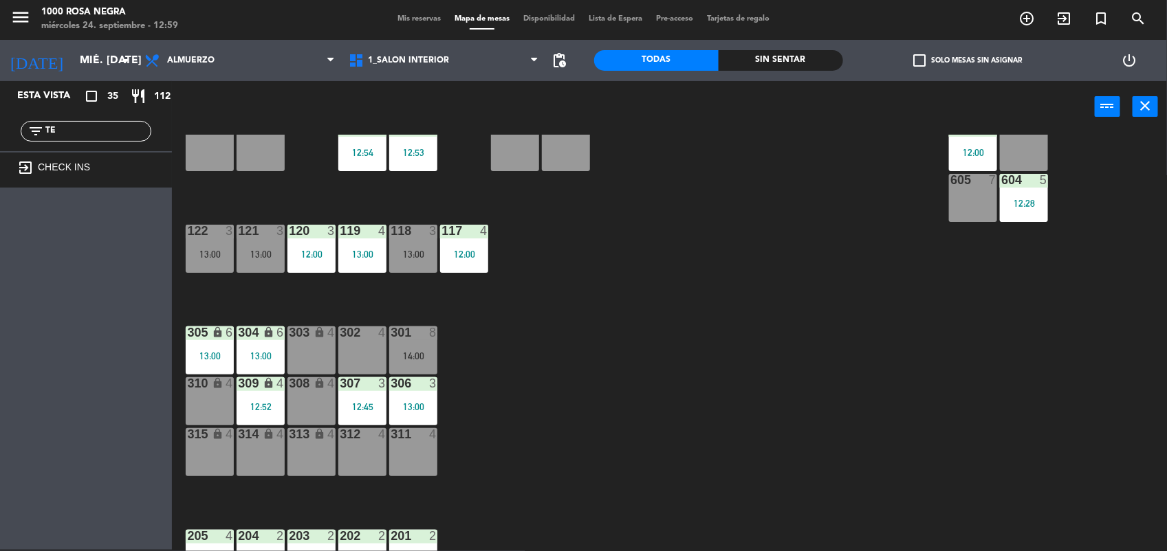
type input "T"
type input "M"
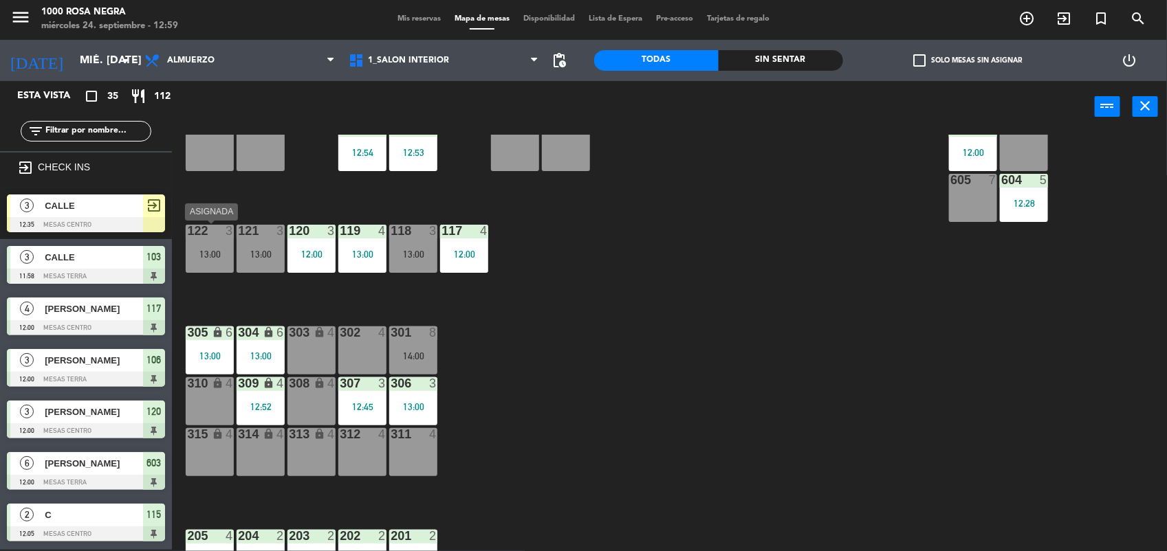
click at [214, 235] on div at bounding box center [210, 231] width 23 height 12
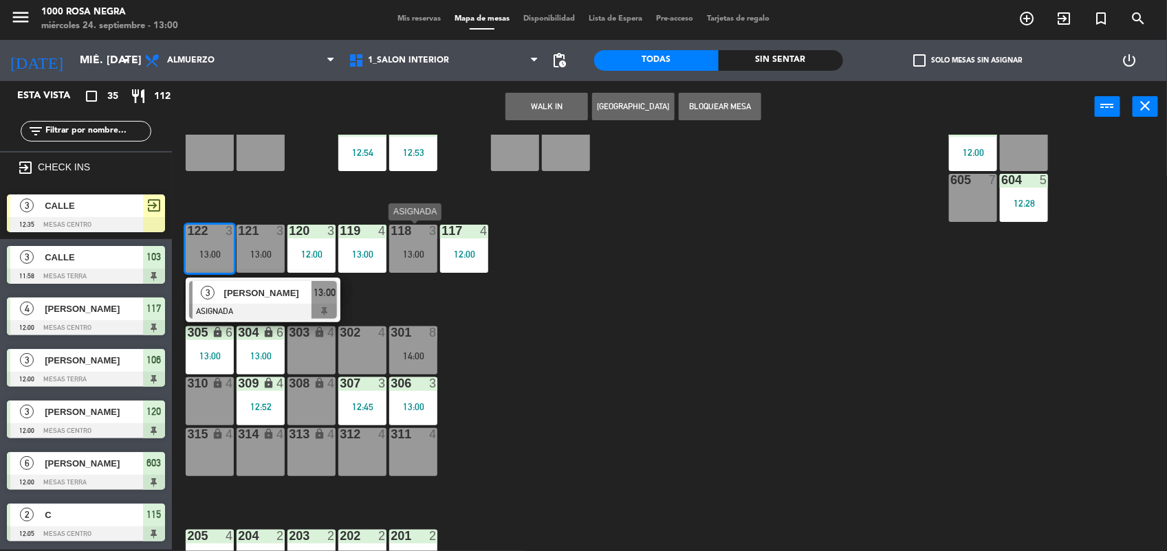
click at [397, 247] on div "118 3 13:00" at bounding box center [413, 249] width 48 height 48
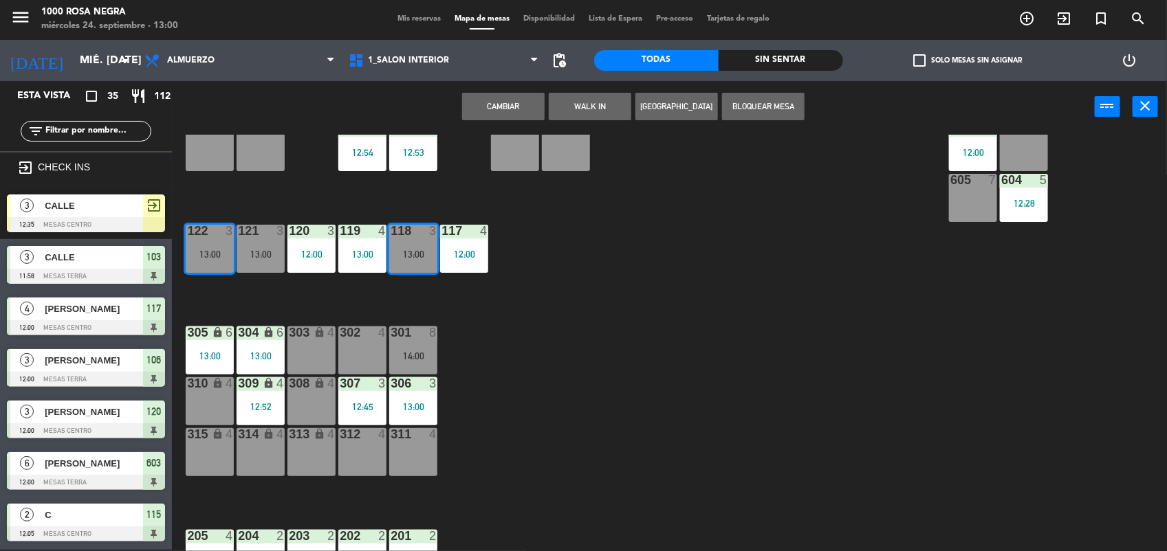
click at [397, 247] on div "118 3 13:00" at bounding box center [413, 249] width 48 height 48
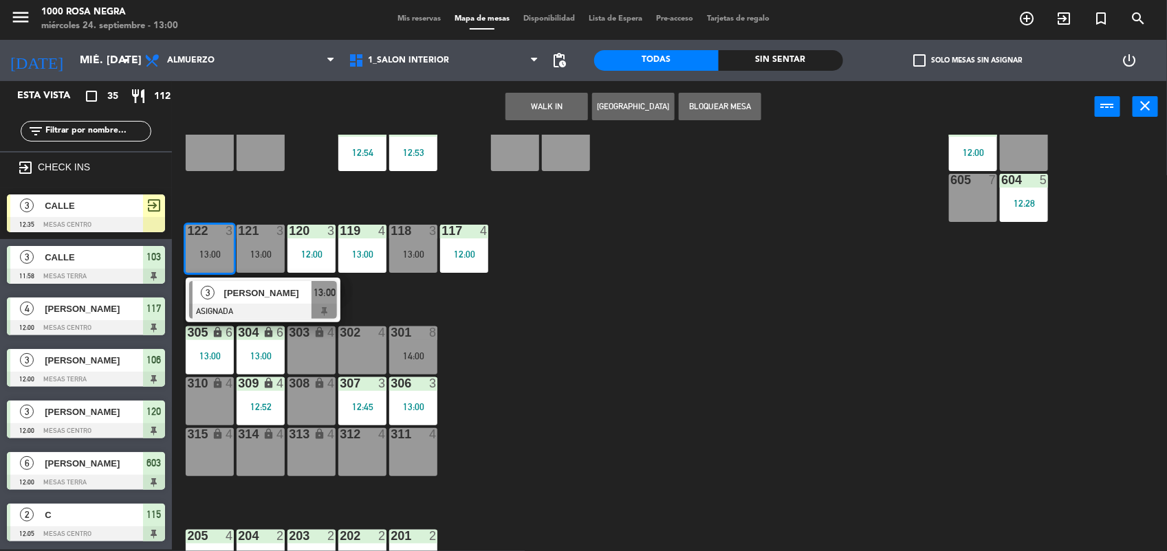
click at [725, 332] on div "116 4 13:00 115 2 12:05 114 3 13:00 113 2 13:00 112 2 12:49 111 3 13:00 110 loc…" at bounding box center [675, 343] width 983 height 417
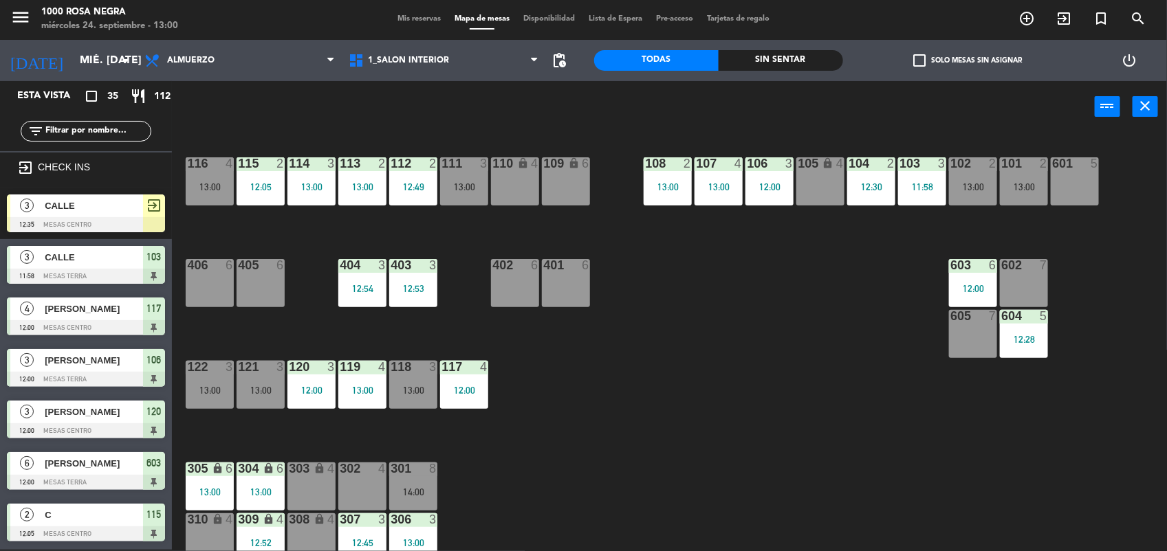
scroll to position [0, 0]
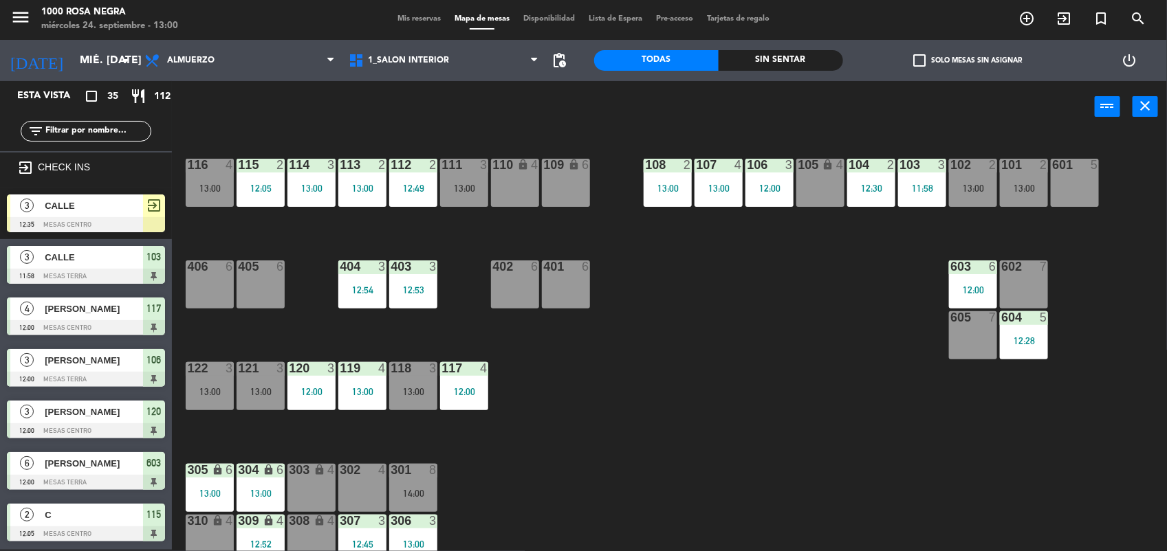
click at [464, 205] on div "111 3 13:00" at bounding box center [464, 183] width 48 height 48
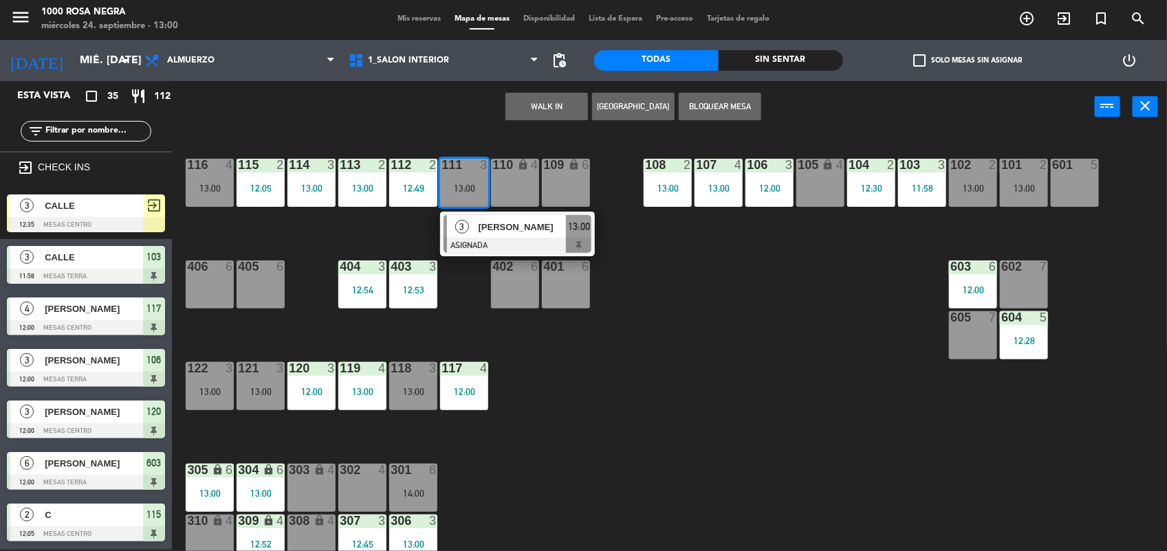
click at [399, 232] on div "116 4 13:00 115 2 12:05 114 3 13:00 113 2 13:00 112 2 12:49 111 3 13:00 3 [PERS…" at bounding box center [675, 343] width 983 height 417
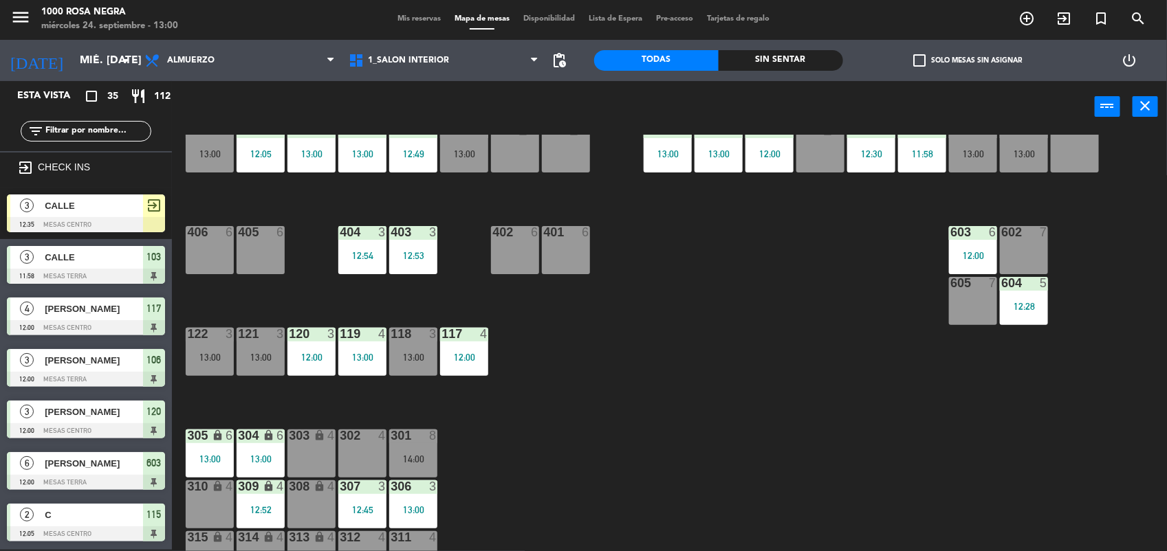
scroll to position [69, 0]
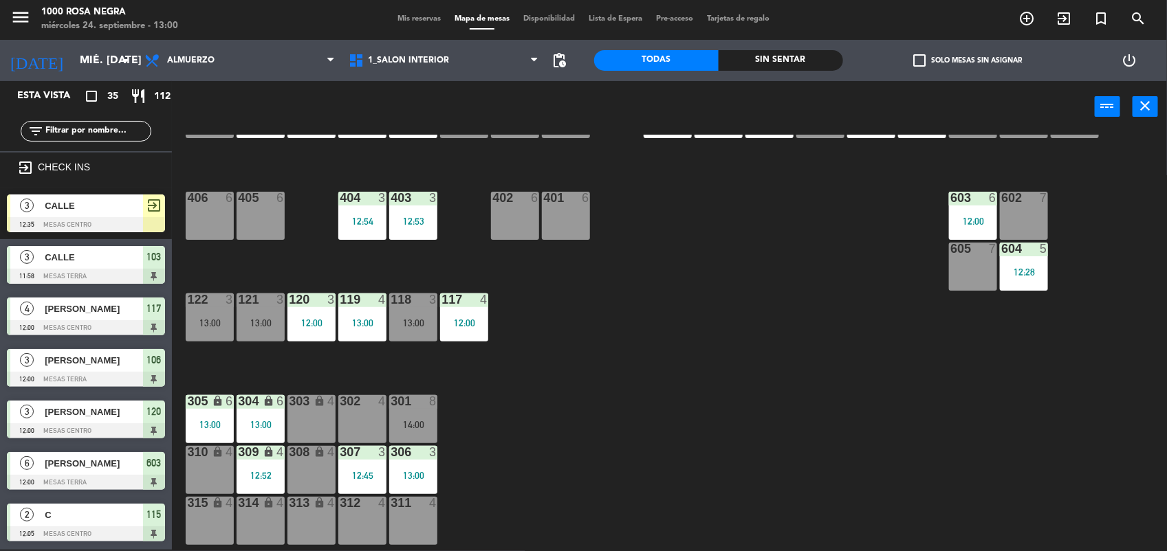
click at [409, 412] on div "301 8 14:00" at bounding box center [413, 419] width 48 height 48
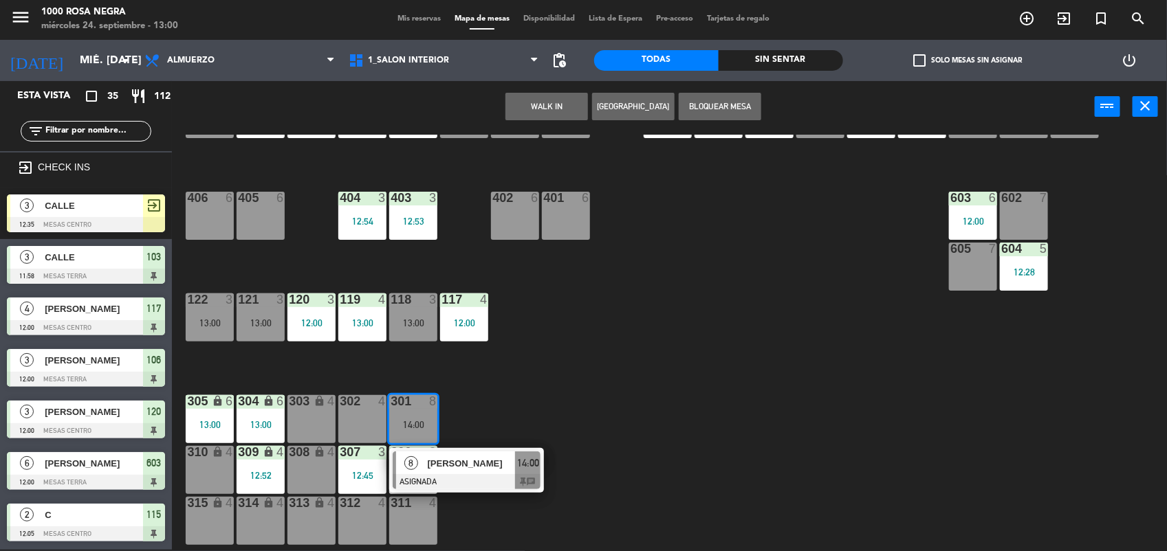
click at [1025, 211] on div "602 7" at bounding box center [1024, 216] width 48 height 48
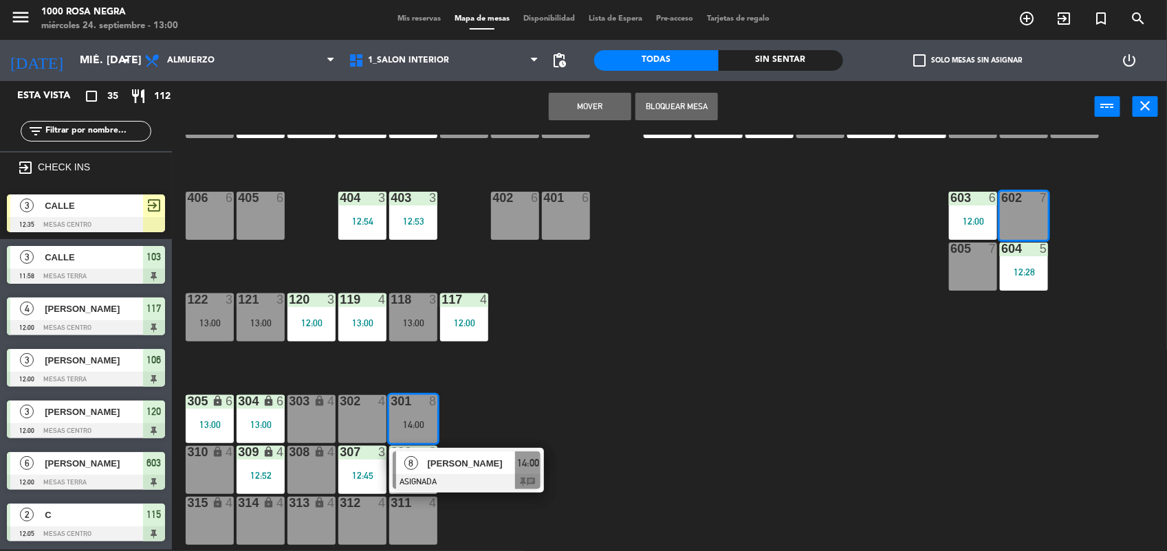
click at [586, 102] on button "Mover" at bounding box center [590, 106] width 82 height 27
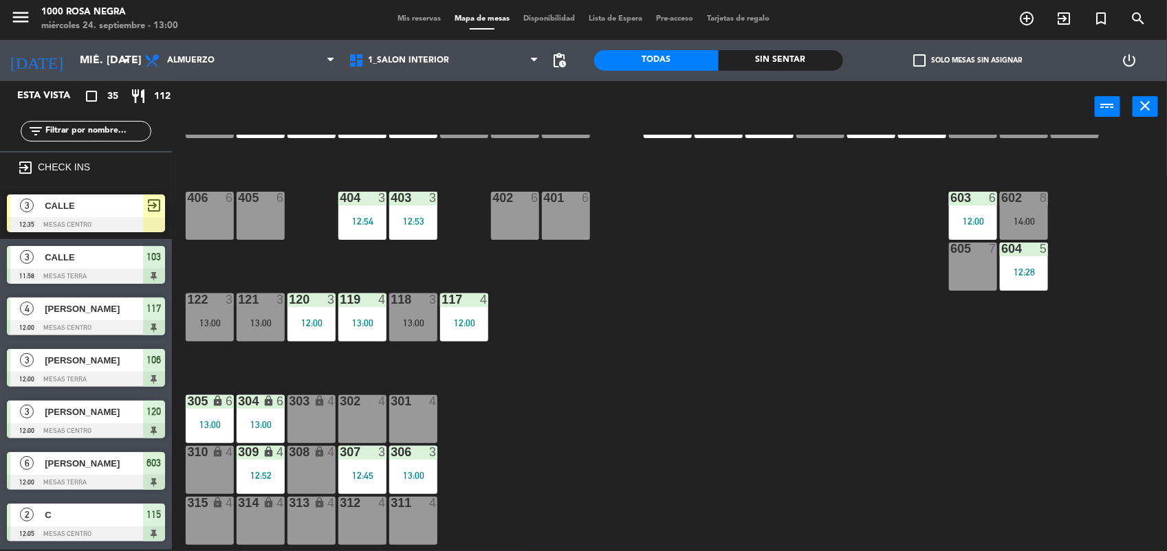
click at [356, 399] on div at bounding box center [362, 401] width 23 height 12
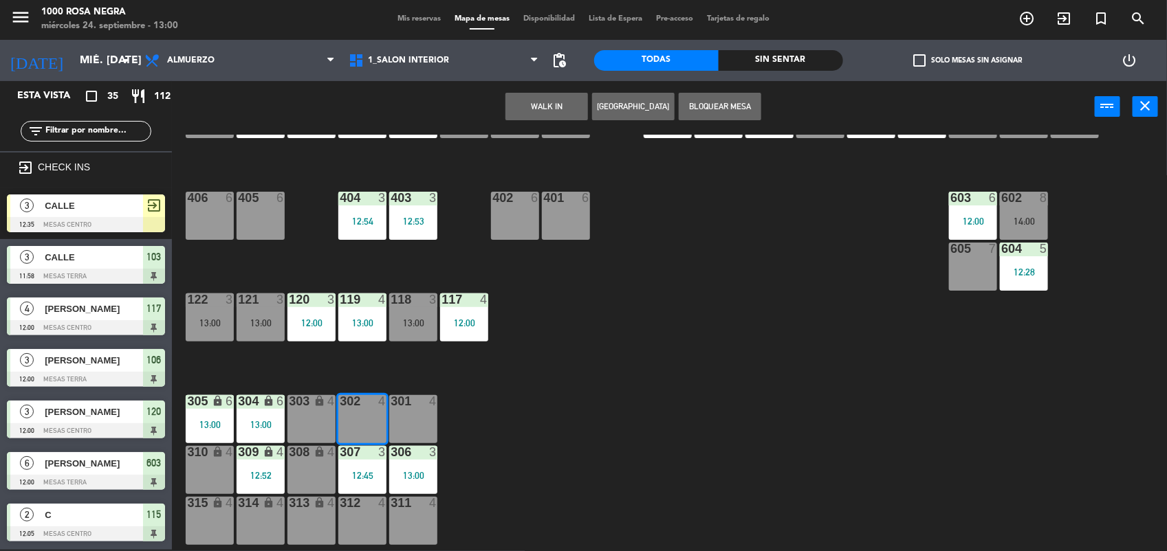
click at [555, 107] on button "WALK IN" at bounding box center [546, 106] width 82 height 27
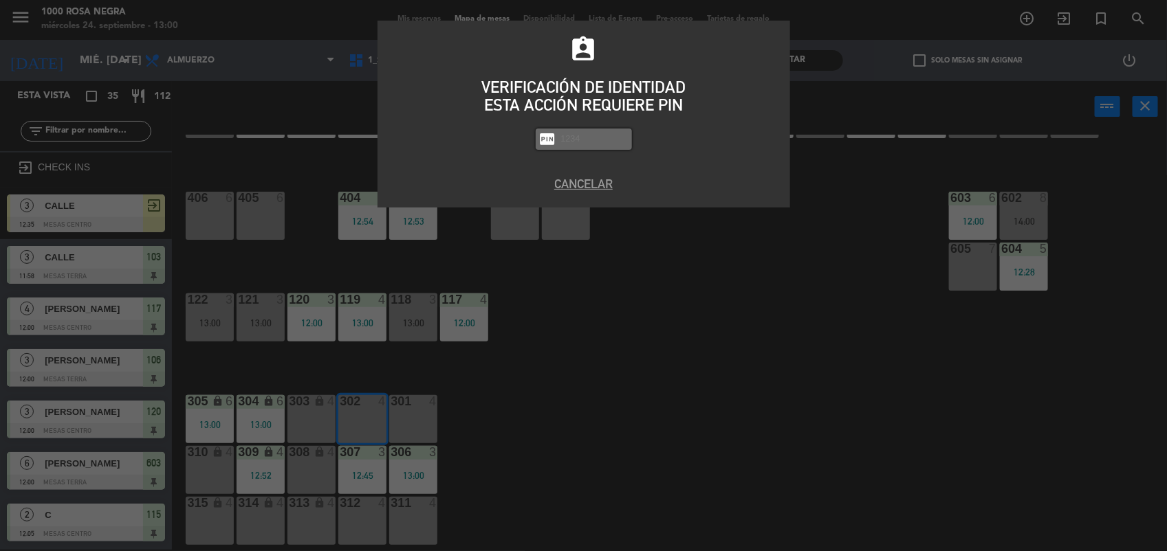
click at [593, 142] on input "text" at bounding box center [594, 139] width 69 height 16
type input "2492"
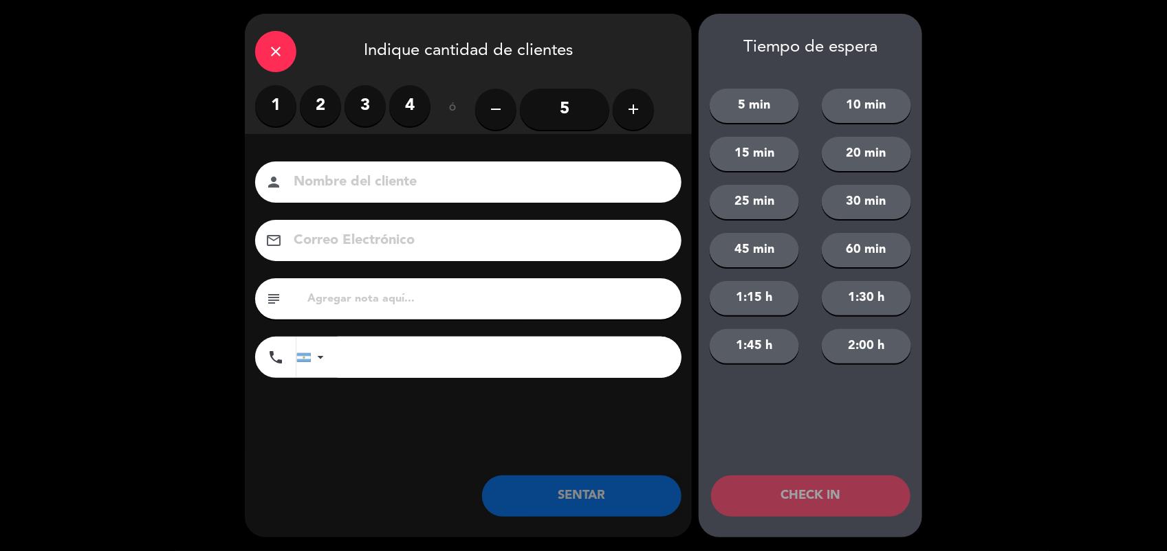
click at [357, 110] on label "3" at bounding box center [364, 105] width 41 height 41
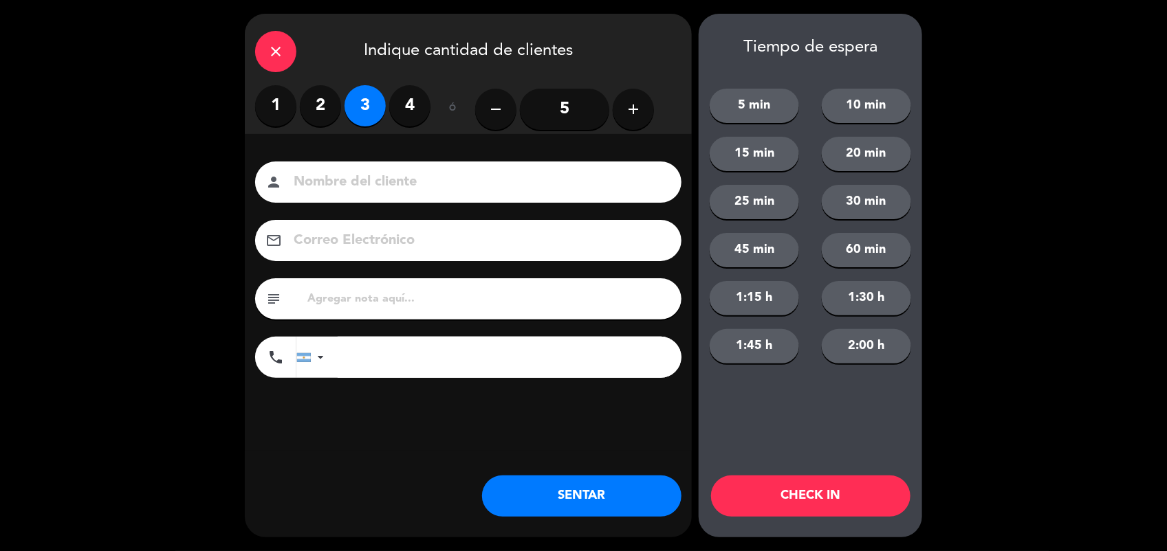
click at [333, 188] on input at bounding box center [477, 182] width 371 height 24
type input "CALLE"
click at [555, 485] on button "SENTAR" at bounding box center [581, 496] width 199 height 41
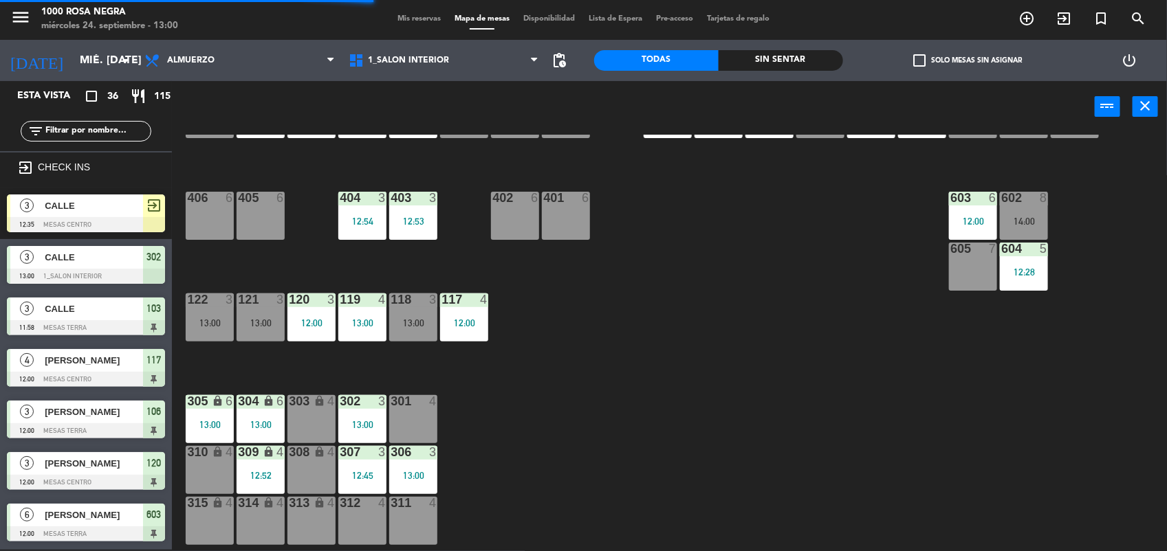
click at [412, 399] on div at bounding box center [413, 401] width 23 height 12
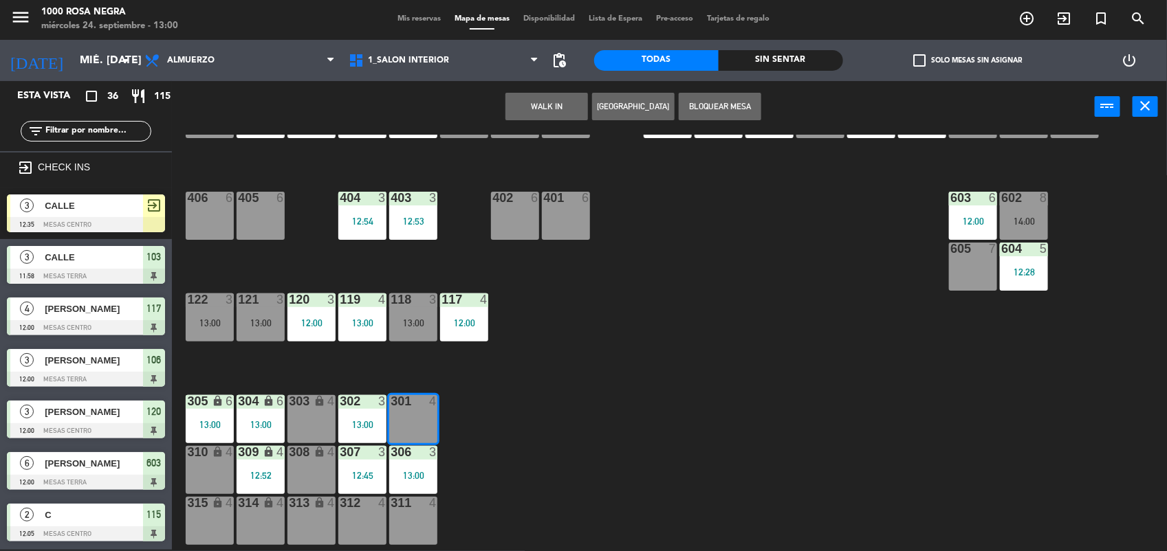
click at [657, 244] on div "116 4 13:00 115 2 12:05 114 3 13:00 113 2 13:00 112 2 12:49 111 3 13:00 110 loc…" at bounding box center [675, 343] width 983 height 417
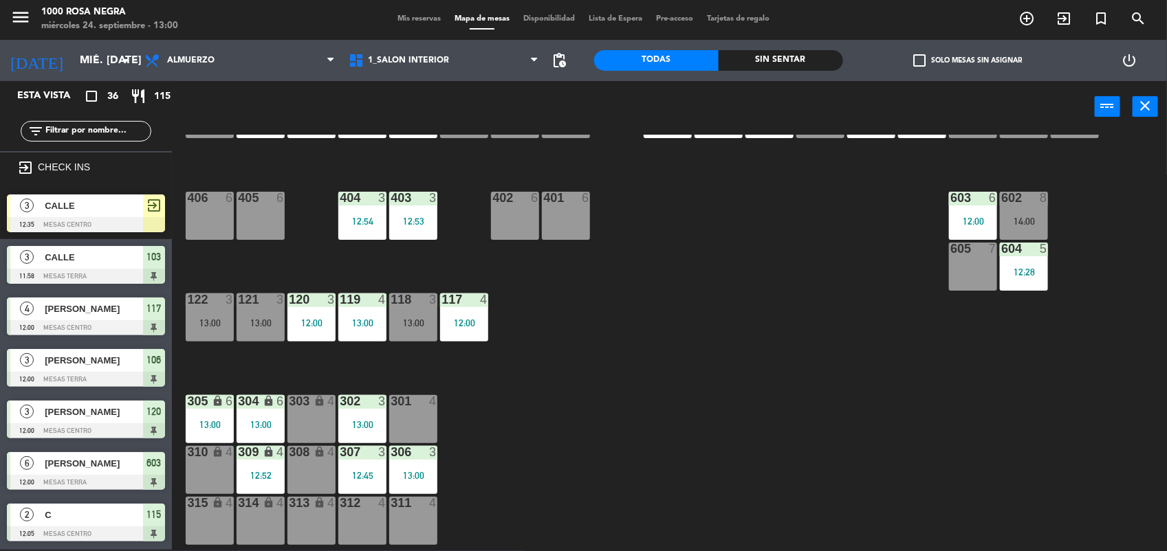
click at [135, 124] on input "text" at bounding box center [97, 131] width 107 height 15
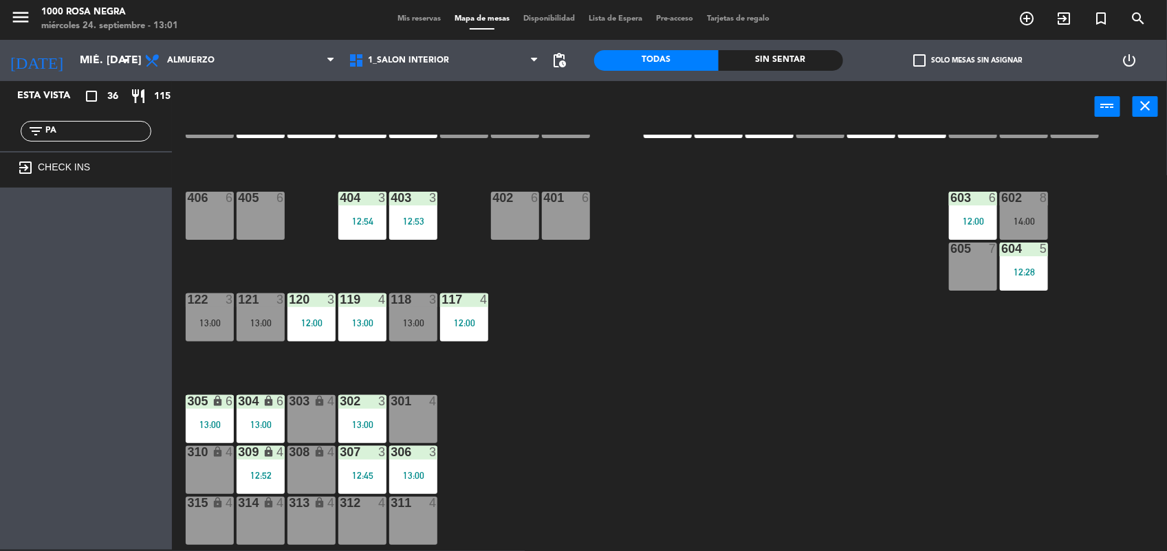
type input "P"
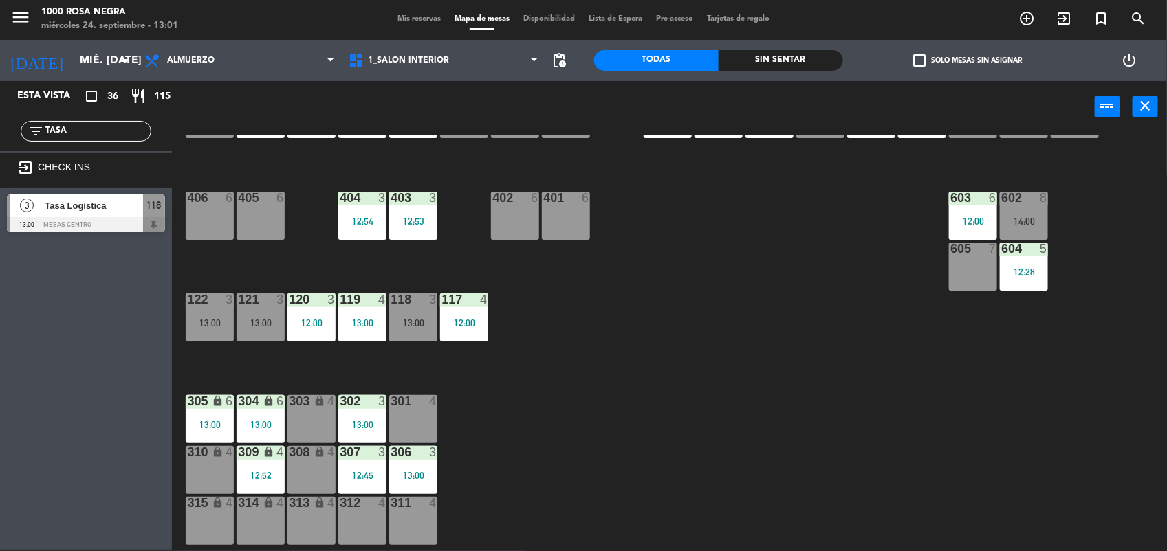
type input "TASA"
click at [109, 199] on span "Tasa Logística" at bounding box center [94, 206] width 98 height 14
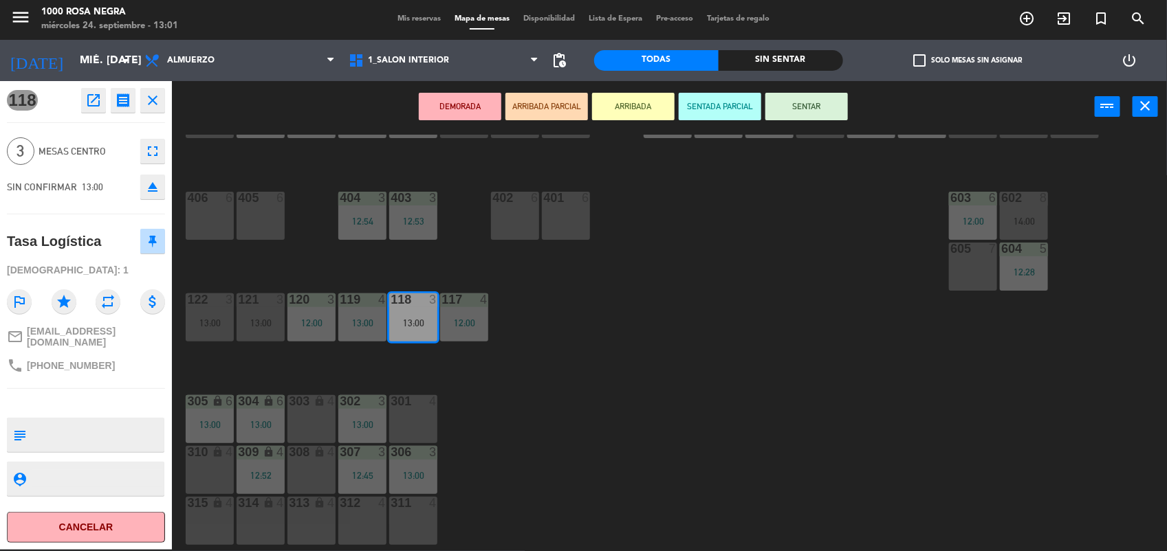
click at [803, 111] on button "SENTAR" at bounding box center [806, 106] width 82 height 27
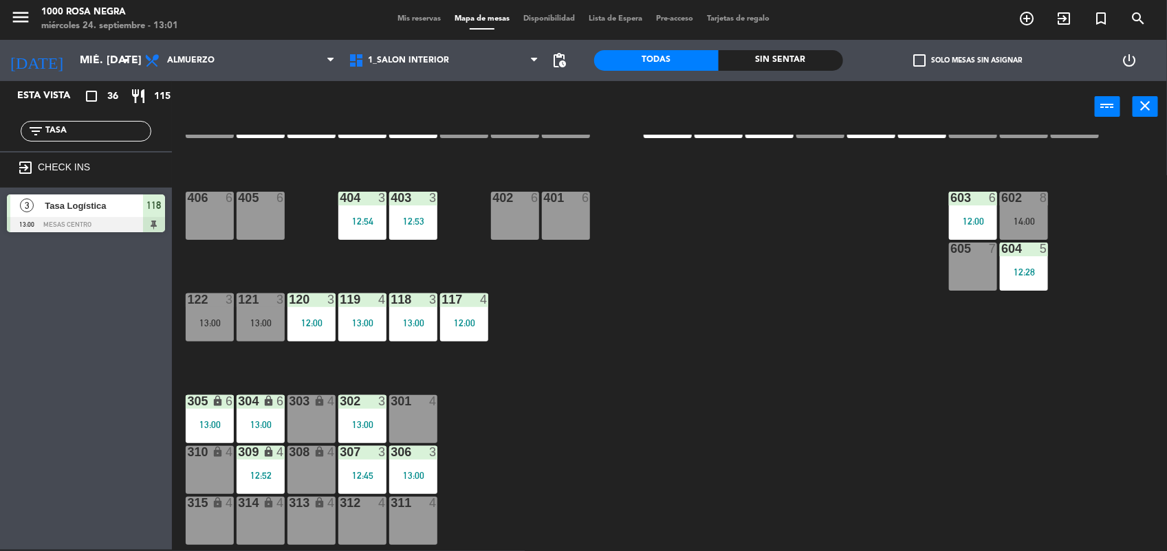
click at [122, 129] on input "TASA" at bounding box center [97, 131] width 107 height 15
type input "T"
click at [771, 318] on div "116 4 13:00 115 2 12:05 114 3 13:00 113 2 13:00 112 2 12:49 111 3 13:00 110 loc…" at bounding box center [675, 343] width 983 height 417
click at [140, 135] on input "[PERSON_NAME]" at bounding box center [97, 131] width 107 height 15
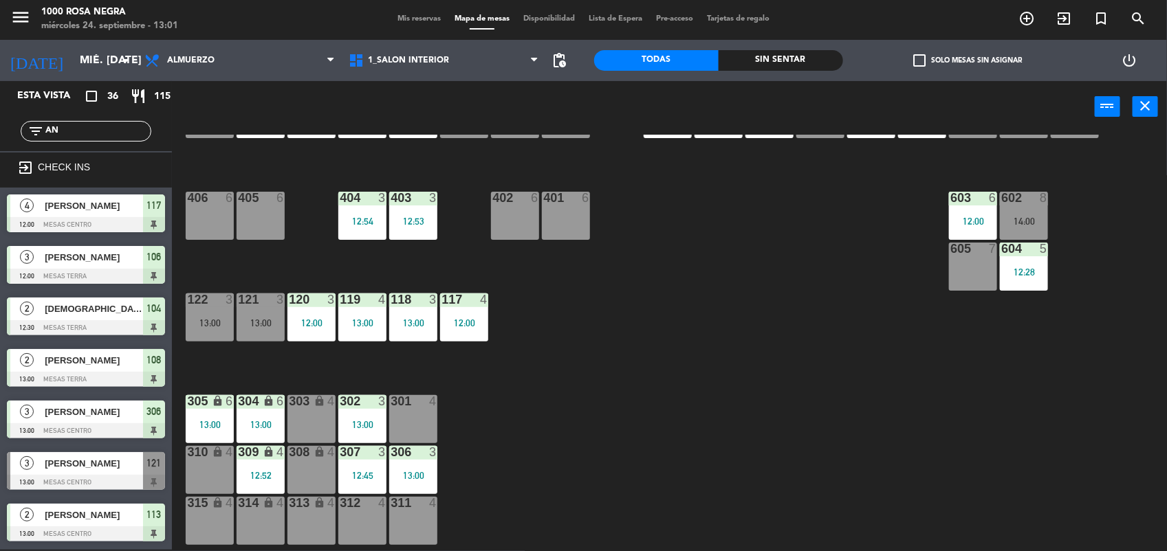
type input "A"
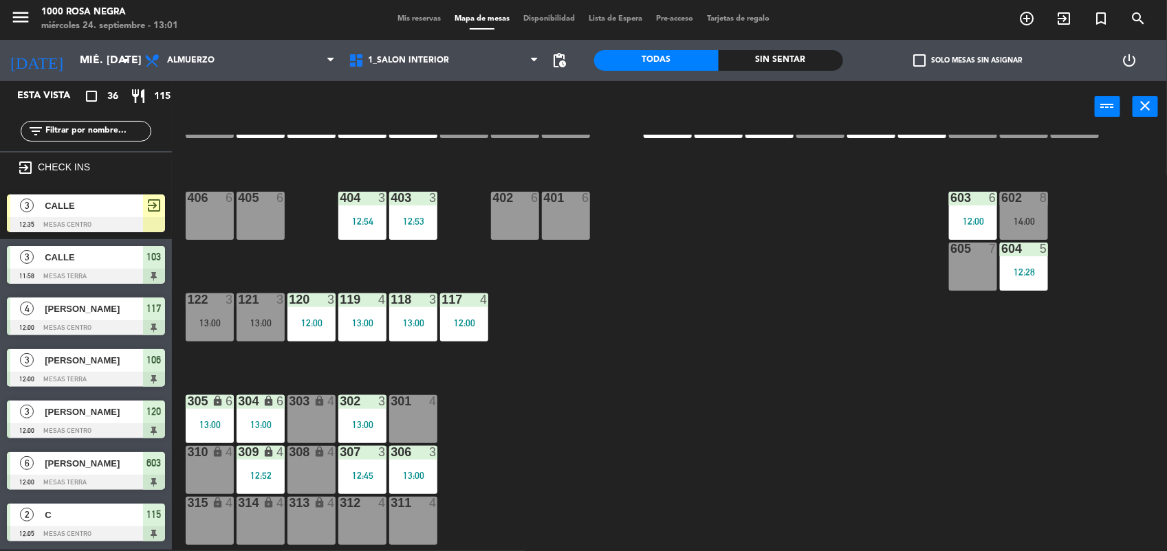
click at [954, 434] on div "116 4 13:00 115 2 12:05 114 3 13:00 113 2 13:00 112 2 12:49 111 3 13:00 110 loc…" at bounding box center [675, 343] width 983 height 417
click at [135, 134] on input "text" at bounding box center [97, 131] width 107 height 15
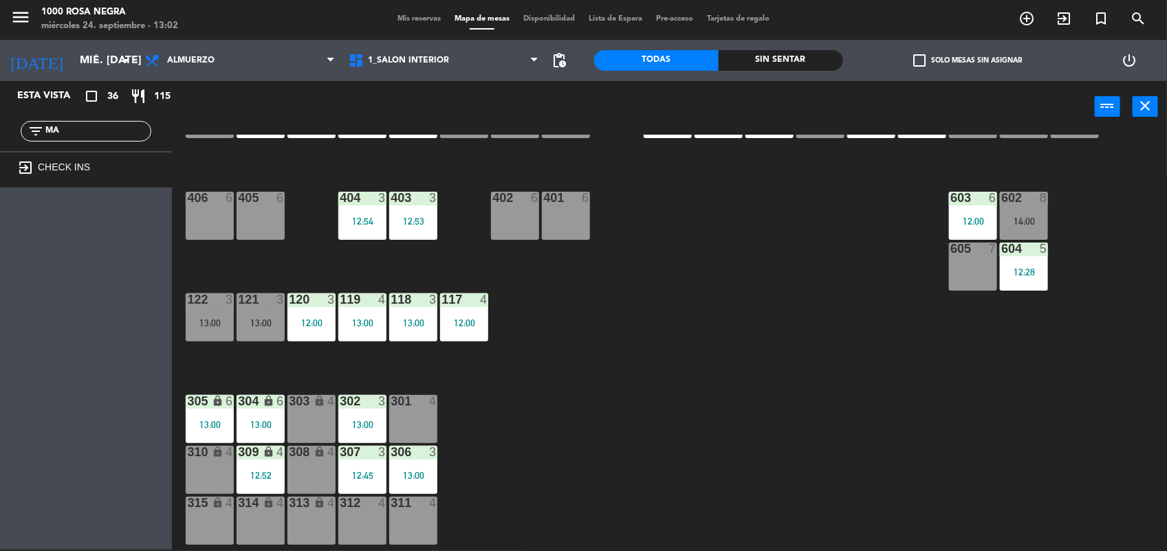
type input "M"
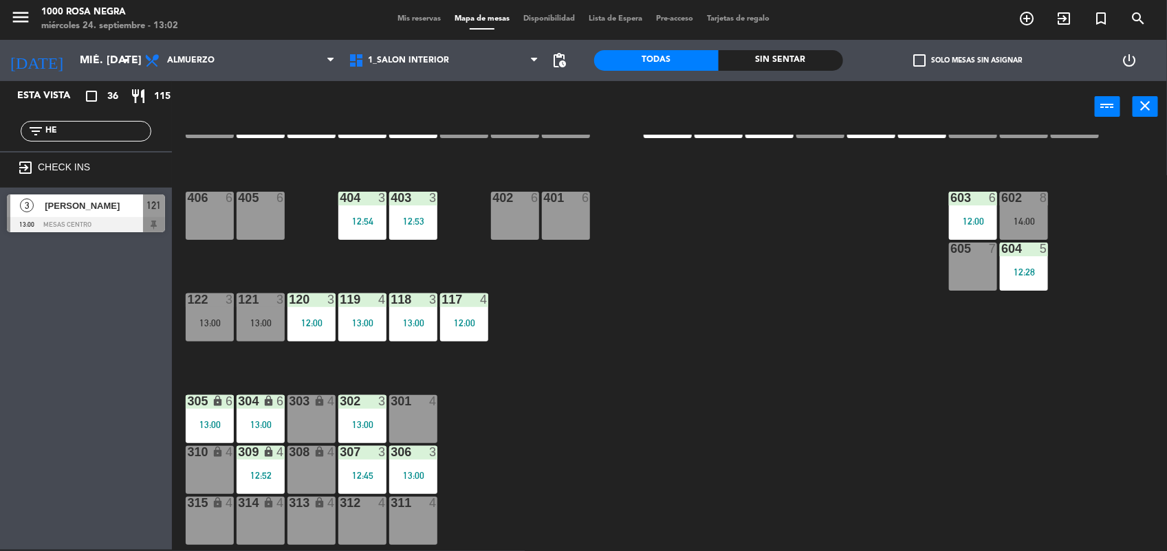
type input "H"
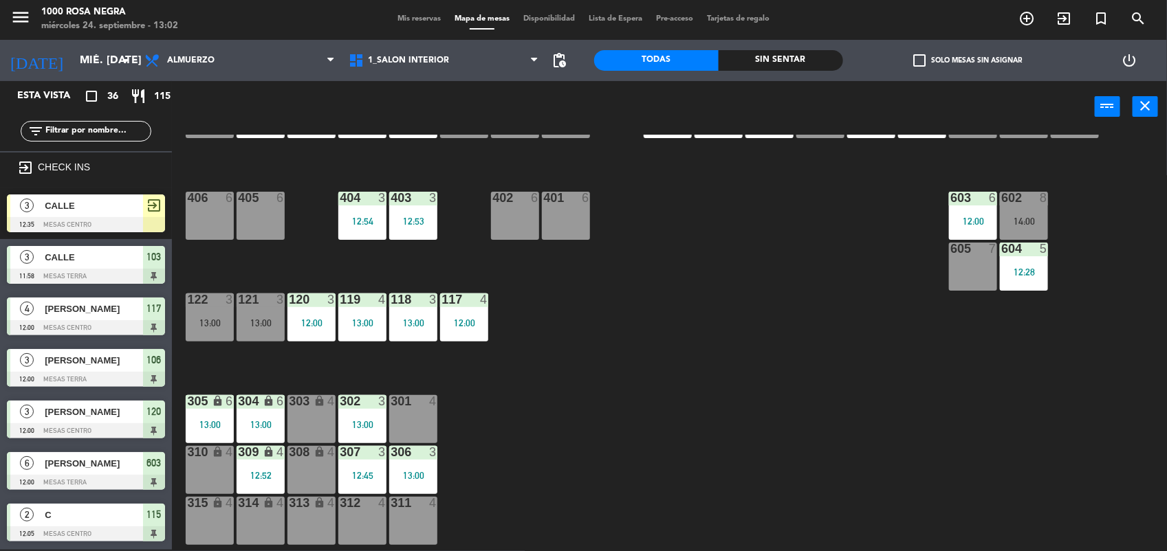
click at [549, 314] on div "116 4 13:00 115 2 12:05 114 3 13:00 113 2 13:00 112 2 12:49 111 3 13:00 110 loc…" at bounding box center [675, 343] width 983 height 417
click at [557, 349] on div "116 4 13:00 115 2 12:05 114 3 13:00 113 2 13:00 112 2 12:49 111 3 13:00 110 loc…" at bounding box center [675, 343] width 983 height 417
click at [368, 520] on div "312 4" at bounding box center [362, 521] width 48 height 48
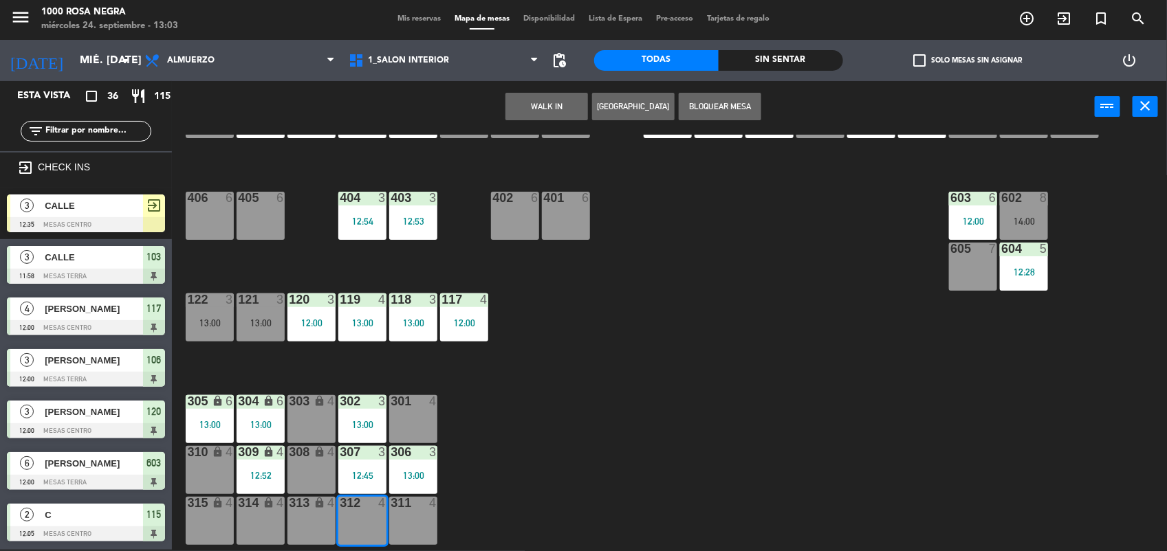
click at [668, 351] on div "116 4 13:00 115 2 12:05 114 3 13:00 113 2 13:00 112 2 12:49 111 3 13:00 110 loc…" at bounding box center [675, 343] width 983 height 417
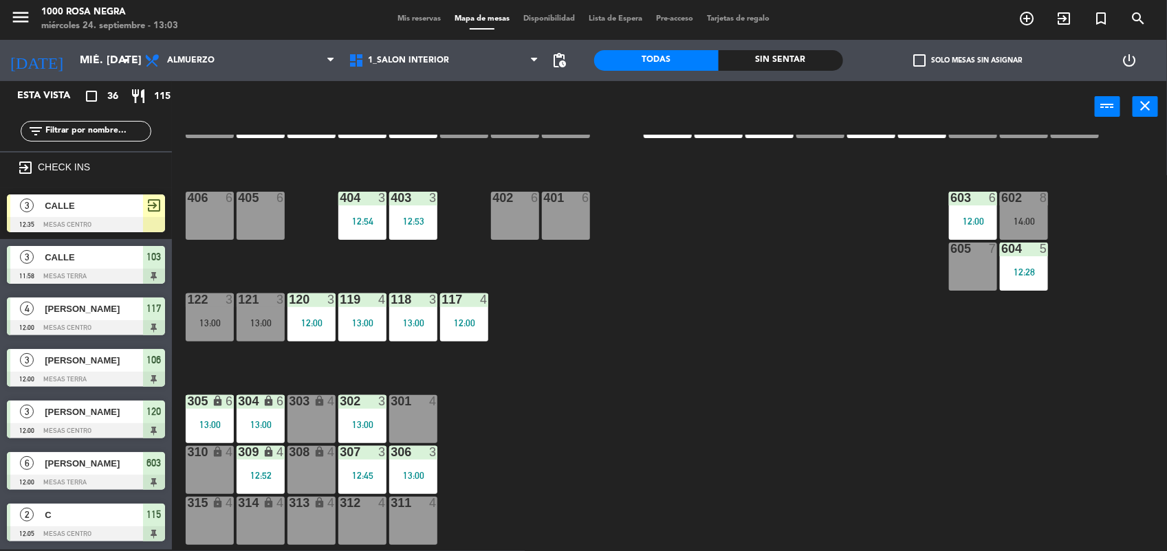
click at [139, 126] on input "text" at bounding box center [97, 131] width 107 height 15
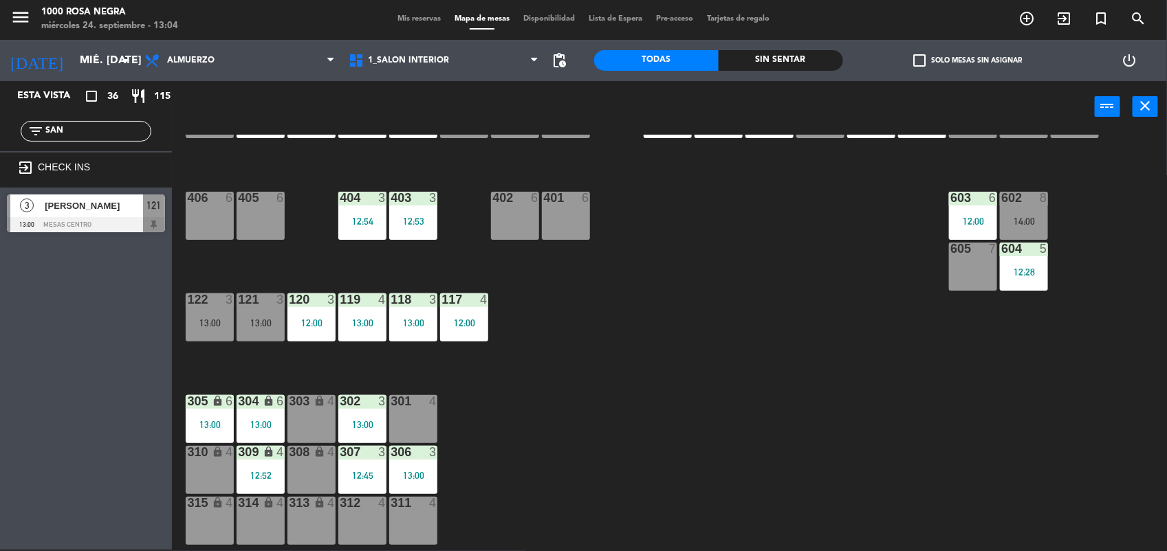
type input "SAN"
click at [138, 195] on div "[PERSON_NAME]" at bounding box center [93, 206] width 100 height 23
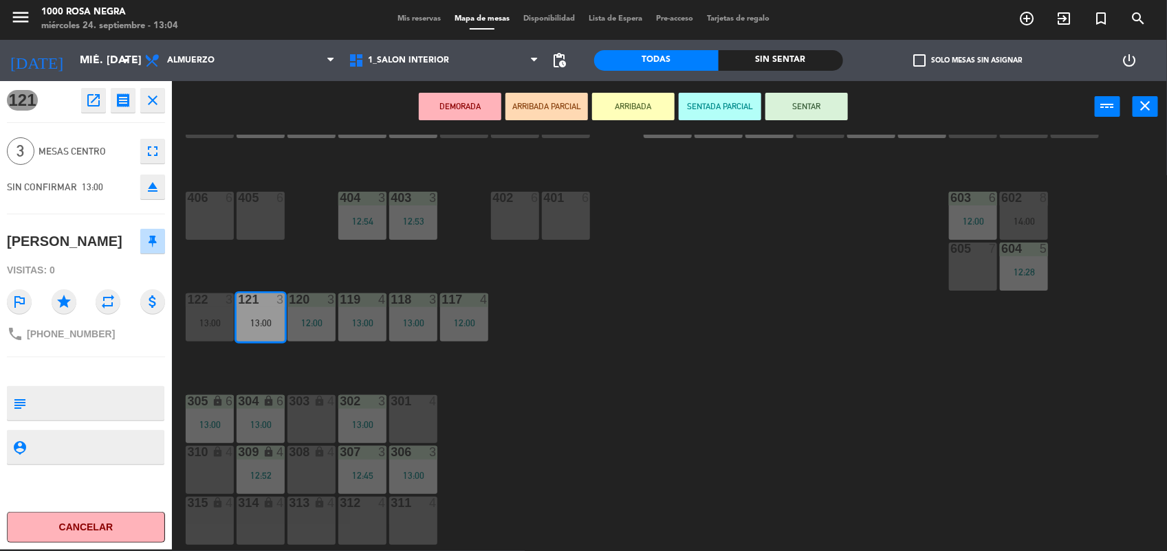
click at [818, 114] on button "SENTAR" at bounding box center [806, 106] width 82 height 27
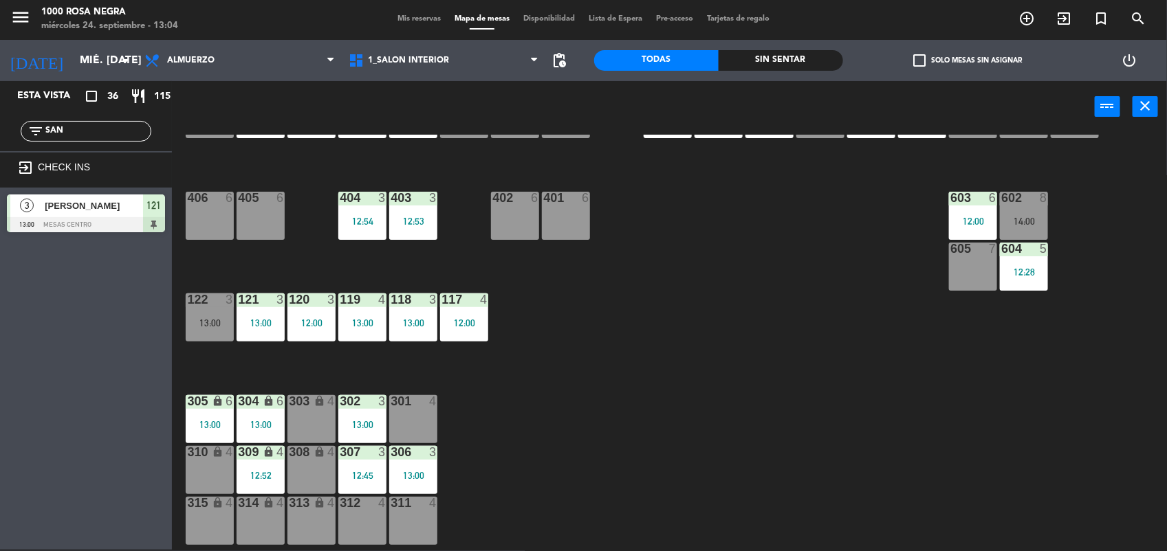
click at [129, 124] on input "SAN" at bounding box center [97, 131] width 107 height 15
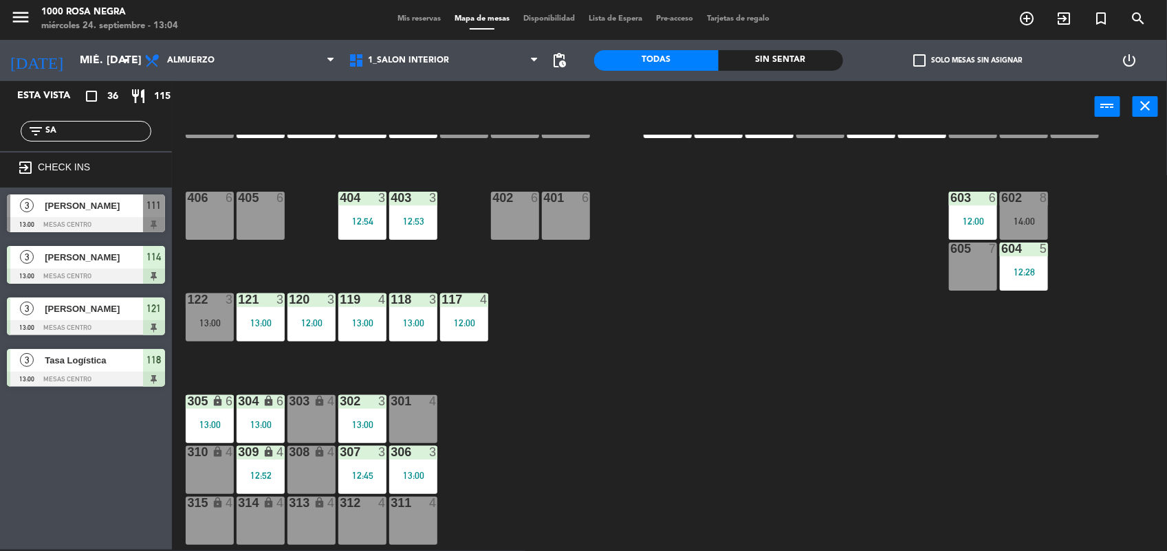
type input "S"
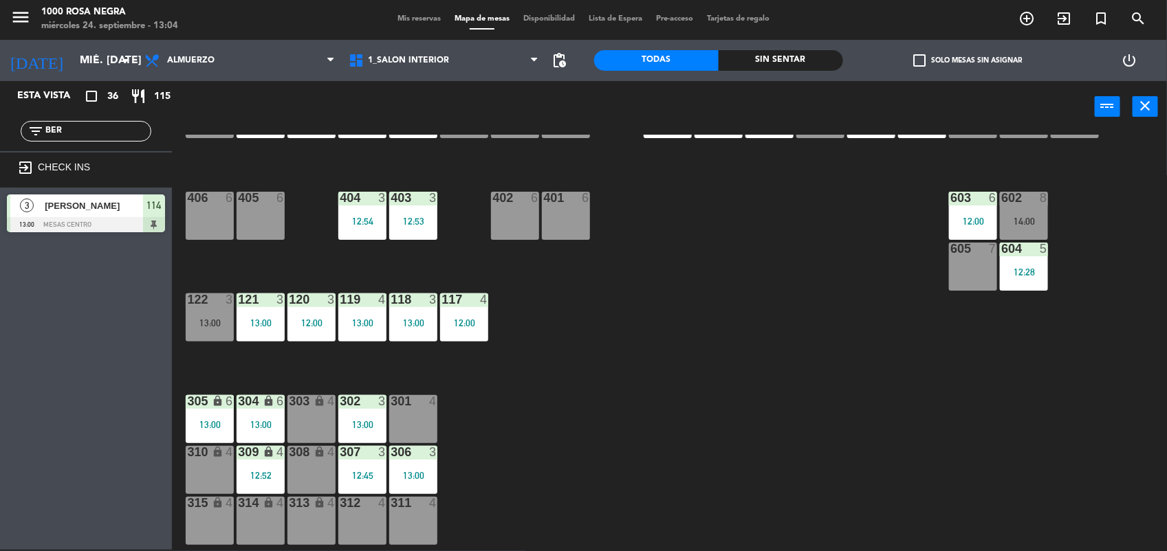
click at [82, 125] on input "BER" at bounding box center [97, 131] width 107 height 15
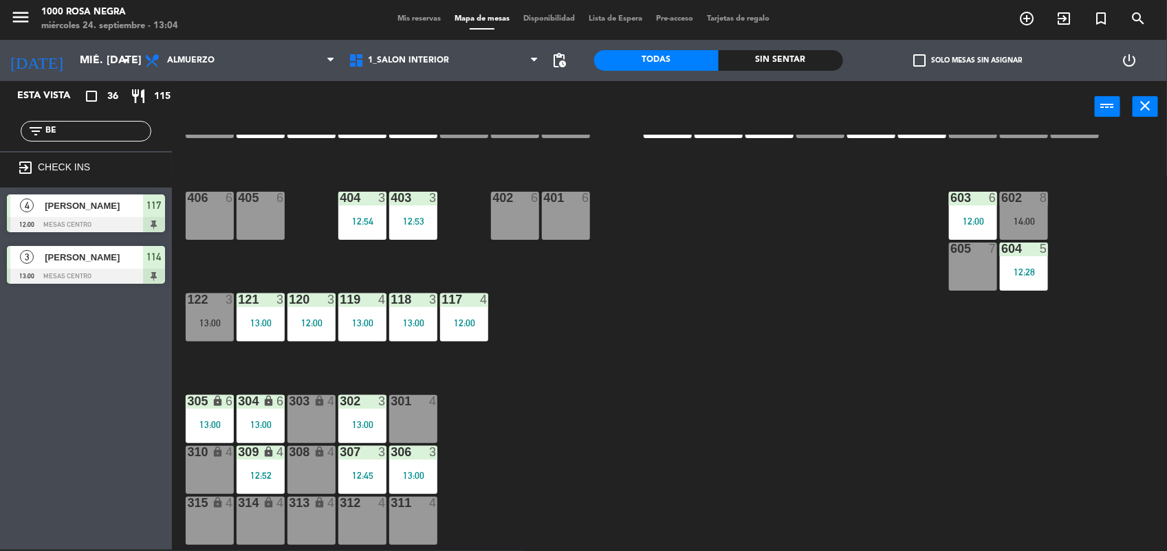
type input "B"
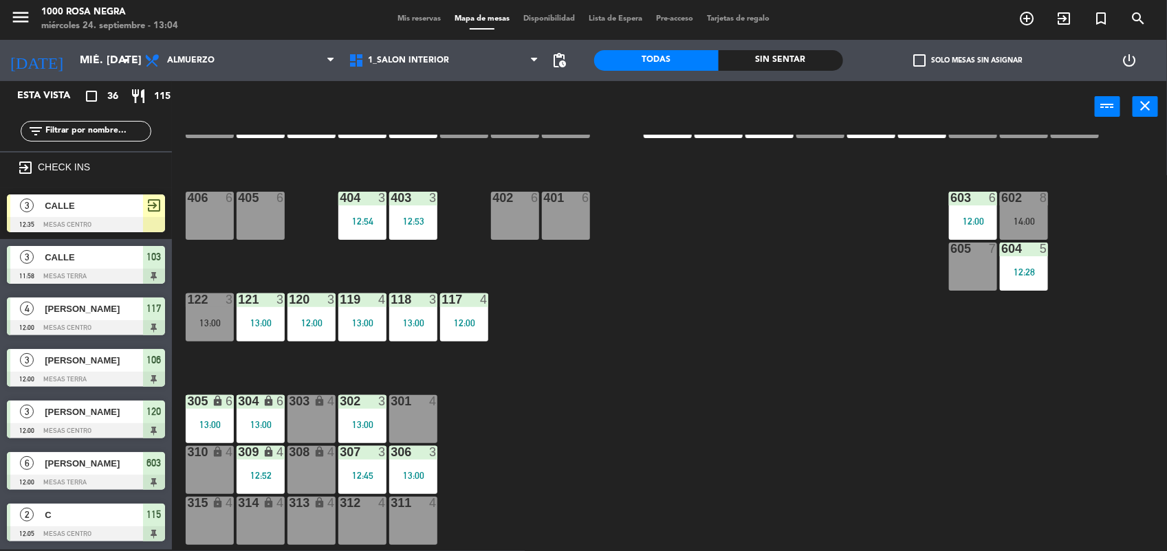
click at [365, 507] on div at bounding box center [362, 503] width 23 height 12
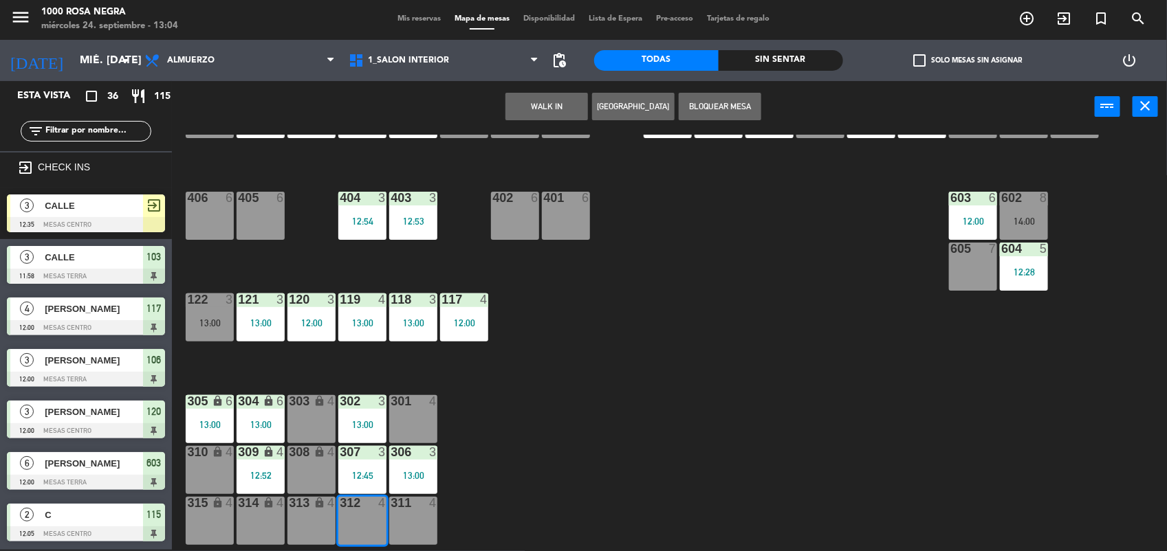
click at [560, 100] on button "WALK IN" at bounding box center [546, 106] width 82 height 27
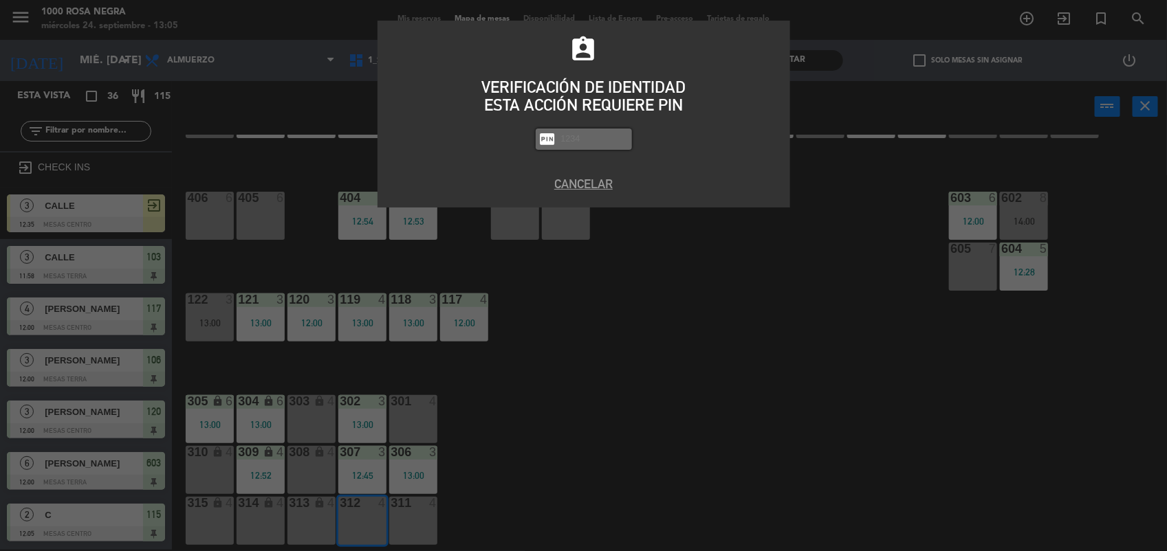
click at [599, 148] on div "fiber_pin" at bounding box center [584, 139] width 96 height 21
click at [605, 136] on input "text" at bounding box center [594, 139] width 69 height 16
type input "2492"
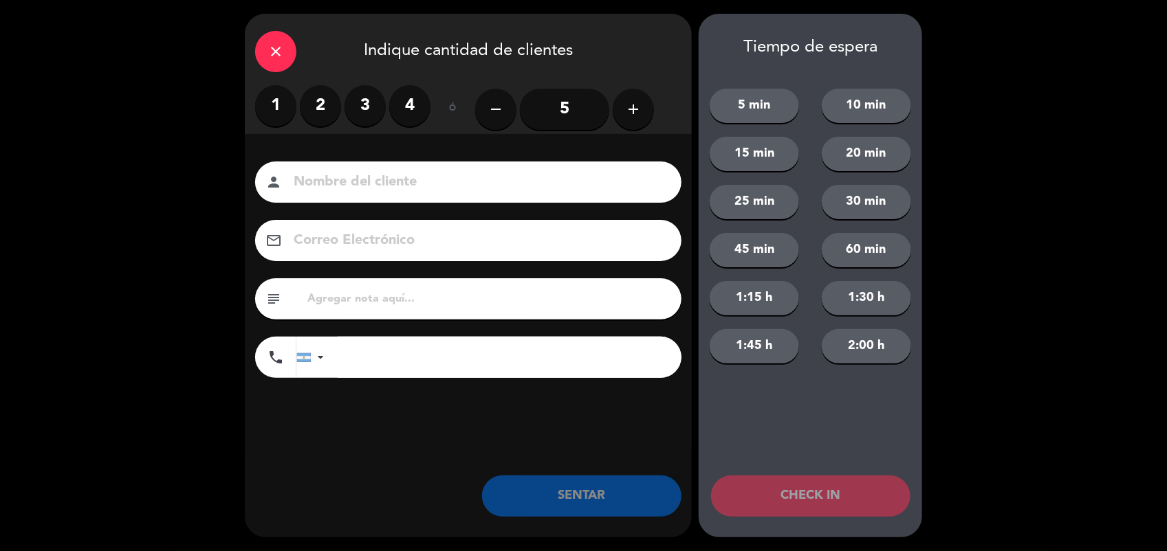
click at [370, 108] on label "3" at bounding box center [364, 105] width 41 height 41
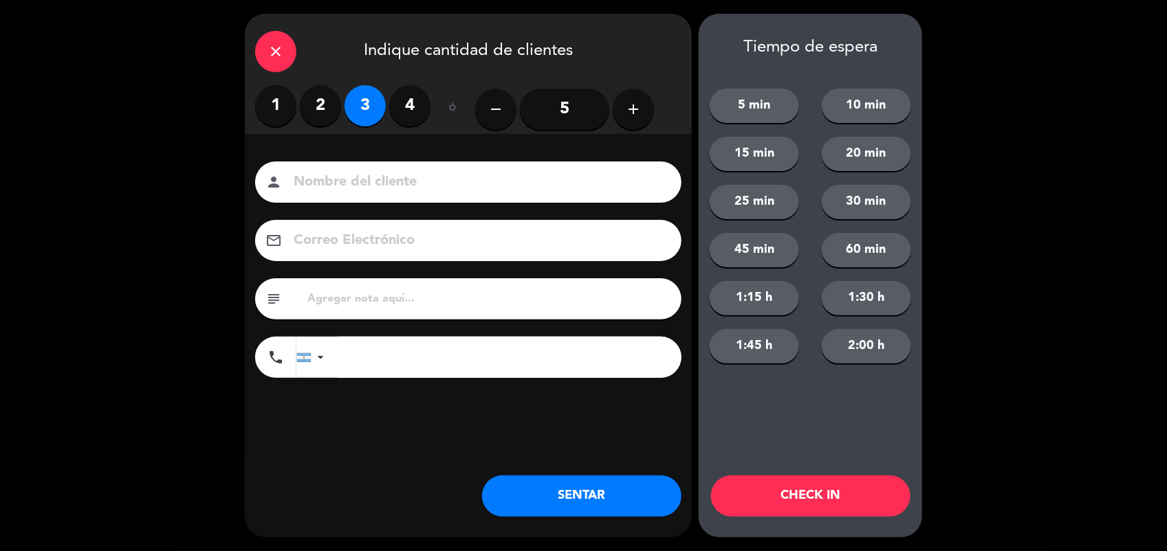
click at [344, 177] on input at bounding box center [477, 182] width 371 height 24
type input "CALLE"
click at [593, 500] on button "SENTAR" at bounding box center [581, 496] width 199 height 41
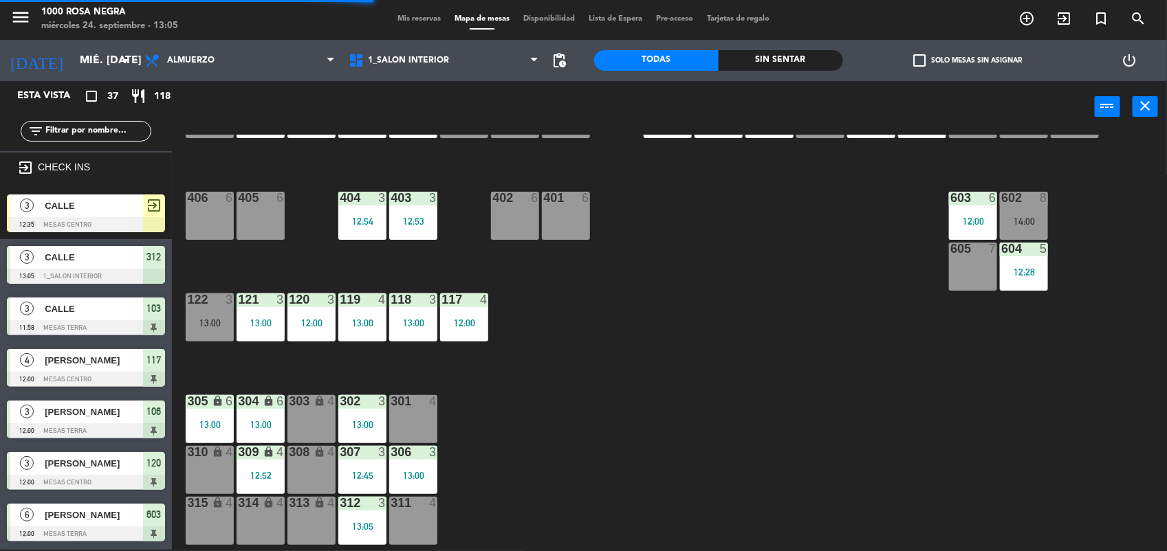
click at [82, 131] on input "text" at bounding box center [97, 131] width 107 height 15
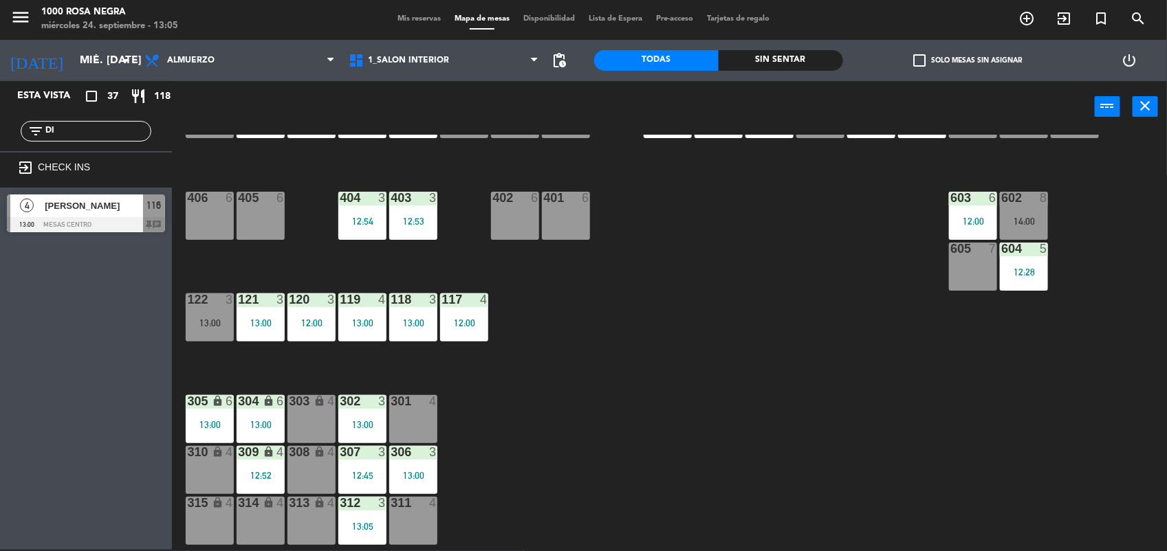
type input "D"
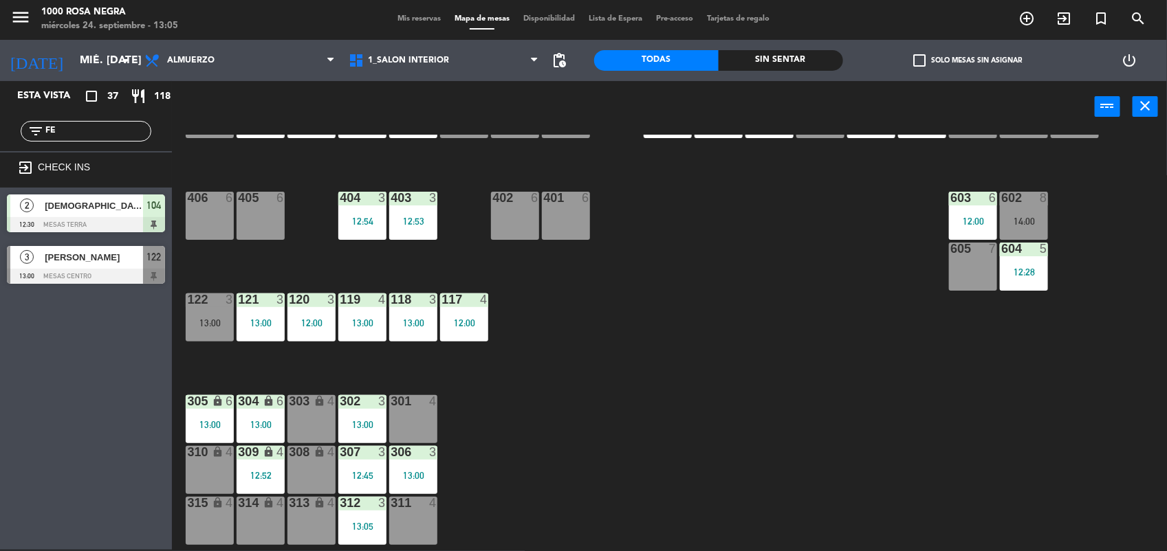
type input "F"
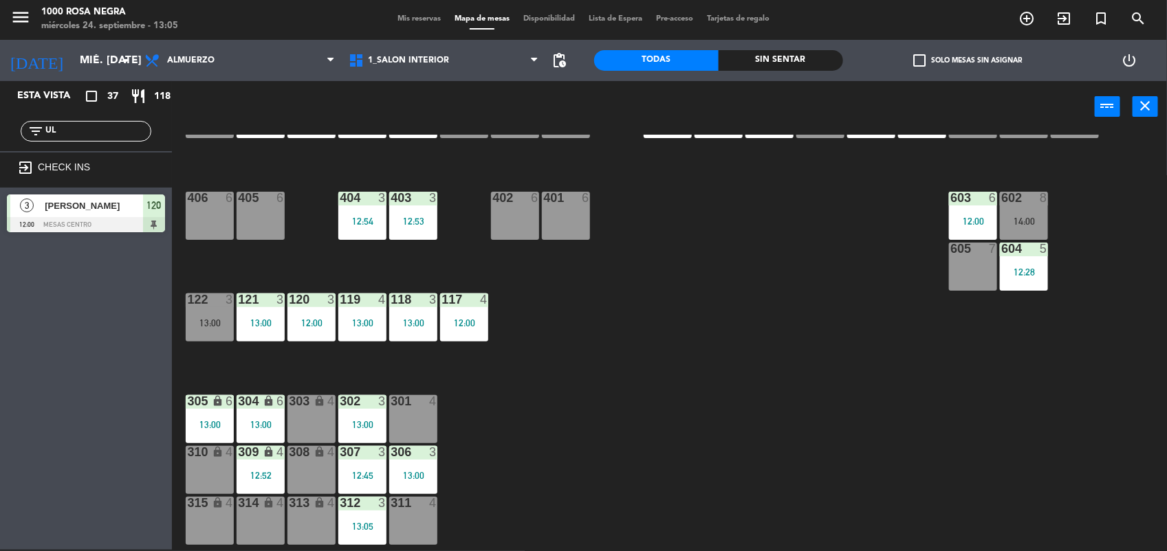
type input "U"
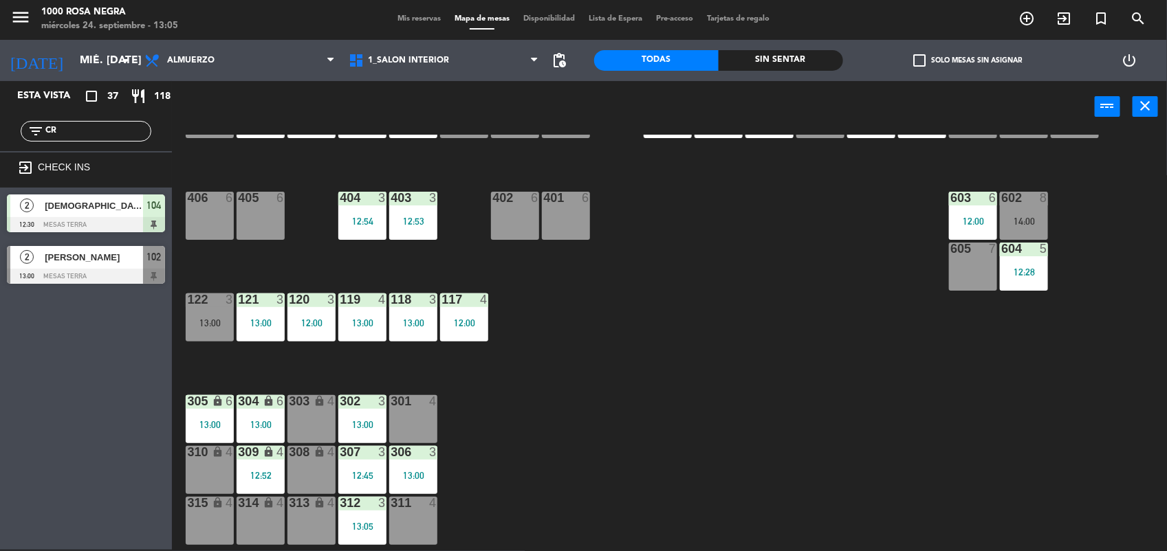
type input "CR"
click at [94, 261] on span "[PERSON_NAME]" at bounding box center [94, 257] width 98 height 14
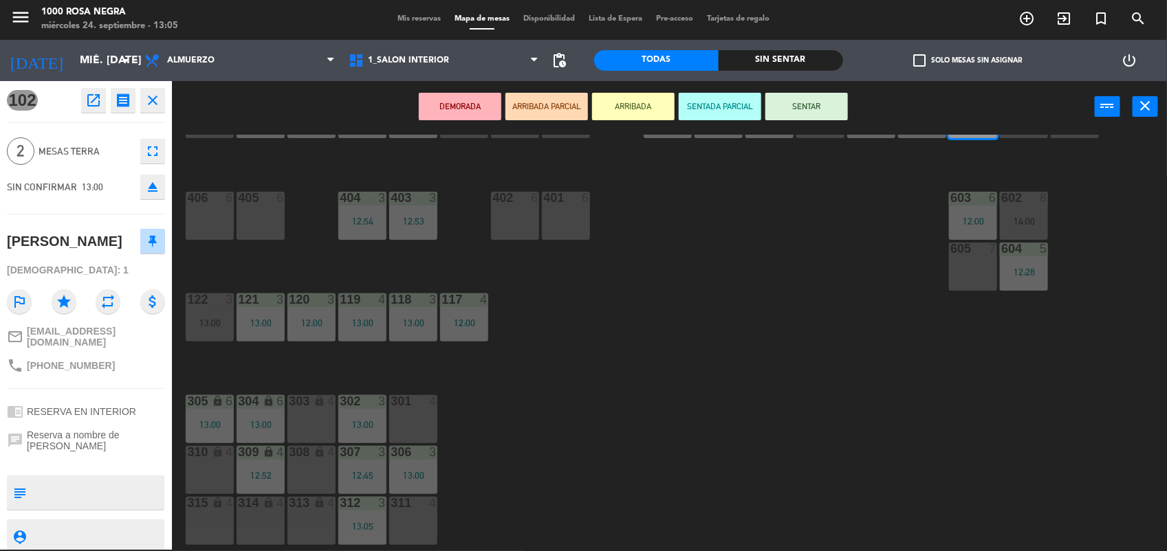
click at [763, 276] on div "116 4 13:00 115 2 12:05 114 3 13:00 113 2 13:00 112 2 12:49 111 3 13:00 110 loc…" at bounding box center [675, 343] width 983 height 417
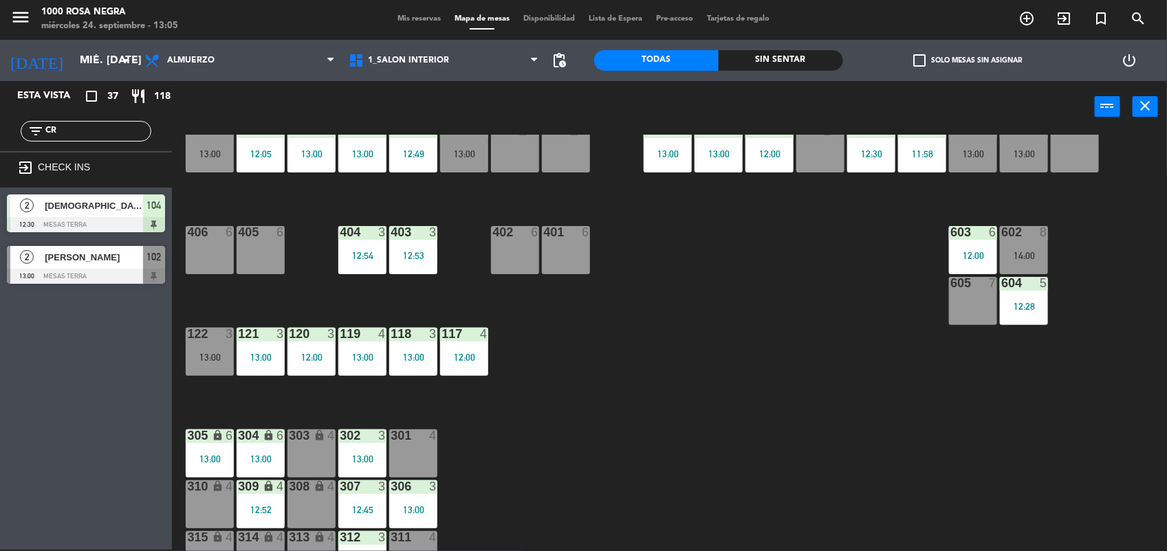
scroll to position [0, 0]
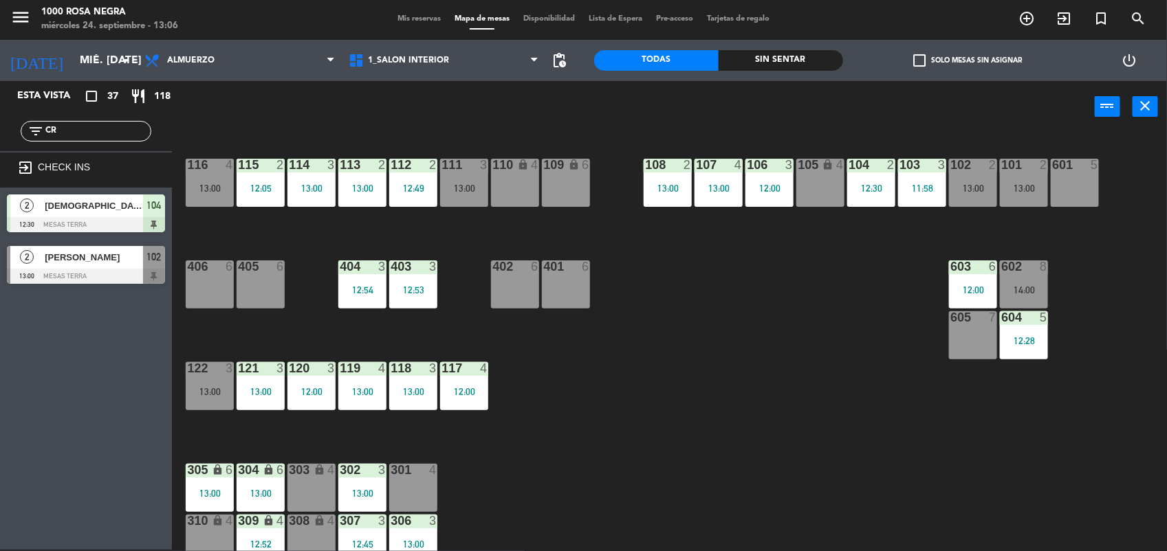
click at [984, 186] on div "13:00" at bounding box center [973, 189] width 48 height 10
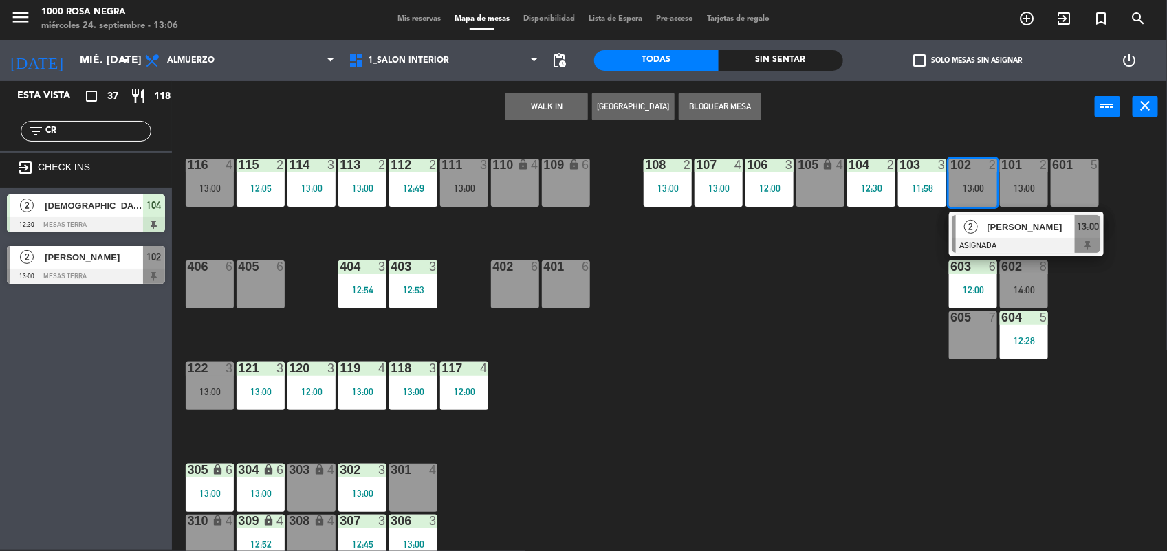
click at [1024, 243] on div at bounding box center [1026, 245] width 148 height 15
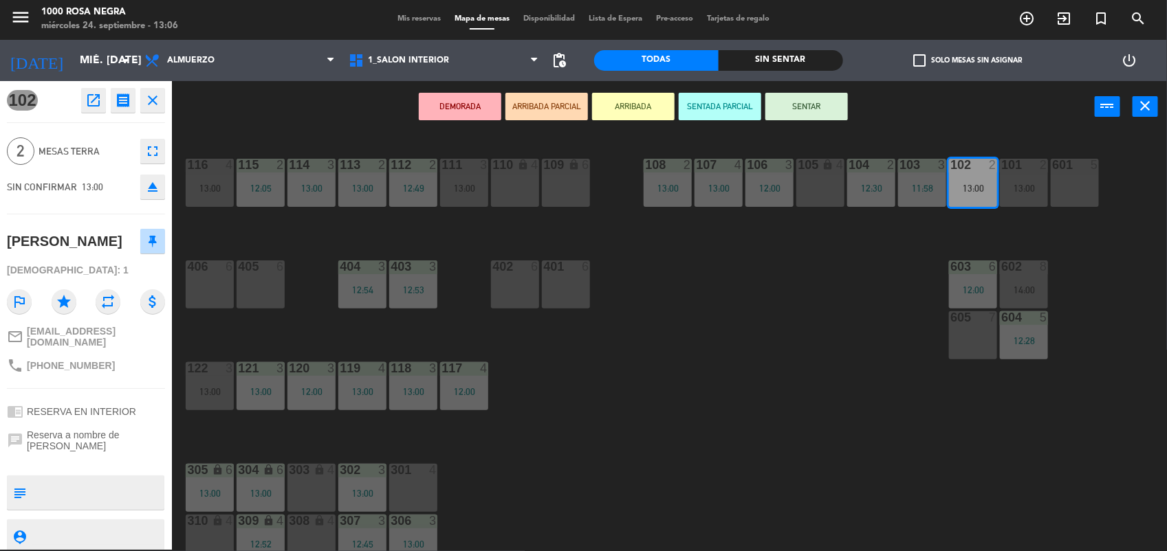
click at [823, 114] on button "SENTAR" at bounding box center [806, 106] width 82 height 27
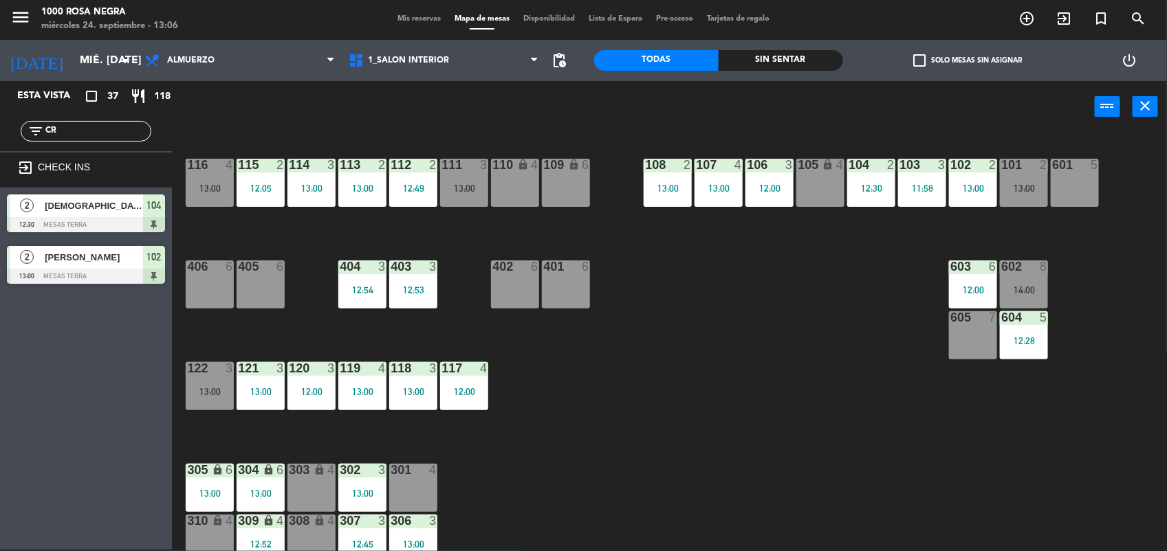
click at [70, 126] on input "CR" at bounding box center [97, 131] width 107 height 15
type input "C"
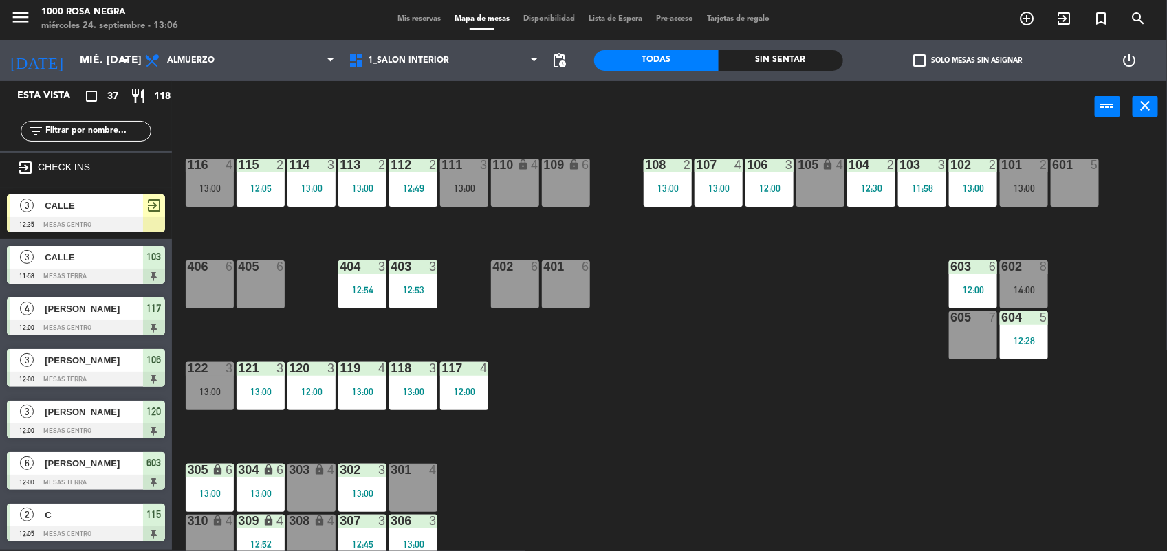
click at [641, 457] on div "116 4 13:00 115 2 12:05 114 3 13:00 113 2 13:00 112 2 12:49 111 3 13:00 110 loc…" at bounding box center [675, 343] width 983 height 417
click at [125, 131] on input "text" at bounding box center [97, 131] width 107 height 15
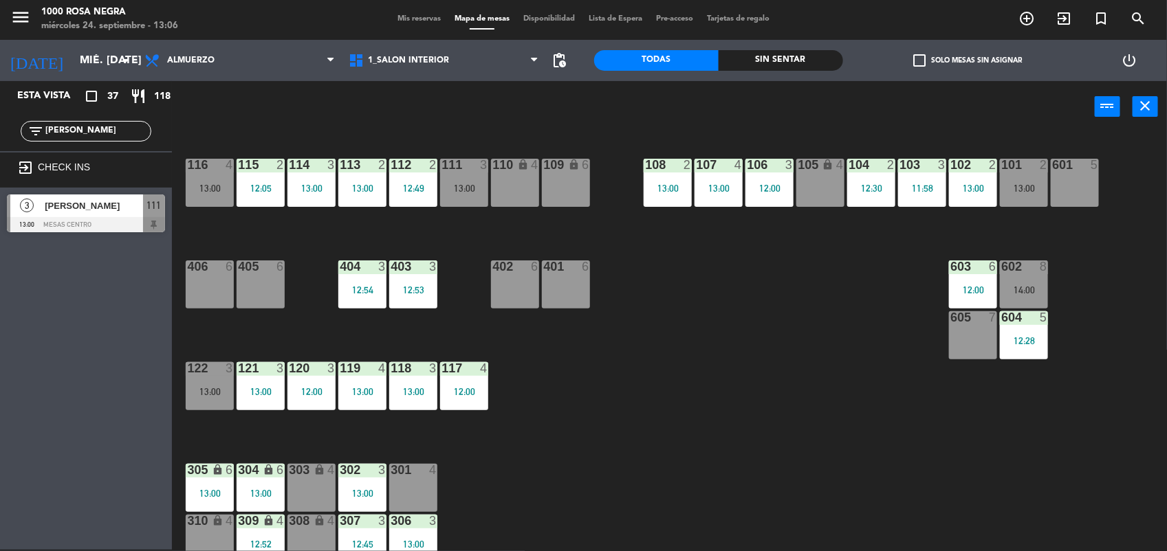
type input "[PERSON_NAME]"
click at [463, 177] on div "111 3 13:00" at bounding box center [464, 183] width 48 height 48
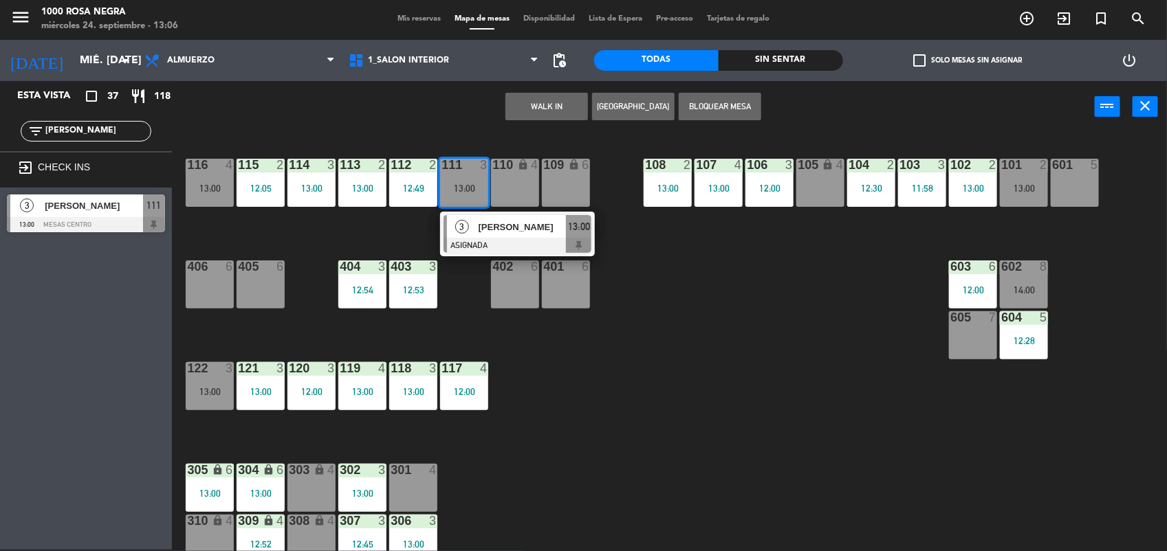
click at [387, 210] on div "116 4 13:00 115 2 12:05 114 3 13:00 113 2 13:00 112 2 12:49 111 3 13:00 3 [PERS…" at bounding box center [675, 343] width 983 height 417
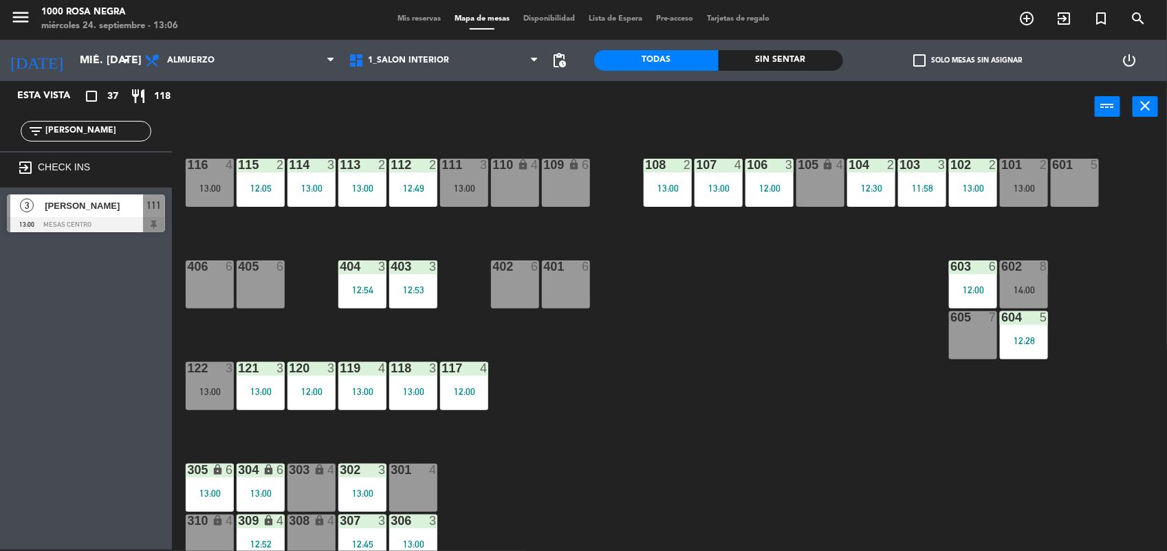
click at [206, 184] on div "13:00" at bounding box center [210, 189] width 48 height 10
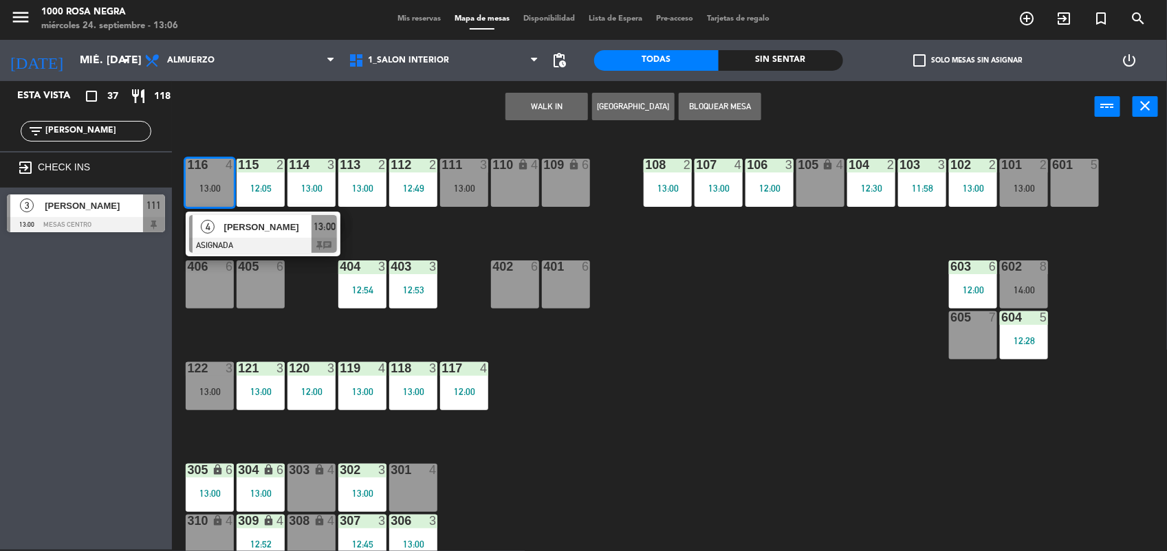
click at [476, 197] on div "111 3 13:00" at bounding box center [464, 183] width 48 height 48
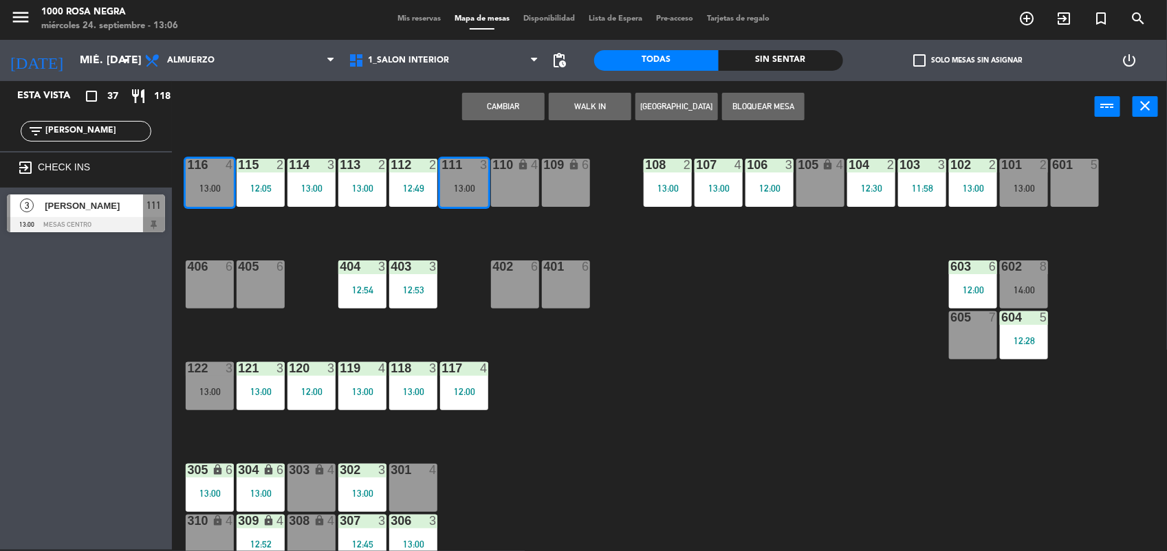
click at [527, 104] on button "Cambiar" at bounding box center [503, 106] width 82 height 27
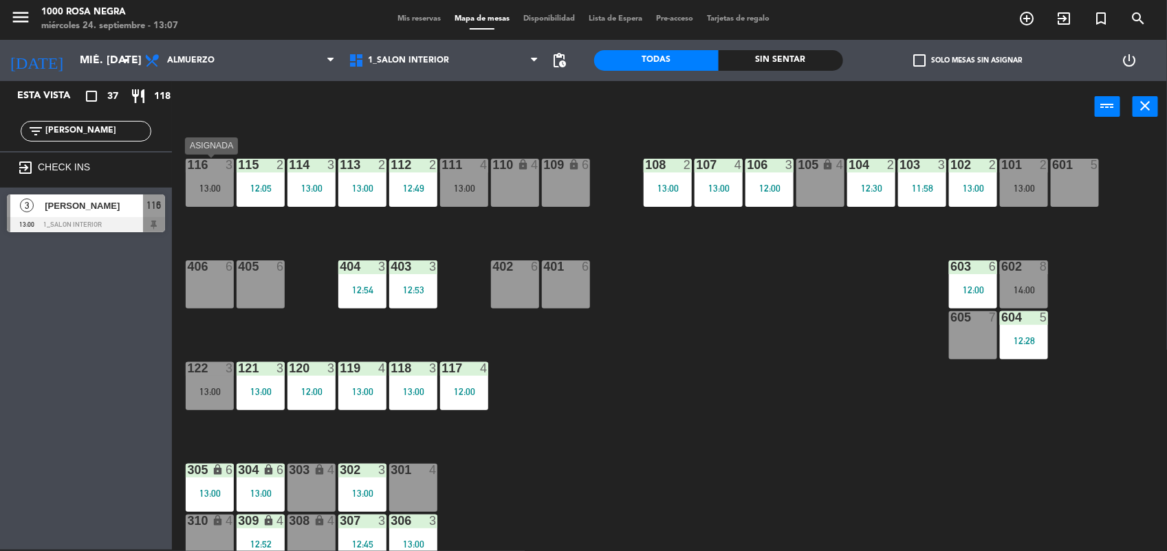
click at [221, 175] on div "116 3 13:00" at bounding box center [210, 183] width 48 height 48
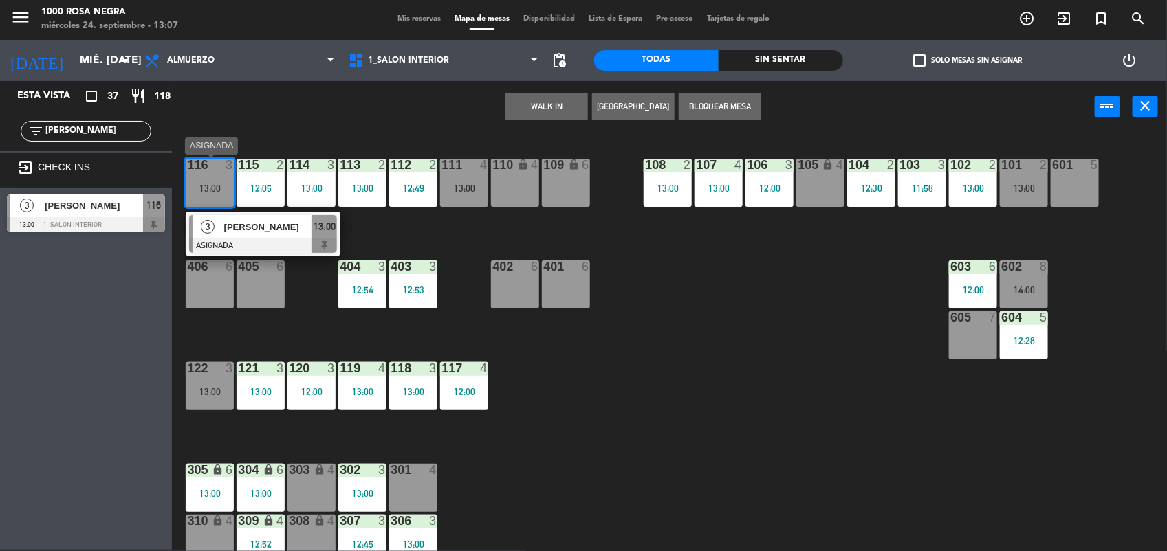
click at [258, 234] on span "[PERSON_NAME]" at bounding box center [268, 227] width 88 height 14
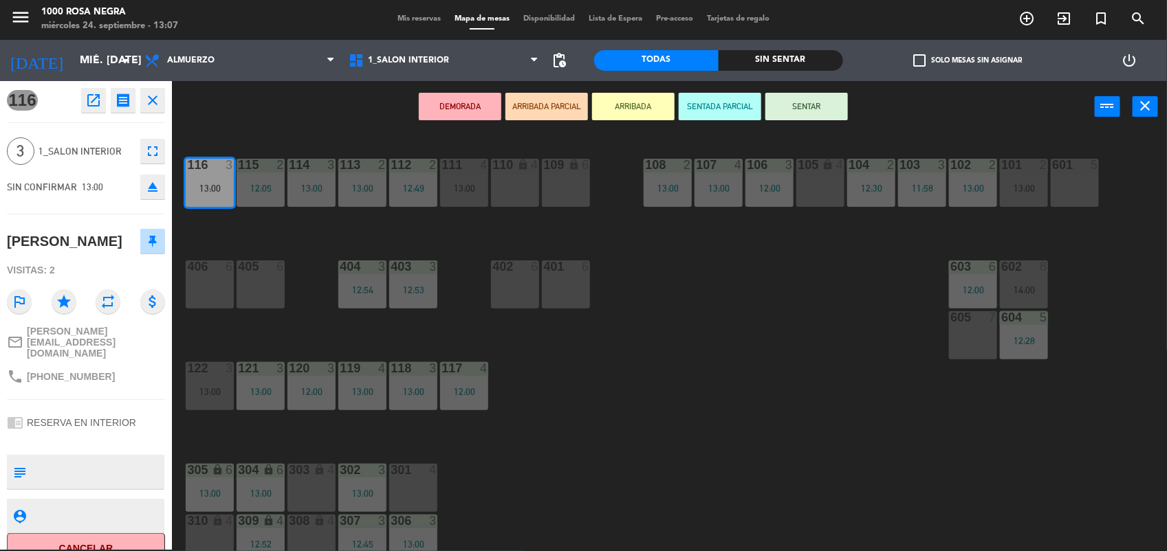
click at [811, 100] on button "SENTAR" at bounding box center [806, 106] width 82 height 27
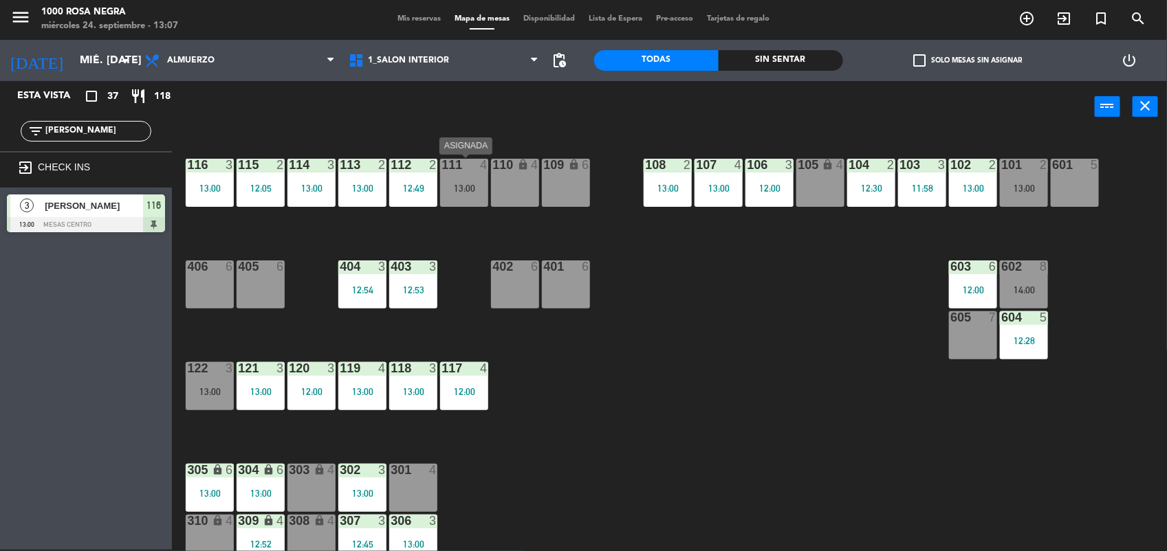
click at [458, 190] on div "13:00" at bounding box center [464, 189] width 48 height 10
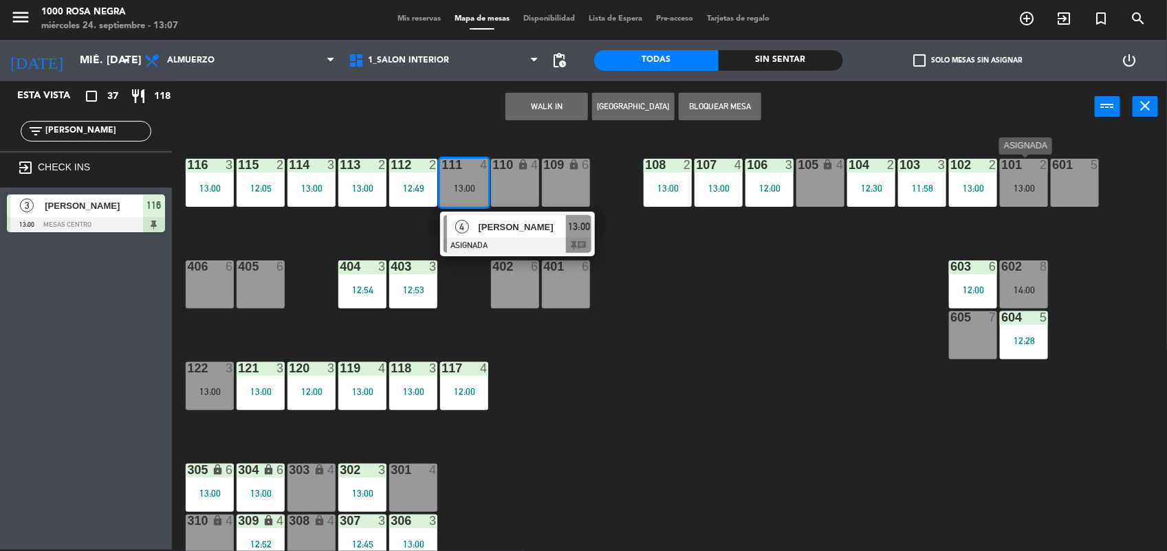
click at [1002, 166] on div "101" at bounding box center [1001, 165] width 1 height 12
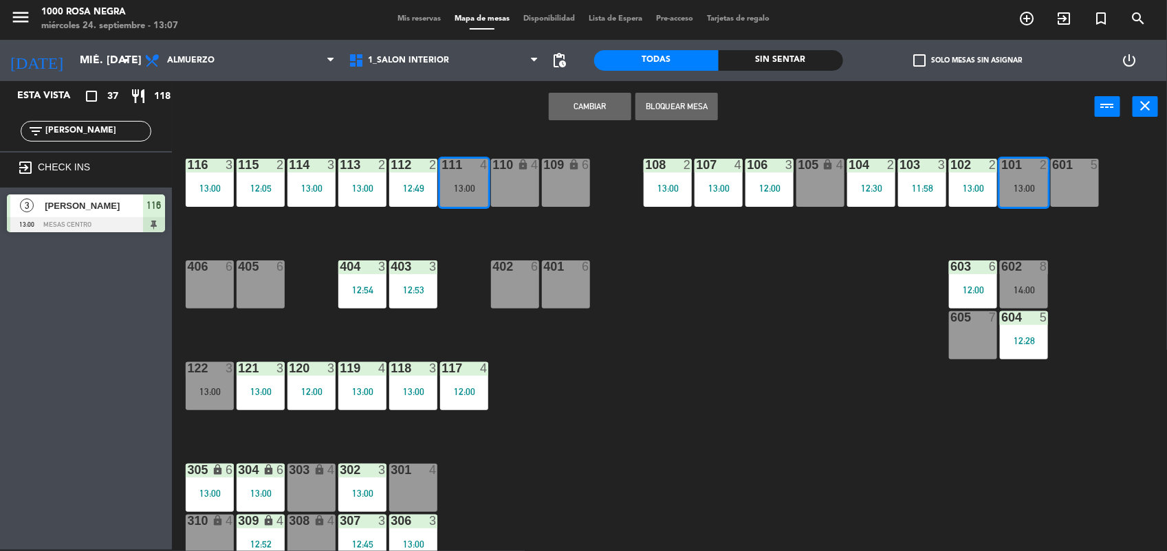
click at [621, 107] on button "Cambiar" at bounding box center [590, 106] width 82 height 27
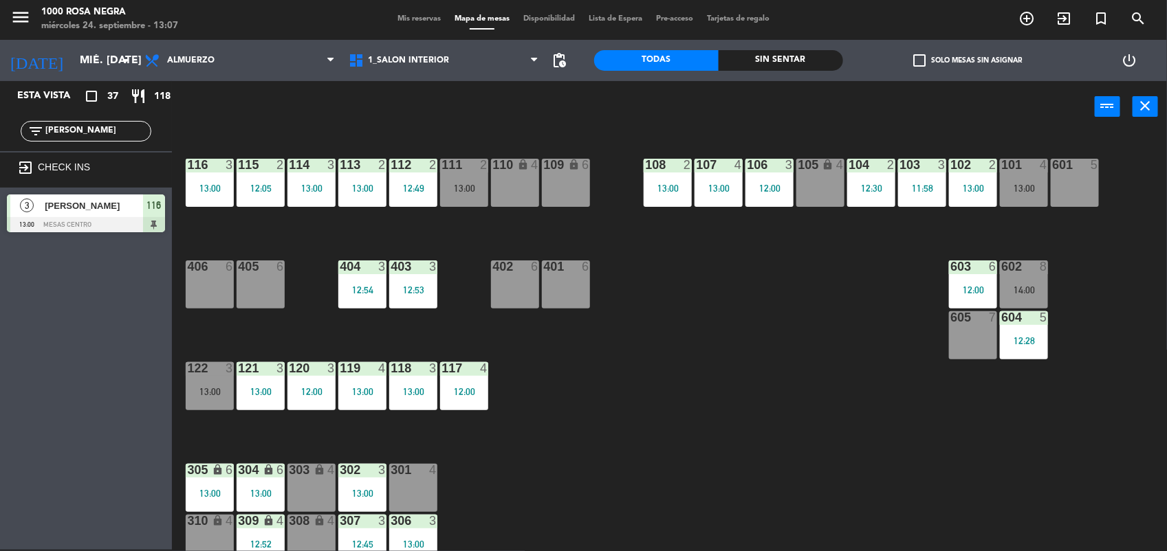
click at [95, 129] on input "[PERSON_NAME]" at bounding box center [97, 131] width 107 height 15
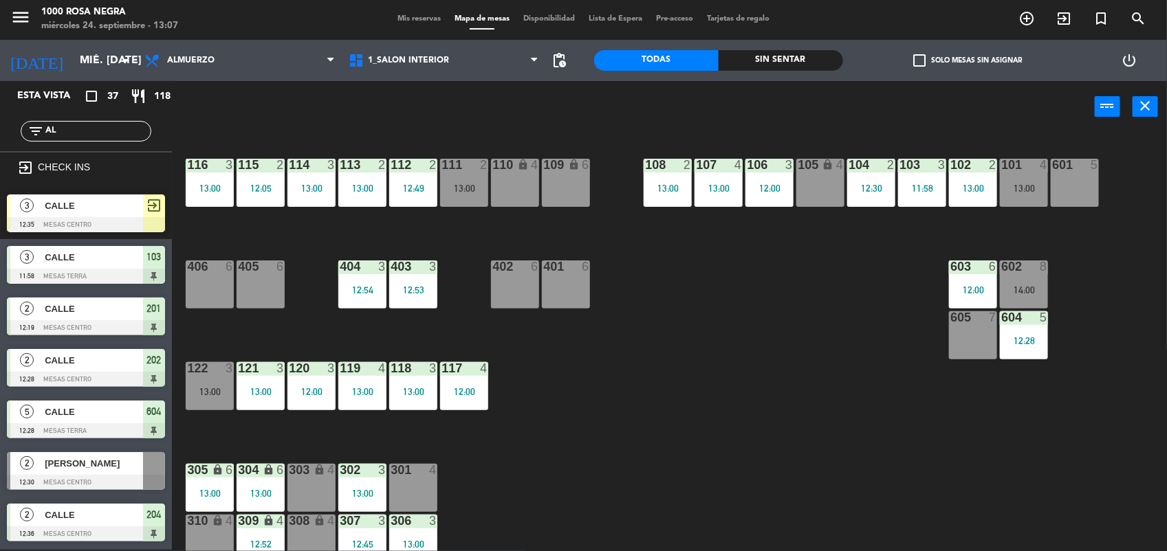
type input "A"
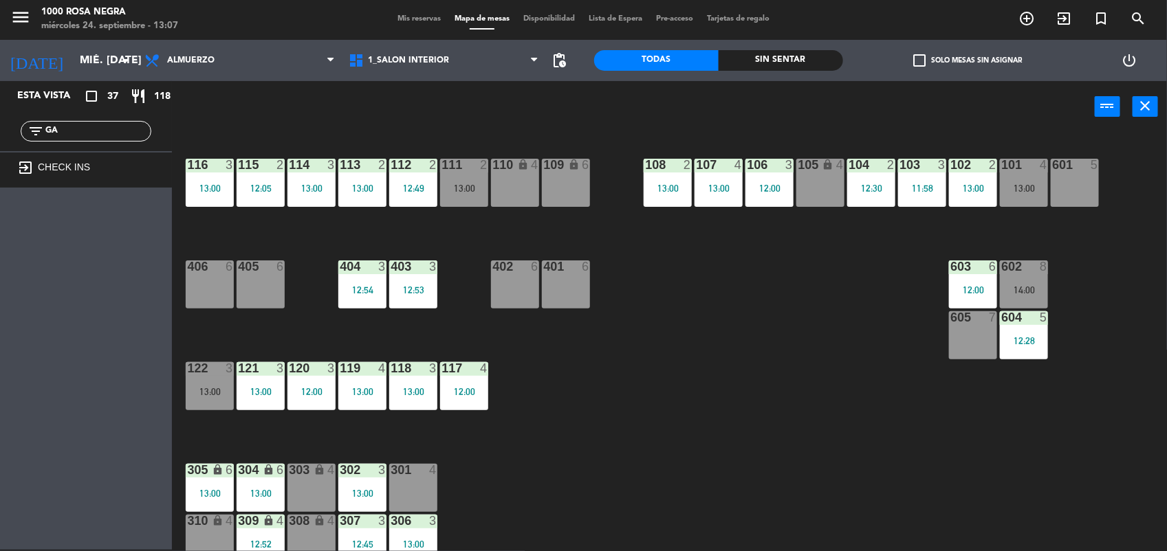
type input "G"
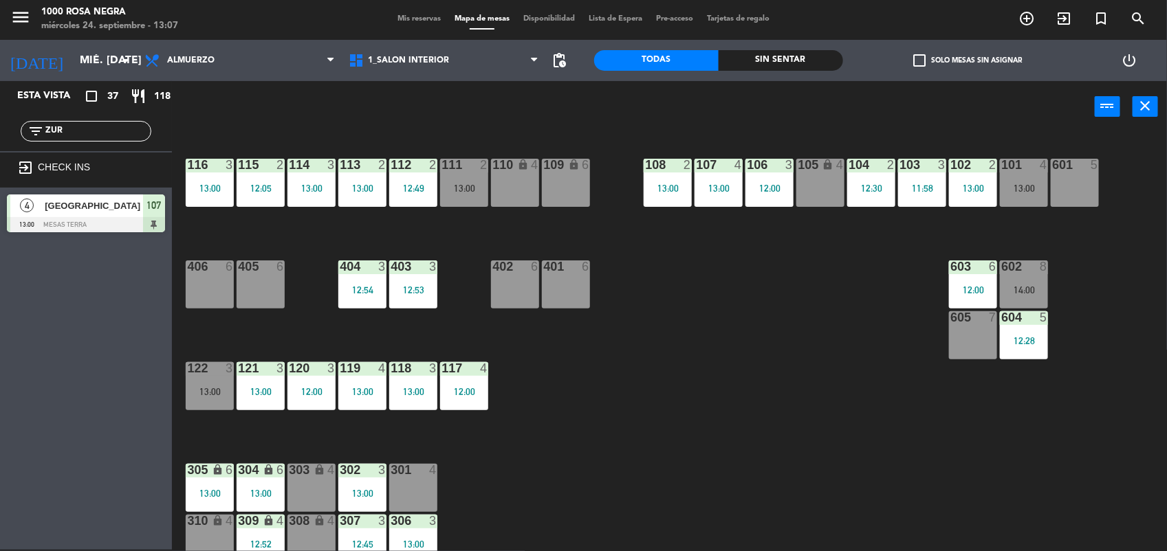
click at [81, 133] on input "ZUR" at bounding box center [97, 131] width 107 height 15
type input "Z"
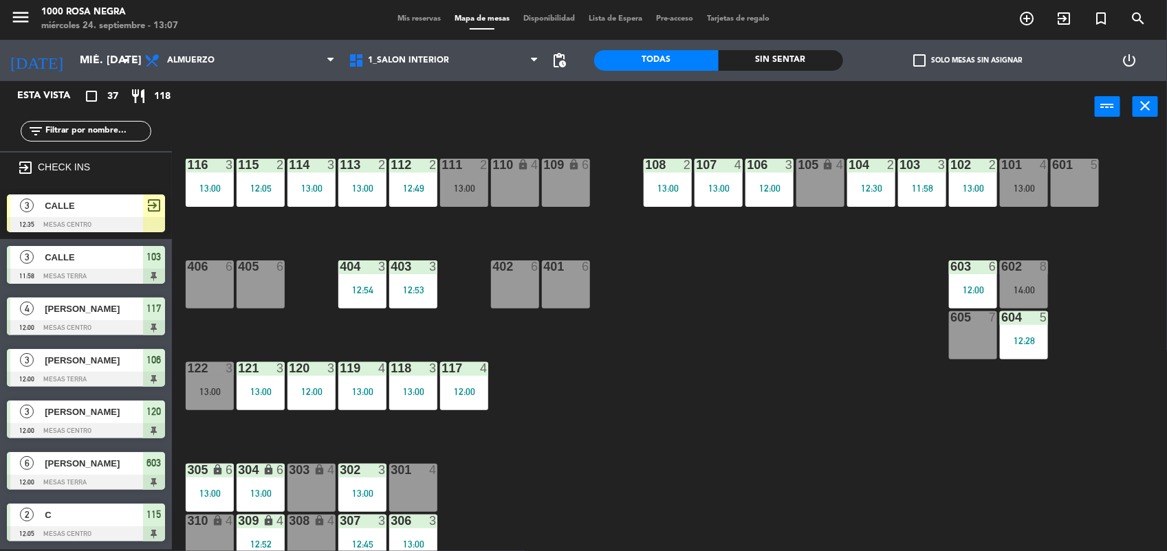
click at [583, 441] on div "116 3 13:00 115 2 12:05 114 3 13:00 113 2 13:00 112 2 12:49 111 2 13:00 110 loc…" at bounding box center [675, 343] width 983 height 417
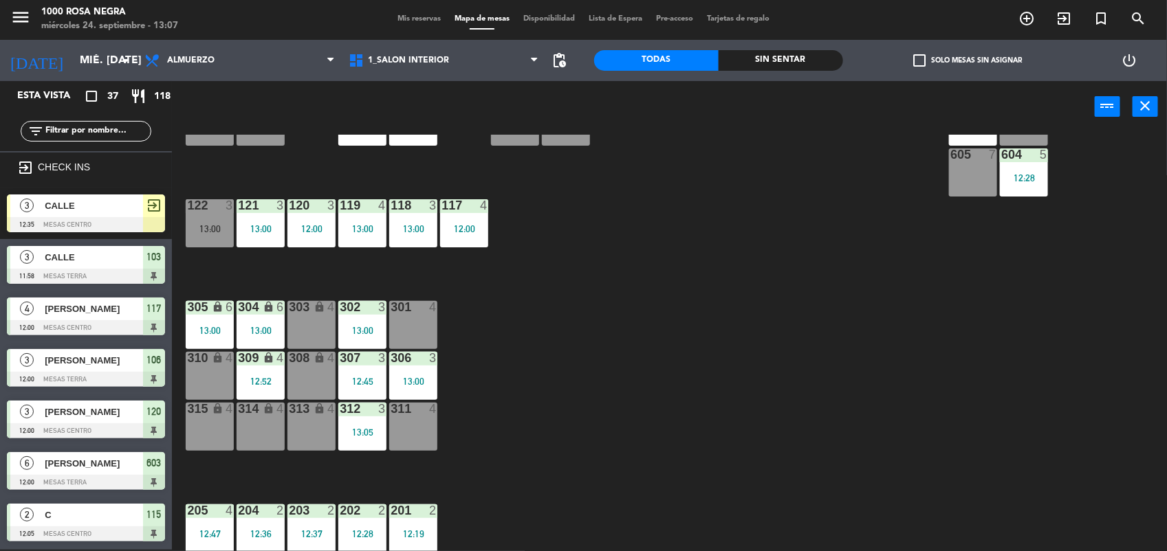
scroll to position [129, 0]
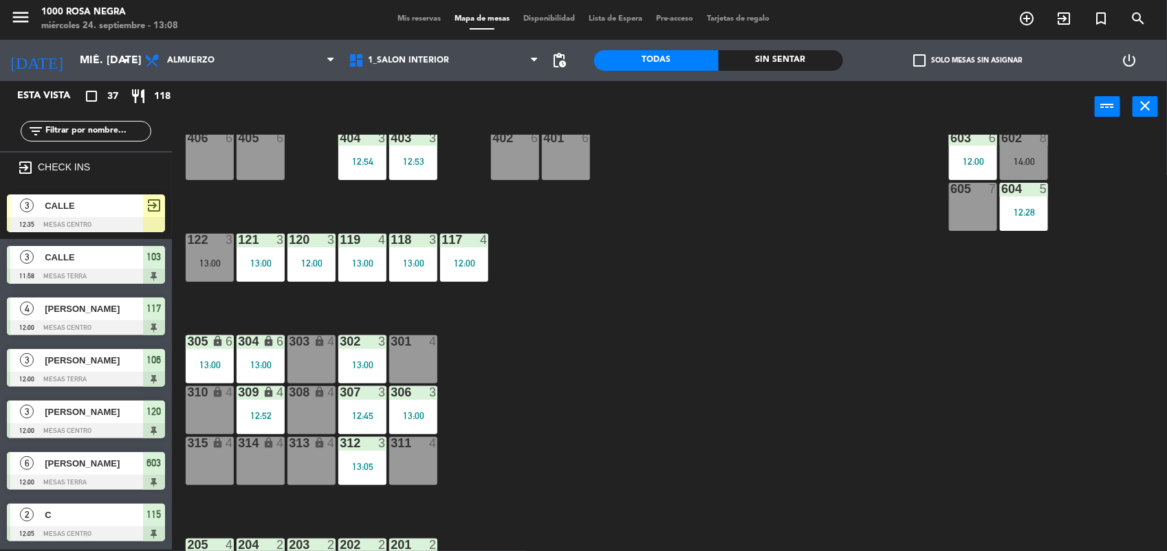
click at [412, 437] on div at bounding box center [413, 443] width 23 height 12
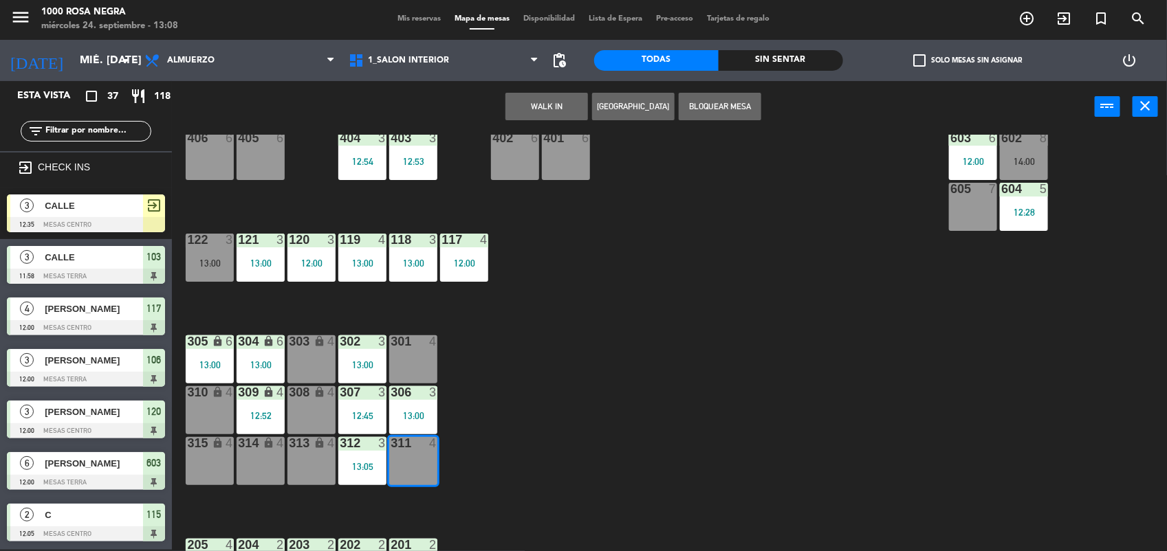
click at [569, 107] on button "WALK IN" at bounding box center [546, 106] width 82 height 27
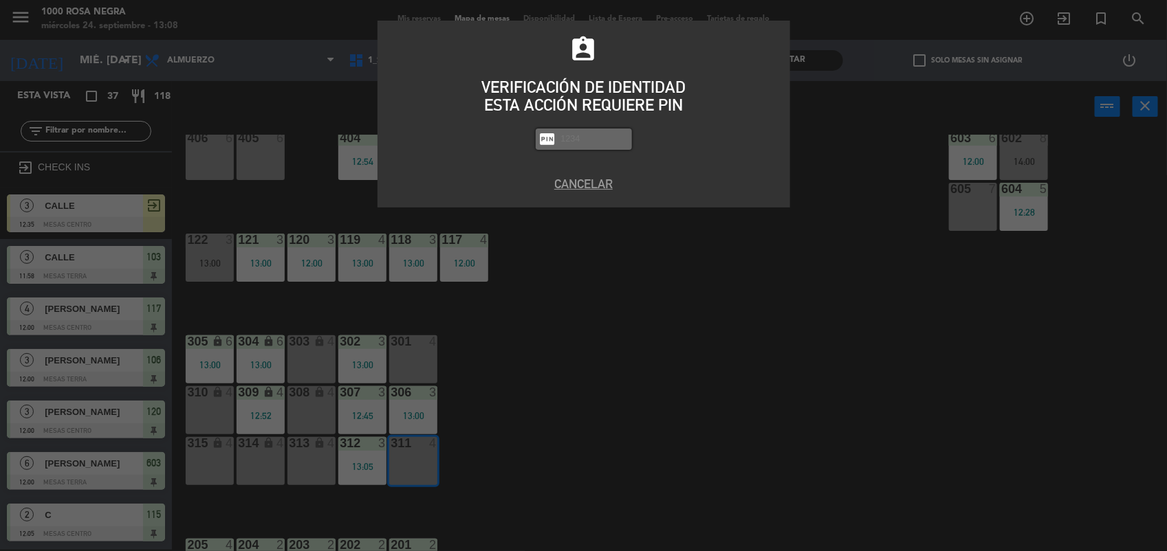
click at [578, 145] on input "text" at bounding box center [594, 139] width 69 height 16
type input "2492"
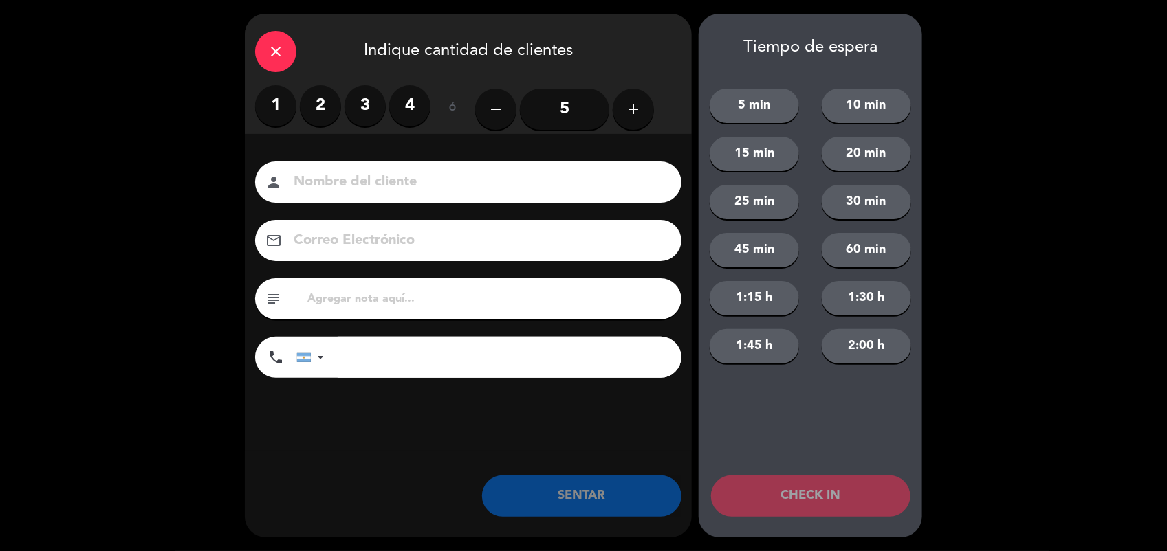
click at [420, 105] on label "4" at bounding box center [409, 105] width 41 height 41
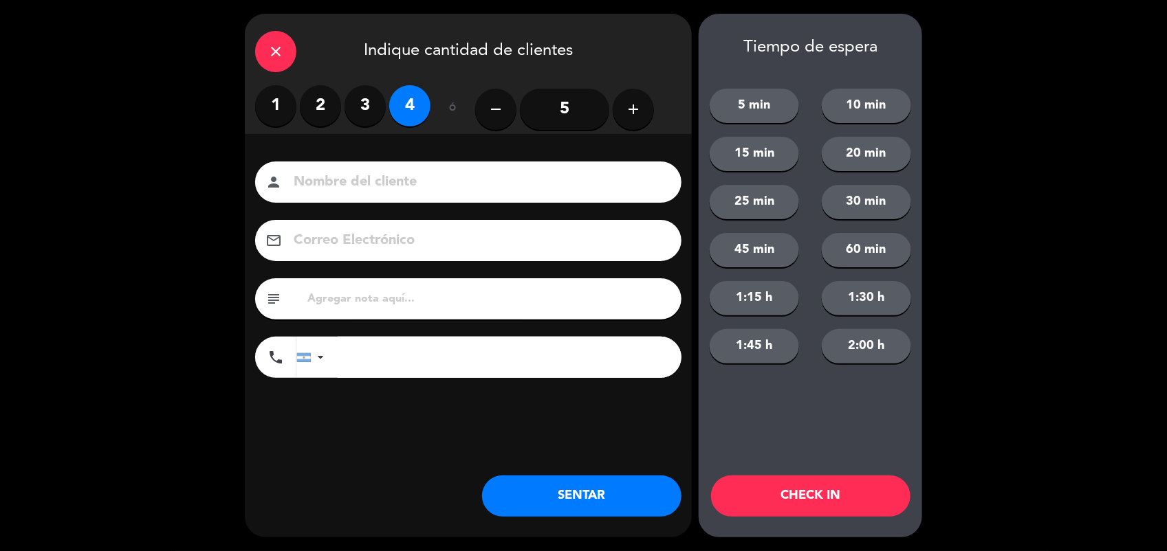
click at [354, 192] on input at bounding box center [477, 182] width 371 height 24
type input "CALLE"
click at [536, 500] on button "SENTAR" at bounding box center [581, 496] width 199 height 41
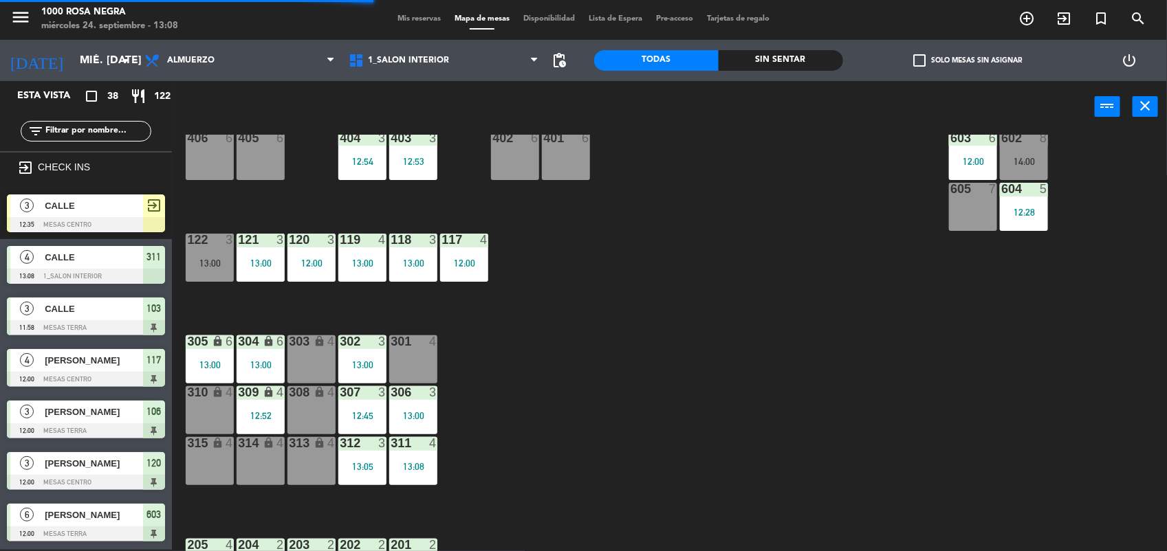
click at [668, 462] on div "116 3 13:00 115 2 12:05 114 3 13:00 113 2 13:00 112 2 12:49 111 2 13:00 110 loc…" at bounding box center [675, 343] width 983 height 417
click at [413, 21] on span "Mis reservas" at bounding box center [418, 19] width 57 height 8
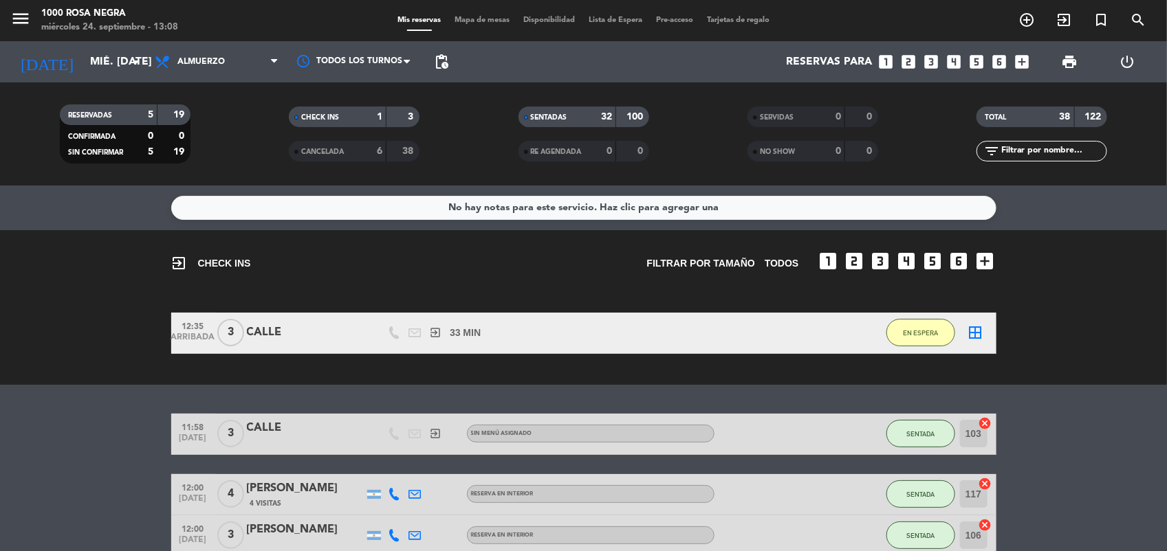
click at [1001, 65] on icon "looks_6" at bounding box center [999, 62] width 18 height 18
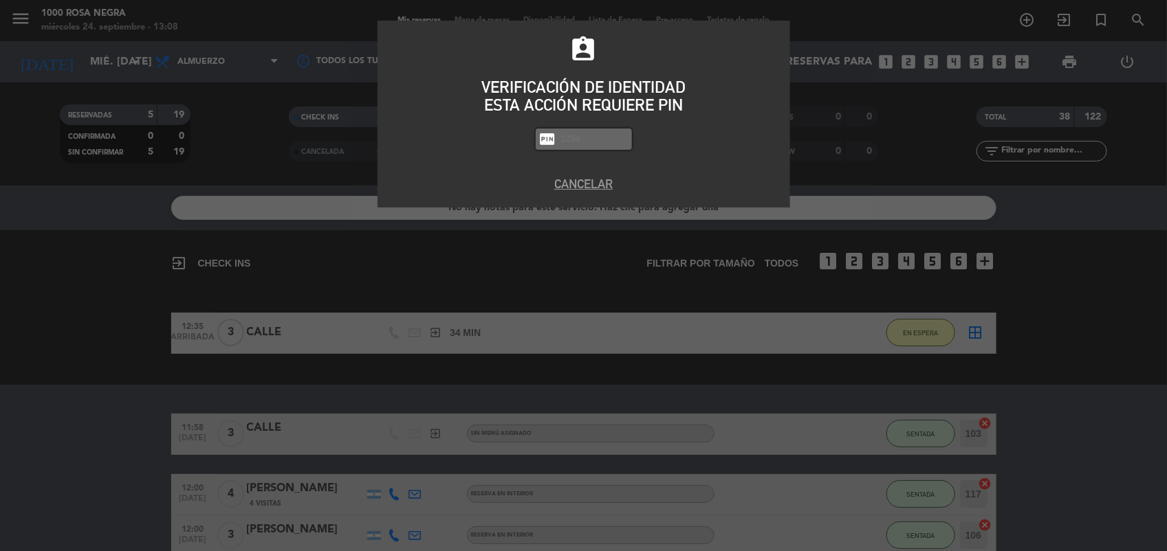
click at [608, 132] on input "text" at bounding box center [594, 139] width 69 height 16
type input "2492"
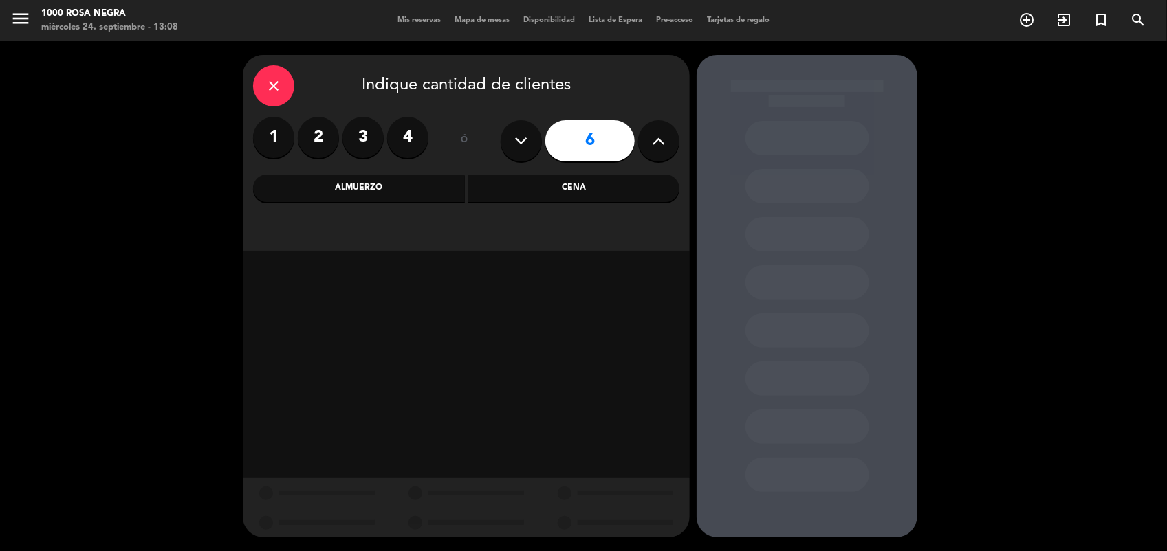
click at [560, 192] on div "Cena" at bounding box center [574, 188] width 212 height 27
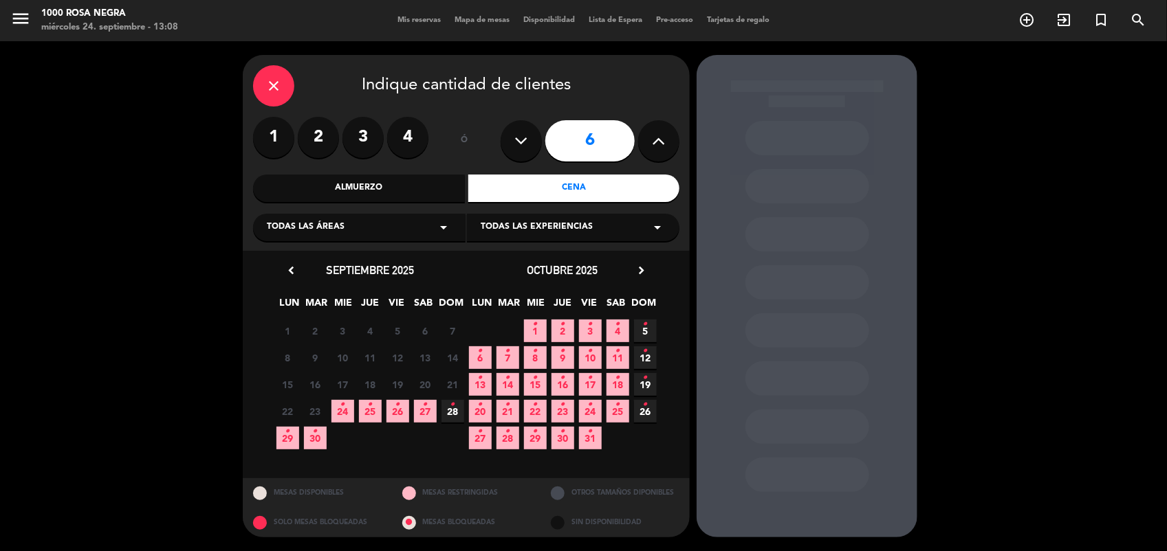
click at [341, 409] on icon "•" at bounding box center [342, 405] width 5 height 22
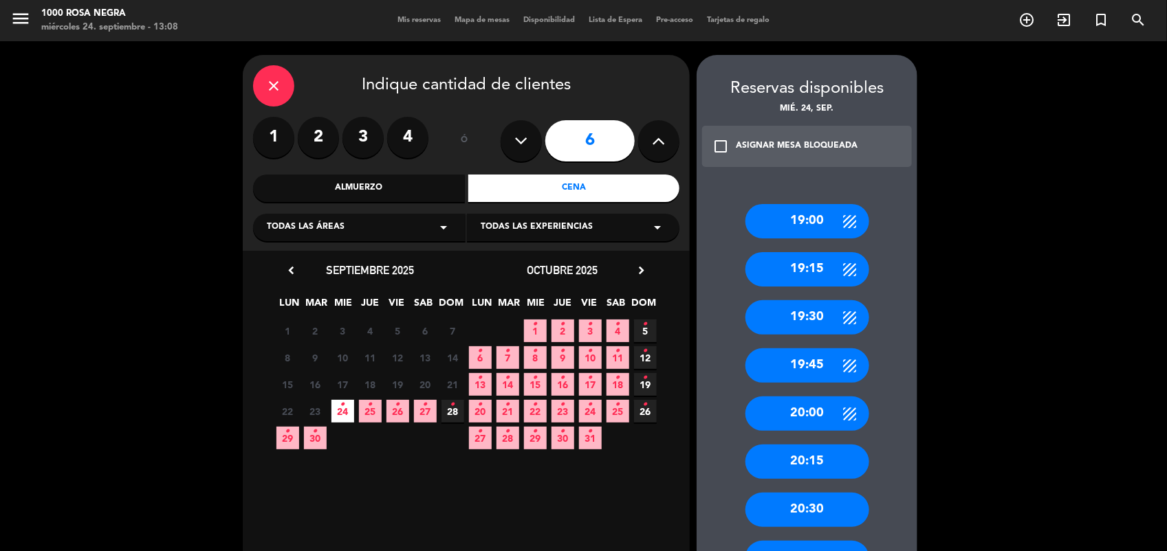
click at [836, 461] on div "20:15" at bounding box center [807, 462] width 124 height 34
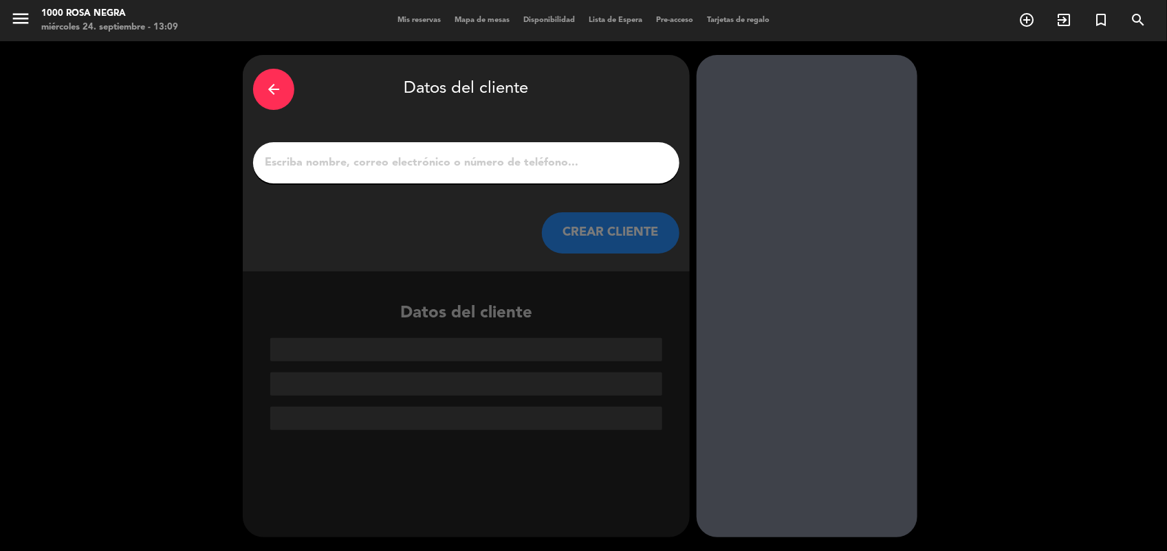
click at [548, 167] on input "1" at bounding box center [466, 162] width 406 height 19
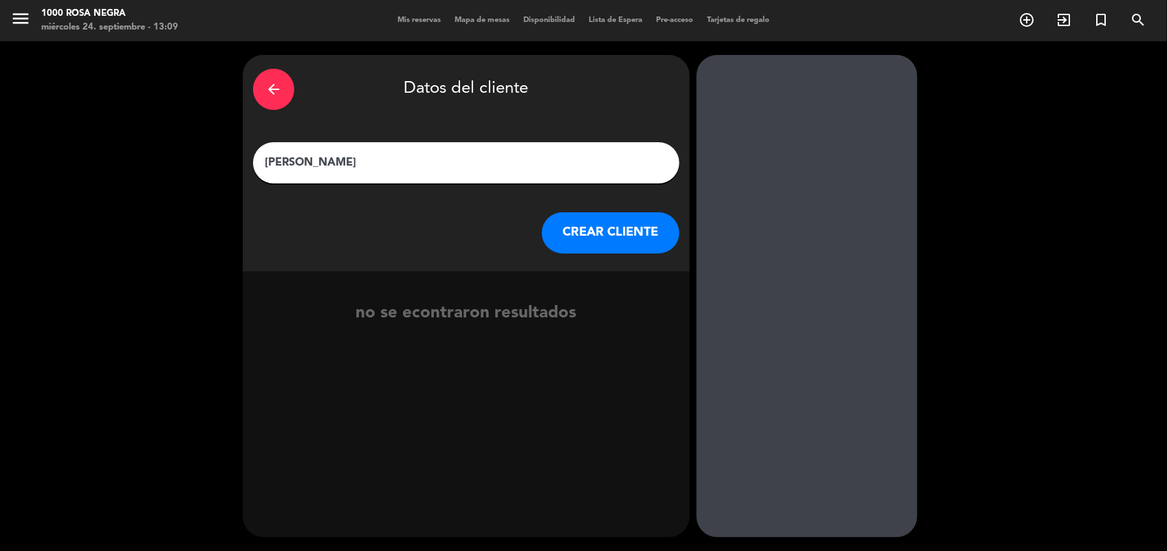
type input "[PERSON_NAME]"
click at [629, 225] on button "CREAR CLIENTE" at bounding box center [610, 232] width 137 height 41
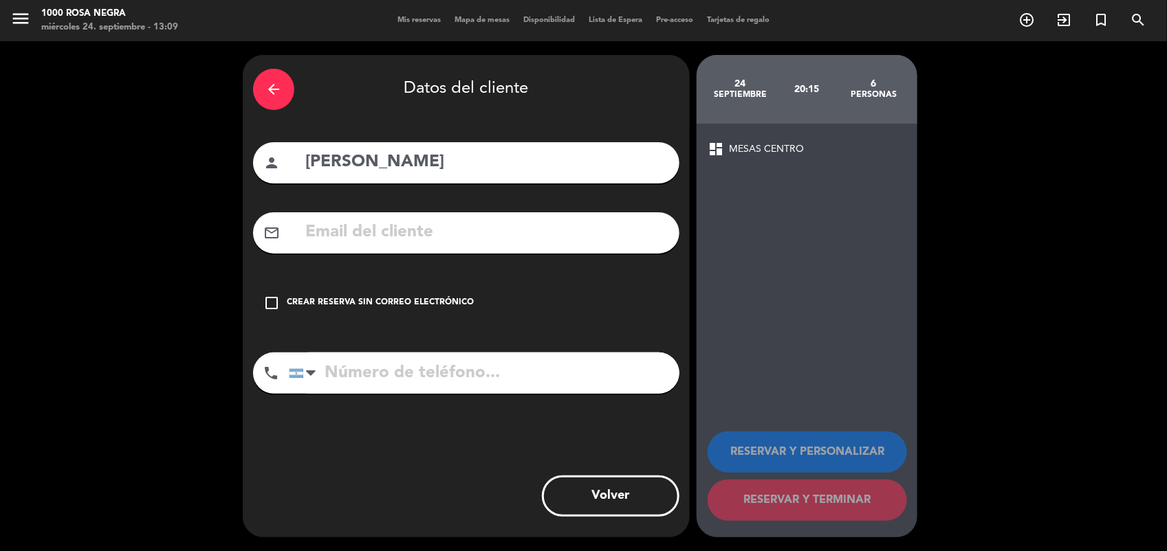
click at [325, 313] on div "check_box_outline_blank Crear reserva sin correo electrónico" at bounding box center [466, 303] width 426 height 41
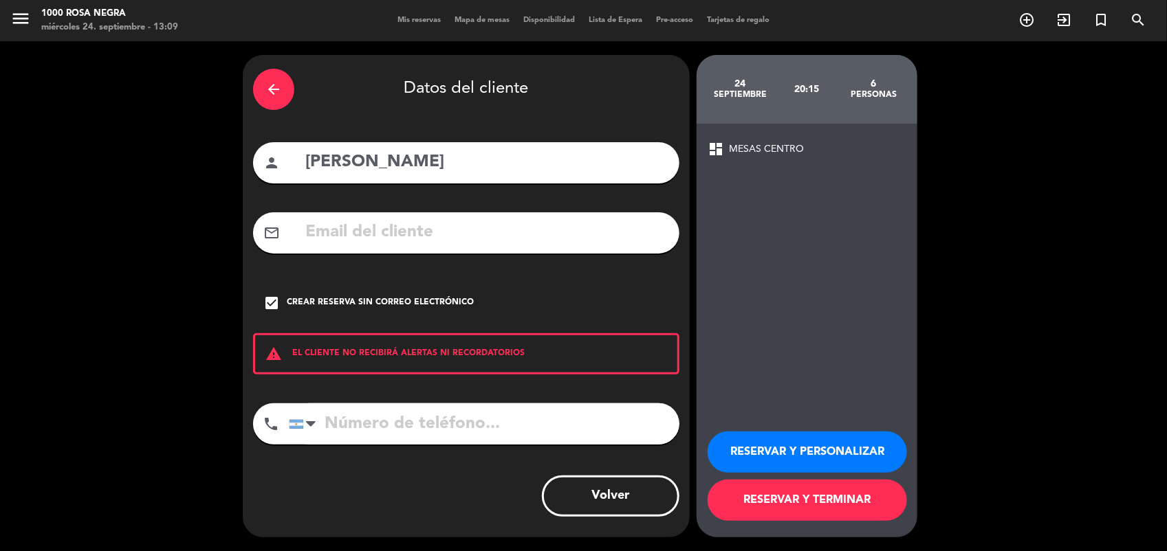
click at [371, 432] on input "tel" at bounding box center [484, 424] width 390 height 41
type input "1135848537"
click at [748, 461] on button "RESERVAR Y PERSONALIZAR" at bounding box center [806, 452] width 199 height 41
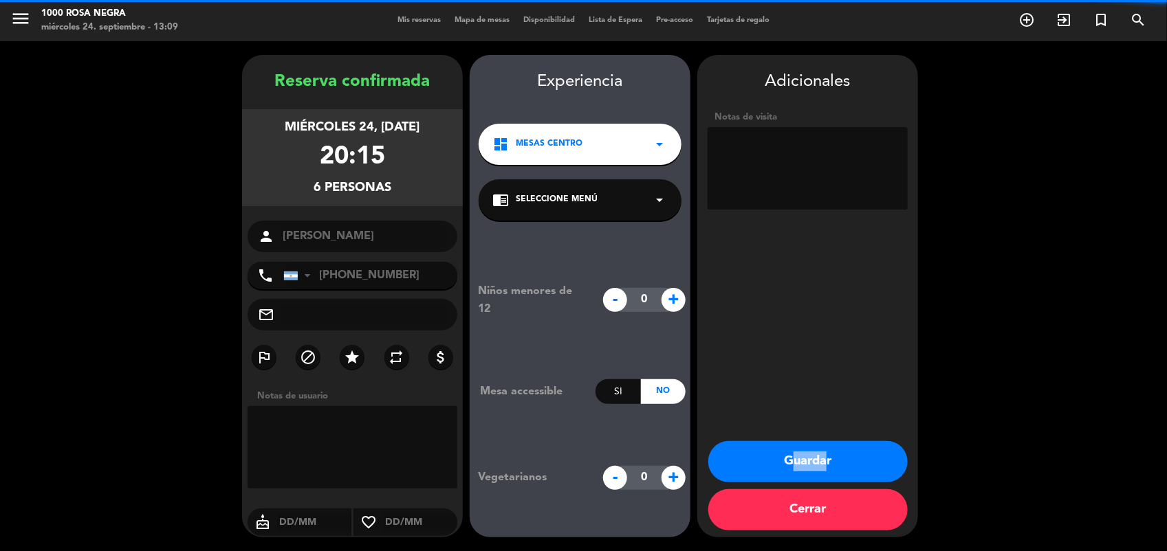
click at [819, 469] on div "Adicionales Notas de visita Guardar Cerrar" at bounding box center [807, 296] width 221 height 483
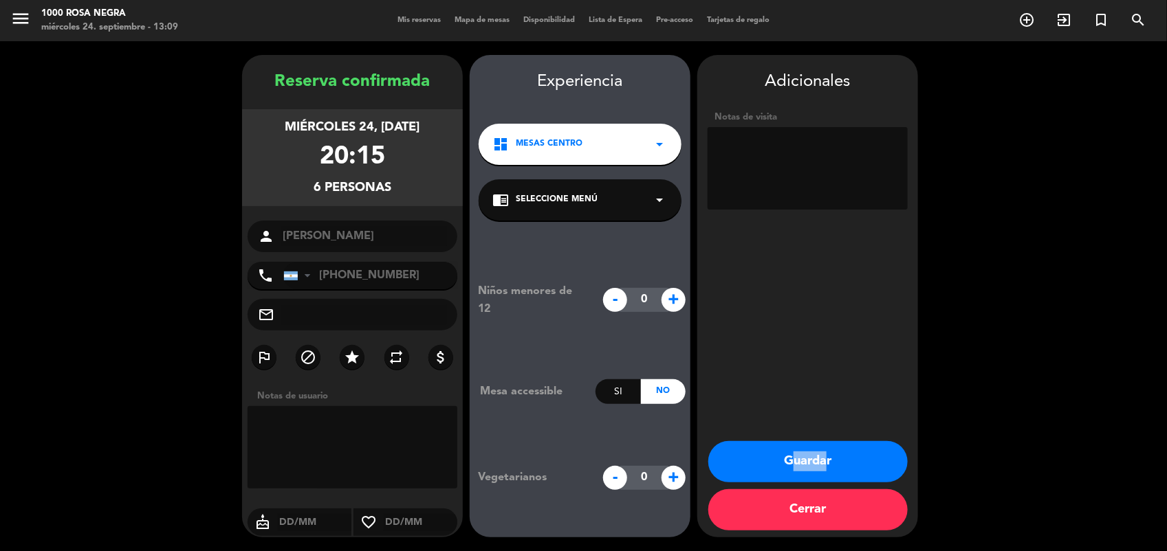
click at [819, 469] on button "Guardar" at bounding box center [807, 461] width 199 height 41
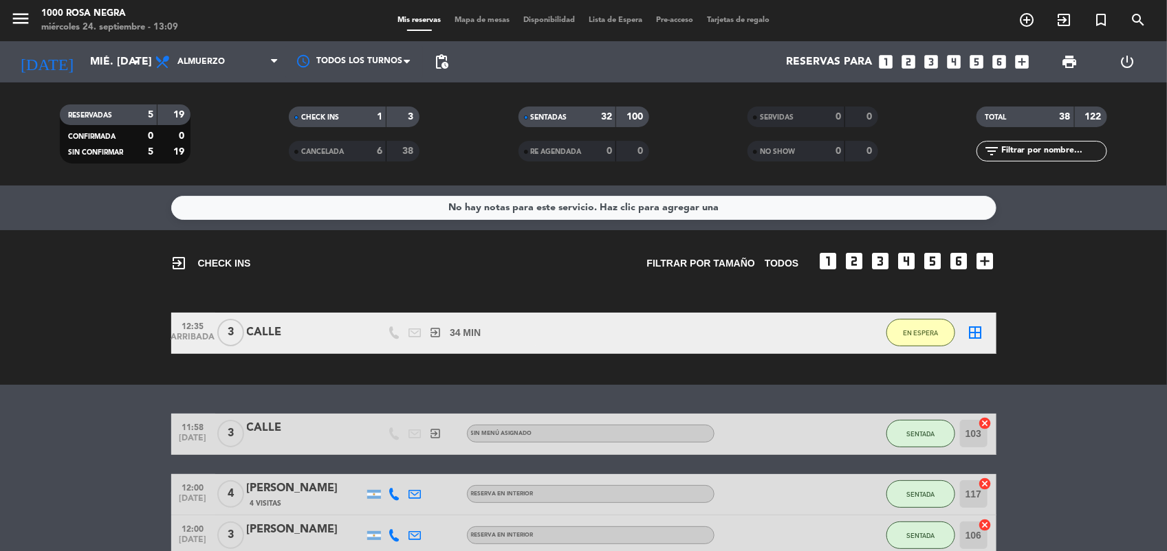
click at [465, 16] on span "Mapa de mesas" at bounding box center [482, 20] width 69 height 8
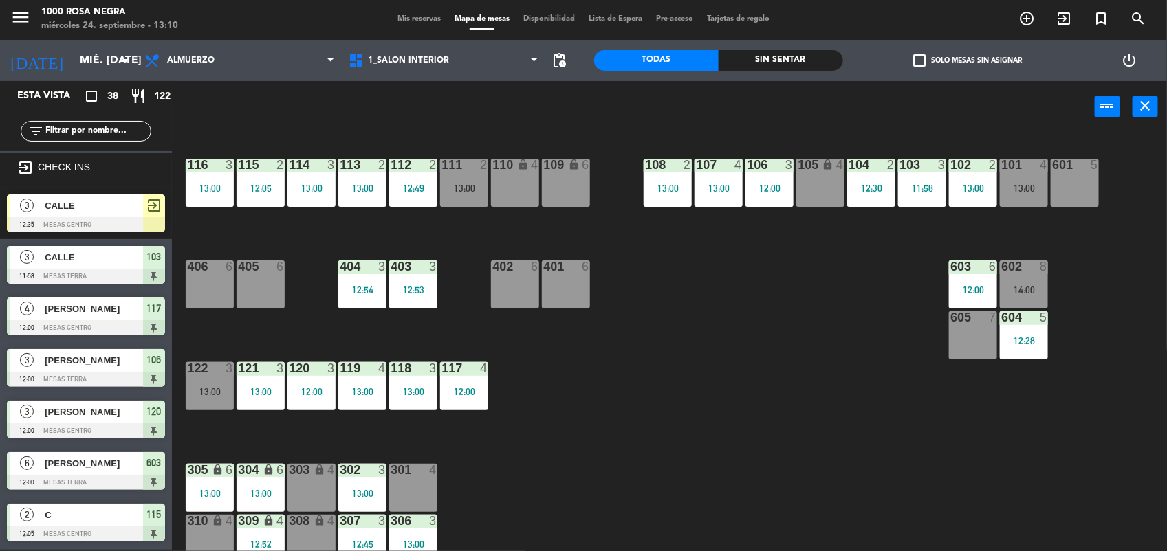
click at [626, 444] on div "116 3 13:00 115 2 12:05 114 3 13:00 113 2 13:00 112 2 12:49 111 2 13:00 110 loc…" at bounding box center [675, 343] width 983 height 417
click at [516, 283] on div "402 6" at bounding box center [515, 285] width 48 height 48
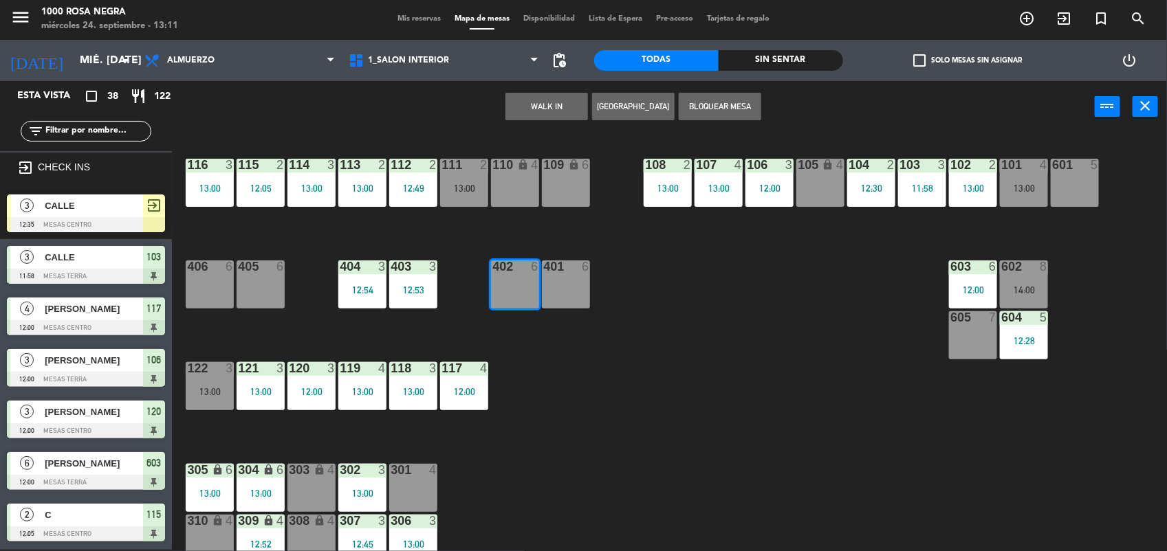
click at [553, 102] on button "WALK IN" at bounding box center [546, 106] width 82 height 27
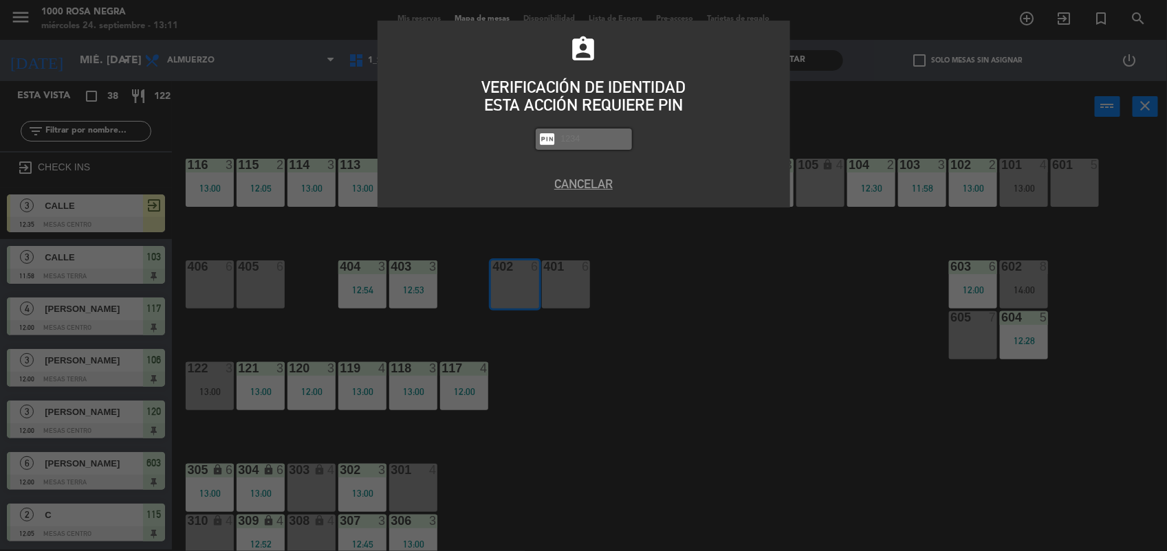
click at [590, 142] on input "text" at bounding box center [594, 139] width 69 height 16
type input "2492"
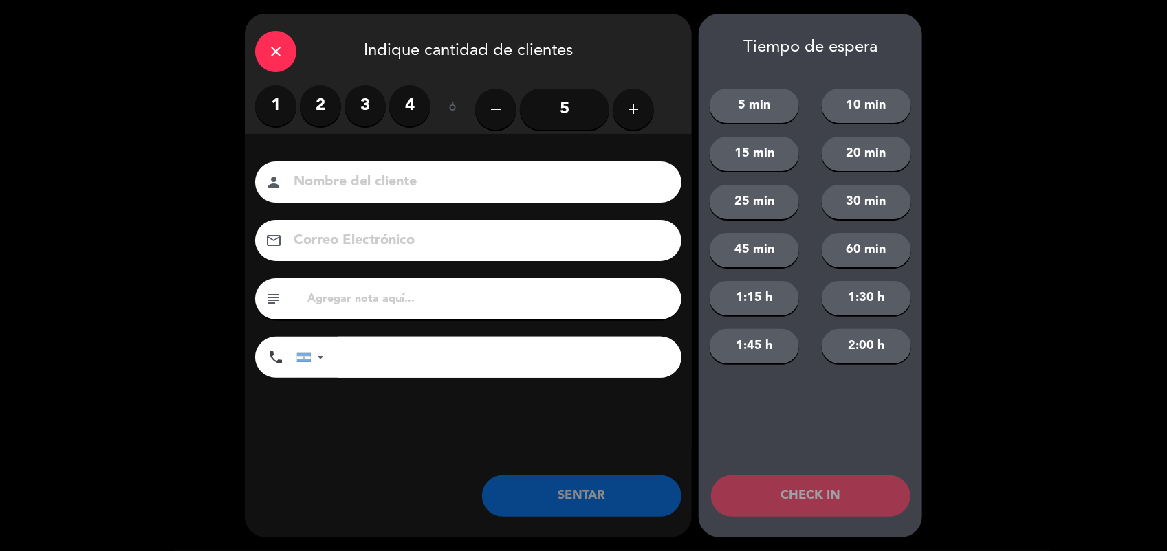
click at [330, 104] on label "2" at bounding box center [320, 105] width 41 height 41
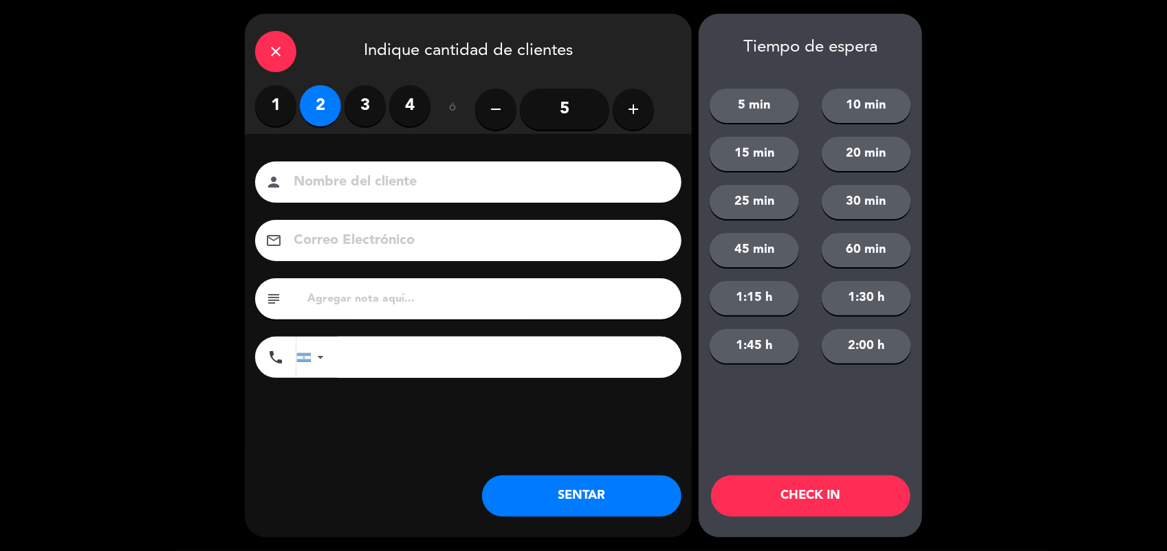
click at [330, 172] on input at bounding box center [477, 182] width 371 height 24
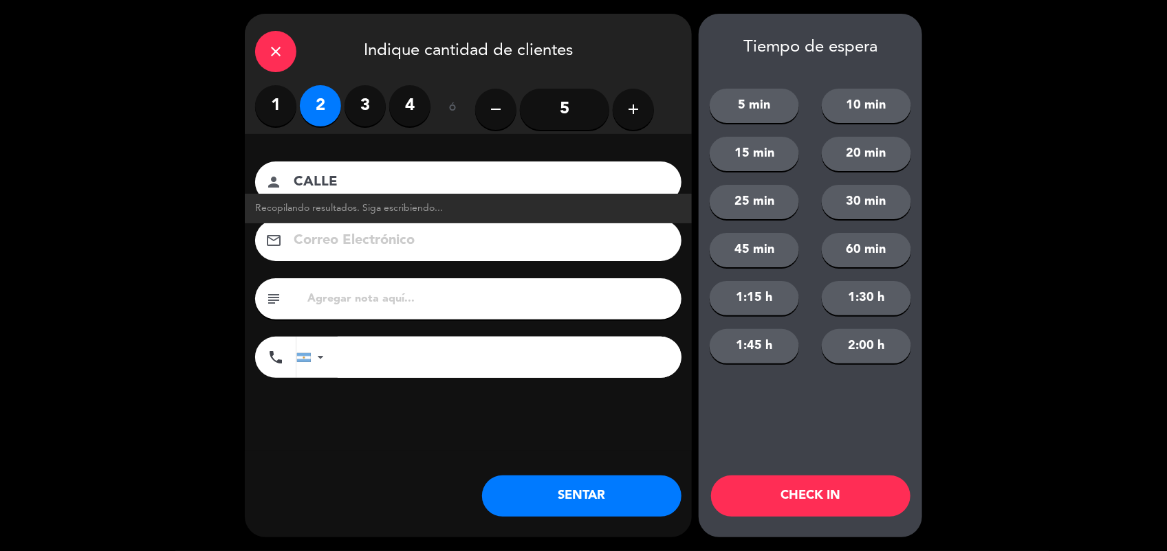
type input "CALLE"
click at [605, 509] on button "SENTAR" at bounding box center [581, 496] width 199 height 41
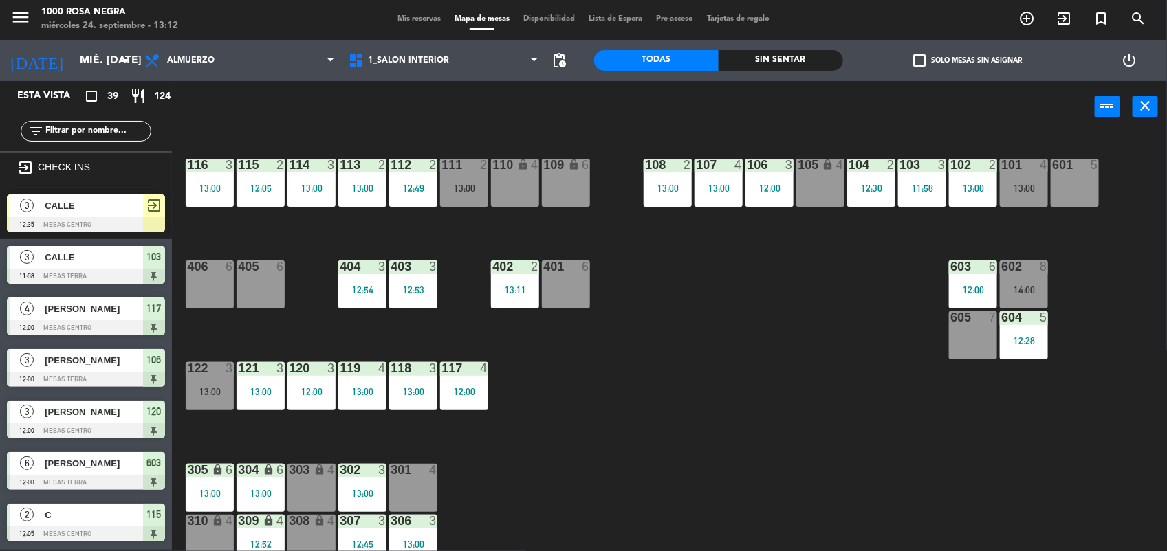
click at [593, 424] on div "116 3 13:00 115 2 12:05 114 3 13:00 113 2 13:00 112 2 12:49 111 2 13:00 110 loc…" at bounding box center [675, 343] width 983 height 417
click at [657, 414] on div "116 3 13:00 115 2 12:05 114 3 13:00 113 2 13:00 112 2 12:49 111 2 13:00 110 loc…" at bounding box center [675, 343] width 983 height 417
click at [113, 131] on input "text" at bounding box center [97, 131] width 107 height 15
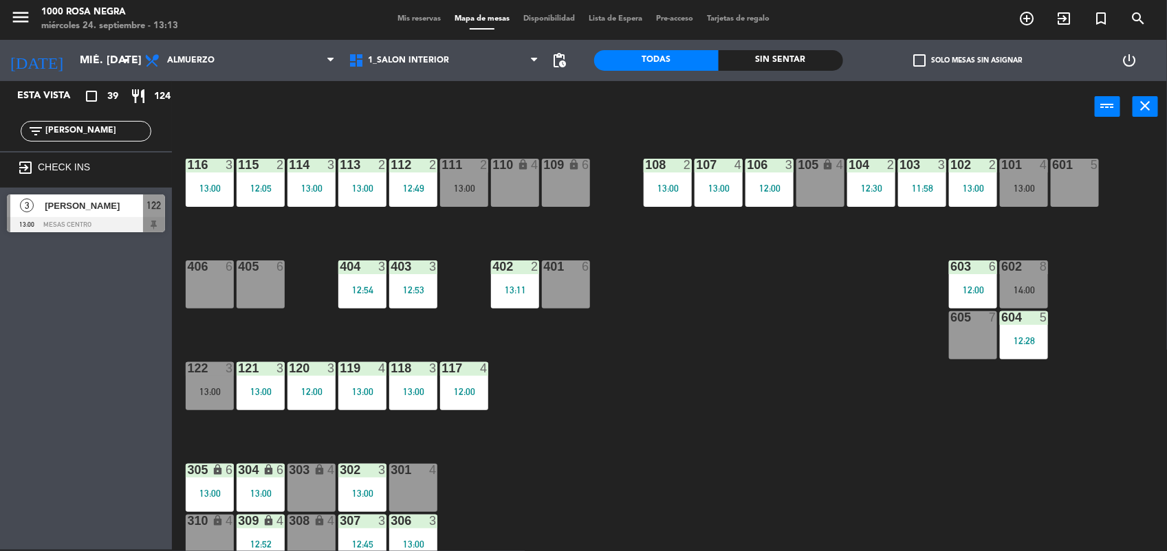
type input "[PERSON_NAME]"
click at [100, 210] on span "[PERSON_NAME]" at bounding box center [94, 206] width 98 height 14
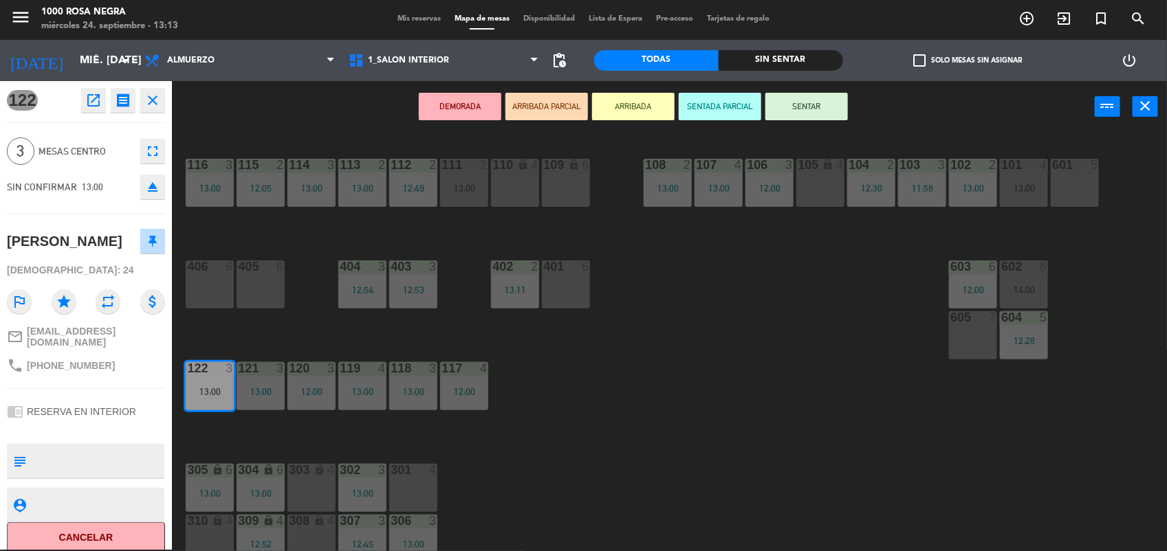
click at [824, 115] on button "SENTAR" at bounding box center [806, 106] width 82 height 27
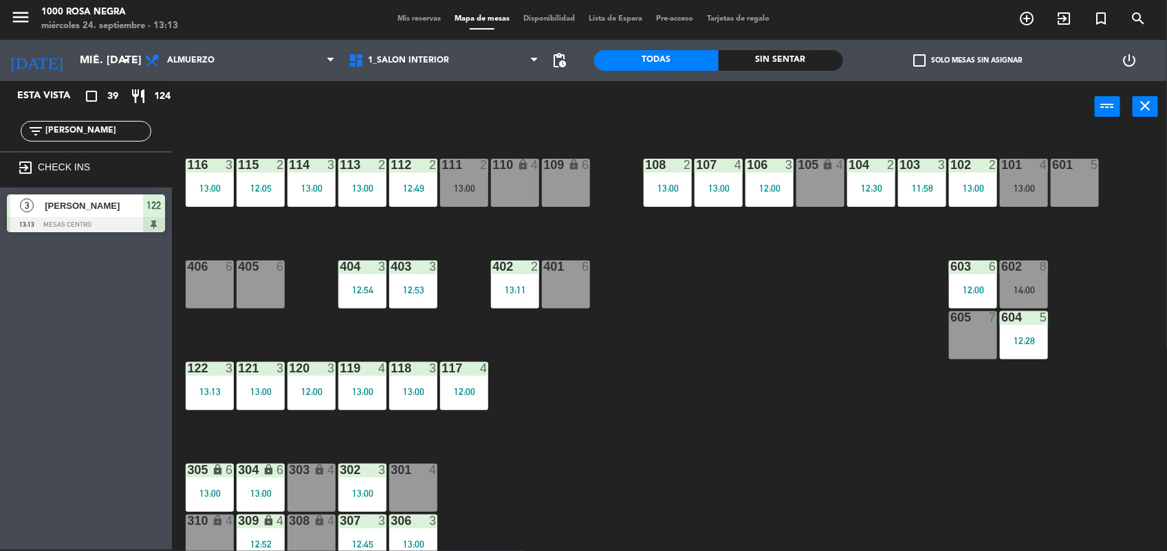
click at [674, 385] on div "116 3 13:00 115 2 12:05 114 3 13:00 113 2 13:00 112 2 12:49 111 2 13:00 110 loc…" at bounding box center [675, 343] width 983 height 417
click at [681, 376] on div "116 3 13:00 115 2 12:05 114 3 13:00 113 2 13:00 112 2 12:49 111 2 13:00 110 loc…" at bounding box center [675, 343] width 983 height 417
click at [142, 133] on input "[PERSON_NAME]" at bounding box center [97, 131] width 107 height 15
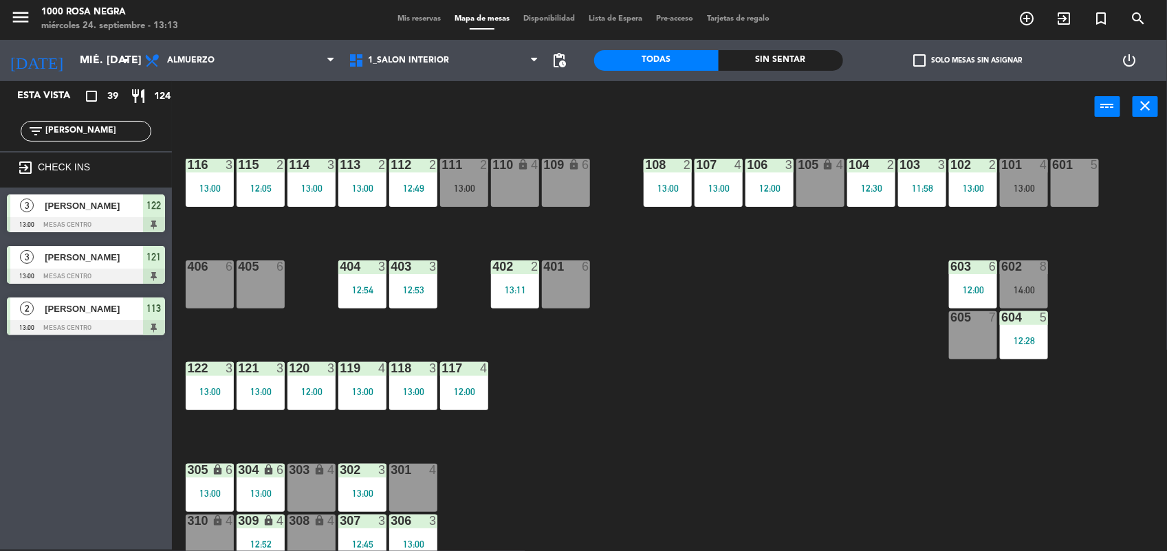
type input "J"
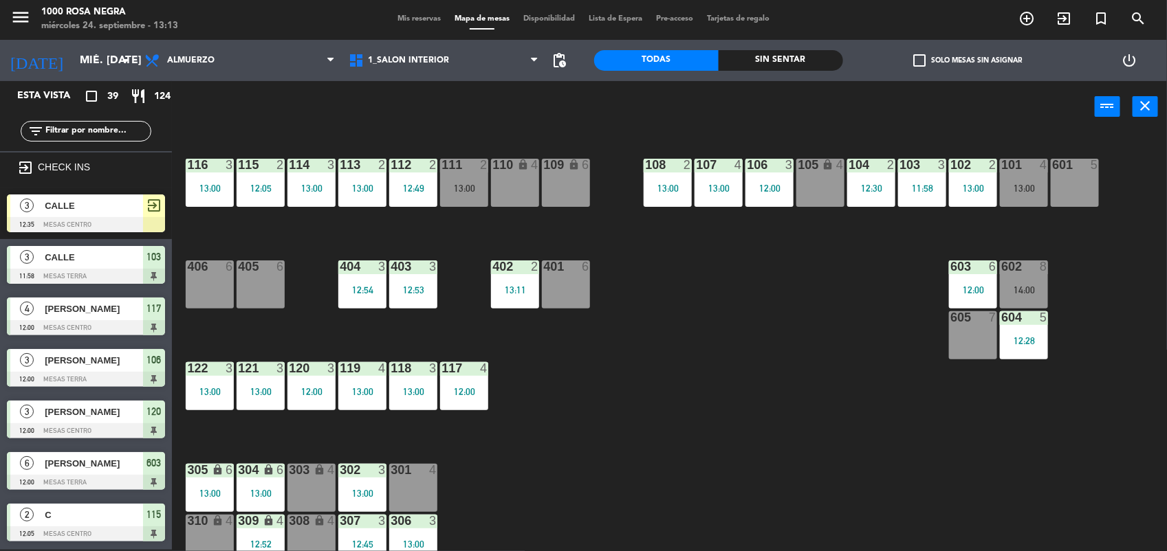
click at [600, 347] on div "116 3 13:00 115 2 12:05 114 3 13:00 113 2 13:00 112 2 12:49 111 2 13:00 110 loc…" at bounding box center [675, 343] width 983 height 417
click at [415, 475] on div at bounding box center [413, 470] width 23 height 12
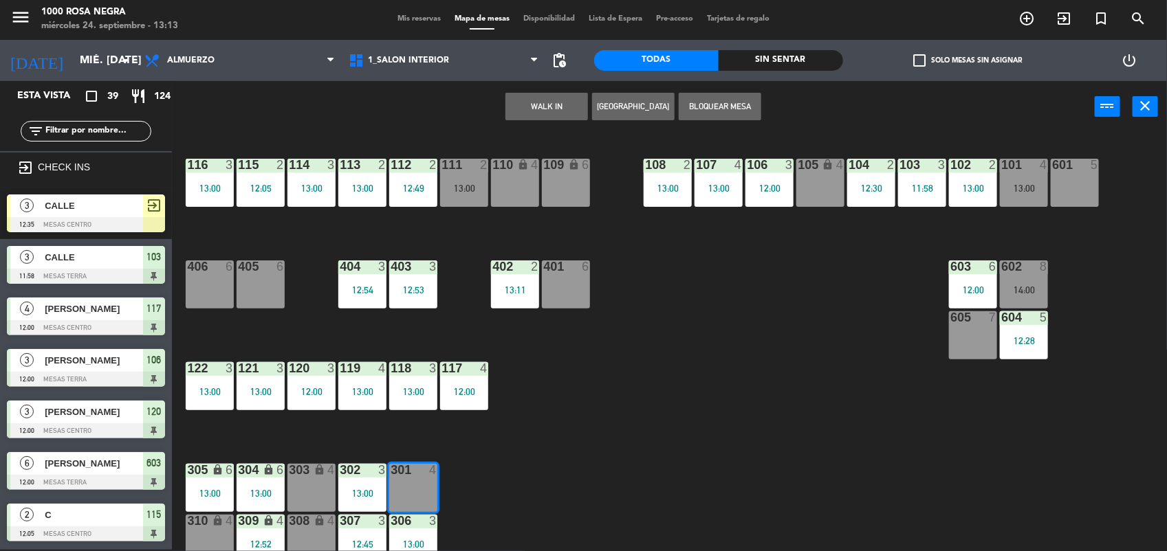
click at [584, 105] on button "WALK IN" at bounding box center [546, 106] width 82 height 27
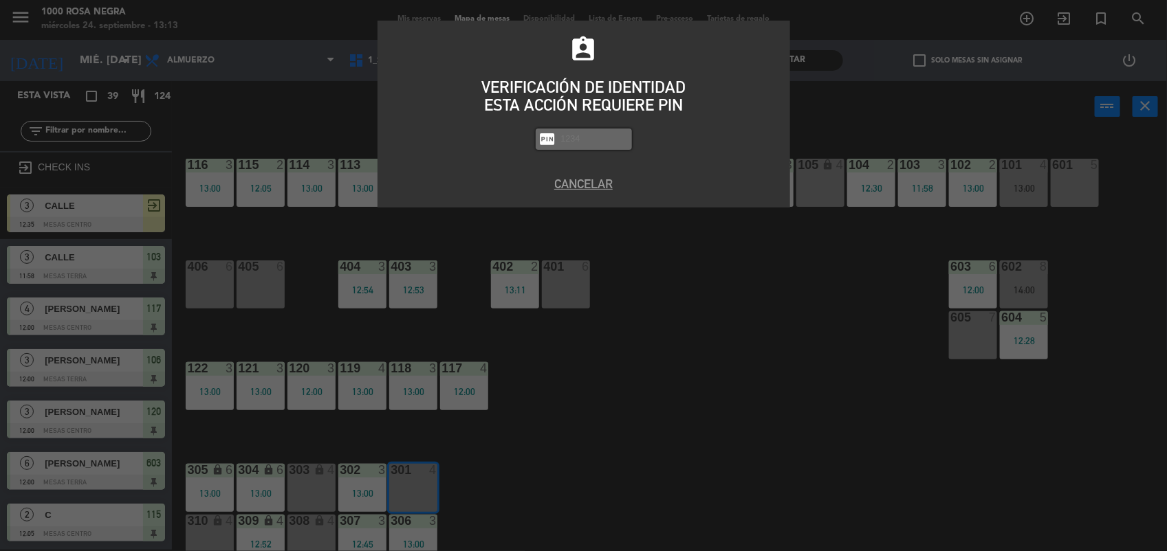
click at [580, 144] on input "text" at bounding box center [594, 139] width 69 height 16
type input "2492"
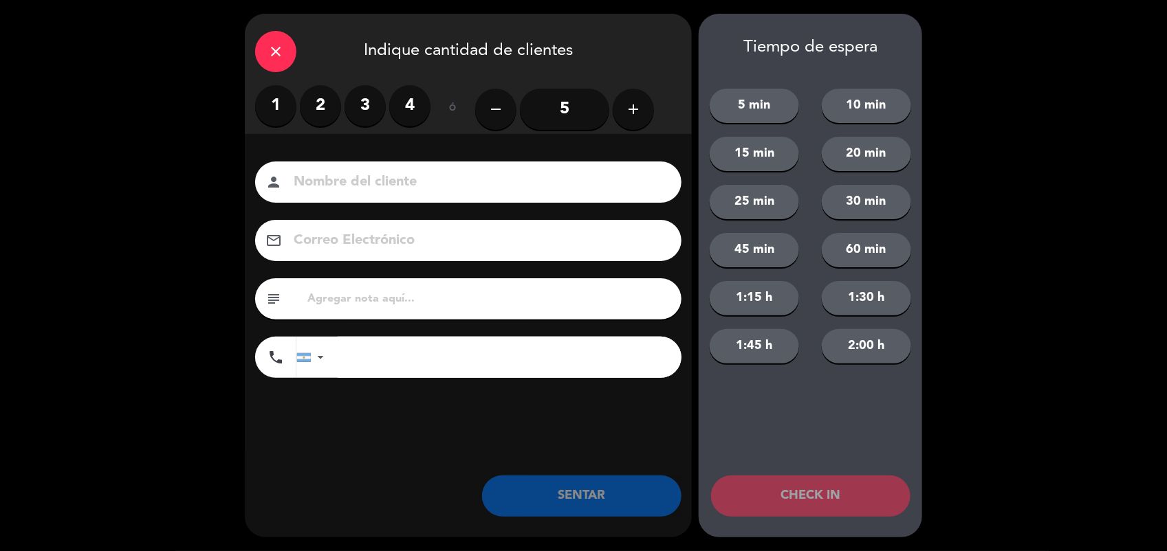
click at [321, 102] on label "2" at bounding box center [320, 105] width 41 height 41
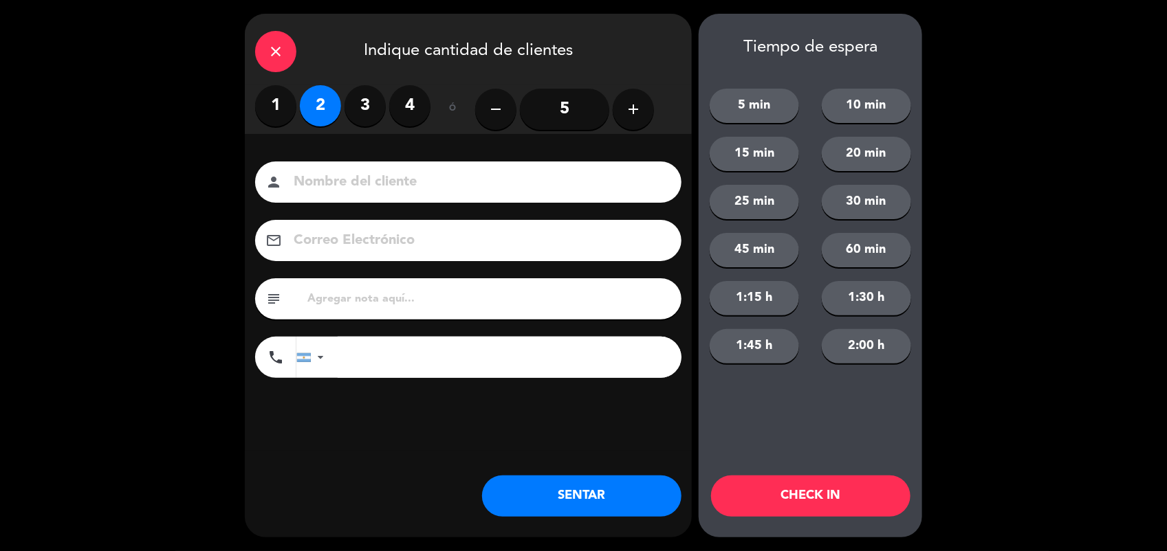
click at [324, 184] on input at bounding box center [477, 182] width 371 height 24
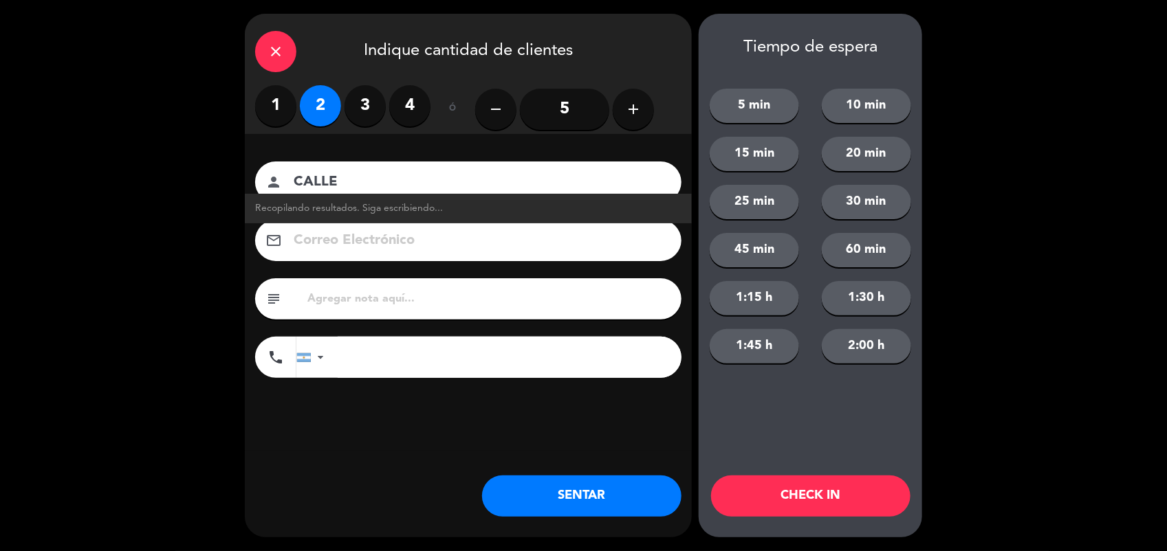
type input "CALLE"
click at [552, 485] on button "SENTAR" at bounding box center [581, 496] width 199 height 41
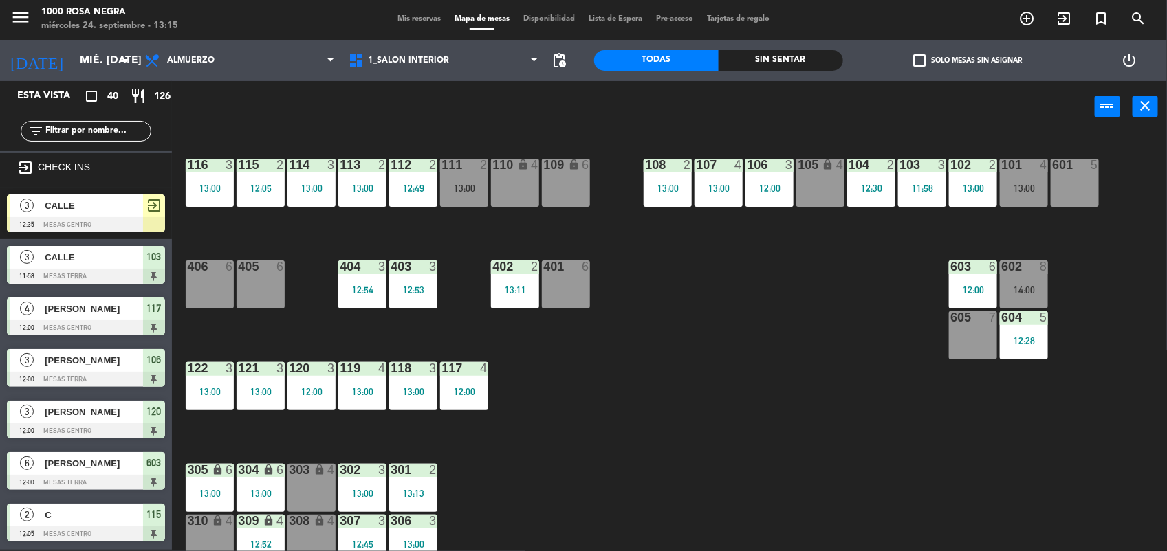
click at [638, 431] on div "116 3 13:00 115 2 12:05 114 3 13:00 113 2 13:00 112 2 12:49 111 2 13:00 110 loc…" at bounding box center [675, 343] width 983 height 417
click at [970, 346] on div "605 7" at bounding box center [973, 335] width 48 height 48
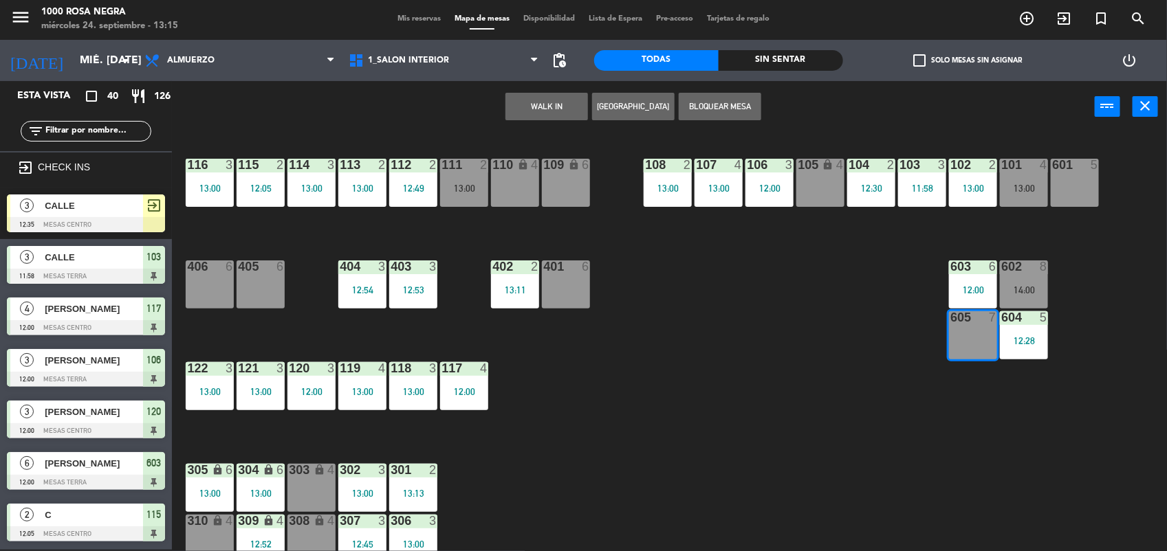
click at [544, 105] on button "WALK IN" at bounding box center [546, 106] width 82 height 27
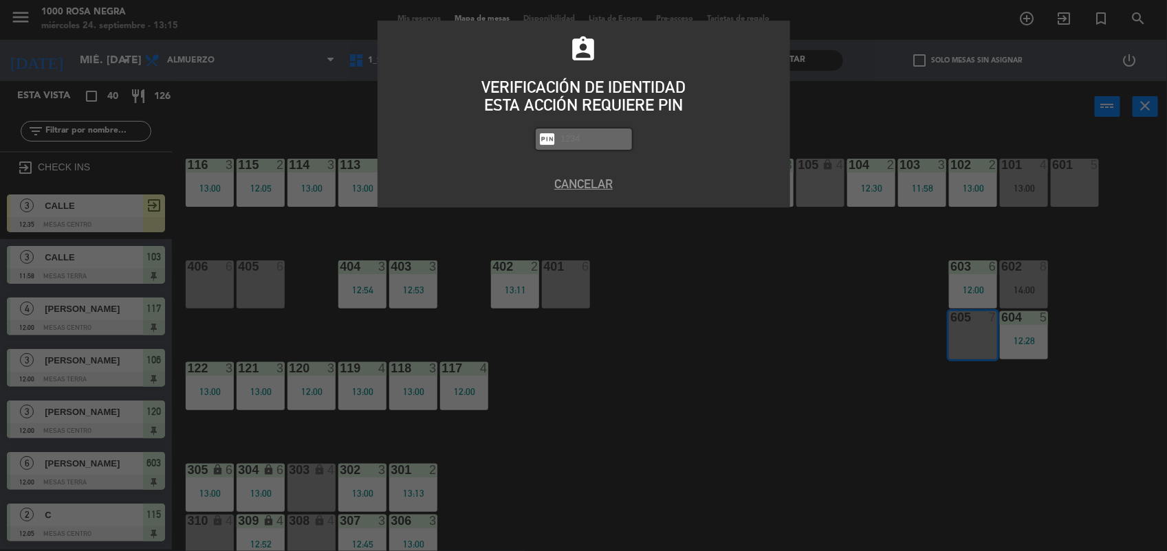
click at [580, 139] on input "text" at bounding box center [594, 139] width 69 height 16
type input "2492"
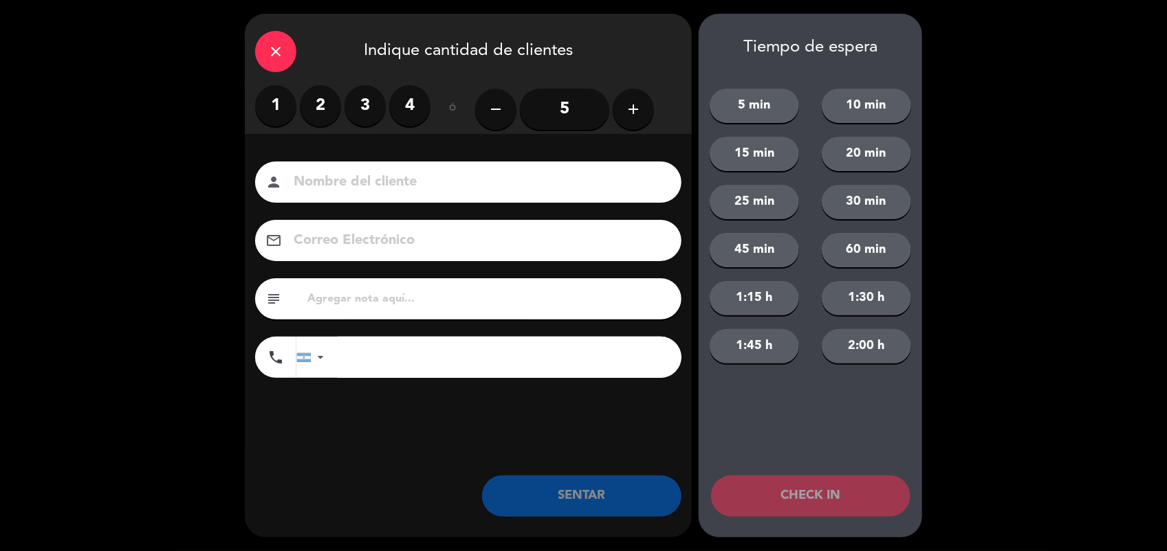
click at [559, 108] on input "5" at bounding box center [564, 109] width 89 height 41
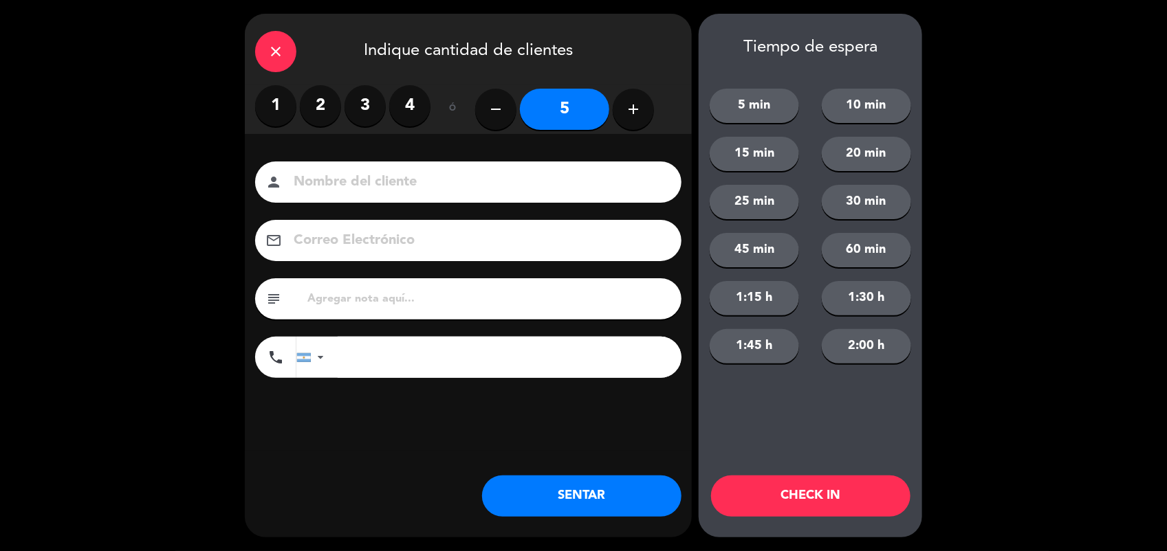
click at [472, 179] on input at bounding box center [477, 182] width 371 height 24
type input "ALYSER"
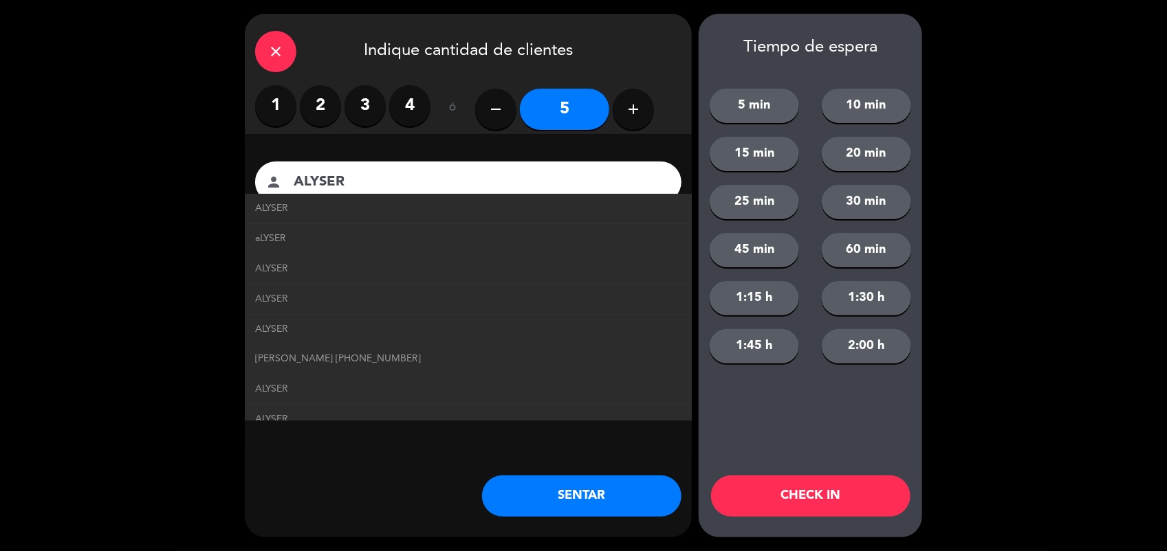
click at [631, 497] on button "SENTAR" at bounding box center [581, 496] width 199 height 41
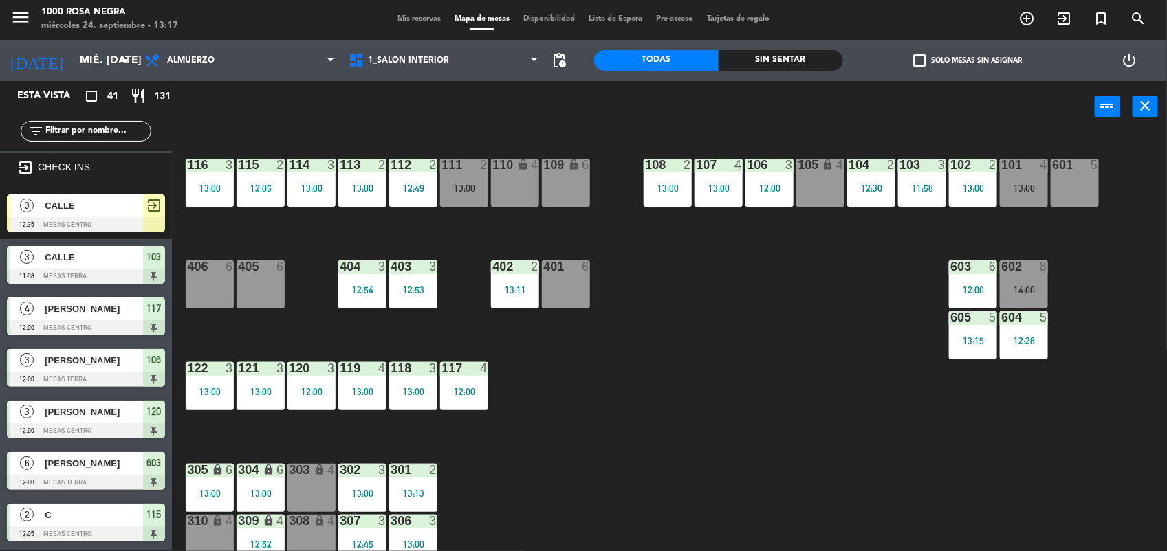
click at [602, 423] on div "116 3 13:00 115 2 12:05 114 3 13:00 113 2 13:00 112 2 12:49 111 2 13:00 110 loc…" at bounding box center [675, 343] width 983 height 417
click at [1018, 188] on div "13:00" at bounding box center [1024, 189] width 48 height 10
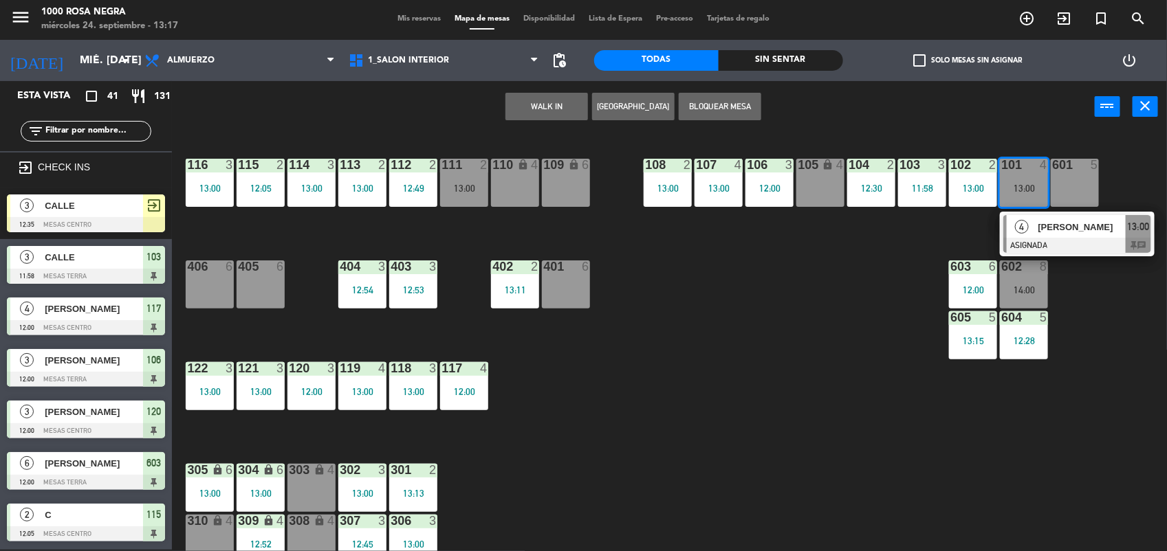
click at [815, 310] on div "116 3 13:00 115 2 12:05 114 3 13:00 113 2 13:00 112 2 12:49 111 2 13:00 110 loc…" at bounding box center [675, 343] width 983 height 417
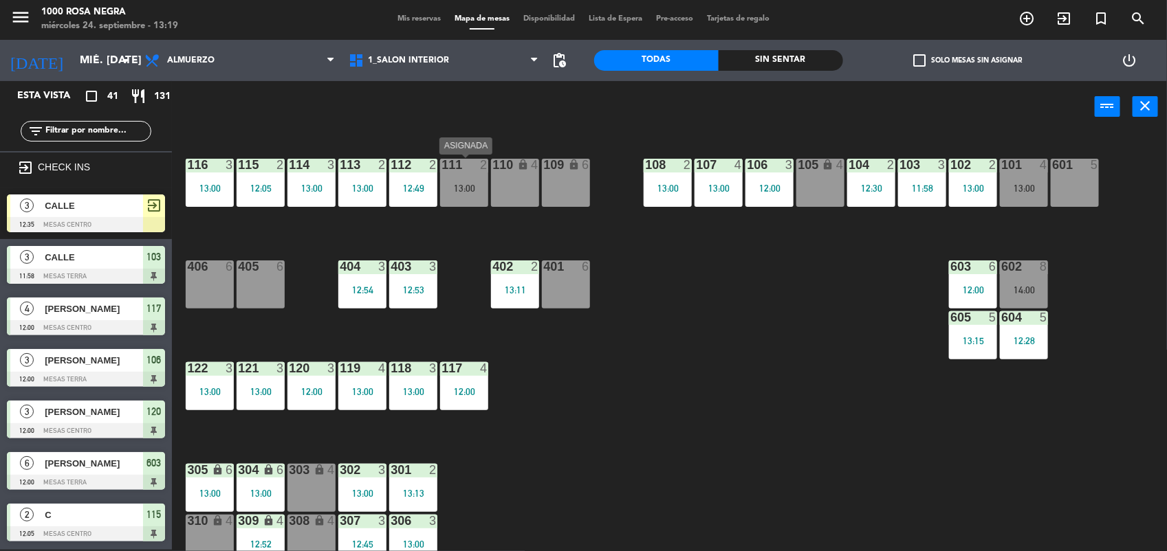
click at [459, 184] on div "13:00" at bounding box center [464, 189] width 48 height 10
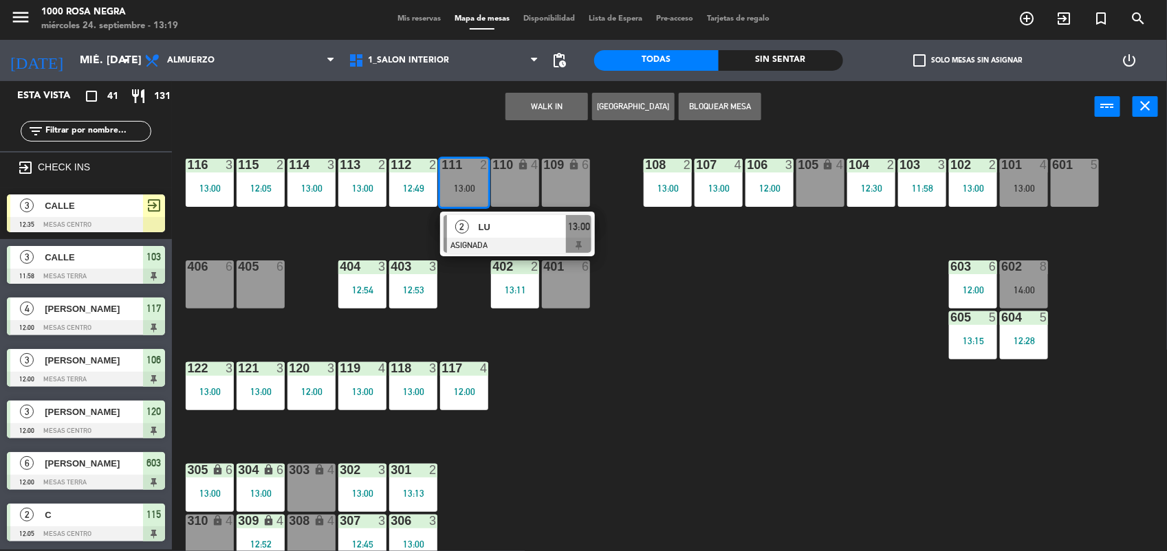
click at [492, 238] on div at bounding box center [517, 245] width 148 height 15
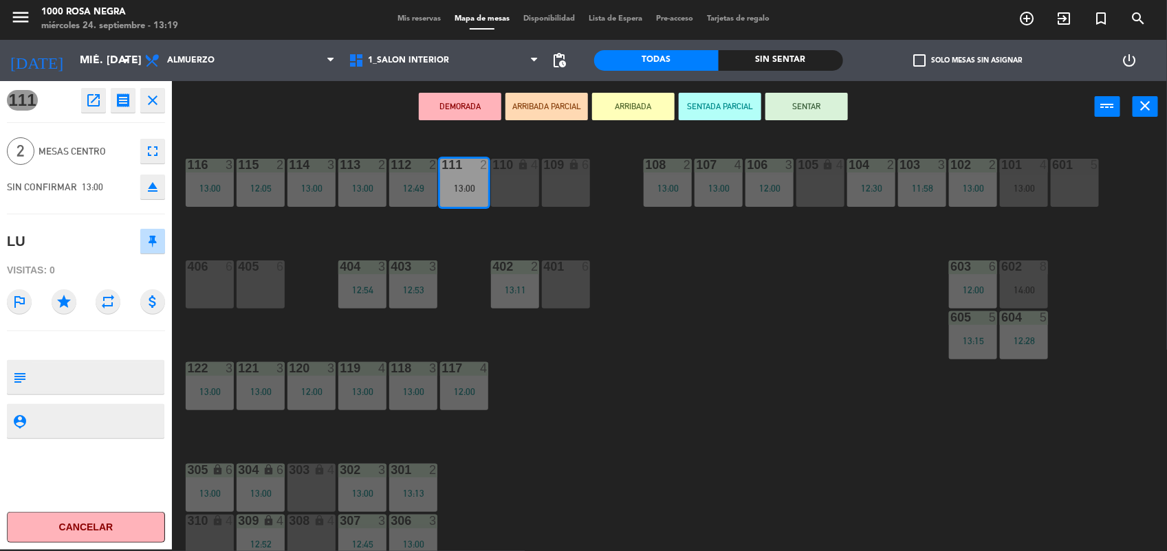
click at [151, 182] on icon "eject" at bounding box center [152, 187] width 16 height 16
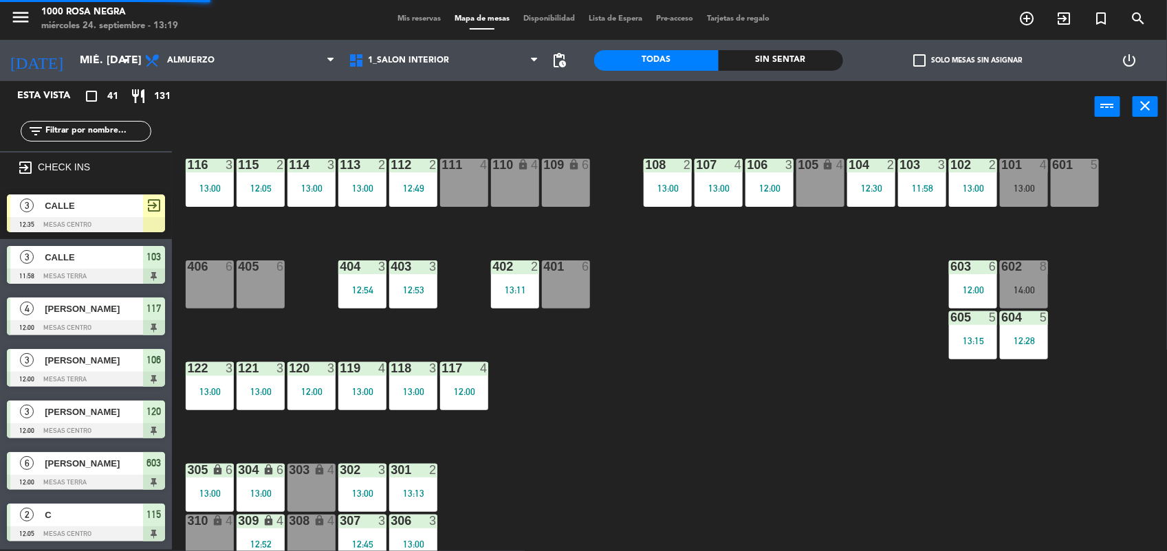
scroll to position [190, 0]
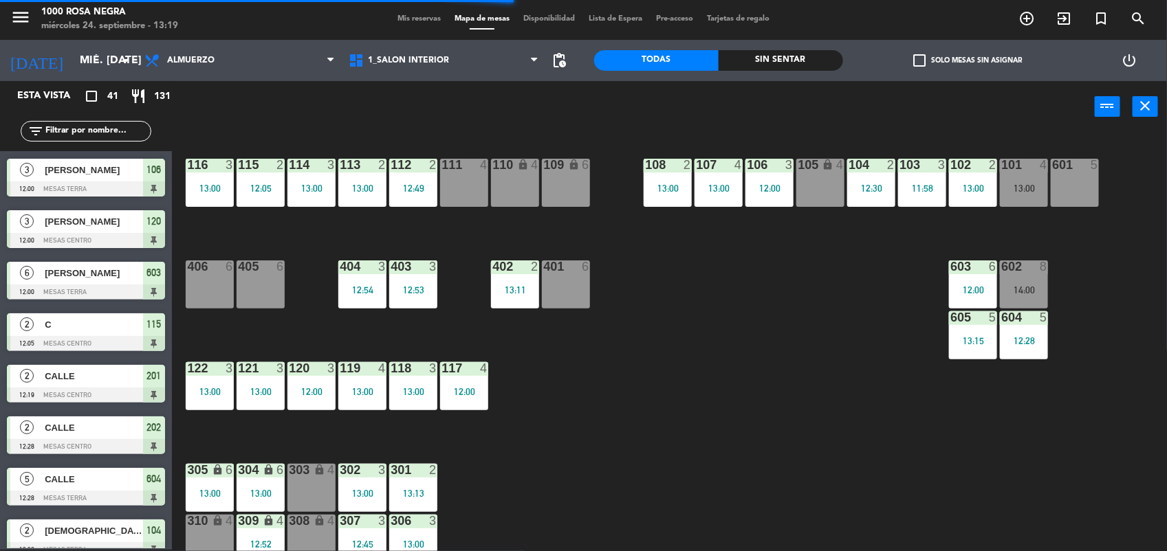
click at [461, 174] on div "111 4" at bounding box center [464, 183] width 48 height 48
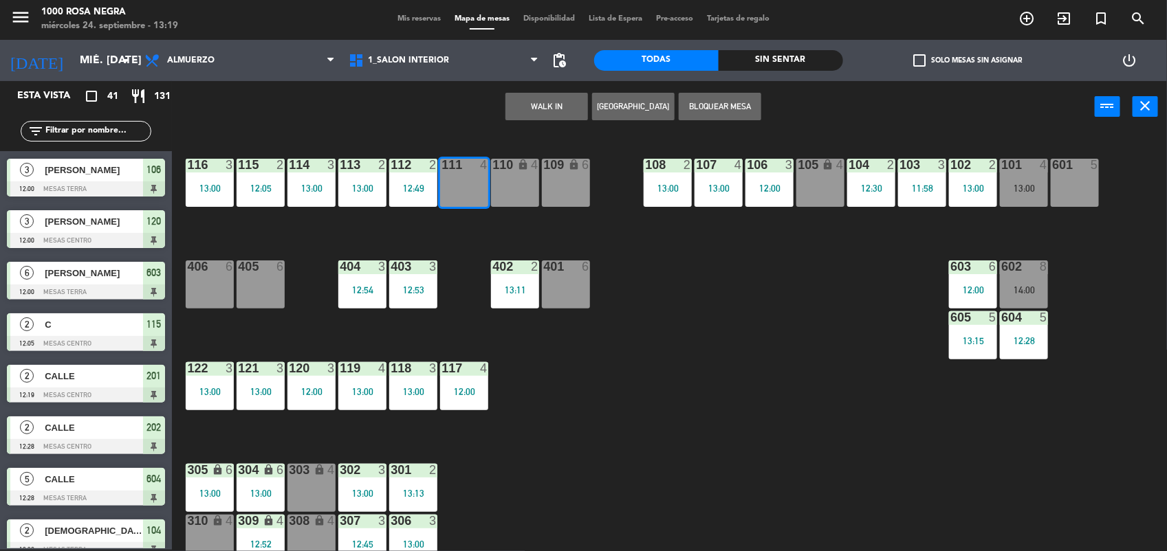
click at [540, 107] on button "WALK IN" at bounding box center [546, 106] width 82 height 27
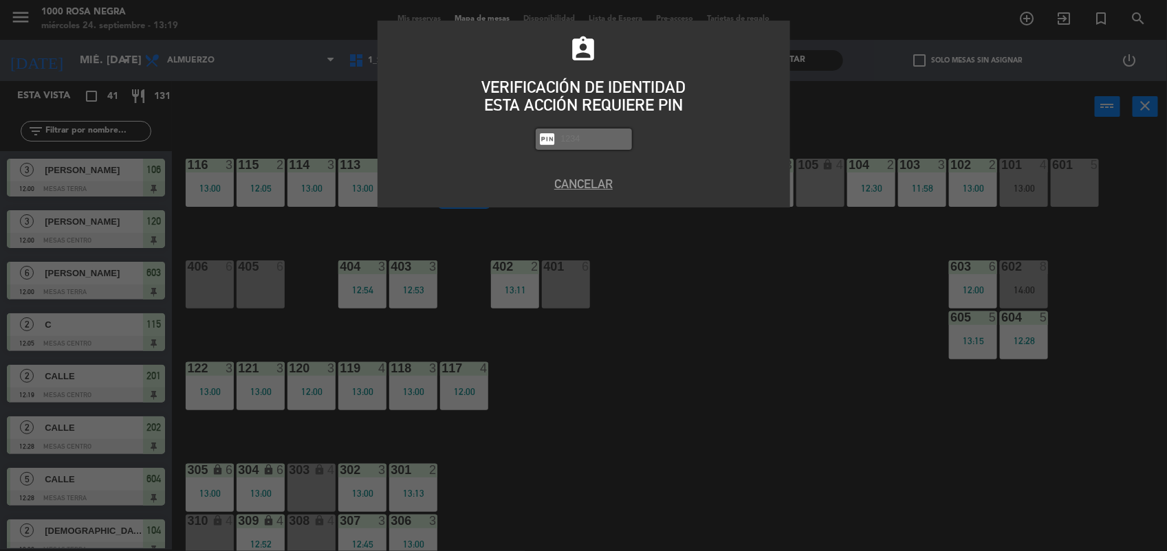
click at [575, 140] on input "text" at bounding box center [594, 139] width 69 height 16
type input "2492"
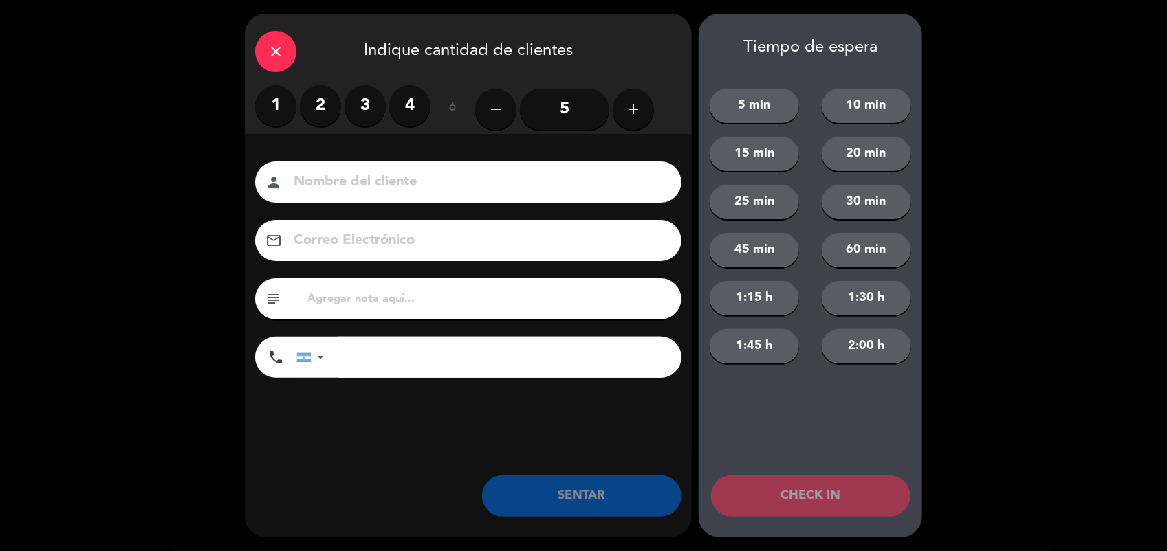
click at [320, 102] on label "2" at bounding box center [320, 105] width 41 height 41
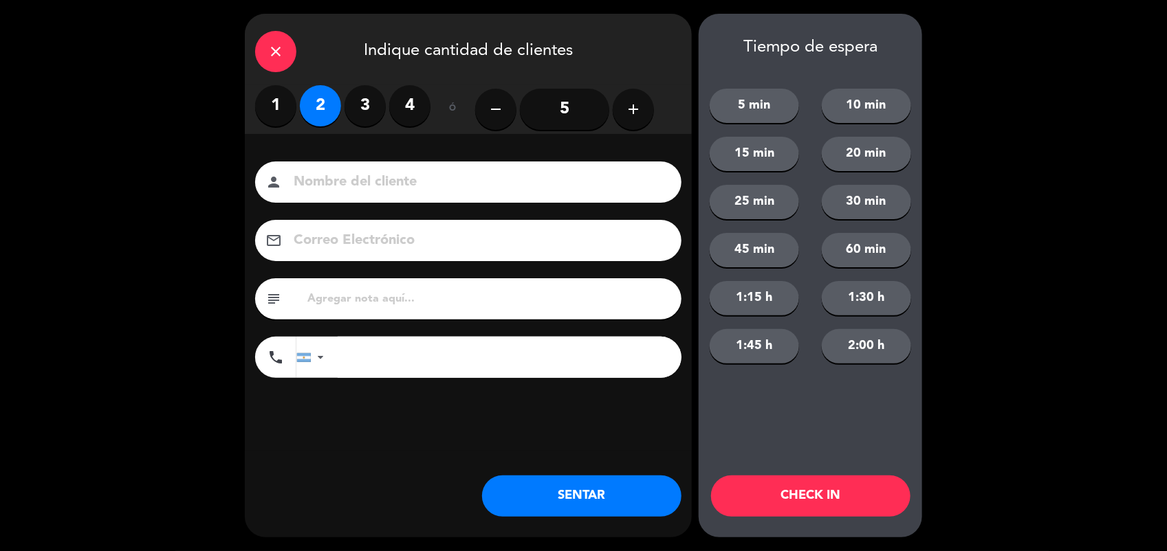
click at [325, 187] on input at bounding box center [477, 182] width 371 height 24
type input "CALLE"
click at [569, 504] on button "SENTAR" at bounding box center [581, 496] width 199 height 41
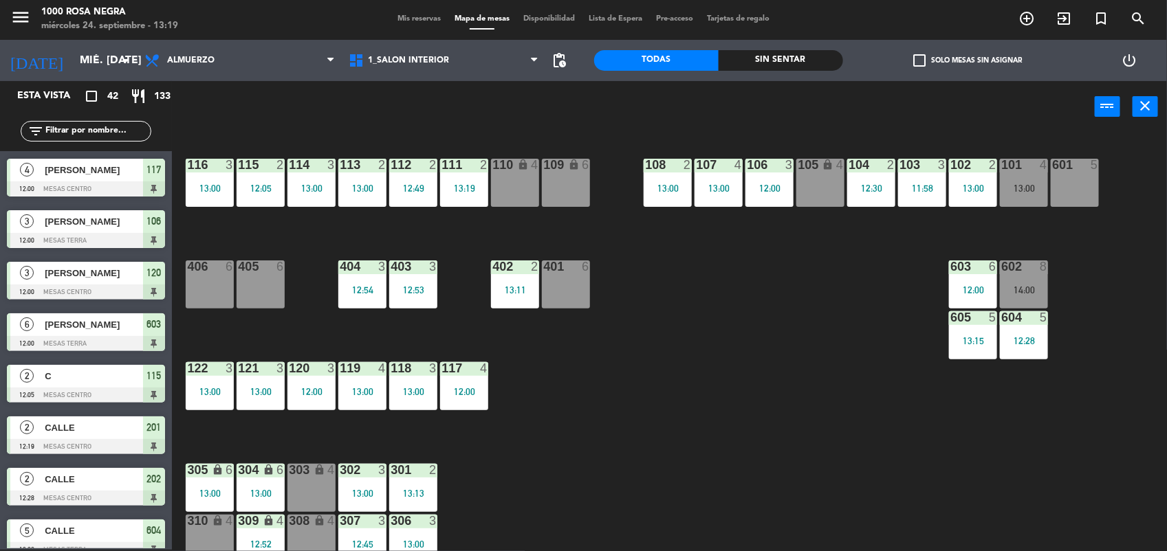
scroll to position [87, 0]
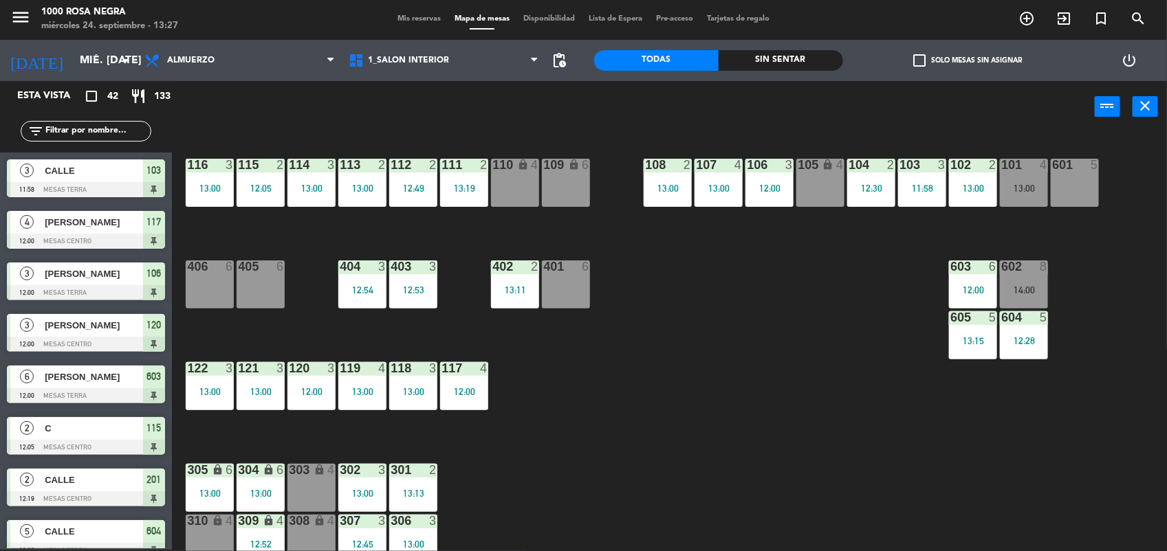
click at [559, 437] on div "116 3 13:00 115 2 12:05 114 3 13:00 113 2 13:00 112 2 12:49 111 2 13:19 110 loc…" at bounding box center [675, 343] width 983 height 417
click at [507, 414] on div "116 3 13:00 115 2 12:05 114 3 13:00 113 2 13:00 112 2 12:49 111 2 13:19 110 loc…" at bounding box center [675, 343] width 983 height 417
click at [621, 394] on div "116 3 13:00 115 2 12:05 114 3 13:00 113 2 13:00 112 2 12:49 111 2 13:19 110 loc…" at bounding box center [675, 343] width 983 height 417
click at [672, 341] on div "116 3 13:00 115 2 12:05 114 3 13:00 113 2 13:00 112 2 12:49 111 2 13:19 110 loc…" at bounding box center [675, 343] width 983 height 417
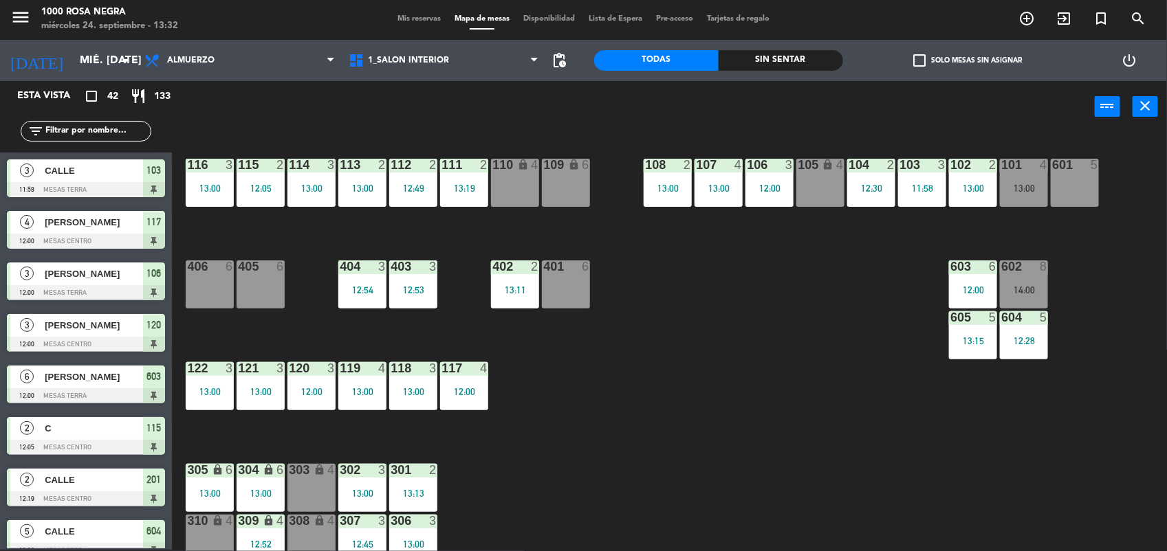
click at [682, 375] on div "116 3 13:00 115 2 12:05 114 3 13:00 113 2 13:00 112 2 12:49 111 2 13:19 110 loc…" at bounding box center [675, 343] width 983 height 417
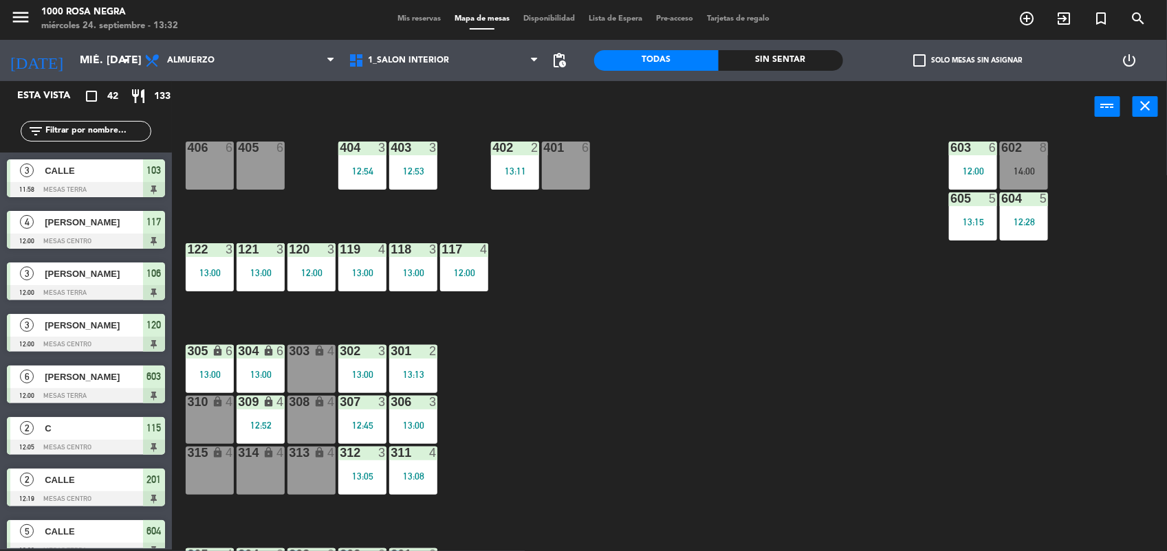
scroll to position [137, 0]
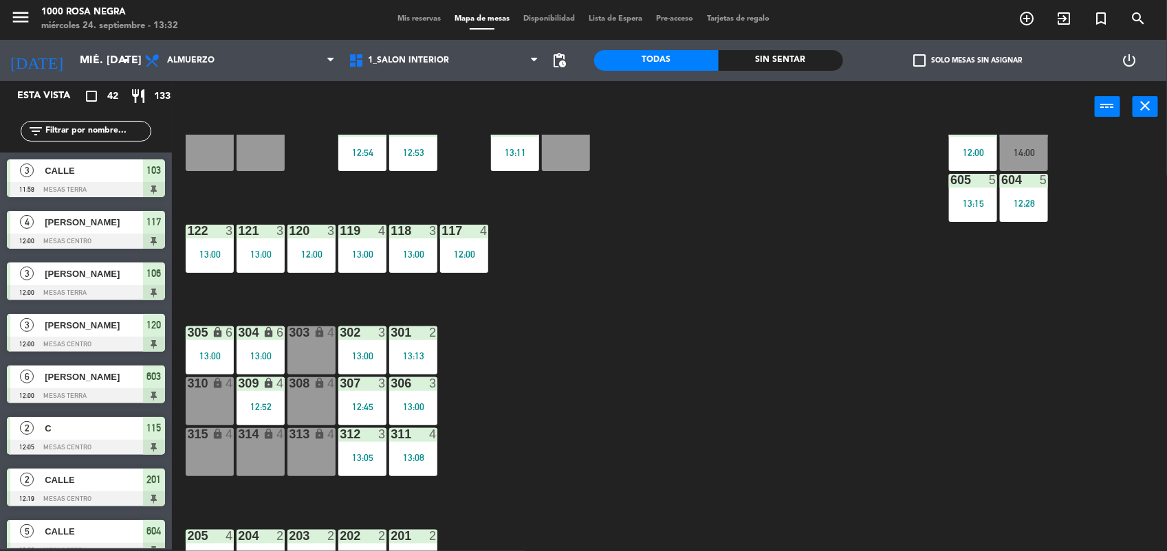
click at [255, 385] on div "lock" at bounding box center [261, 383] width 23 height 13
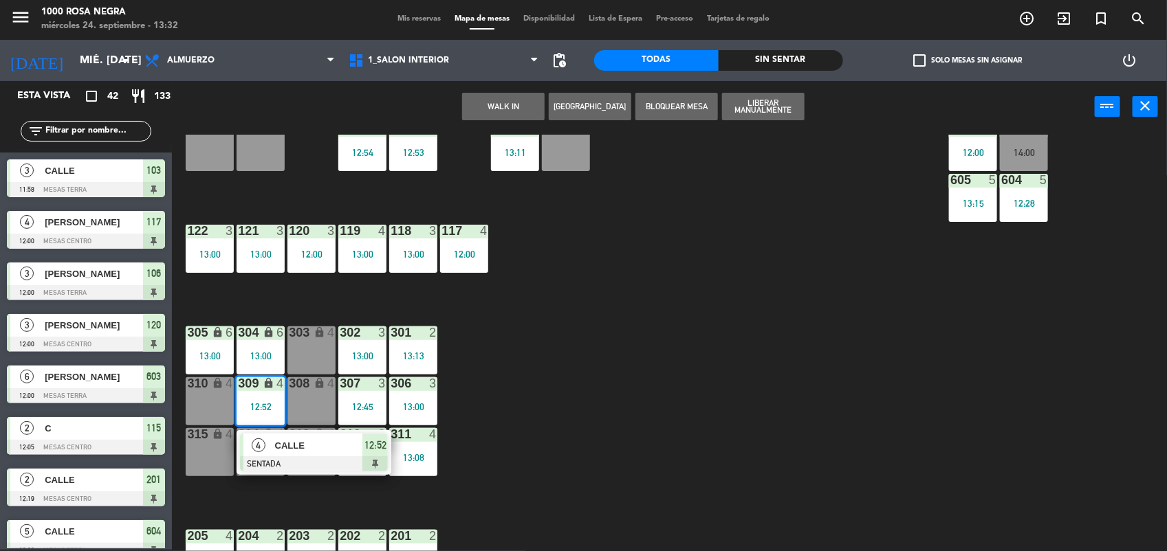
click at [204, 450] on div "315 lock 4" at bounding box center [210, 452] width 48 height 48
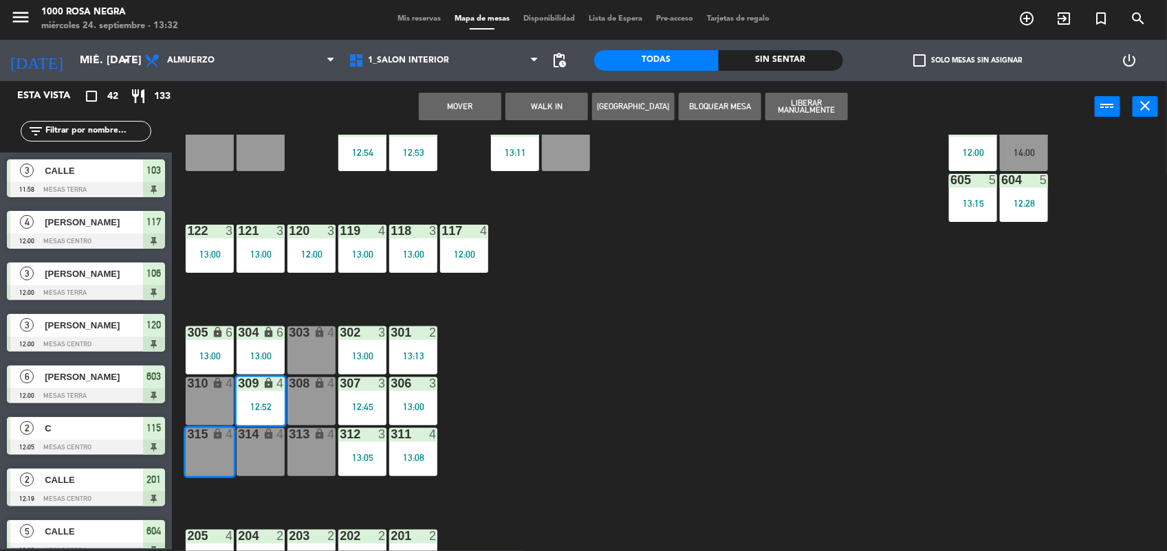
click at [204, 450] on div "315 lock 4" at bounding box center [210, 452] width 48 height 48
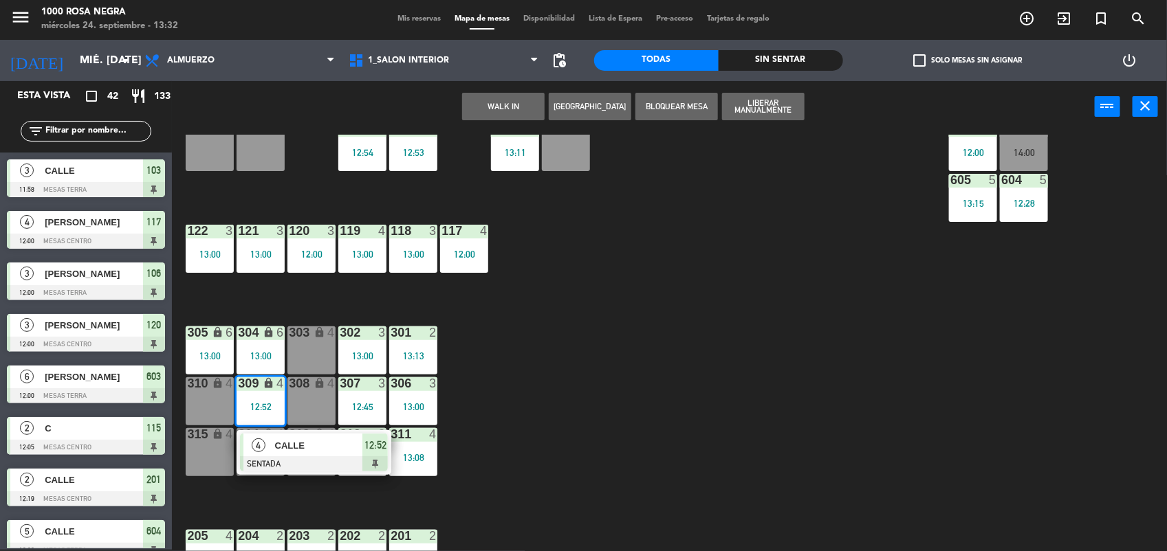
click at [199, 441] on div "315 lock 4" at bounding box center [210, 435] width 48 height 14
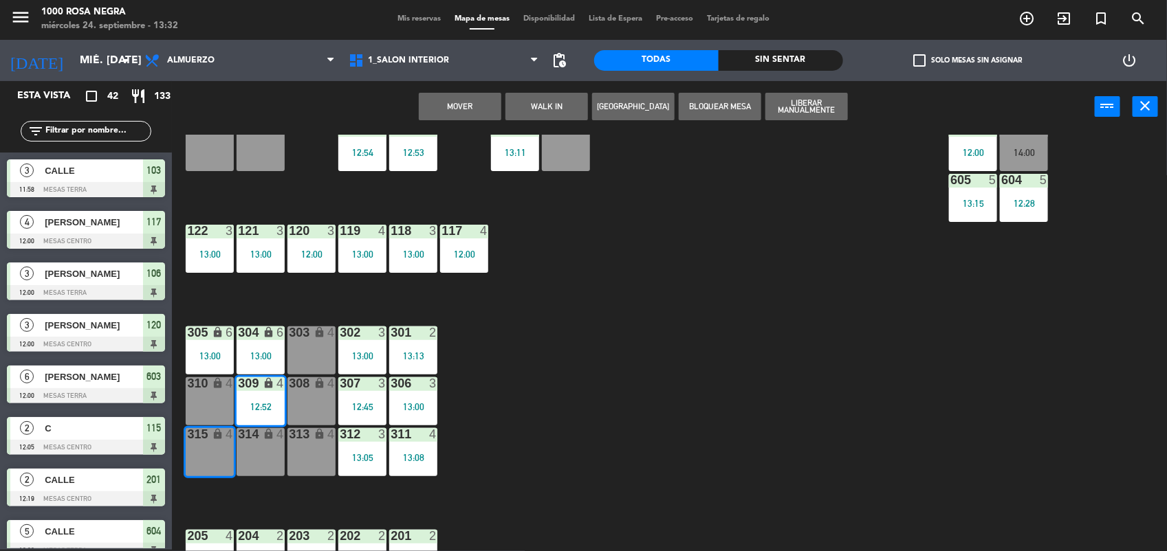
click at [445, 113] on button "Mover" at bounding box center [460, 106] width 82 height 27
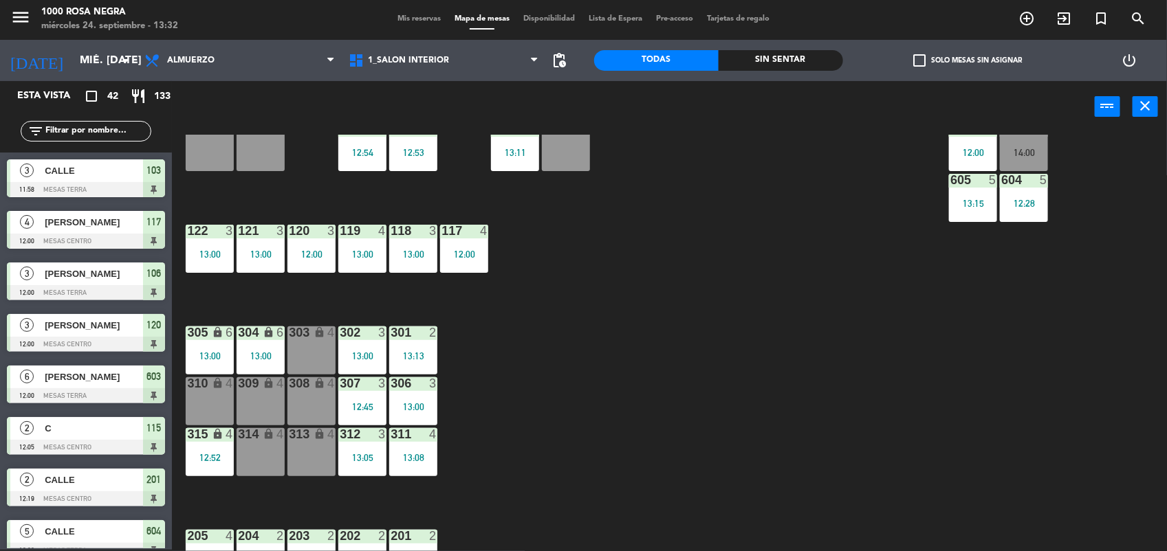
click at [318, 404] on div "308 lock 4" at bounding box center [311, 401] width 48 height 48
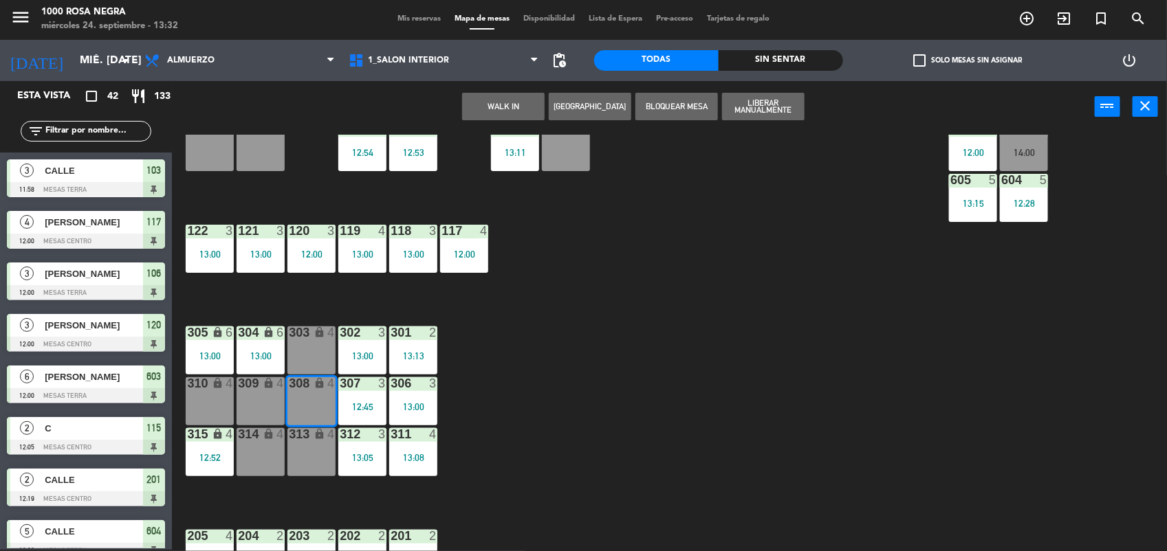
click at [519, 93] on button "WALK IN" at bounding box center [503, 106] width 82 height 27
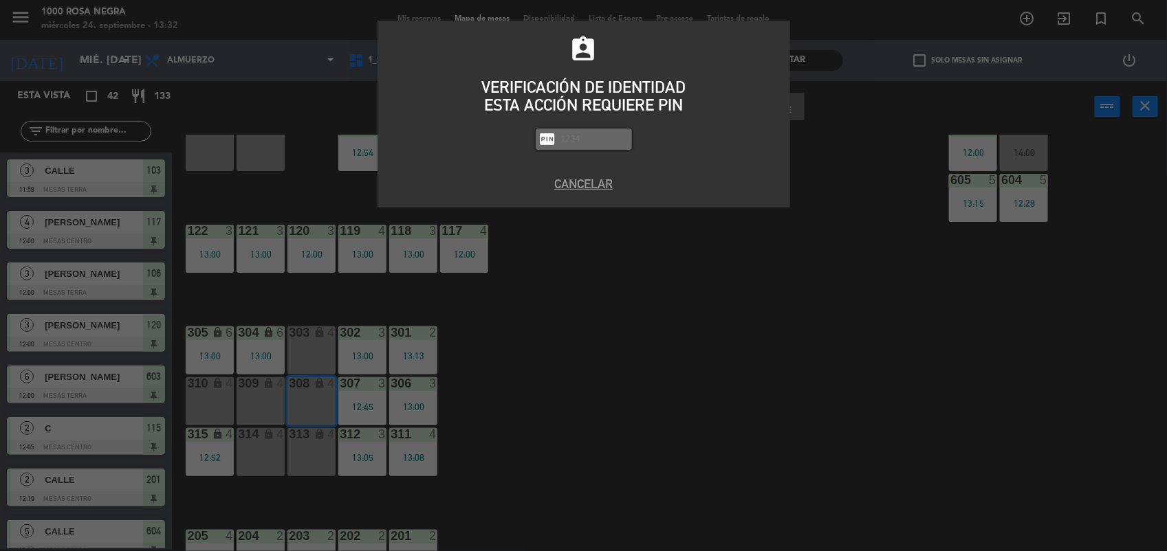
click at [579, 136] on input "text" at bounding box center [594, 139] width 69 height 16
type input "2492"
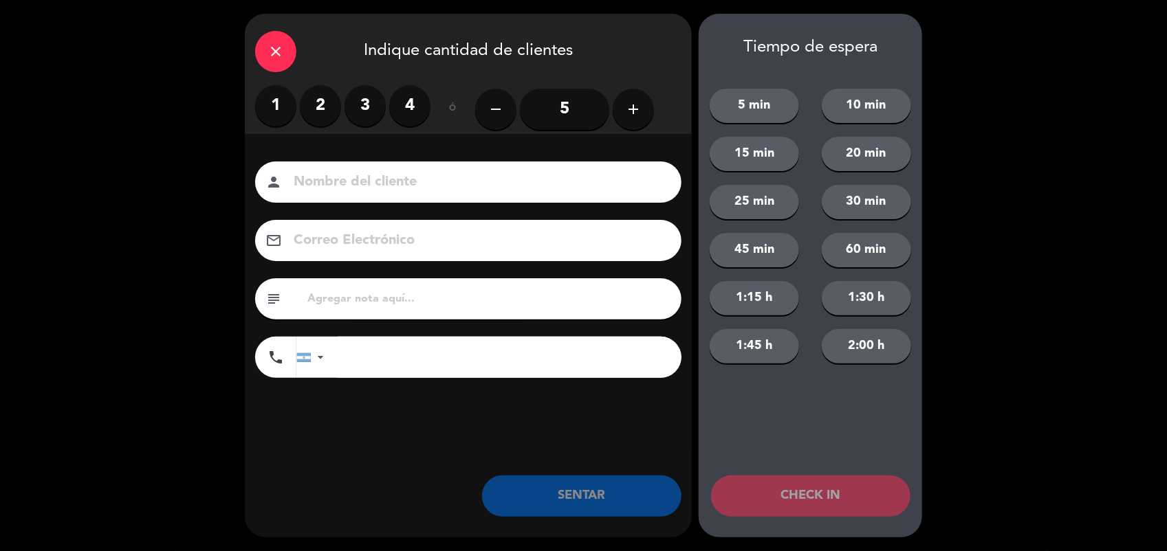
click at [322, 104] on label "2" at bounding box center [320, 105] width 41 height 41
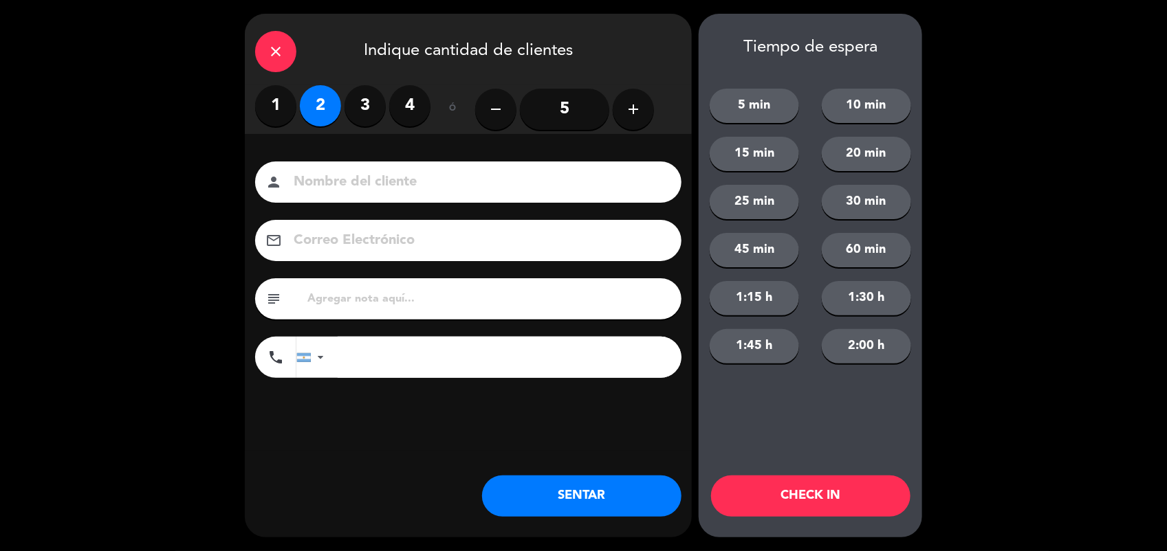
click at [328, 180] on input at bounding box center [477, 182] width 371 height 24
type input "CALLE"
click at [574, 500] on button "SENTAR" at bounding box center [581, 496] width 199 height 41
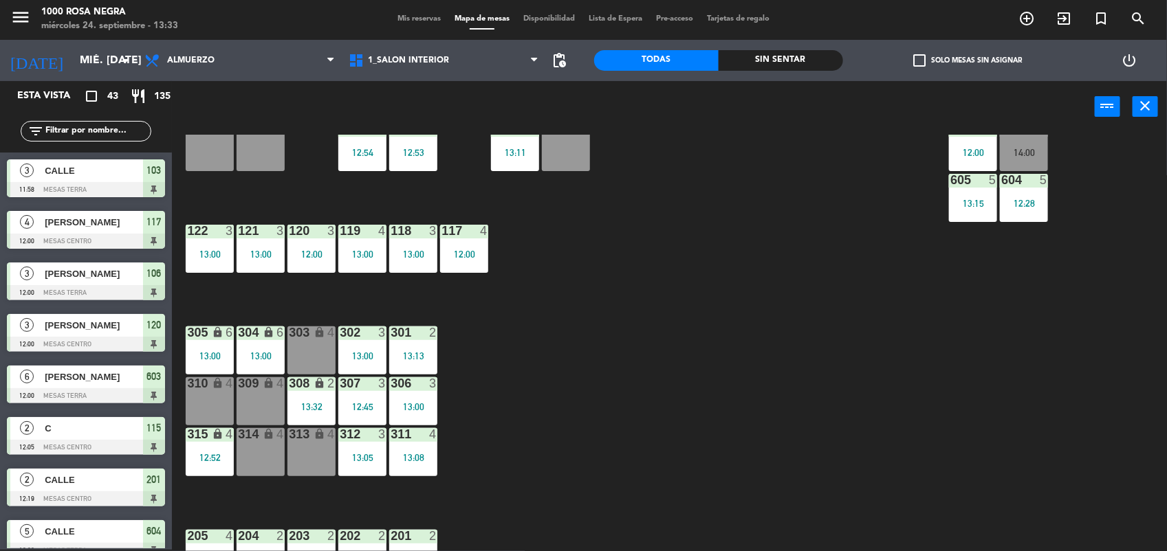
click at [608, 465] on div "116 3 13:00 115 2 12:05 114 3 13:00 113 2 13:00 112 2 12:49 111 2 13:19 110 loc…" at bounding box center [675, 343] width 983 height 417
click at [1012, 159] on div "602 8 14:00" at bounding box center [1024, 147] width 48 height 48
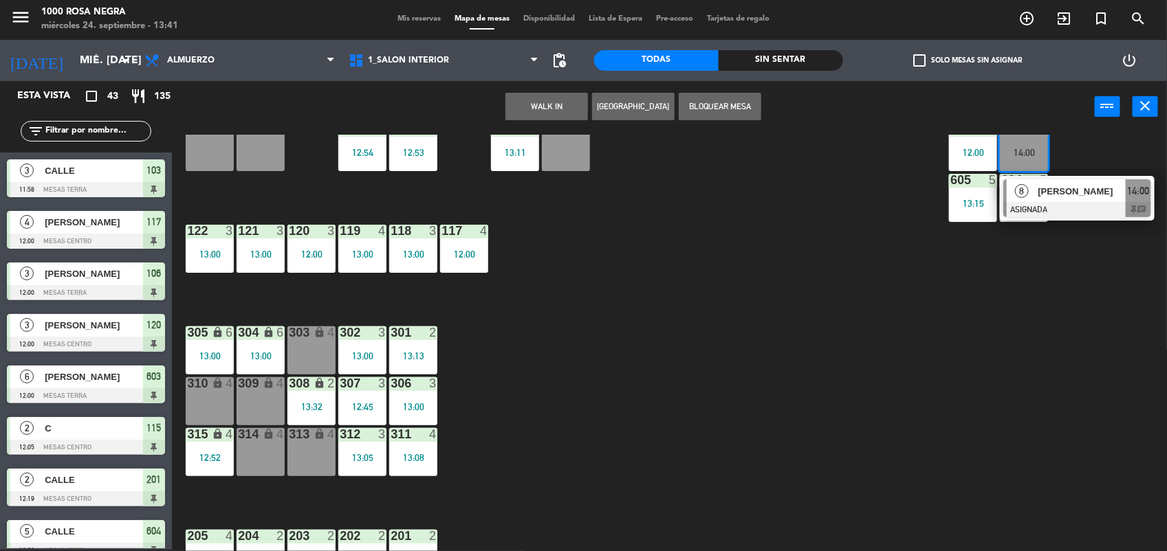
click at [715, 506] on div "116 3 13:00 115 2 12:05 114 3 13:00 113 2 13:00 112 2 12:49 111 2 13:19 110 loc…" at bounding box center [675, 343] width 983 height 417
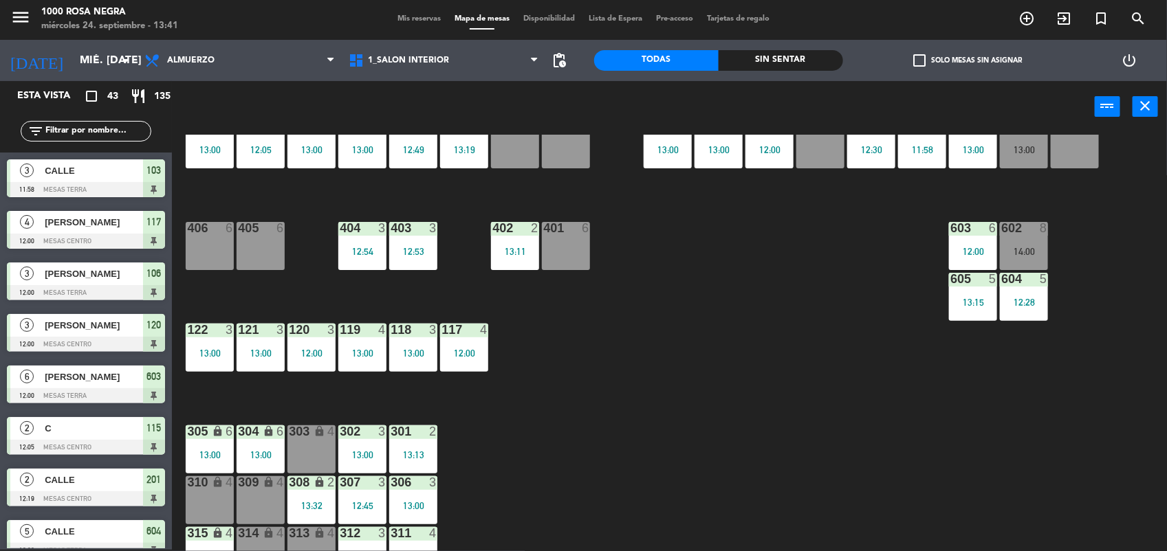
scroll to position [0, 0]
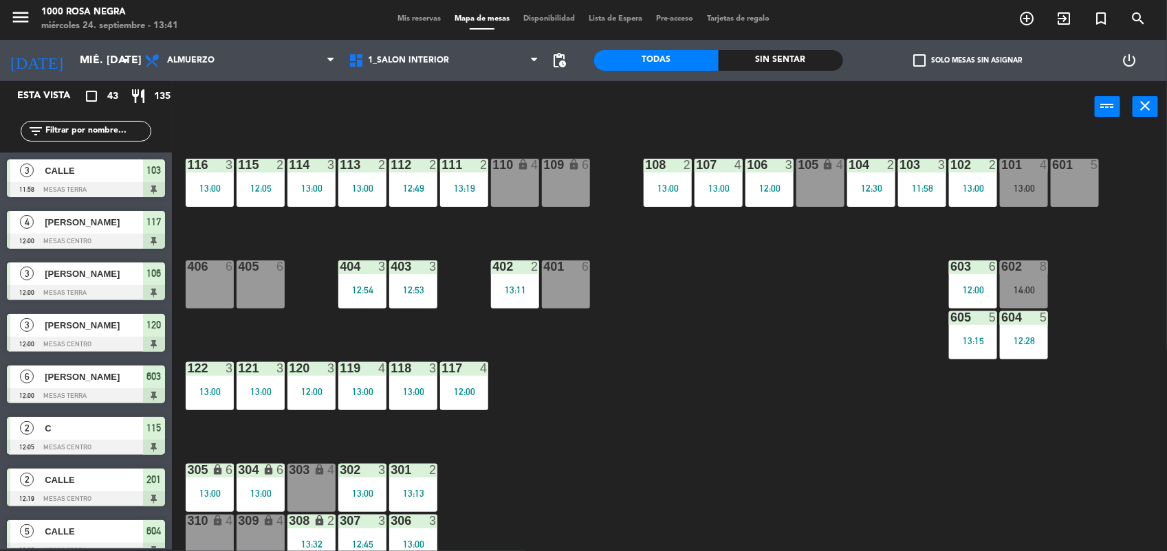
click at [778, 448] on div "116 3 13:00 115 2 12:05 114 3 13:00 113 2 13:00 112 2 12:49 111 2 13:19 110 loc…" at bounding box center [675, 343] width 983 height 417
click at [1025, 177] on div "101 4 13:00" at bounding box center [1024, 183] width 48 height 48
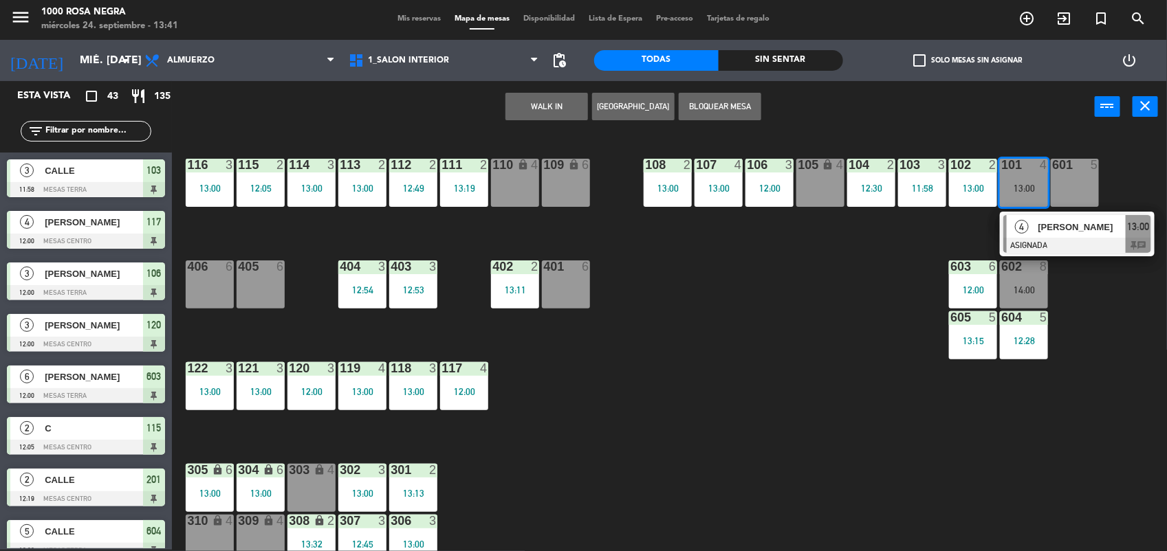
click at [1071, 225] on span "[PERSON_NAME]" at bounding box center [1082, 227] width 88 height 14
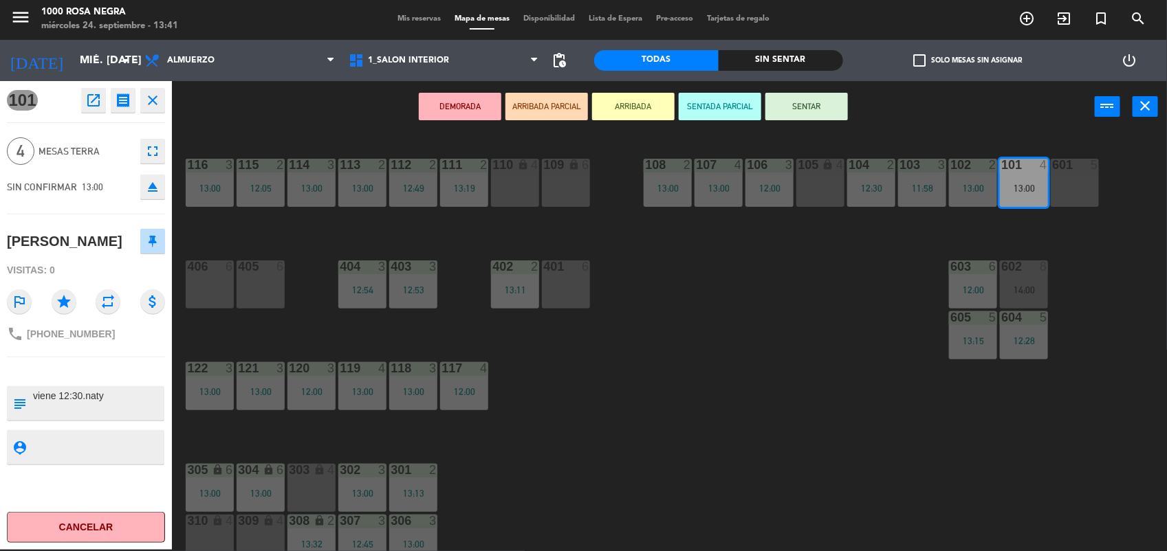
click at [152, 190] on icon "eject" at bounding box center [152, 187] width 16 height 16
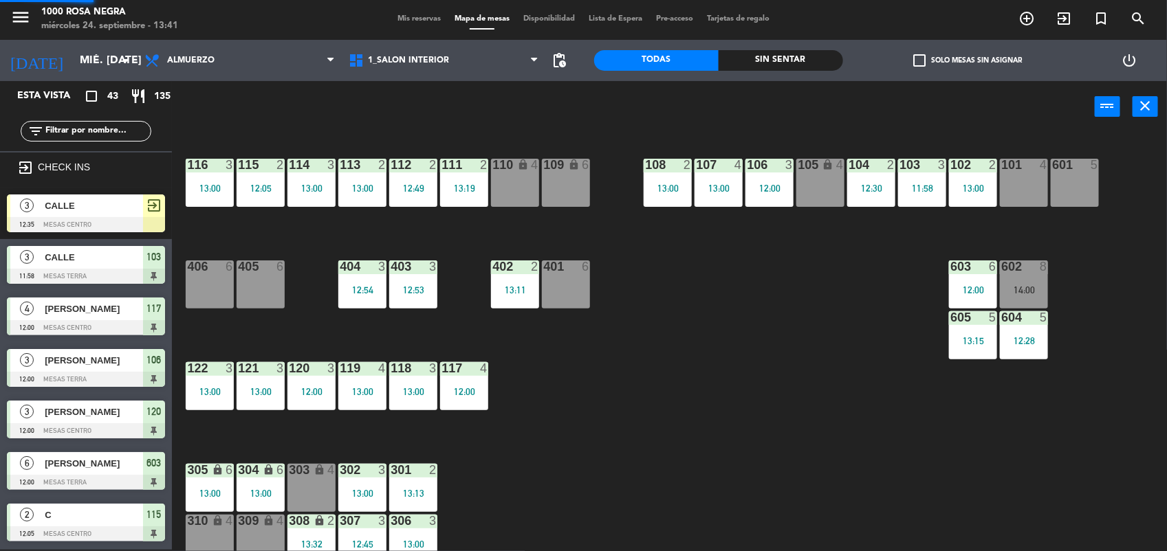
scroll to position [1, 0]
click at [1029, 173] on div "101 4" at bounding box center [1024, 183] width 48 height 48
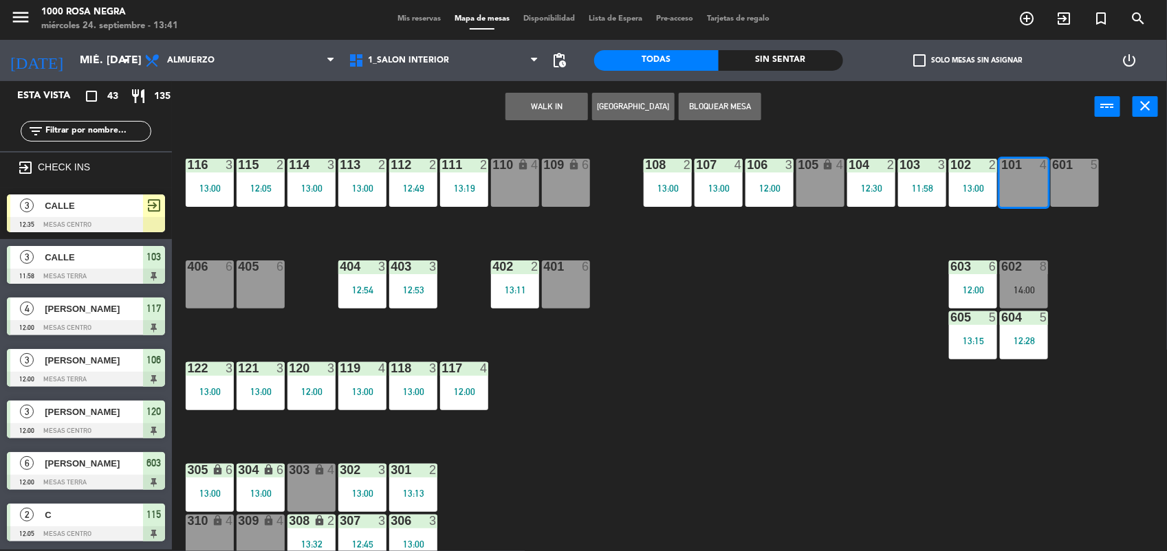
click at [544, 101] on button "WALK IN" at bounding box center [546, 106] width 82 height 27
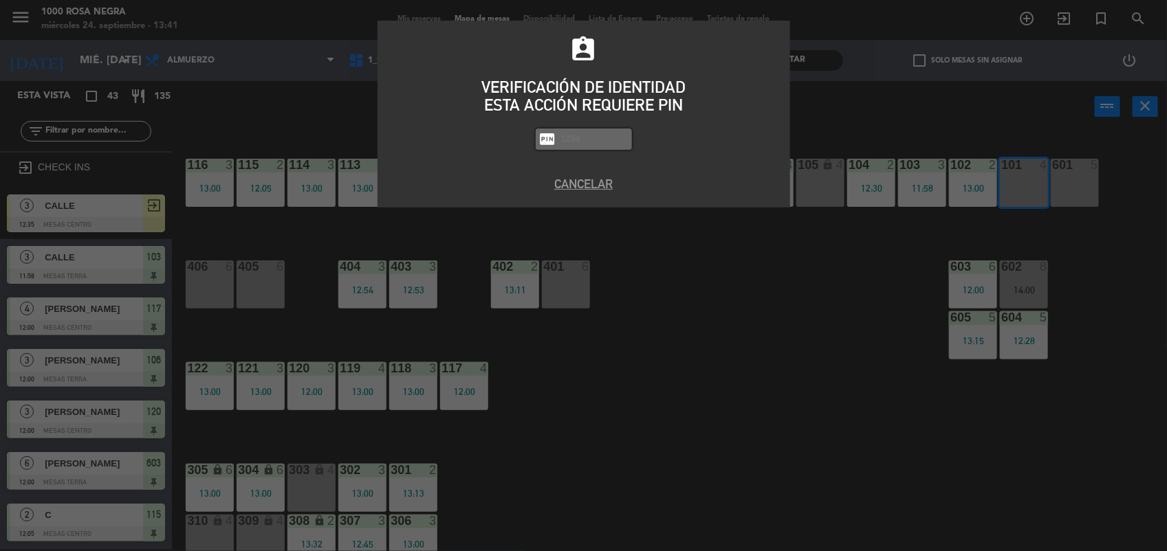
click at [593, 142] on input "text" at bounding box center [594, 139] width 69 height 16
type input "2492"
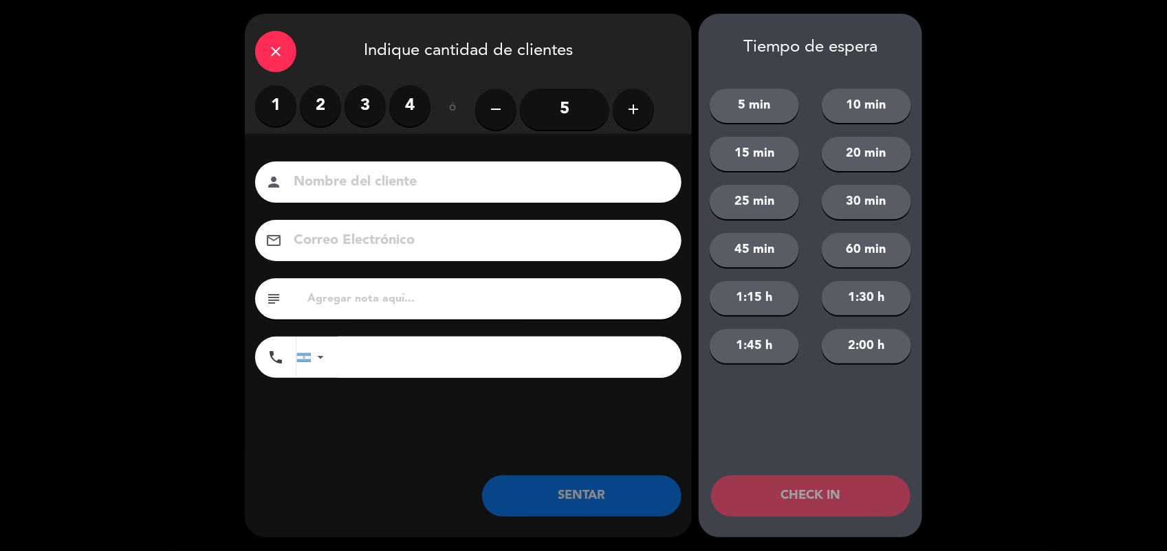
click at [322, 102] on label "2" at bounding box center [320, 105] width 41 height 41
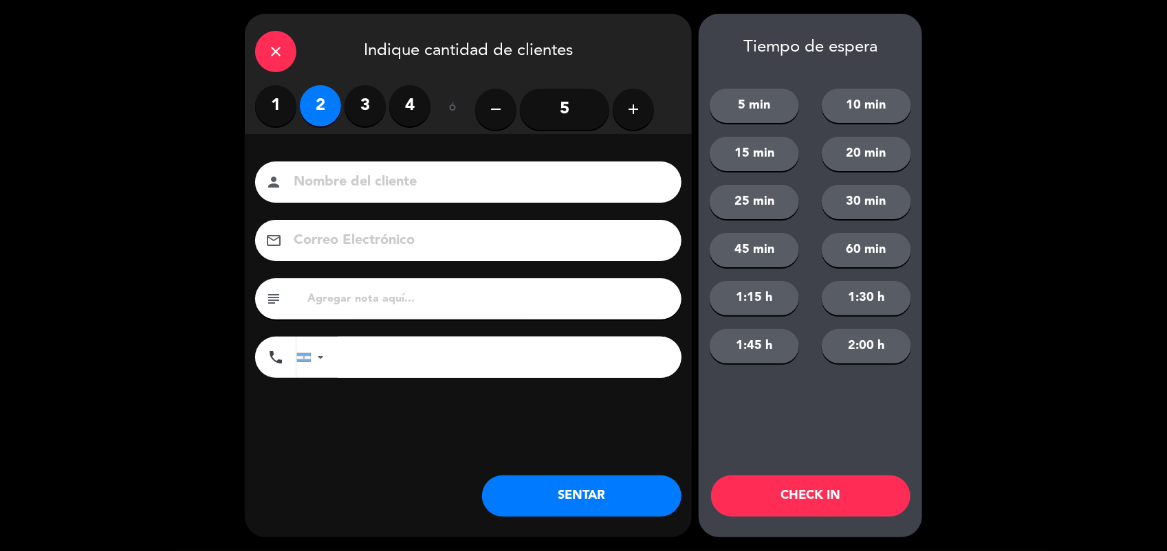
click at [322, 176] on input at bounding box center [477, 182] width 371 height 24
type input "CALLE"
click at [588, 498] on button "SENTAR" at bounding box center [581, 496] width 199 height 41
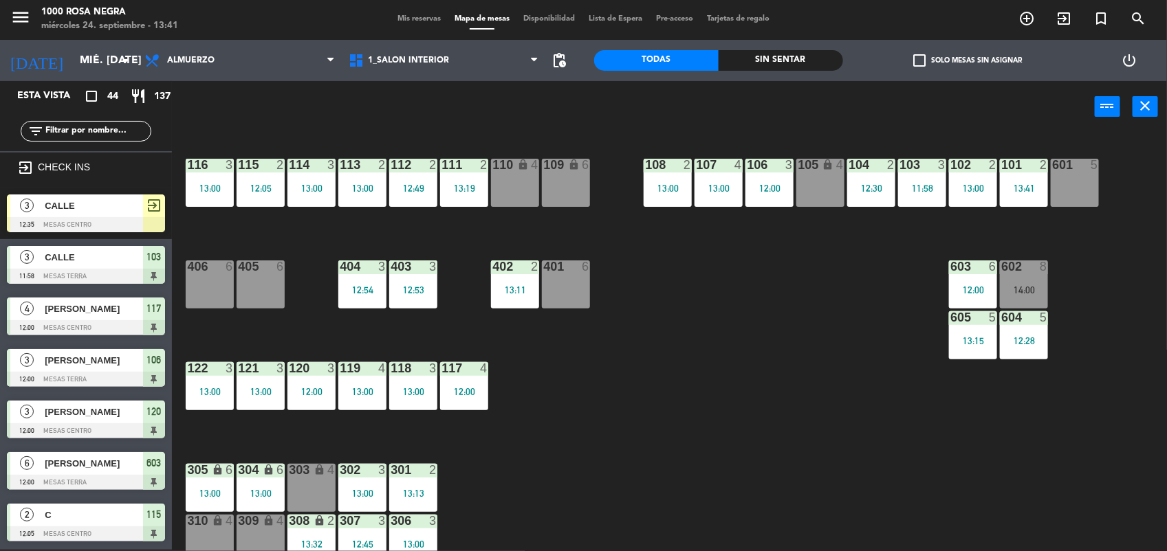
click at [813, 197] on div "105 lock 4" at bounding box center [820, 183] width 48 height 48
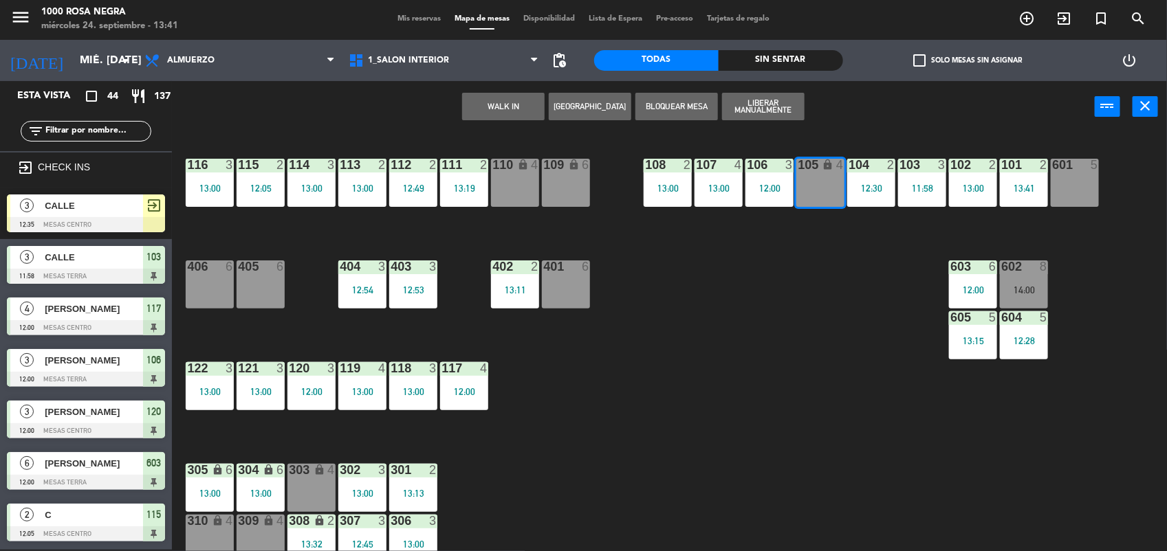
click at [521, 101] on button "WALK IN" at bounding box center [503, 106] width 82 height 27
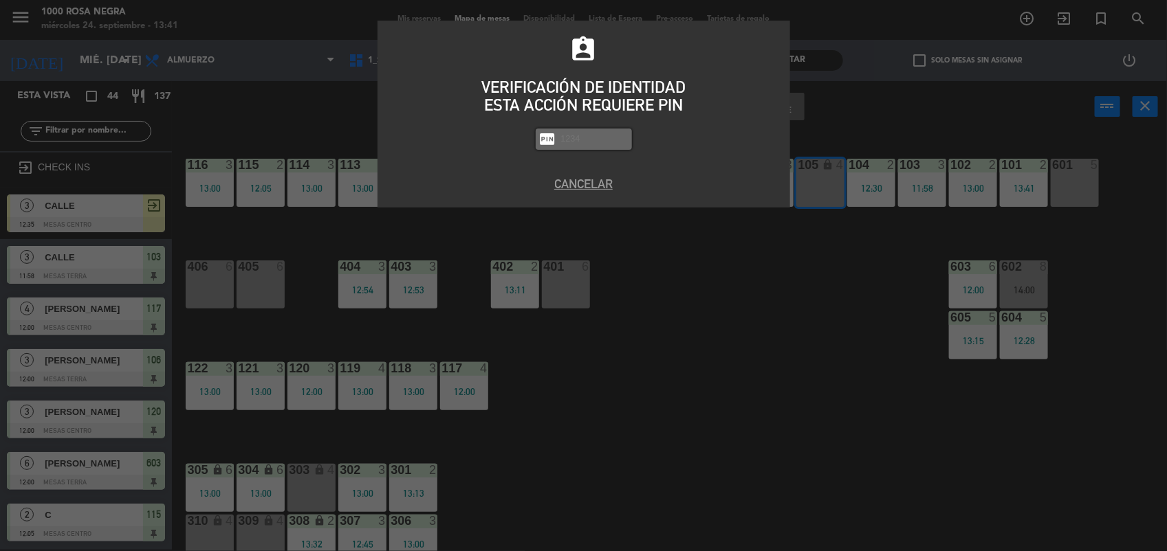
click at [568, 142] on input "text" at bounding box center [594, 139] width 69 height 16
type input "2492"
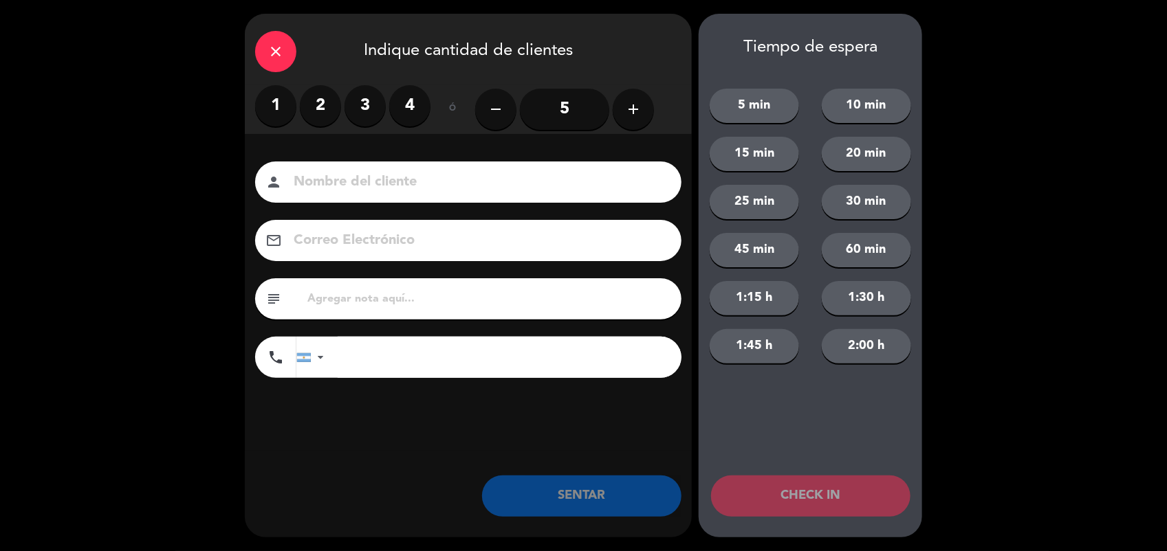
click at [320, 107] on label "2" at bounding box center [320, 105] width 41 height 41
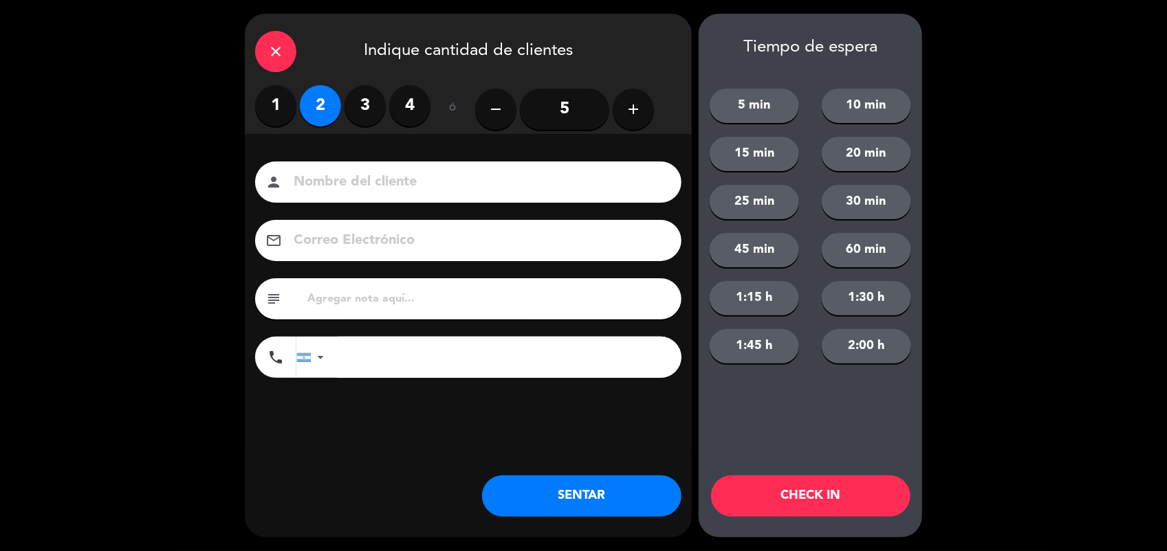
click at [328, 180] on input at bounding box center [477, 182] width 371 height 24
type input "X"
type input "CALLE"
click at [626, 488] on button "SENTAR" at bounding box center [581, 496] width 199 height 41
